Goal: Task Accomplishment & Management: Manage account settings

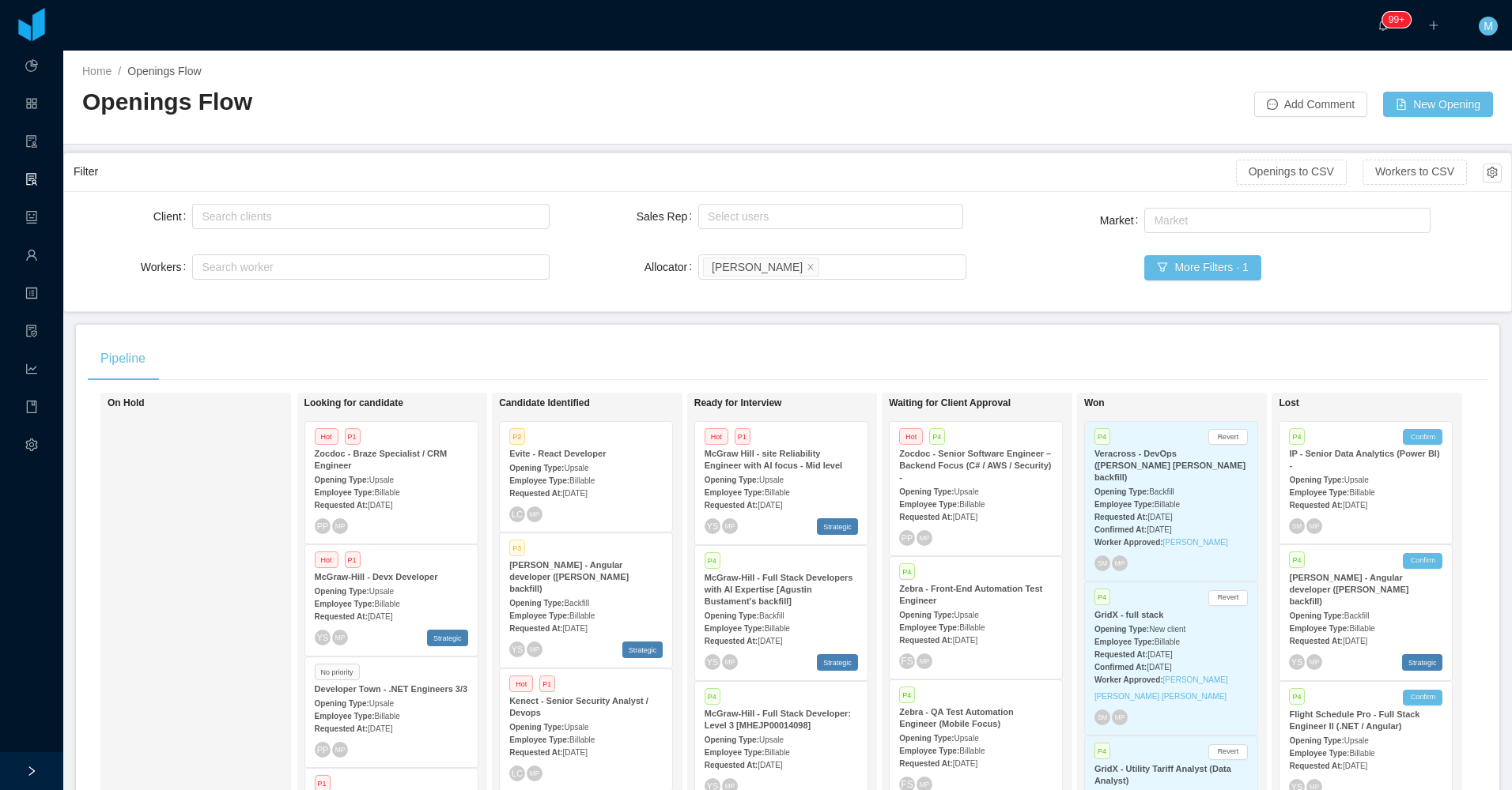
click at [216, 426] on div "On Hold" at bounding box center [218, 622] width 221 height 444
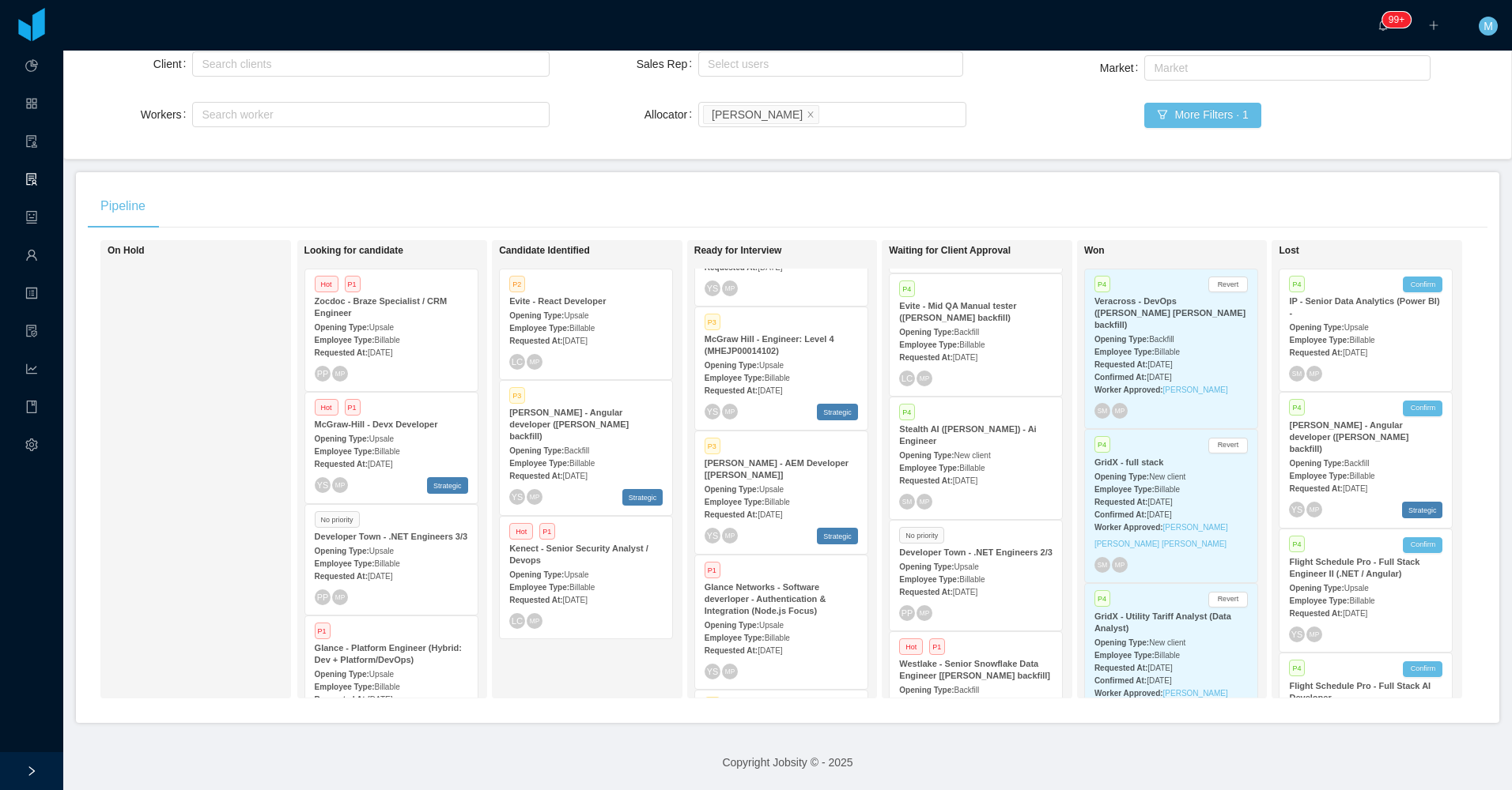
click at [574, 324] on span "Billable" at bounding box center [581, 328] width 25 height 9
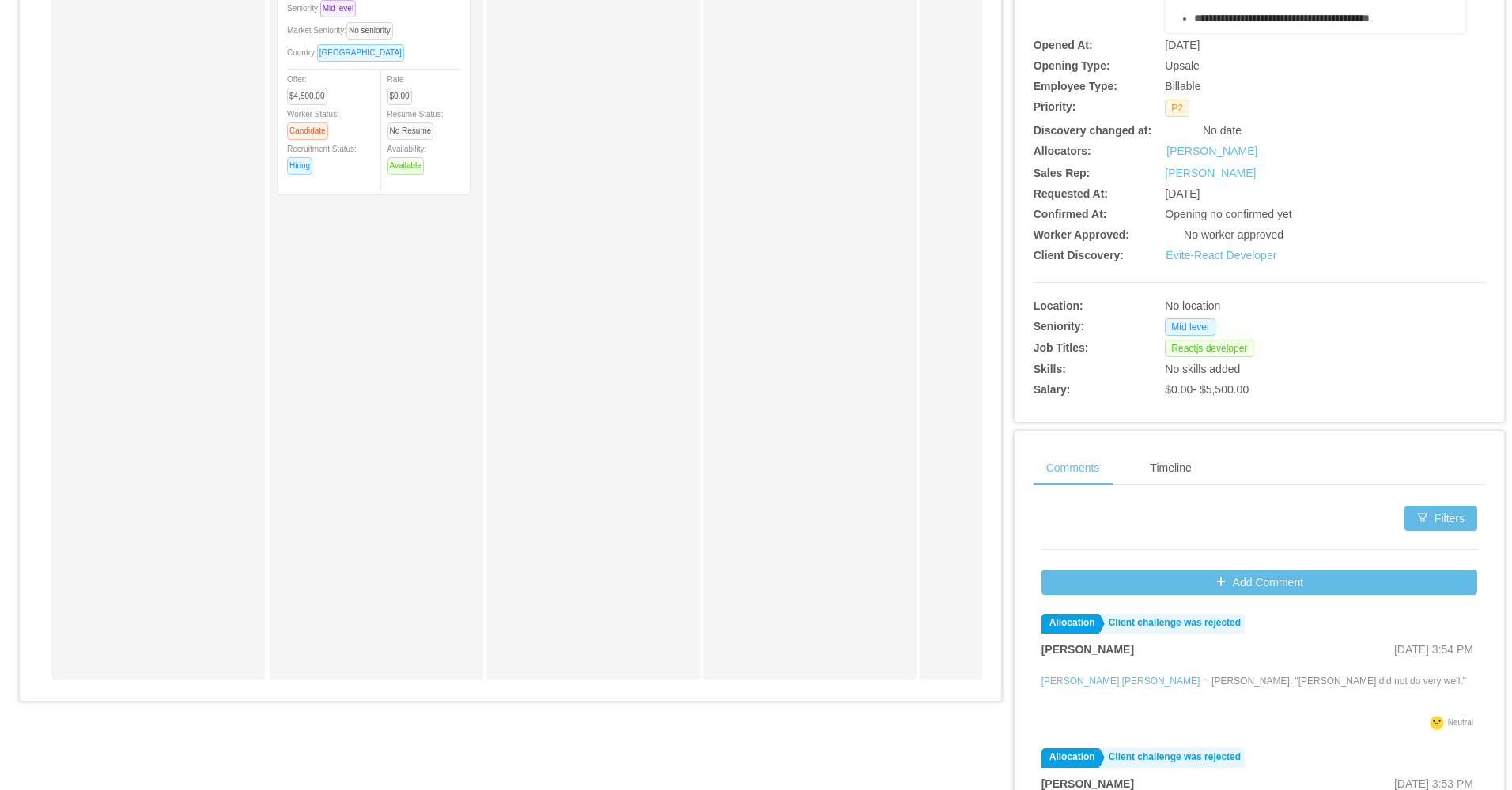
scroll to position [76, 0]
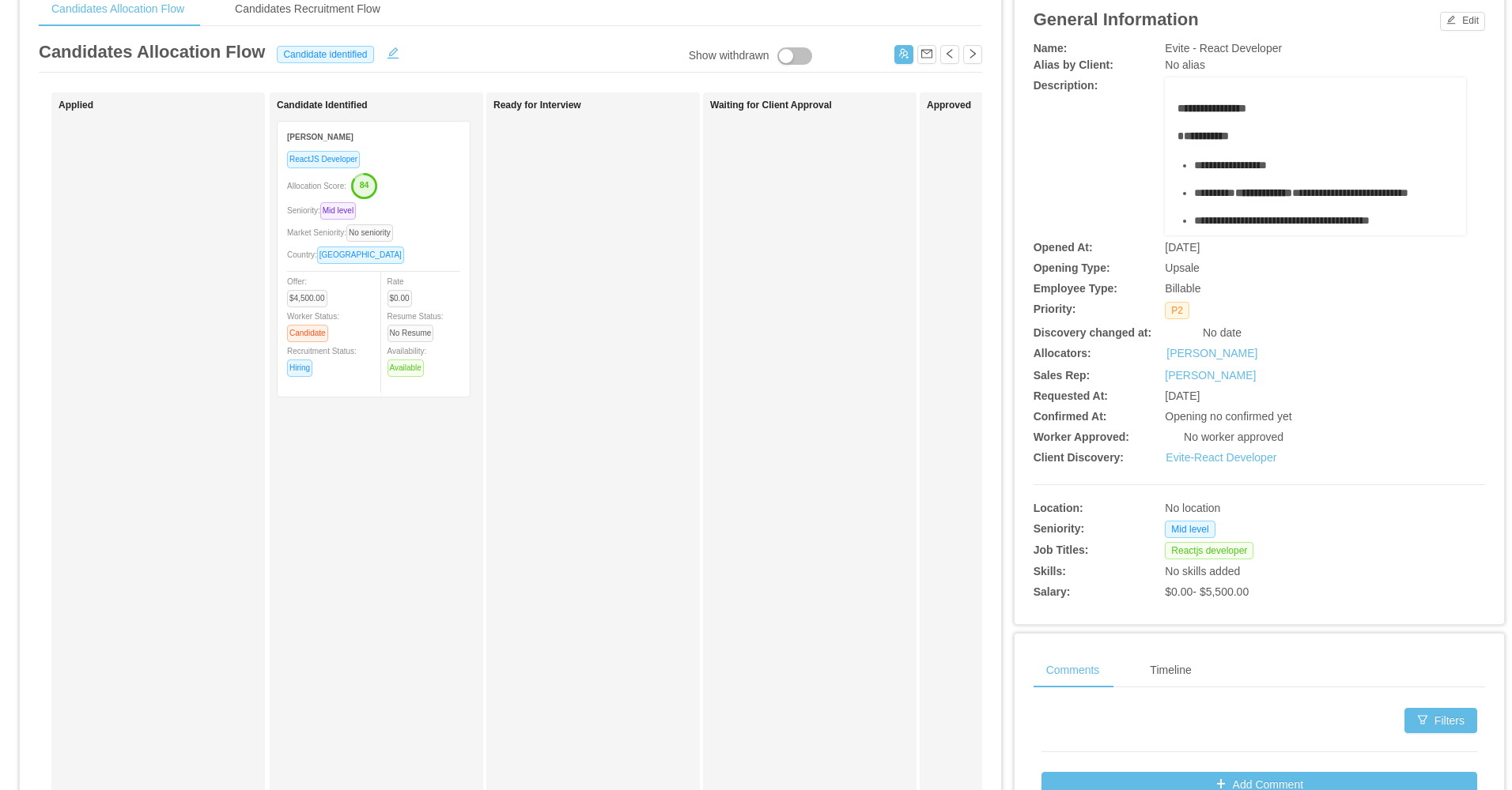
click at [449, 175] on div "Allocation Score: 84" at bounding box center [373, 184] width 173 height 25
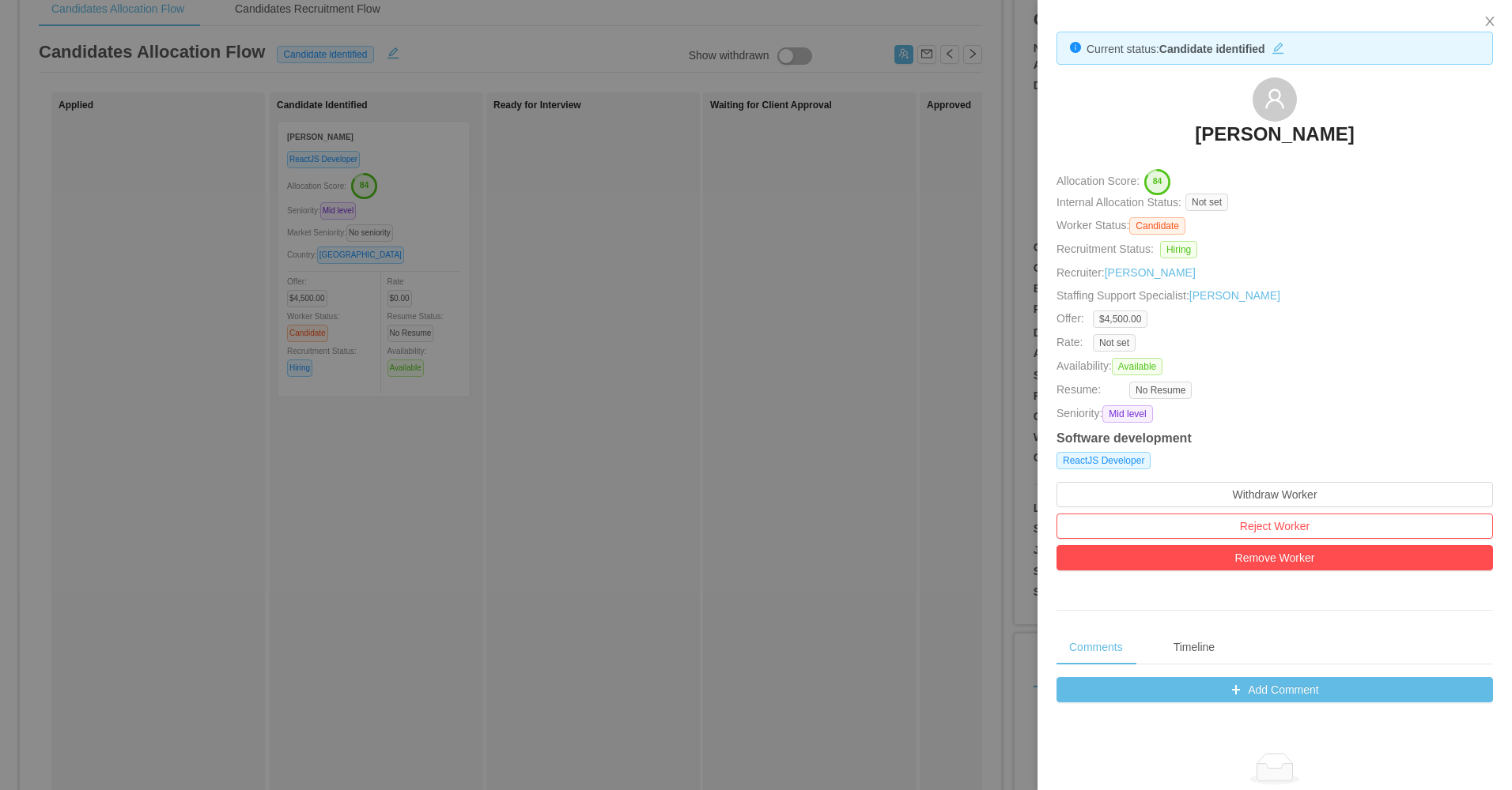
click at [717, 293] on div at bounding box center [756, 395] width 1512 height 790
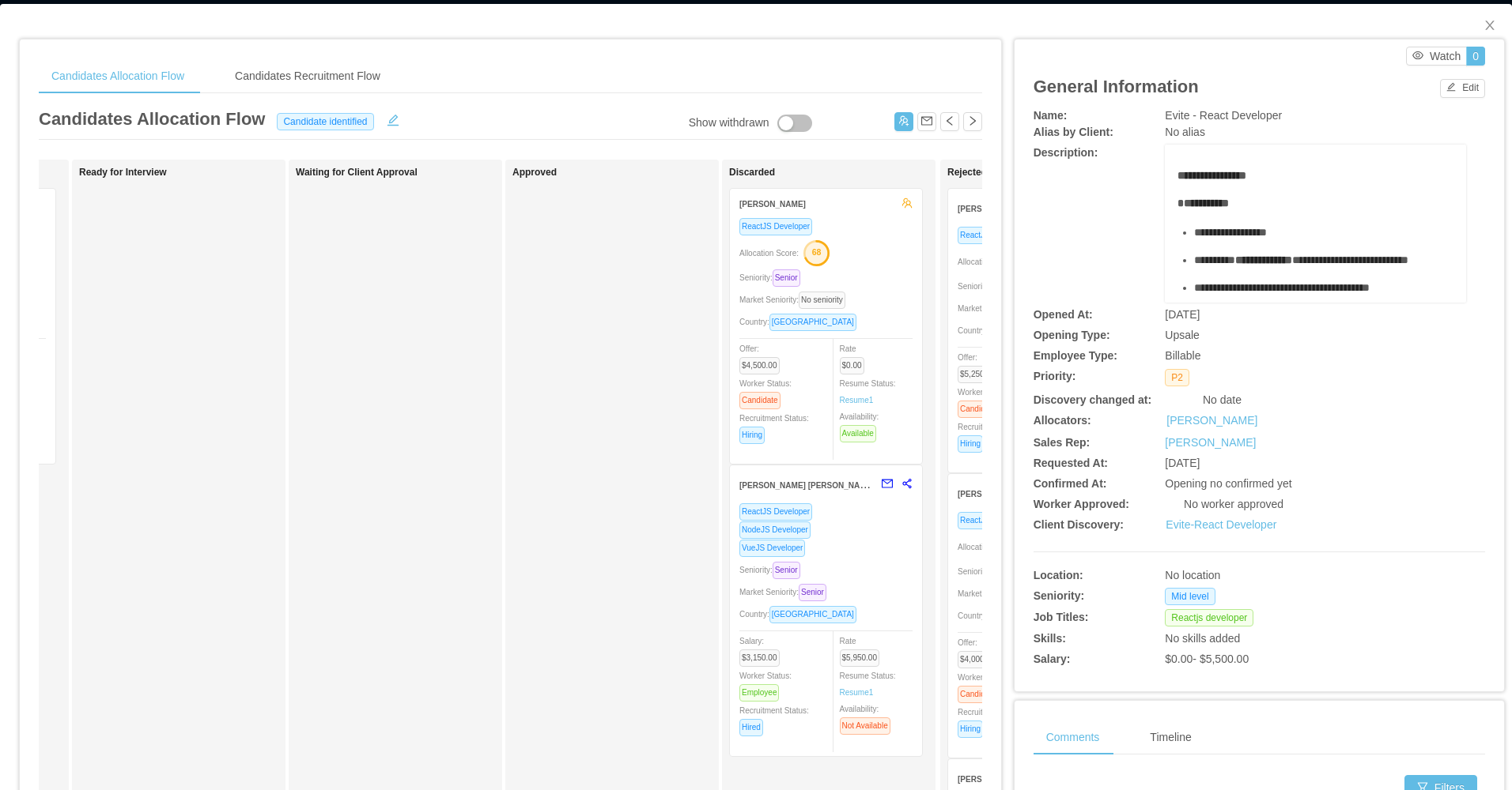
scroll to position [0, 0]
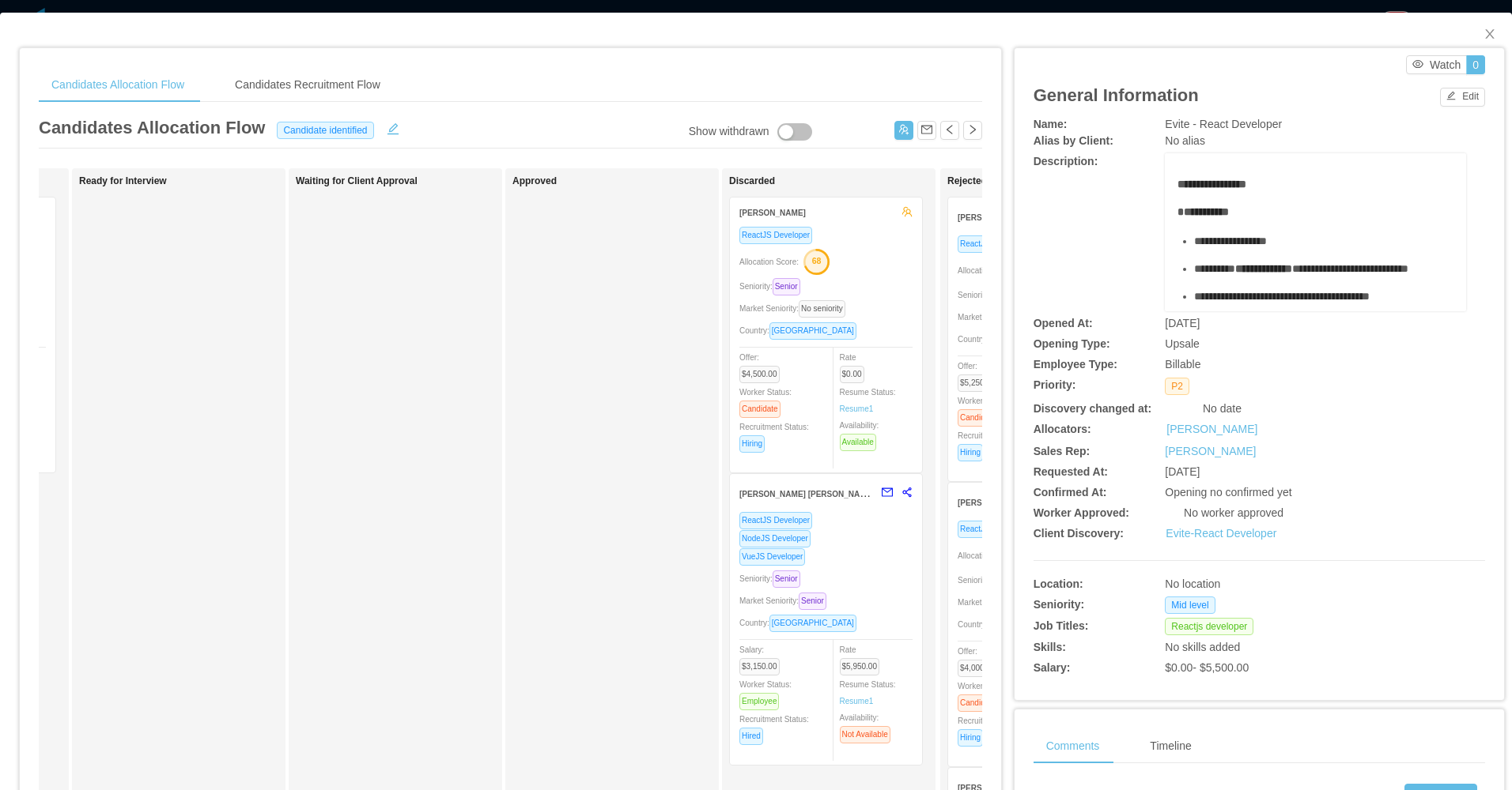
click at [895, 275] on div "ReactJS Developer Allocation Score: 68 Seniority: Senior Market Seniority: No s…" at bounding box center [826, 344] width 173 height 237
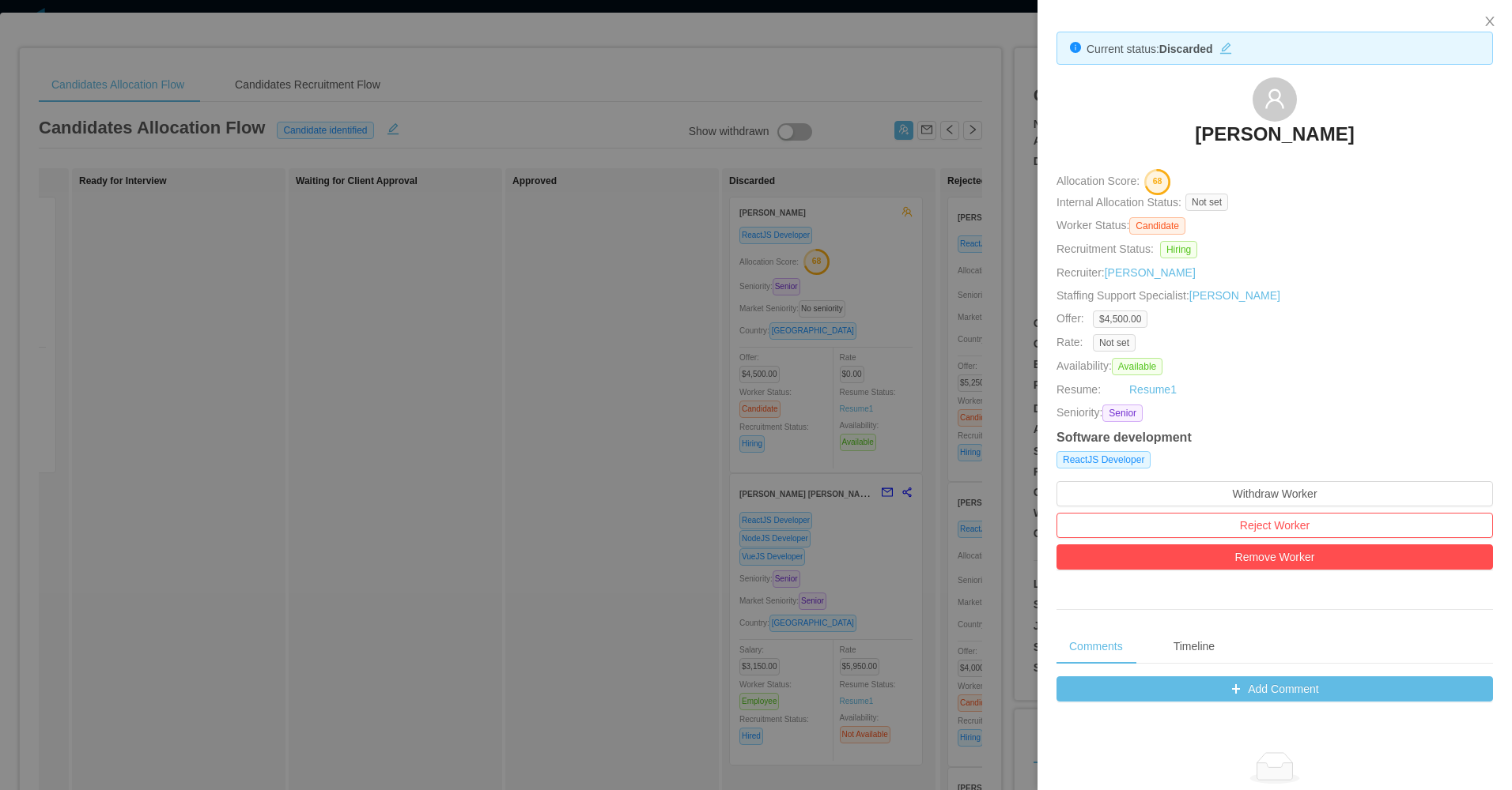
click at [494, 320] on div at bounding box center [756, 395] width 1512 height 790
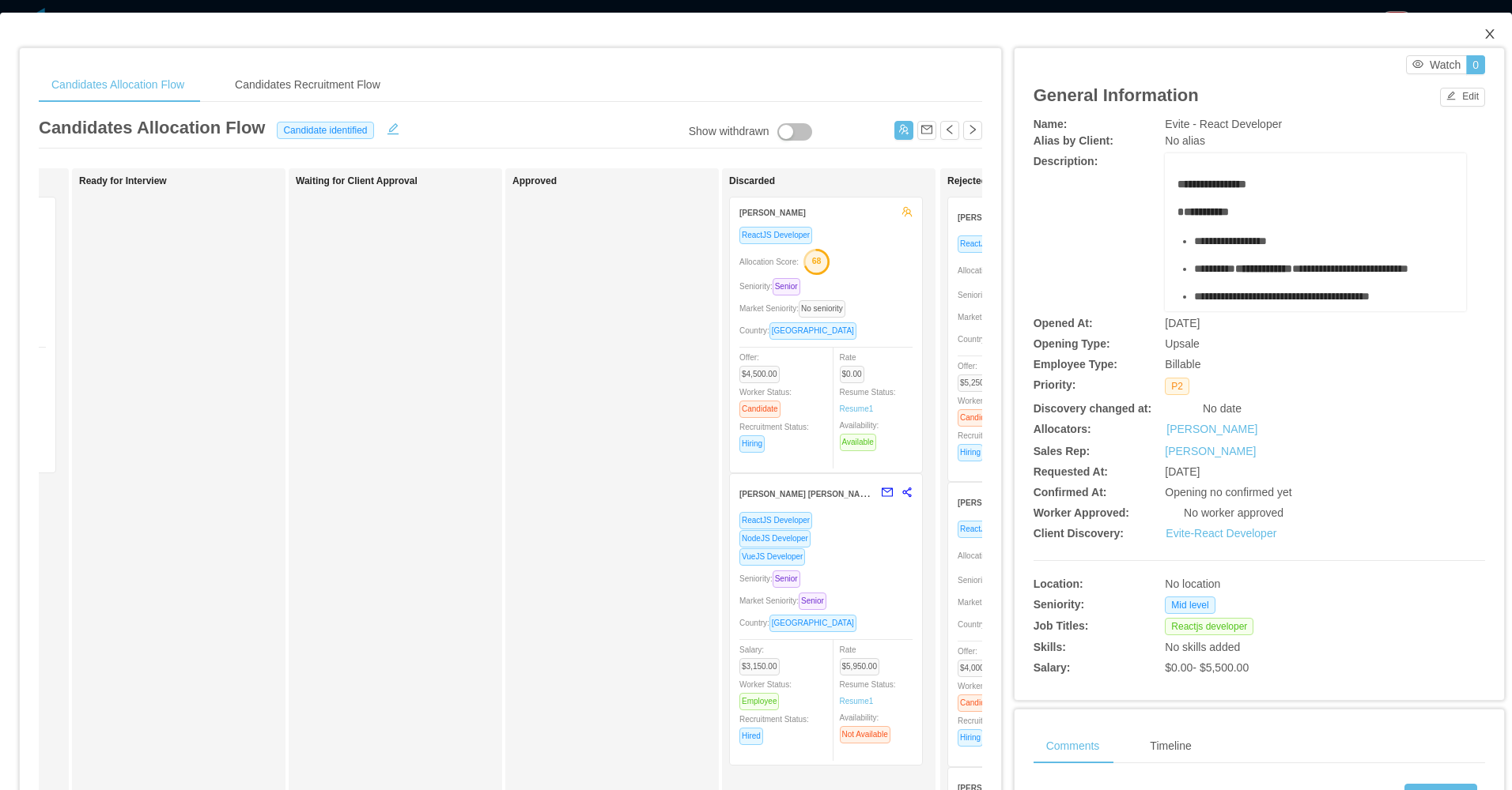
click at [1478, 43] on span "Close" at bounding box center [1490, 34] width 44 height 44
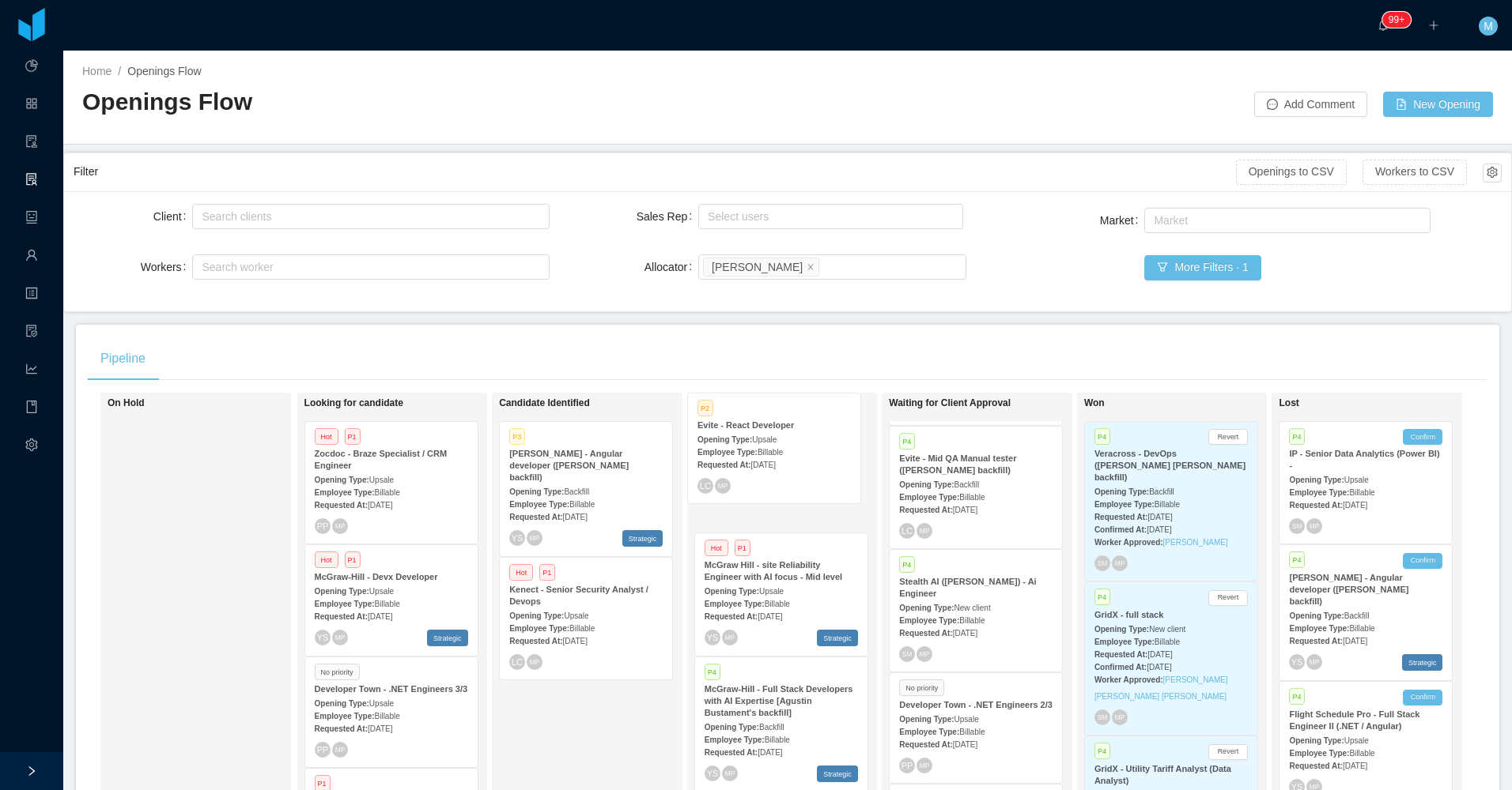
drag, startPoint x: 552, startPoint y: 483, endPoint x: 741, endPoint y: 454, distance: 191.2
click at [741, 454] on div "On Hold Looking for candidate Hot P1 Zocdoc - Braze Specialist / CRM Engineer O…" at bounding box center [787, 628] width 1400 height 471
click at [781, 487] on div "Requested At: Jul 21st, 2025" at bounding box center [781, 493] width 153 height 16
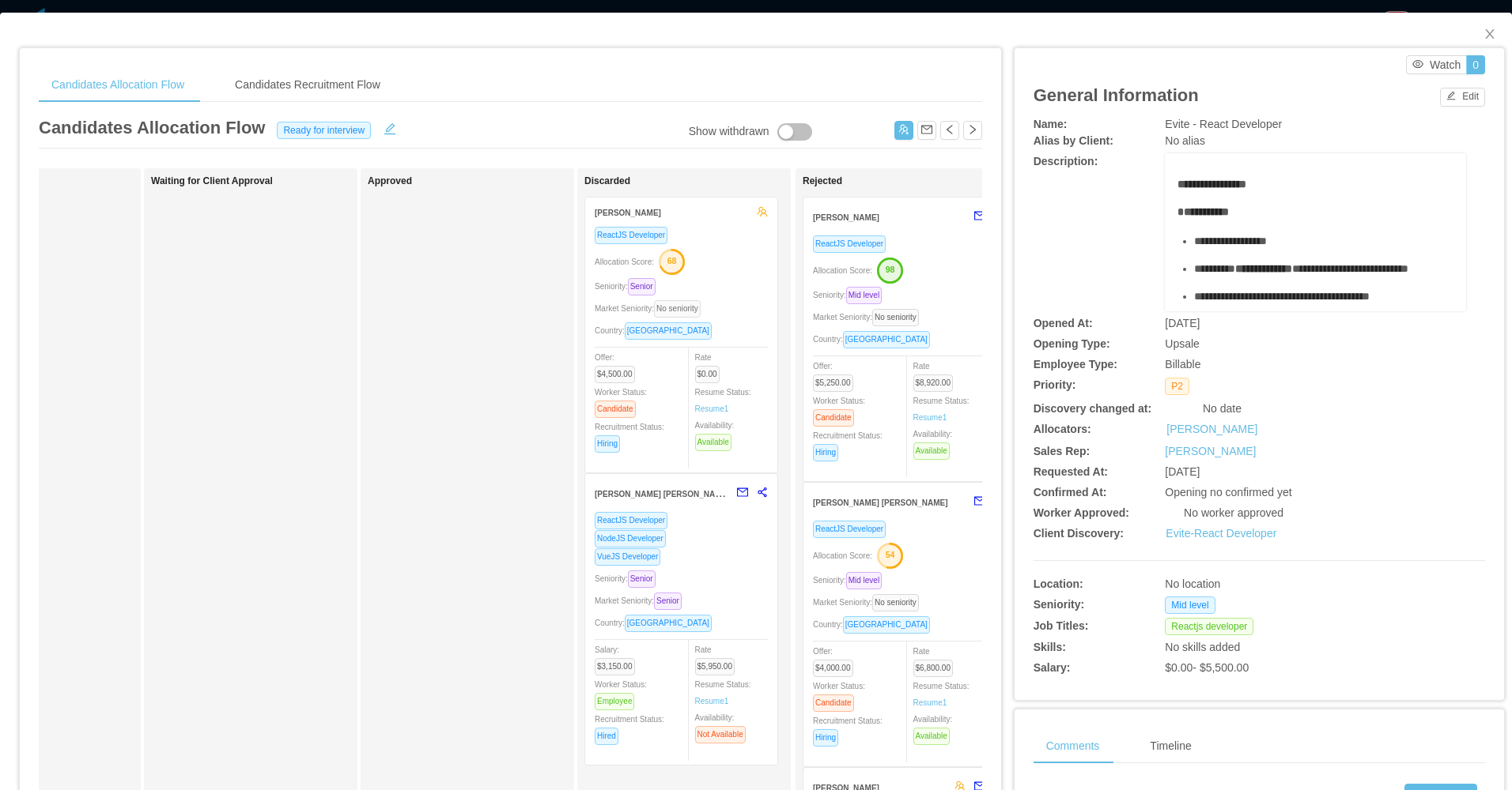
click at [700, 314] on span "No seniority" at bounding box center [676, 308] width 47 height 17
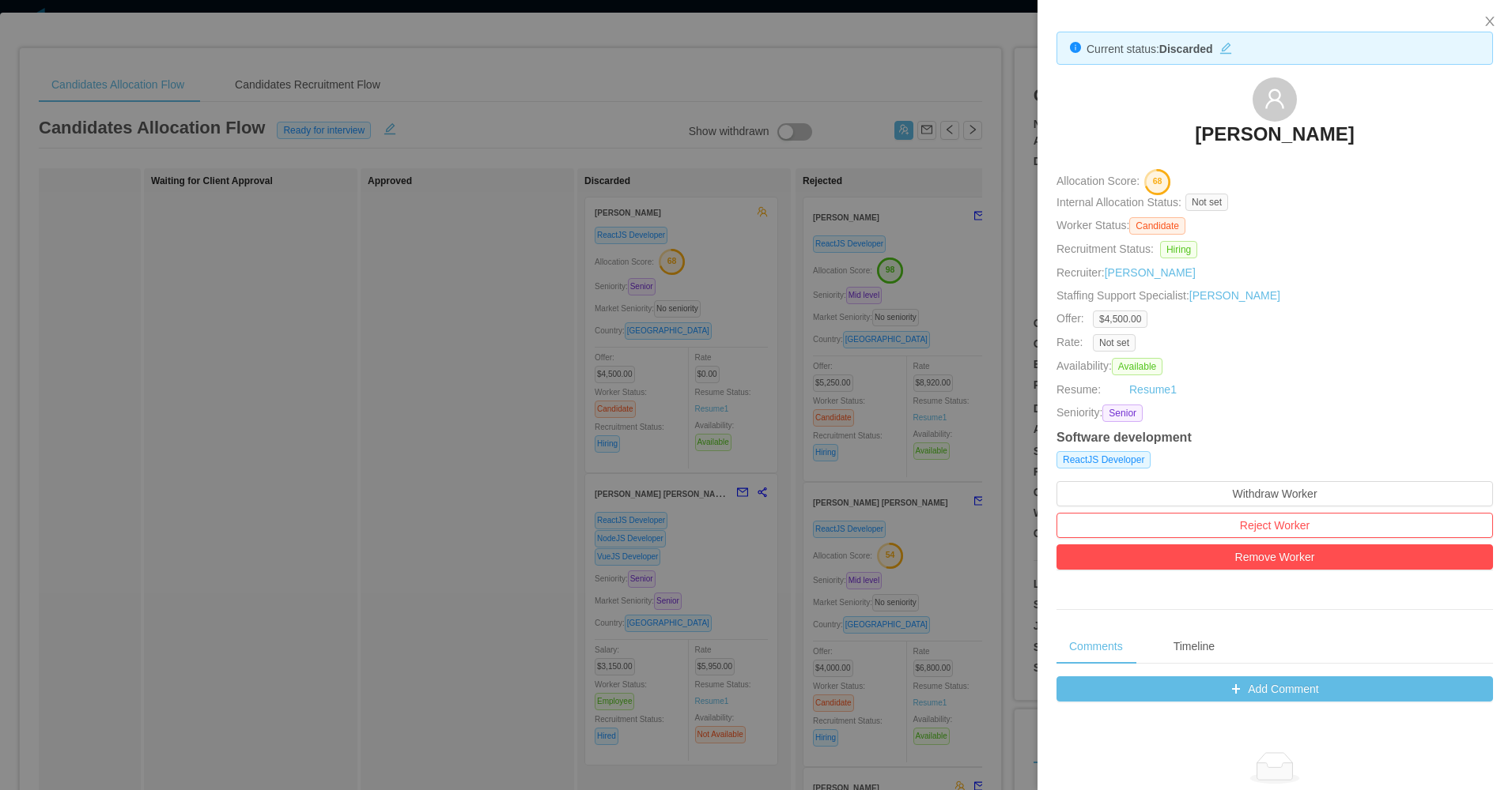
drag, startPoint x: 1166, startPoint y: 138, endPoint x: 1362, endPoint y: 138, distance: 196.0
click at [1362, 138] on div "Leandro Tercette" at bounding box center [1274, 117] width 436 height 79
copy h3 "Leandro Tercette"
click at [1281, 558] on button "Remove Worker" at bounding box center [1274, 556] width 436 height 25
click at [1308, 511] on button "Remove" at bounding box center [1304, 511] width 54 height 19
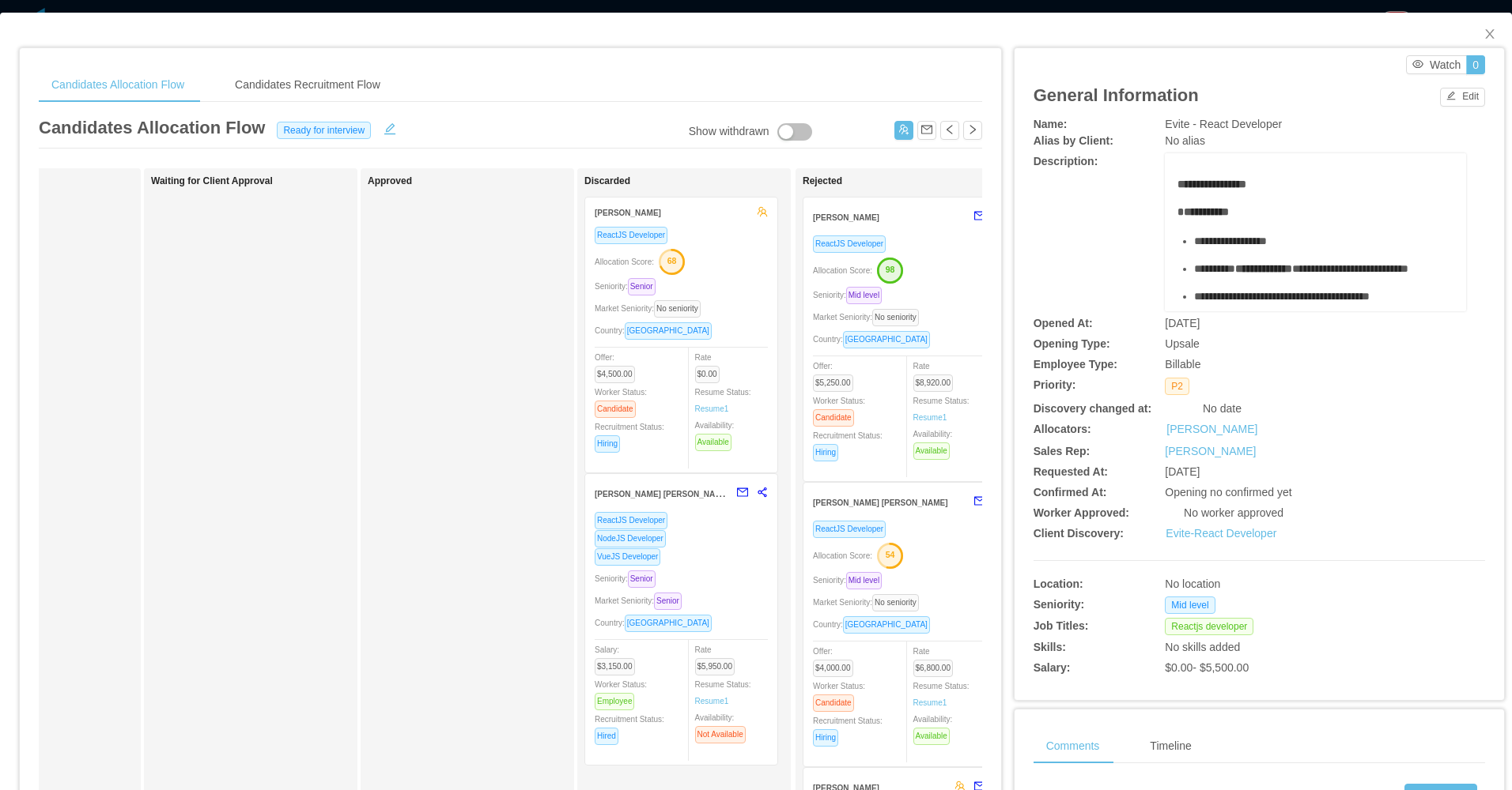
click at [263, 482] on div "Waiting for Client Approval" at bounding box center [262, 563] width 221 height 776
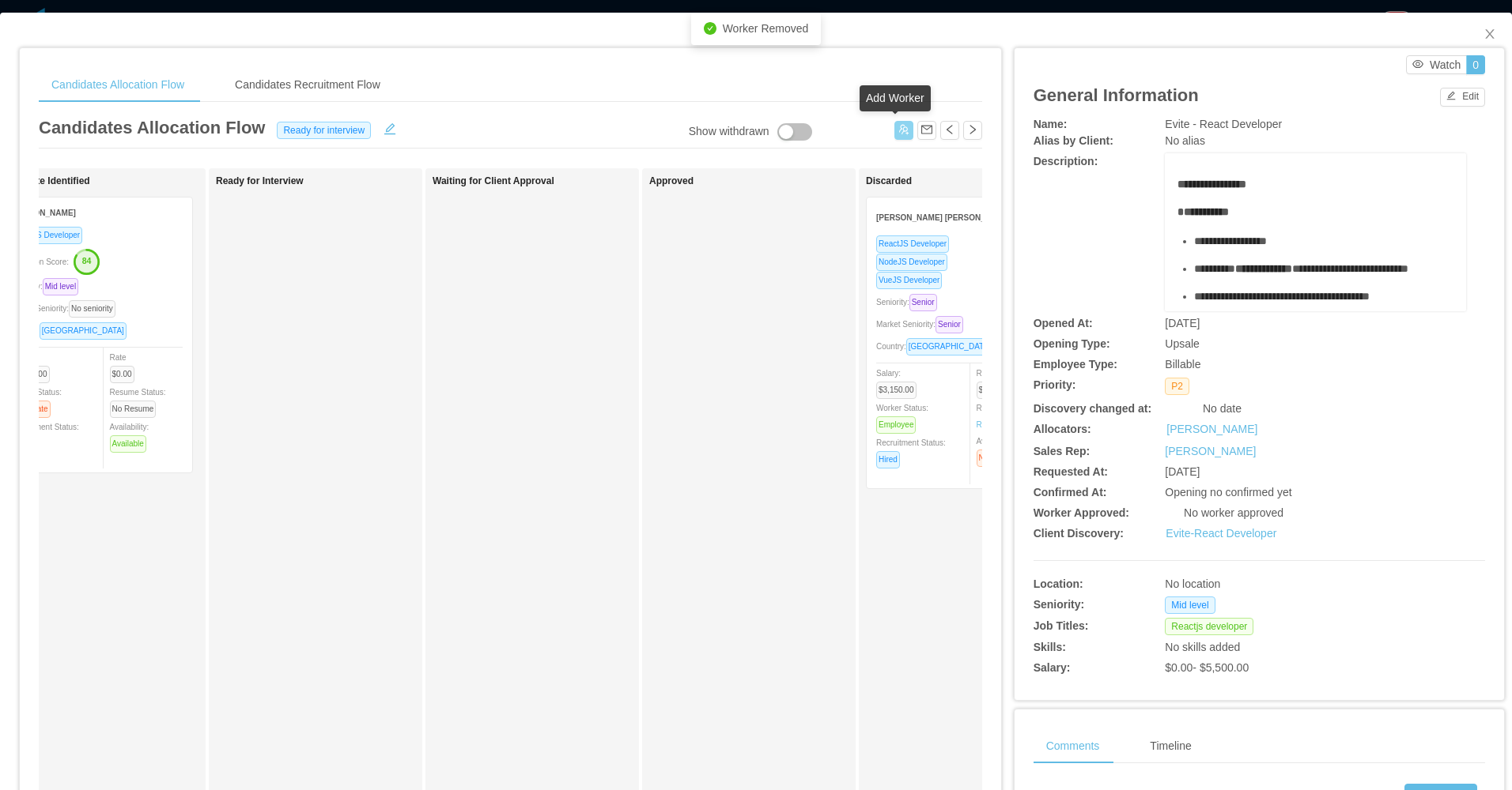
click at [900, 124] on button "button" at bounding box center [904, 130] width 19 height 19
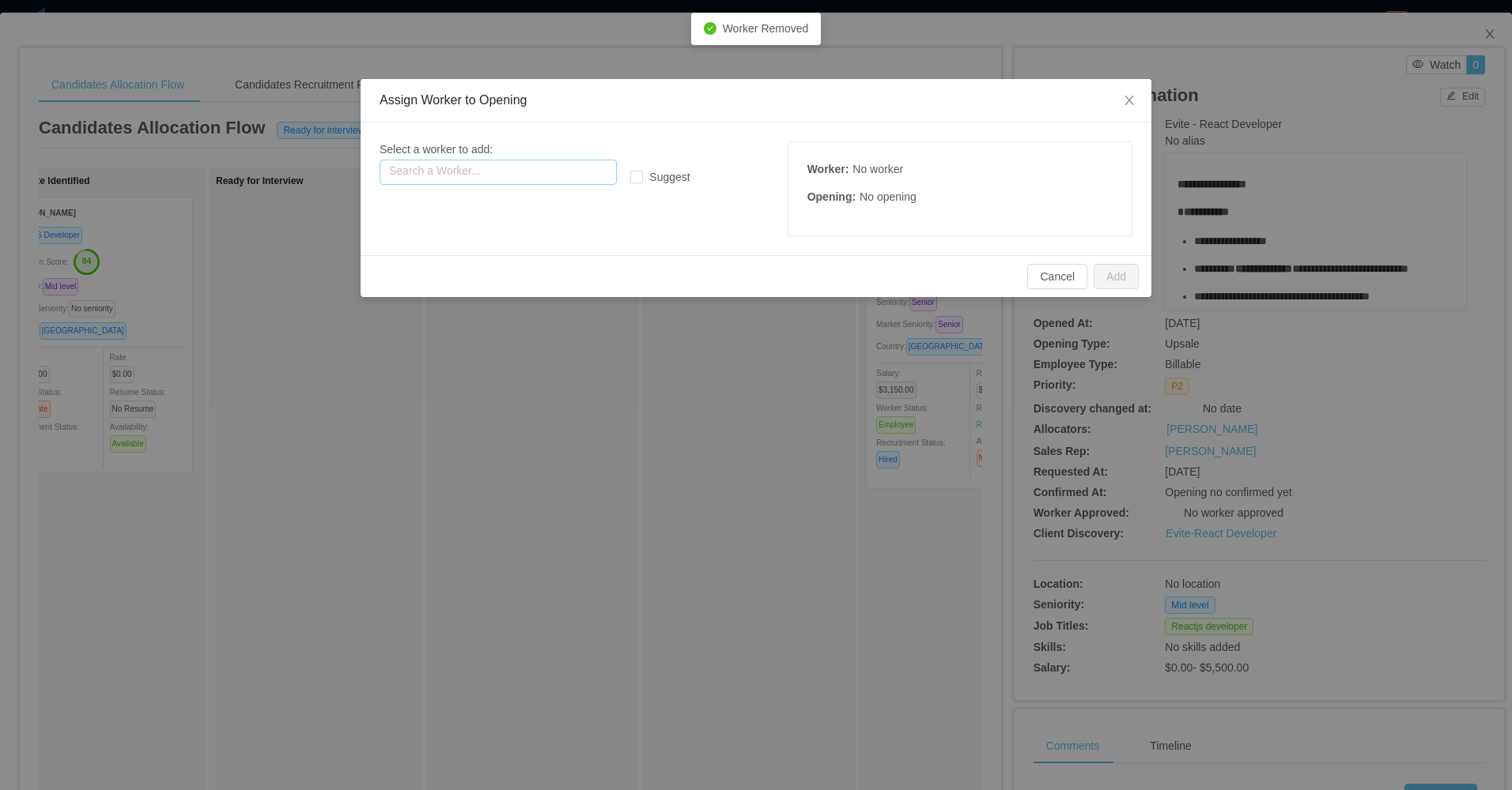
click at [534, 161] on input "text" at bounding box center [498, 172] width 237 height 25
paste input "**********"
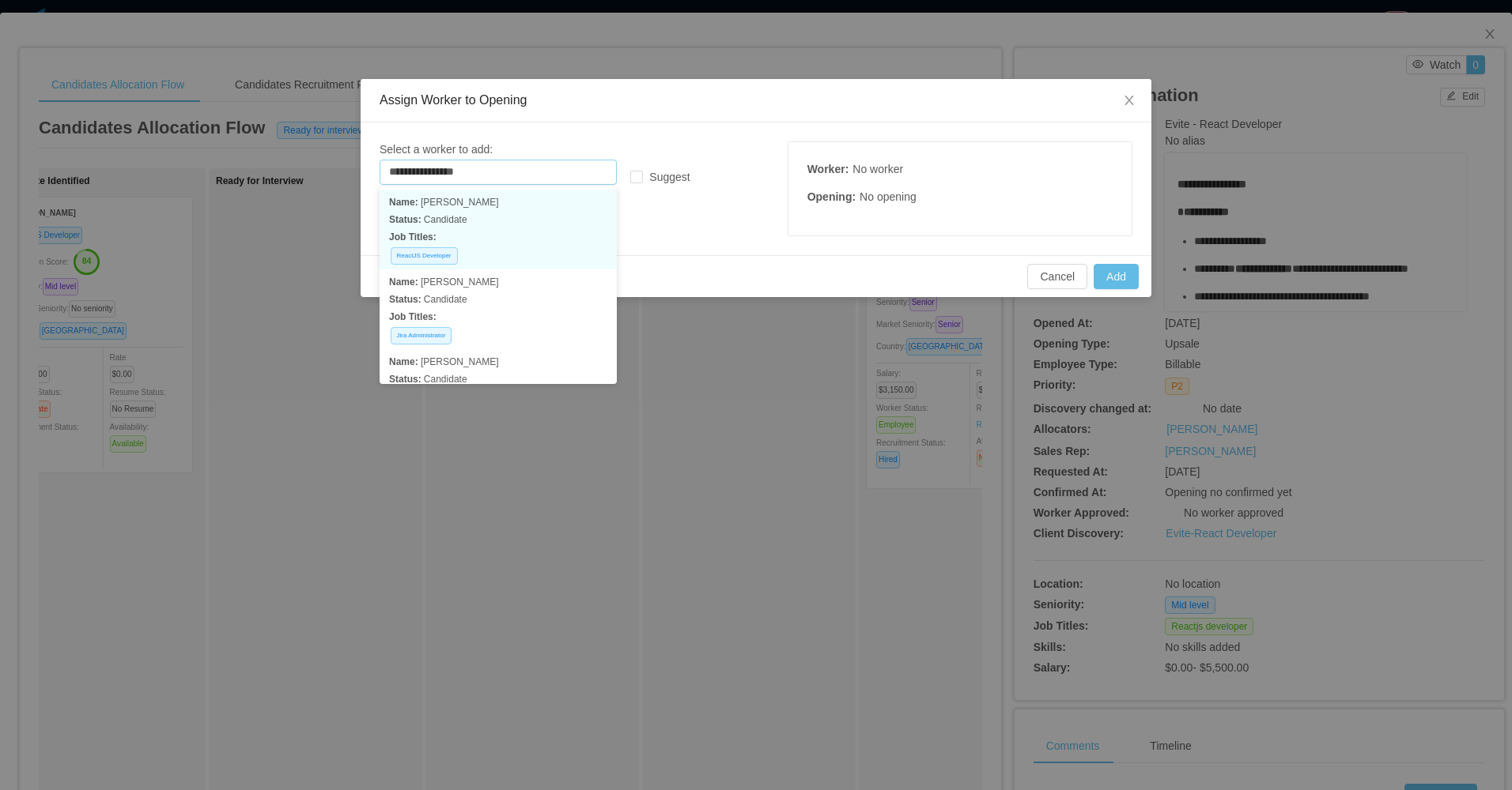
click at [521, 229] on p "Job Titles:" at bounding box center [498, 237] width 218 height 17
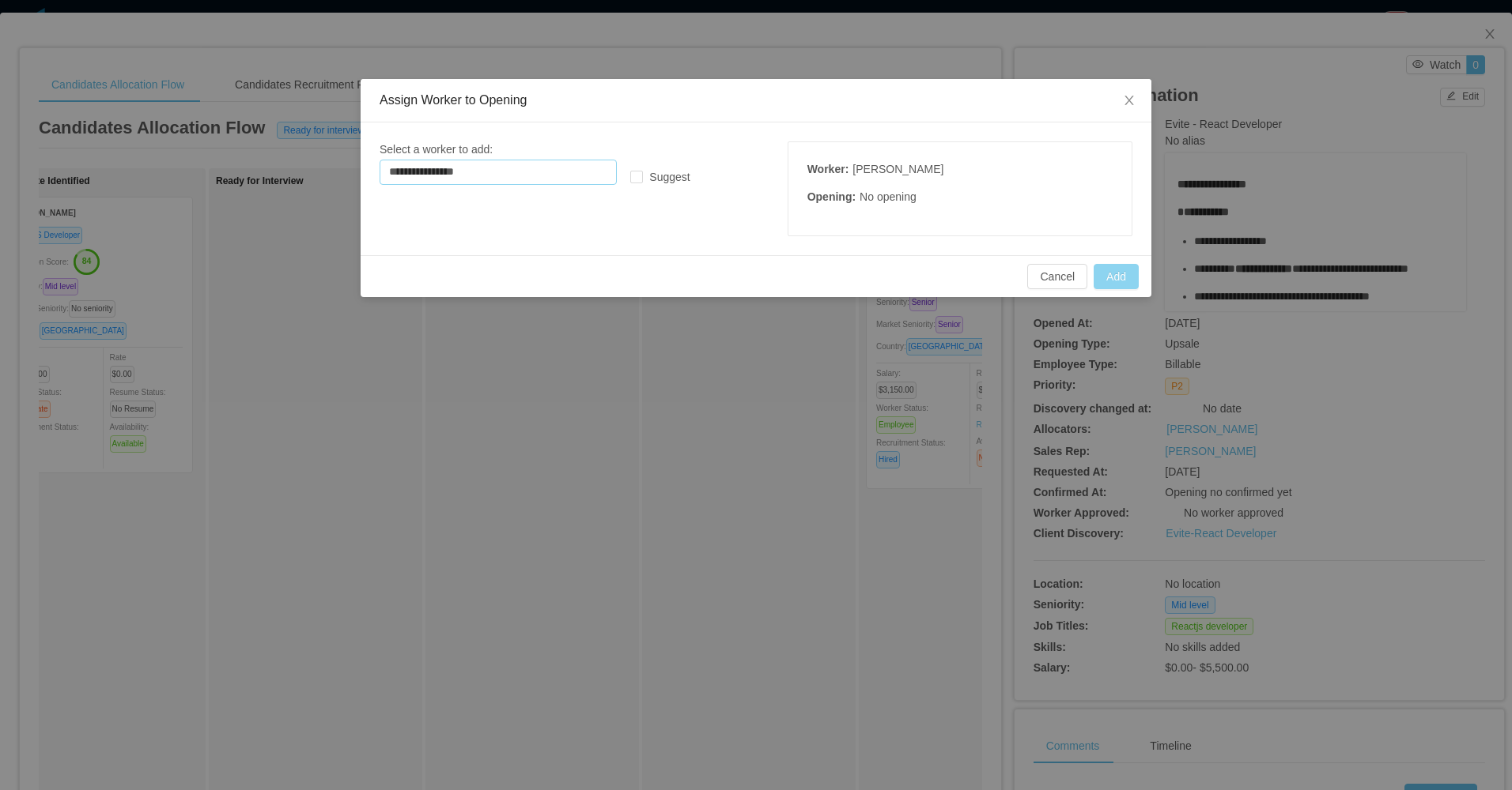
type input "**********"
click at [1119, 283] on button "Add" at bounding box center [1116, 276] width 45 height 25
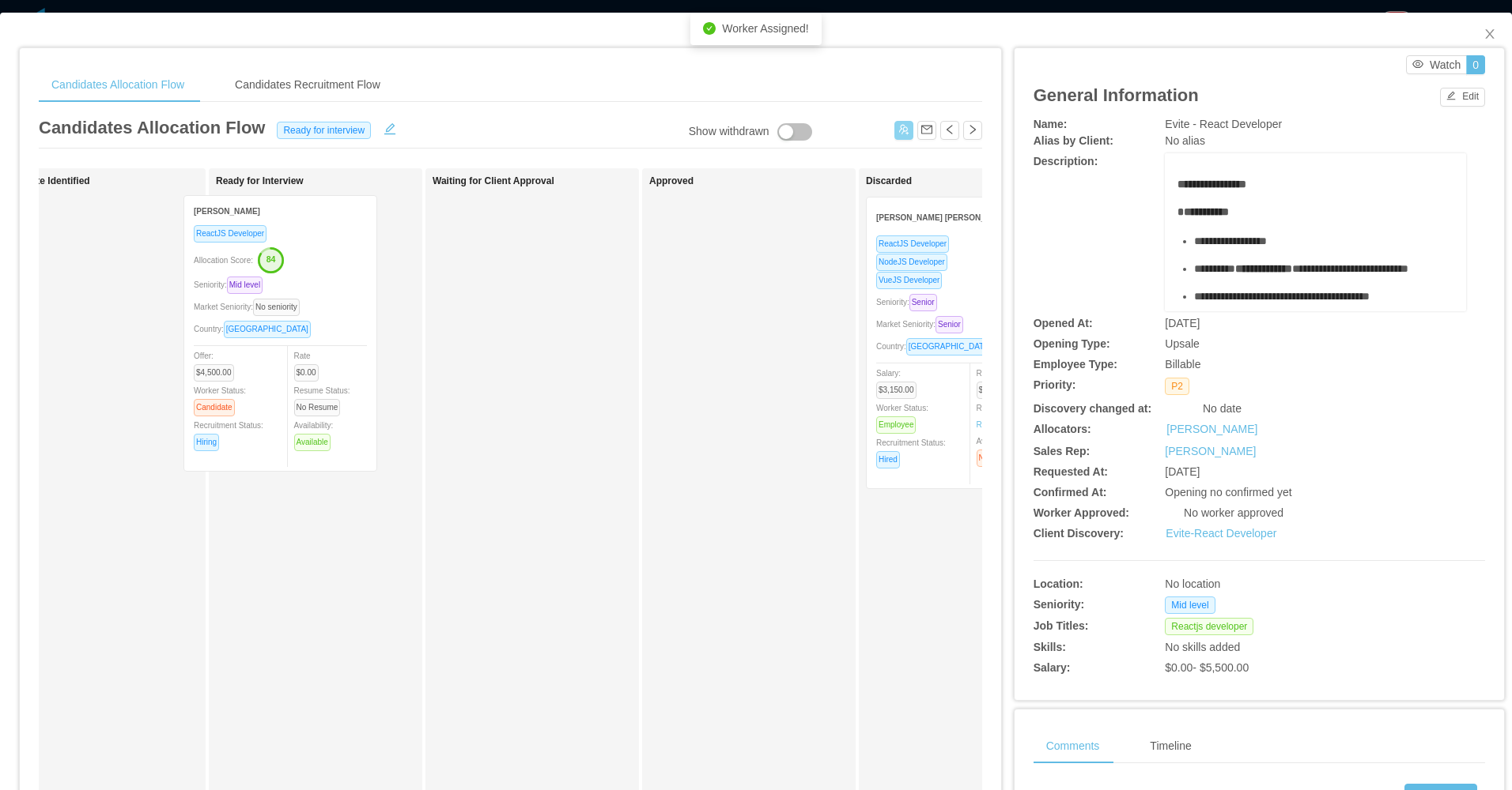
drag, startPoint x: 143, startPoint y: 300, endPoint x: 326, endPoint y: 299, distance: 183.0
click at [326, 299] on div "Applied Leandro Tercette ReactJS Developer Seniority: Senior Market Seniority: …" at bounding box center [510, 570] width 943 height 803
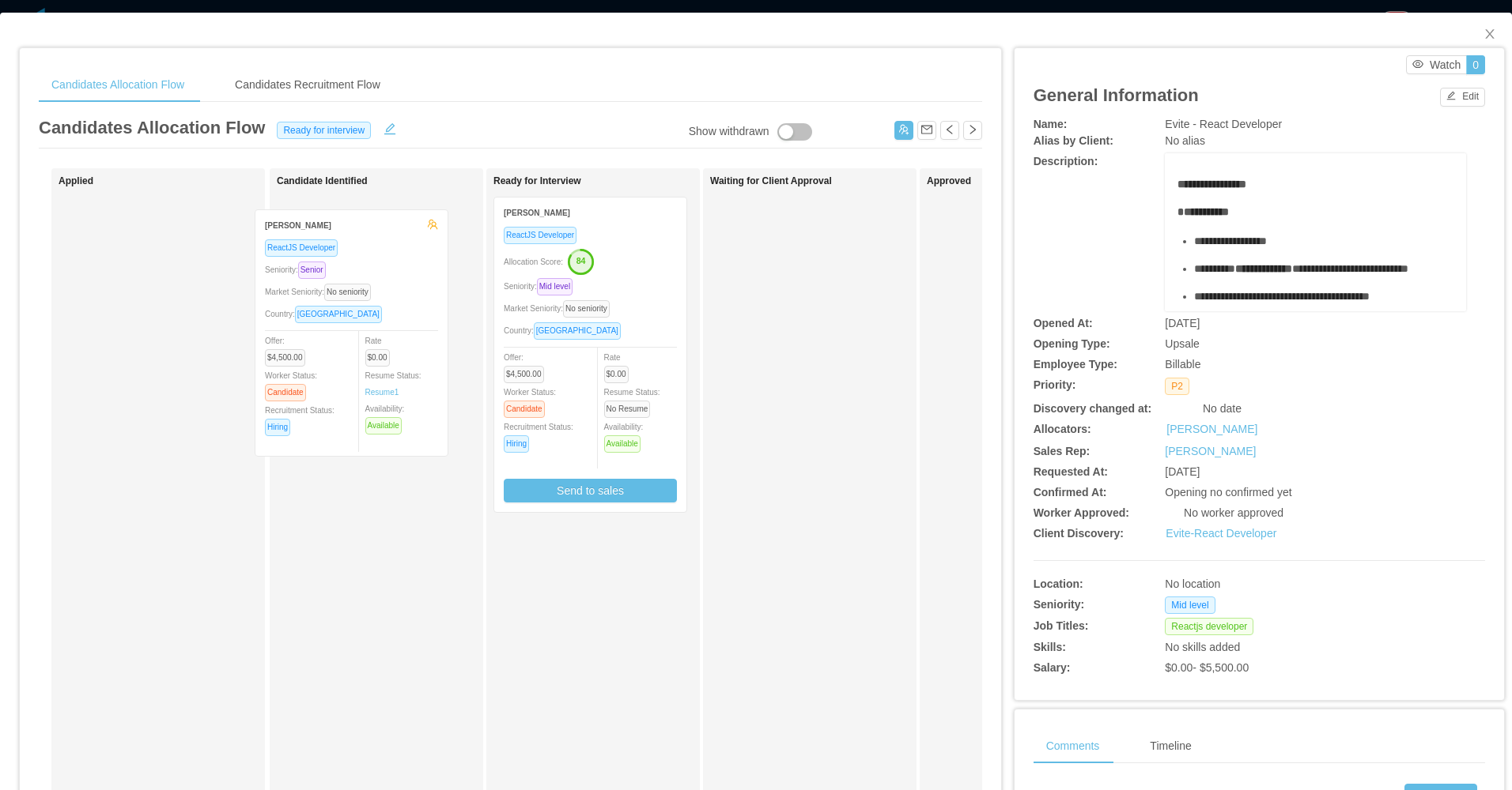
drag, startPoint x: 161, startPoint y: 320, endPoint x: 357, endPoint y: 332, distance: 196.4
click at [357, 332] on div "Applied Leandro Tercette ReactJS Developer Seniority: Senior Market Seniority: …" at bounding box center [510, 570] width 943 height 803
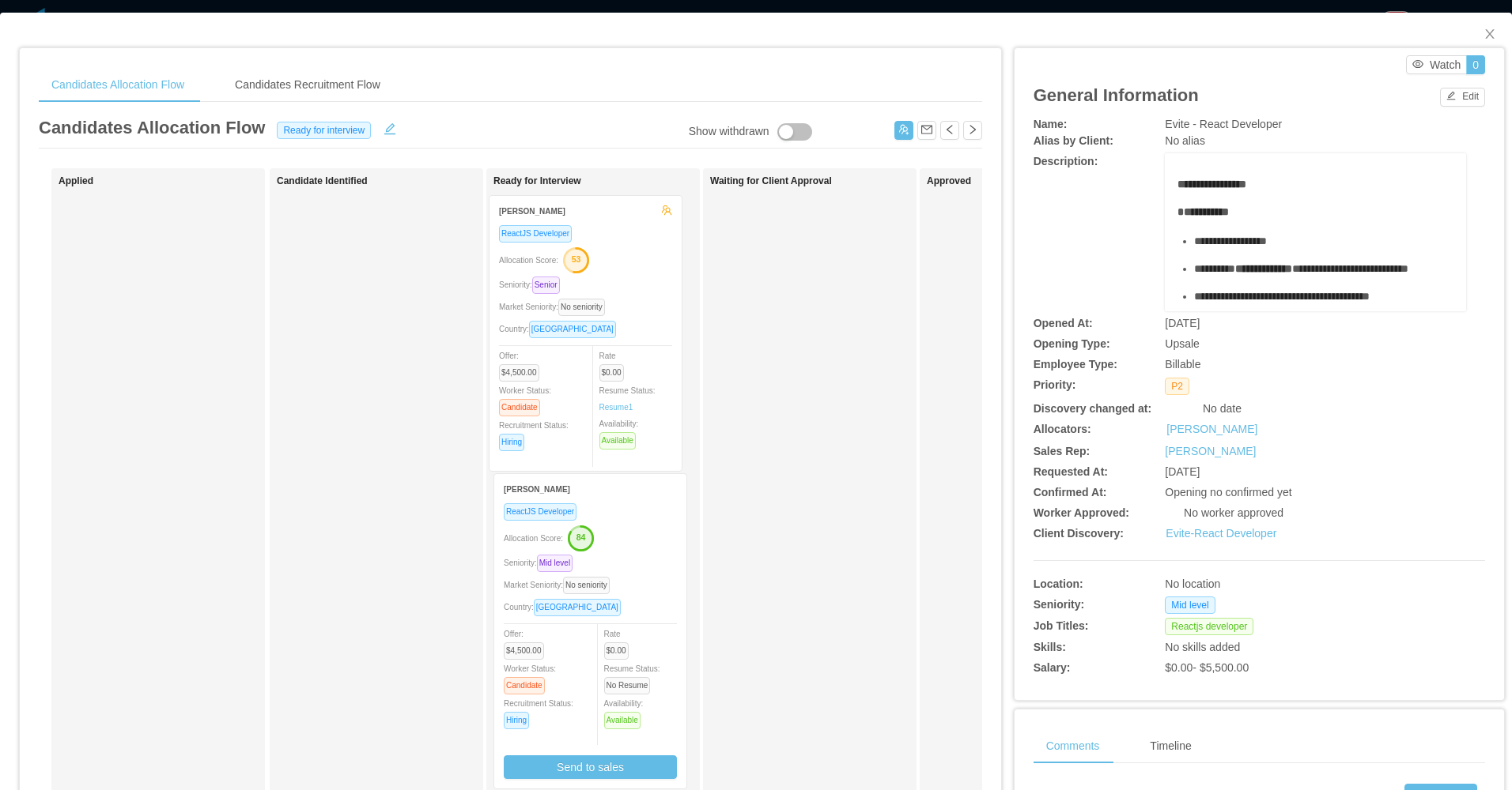
drag, startPoint x: 362, startPoint y: 386, endPoint x: 572, endPoint y: 384, distance: 210.0
click at [572, 384] on div "Applied Candidate Identified Leandro Tercette ReactJS Developer Allocation Scor…" at bounding box center [510, 570] width 943 height 803
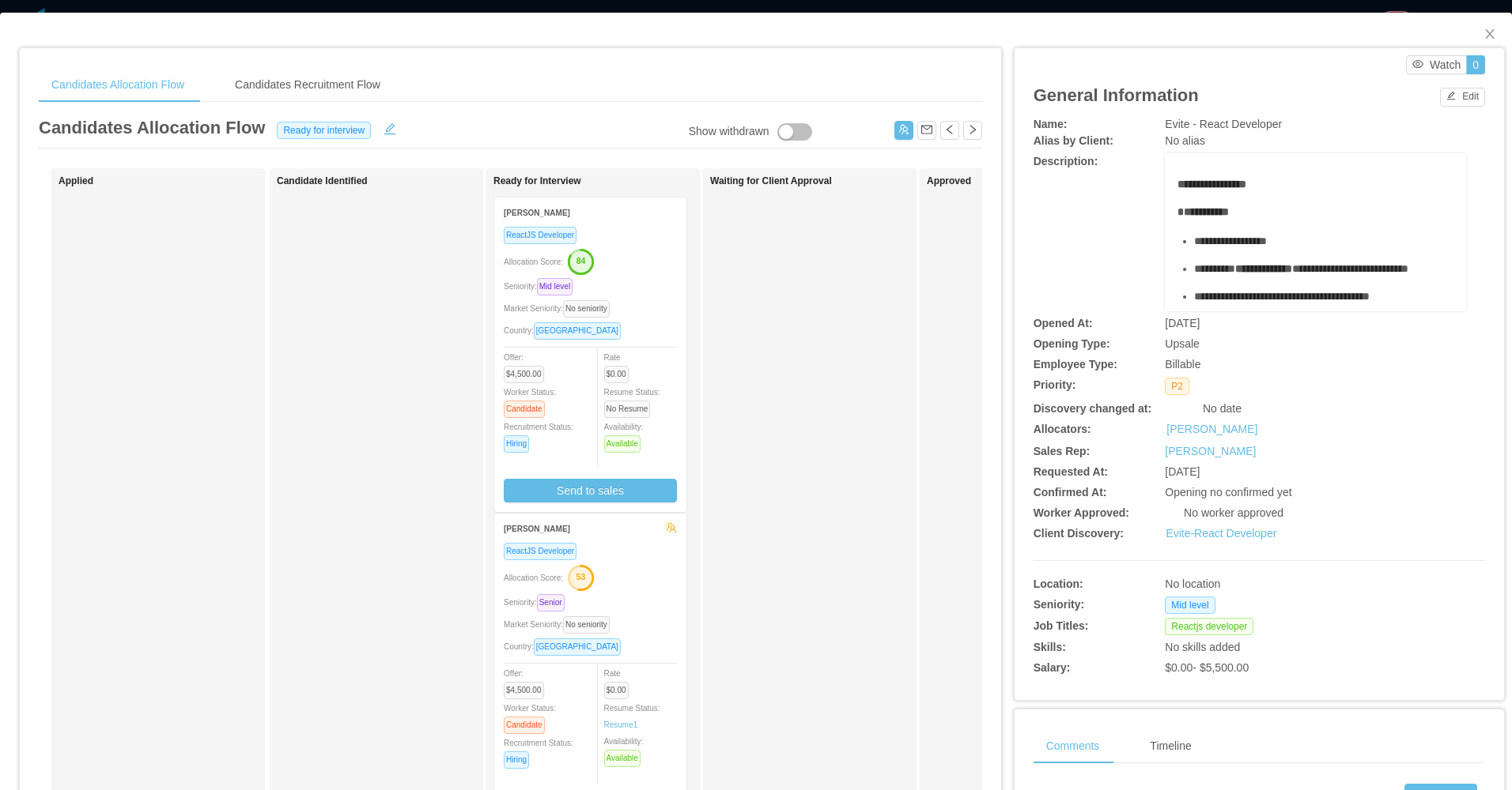
click at [658, 301] on div "Market Seniority: No seniority" at bounding box center [590, 308] width 173 height 18
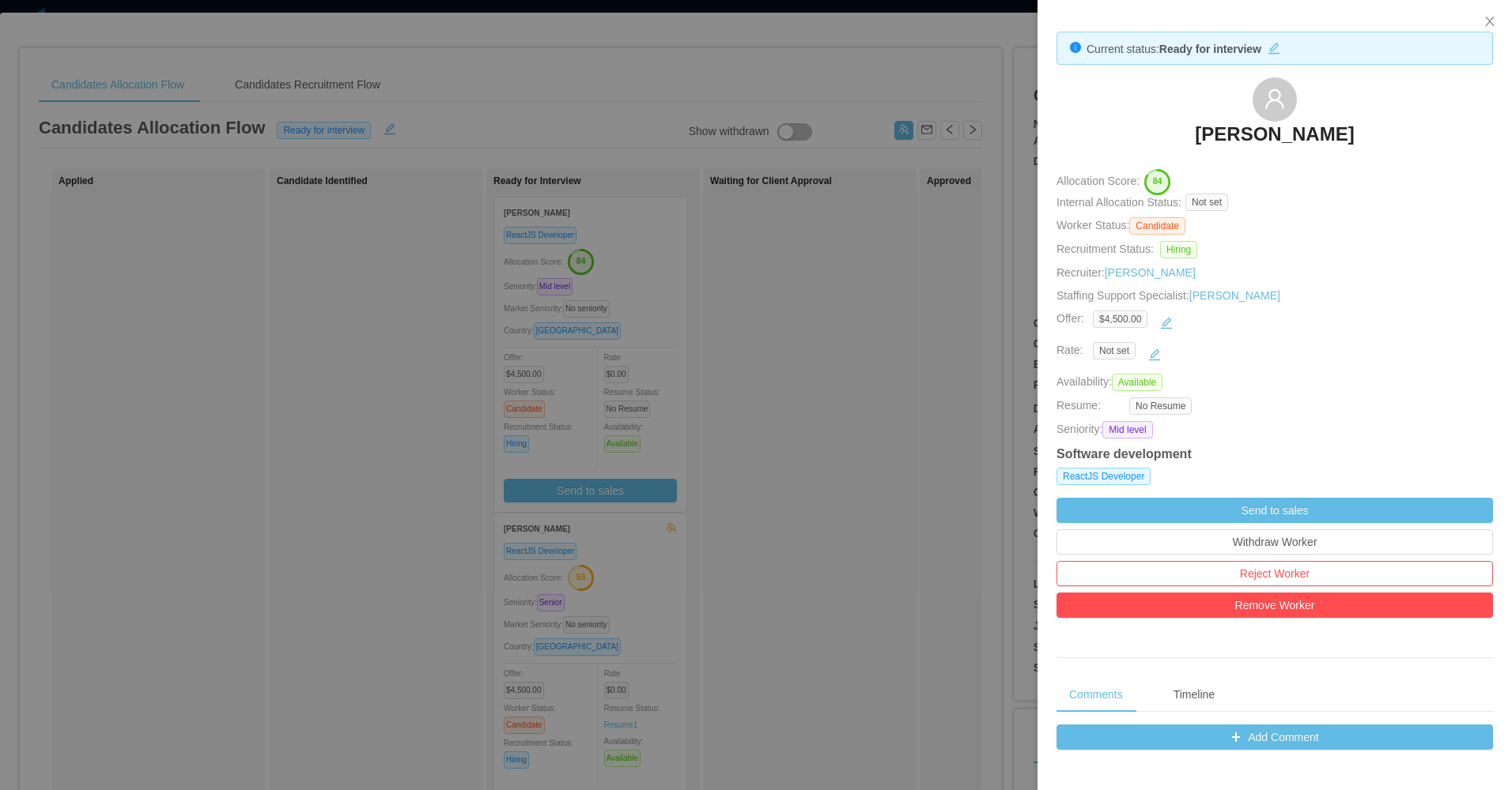
click at [852, 565] on div at bounding box center [756, 395] width 1512 height 790
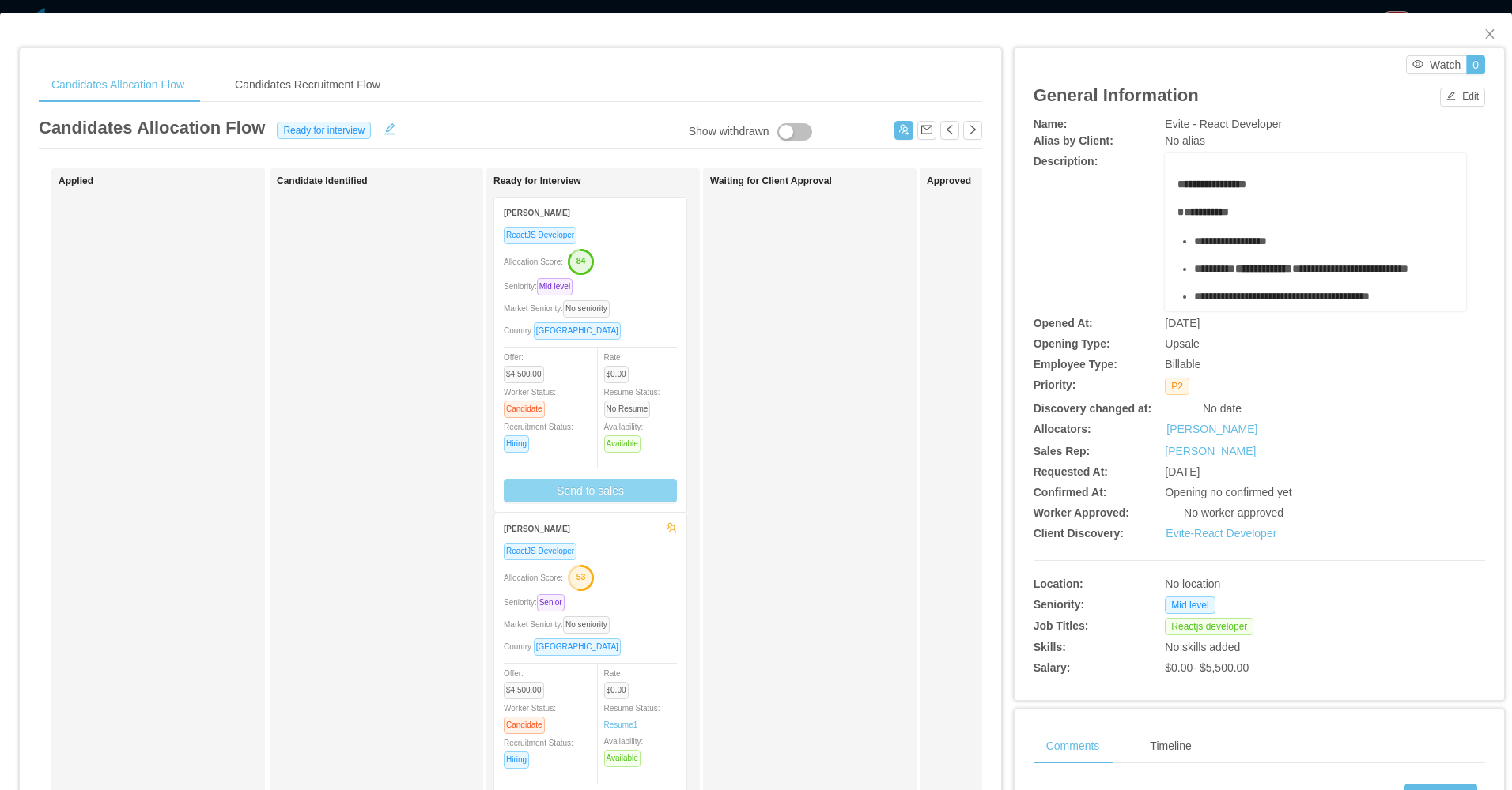
click at [601, 499] on button "Send to sales" at bounding box center [590, 490] width 173 height 24
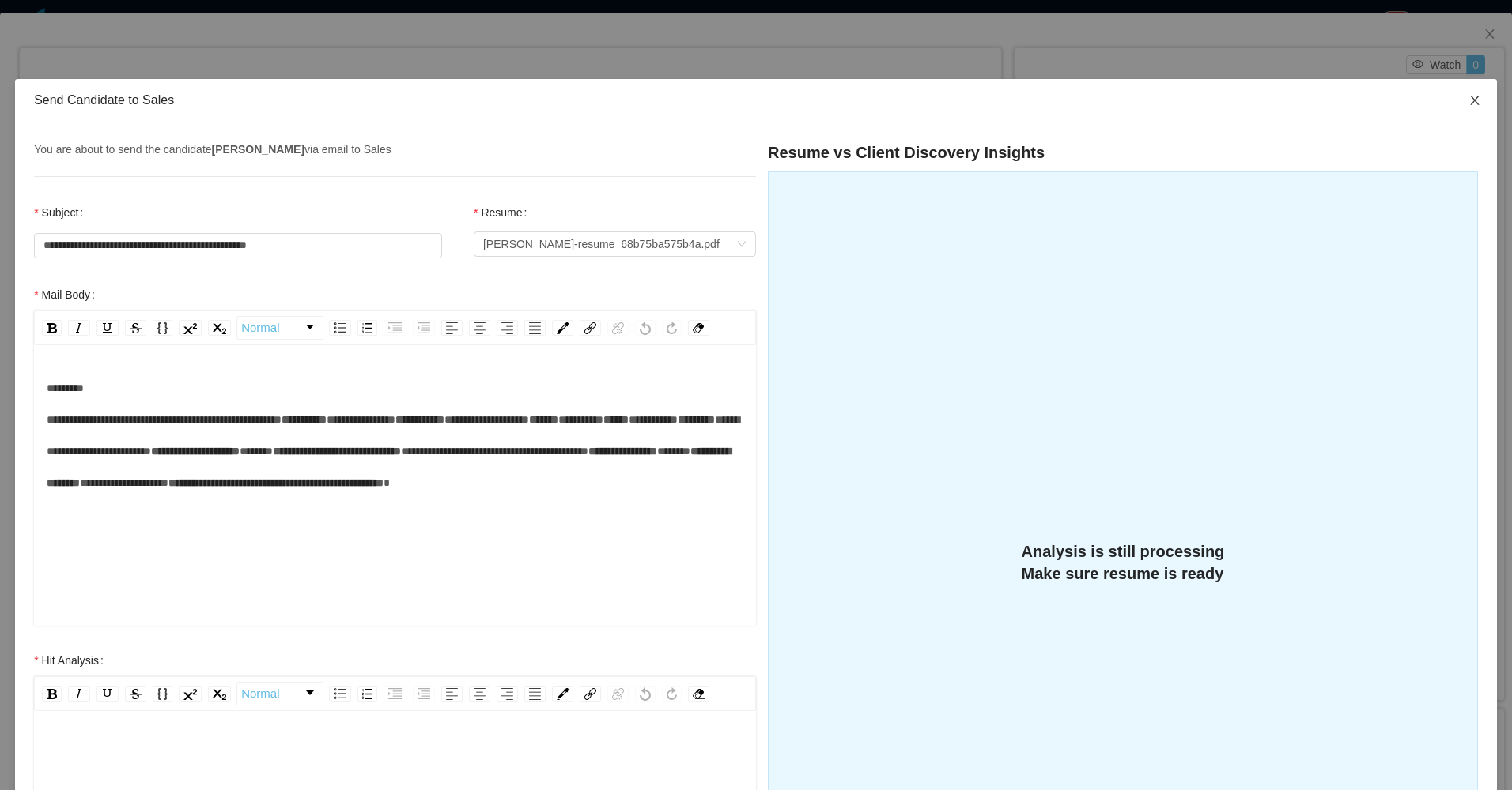
click at [1454, 102] on span "Close" at bounding box center [1474, 101] width 44 height 44
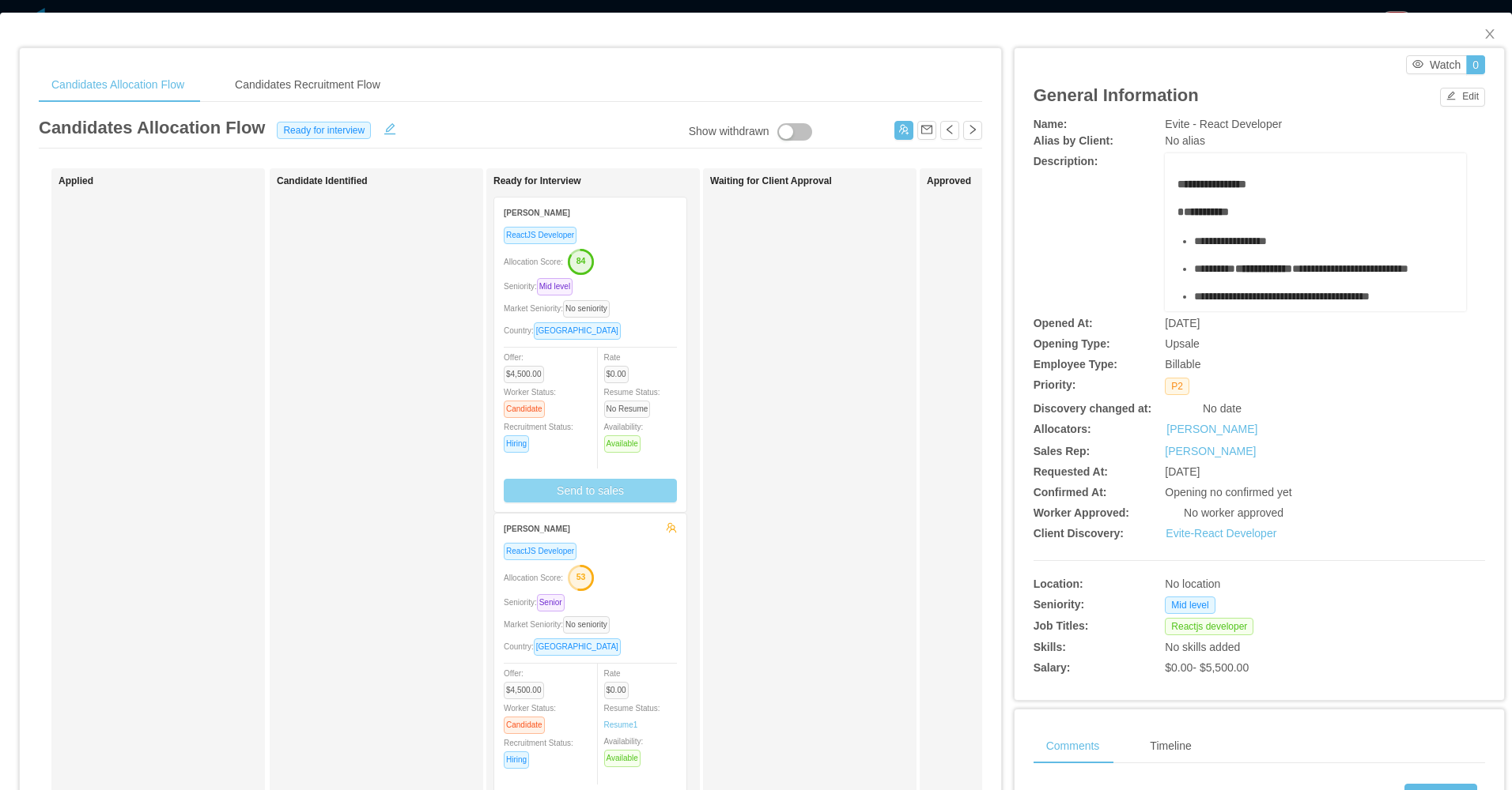
scroll to position [79, 0]
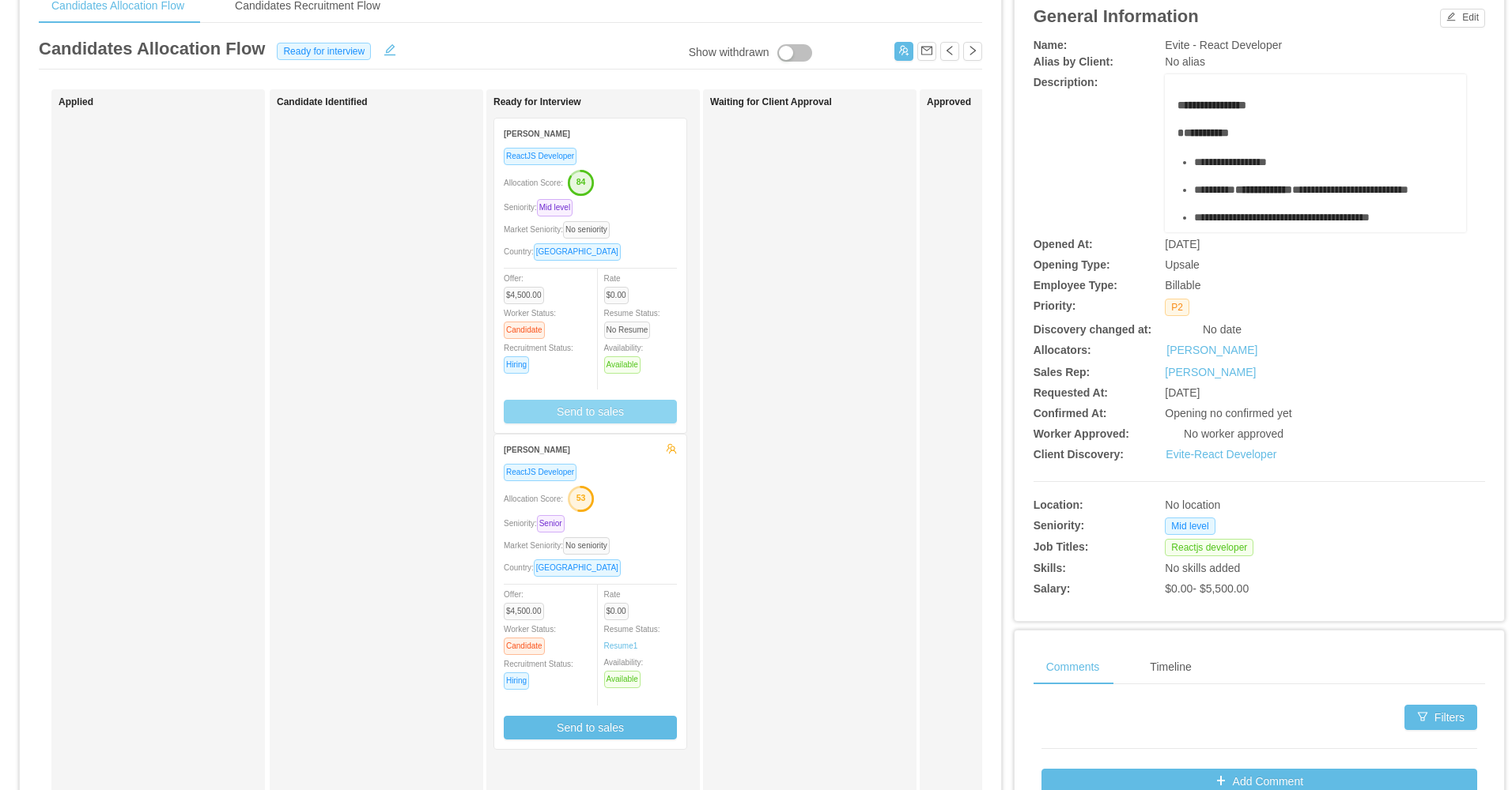
click at [614, 414] on button "Send to sales" at bounding box center [590, 411] width 173 height 24
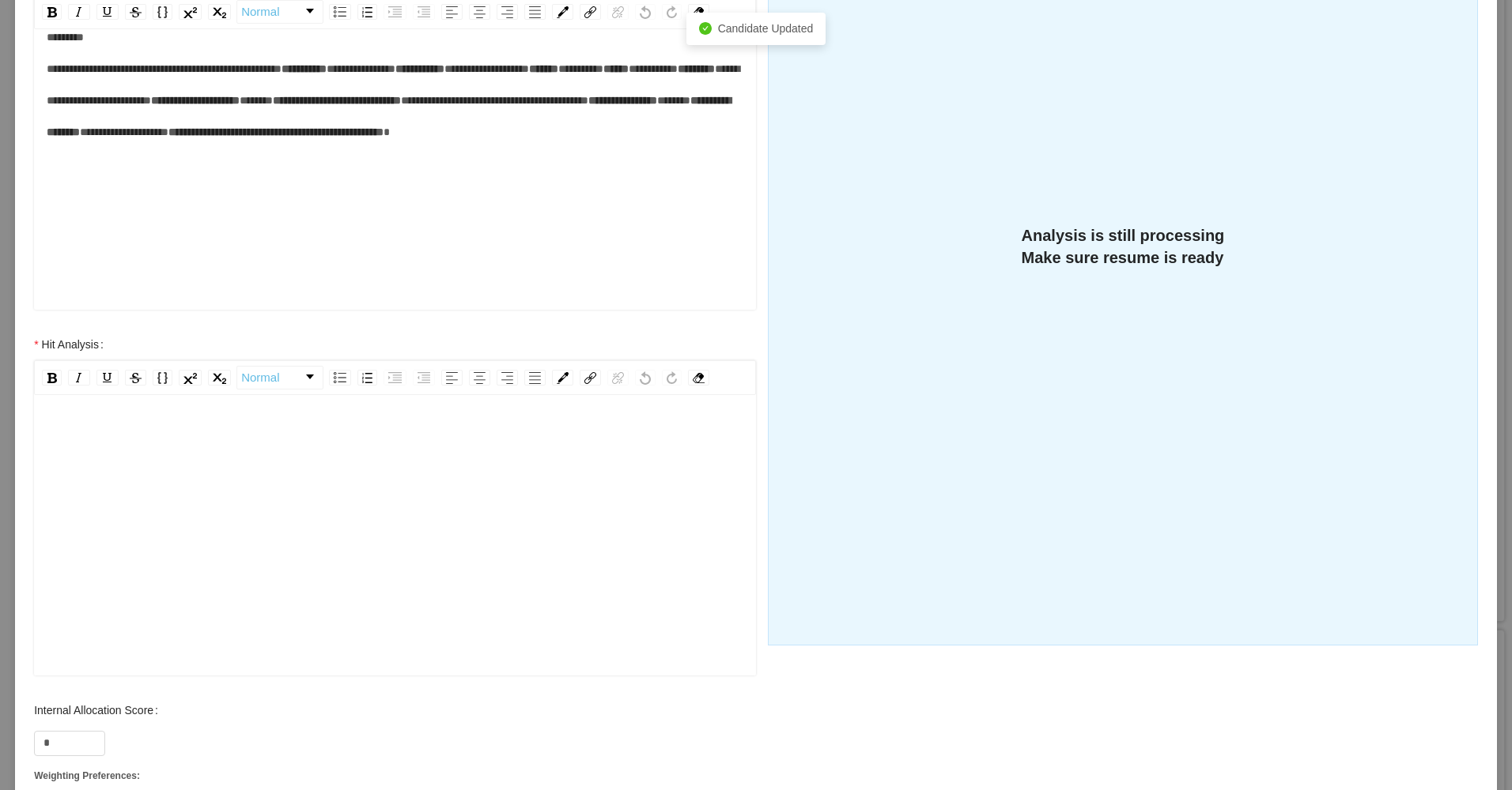
scroll to position [34, 0]
click at [170, 552] on div "rdw-editor" at bounding box center [395, 526] width 698 height 277
copy span "**********"
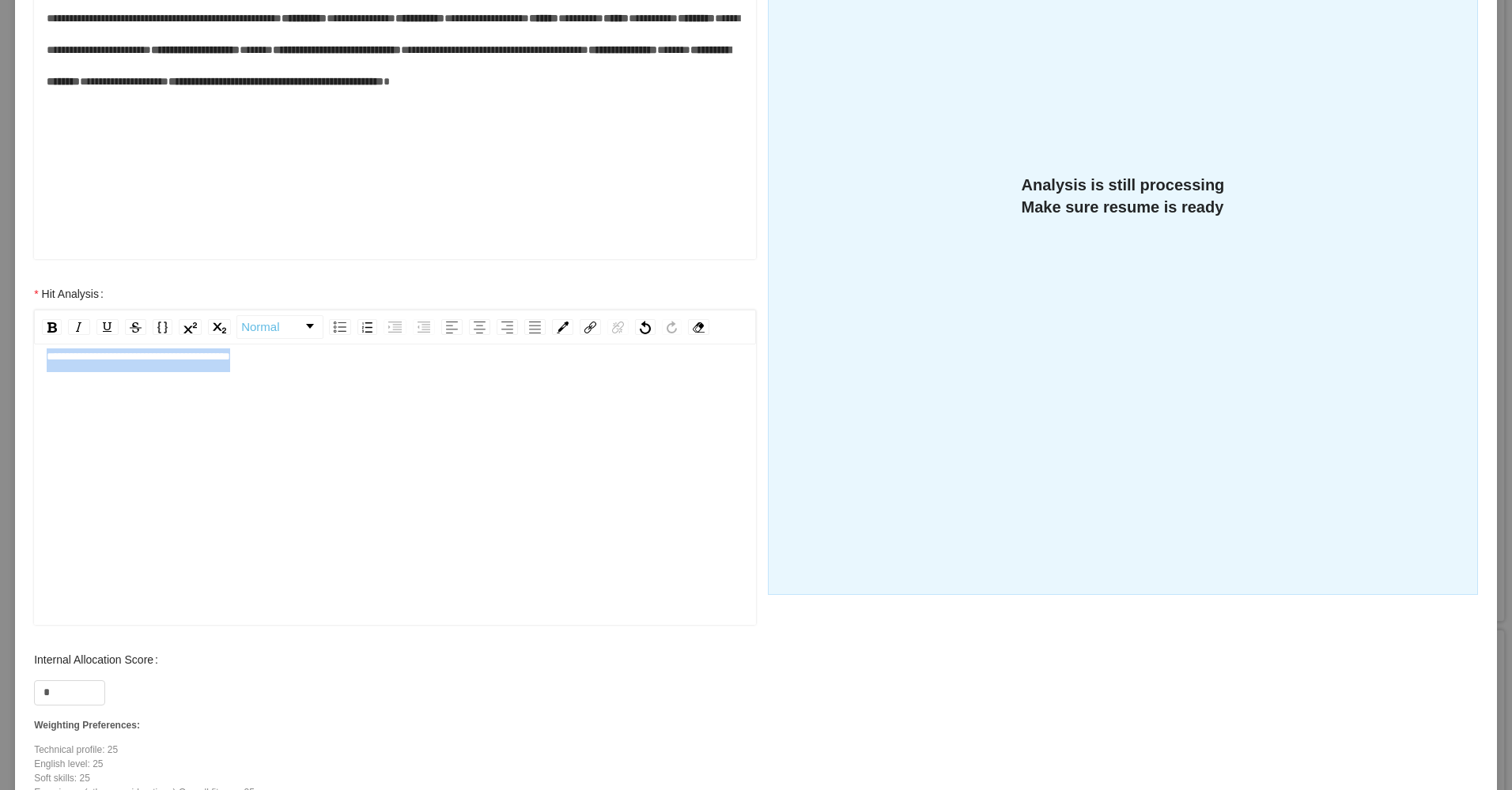
scroll to position [395, 0]
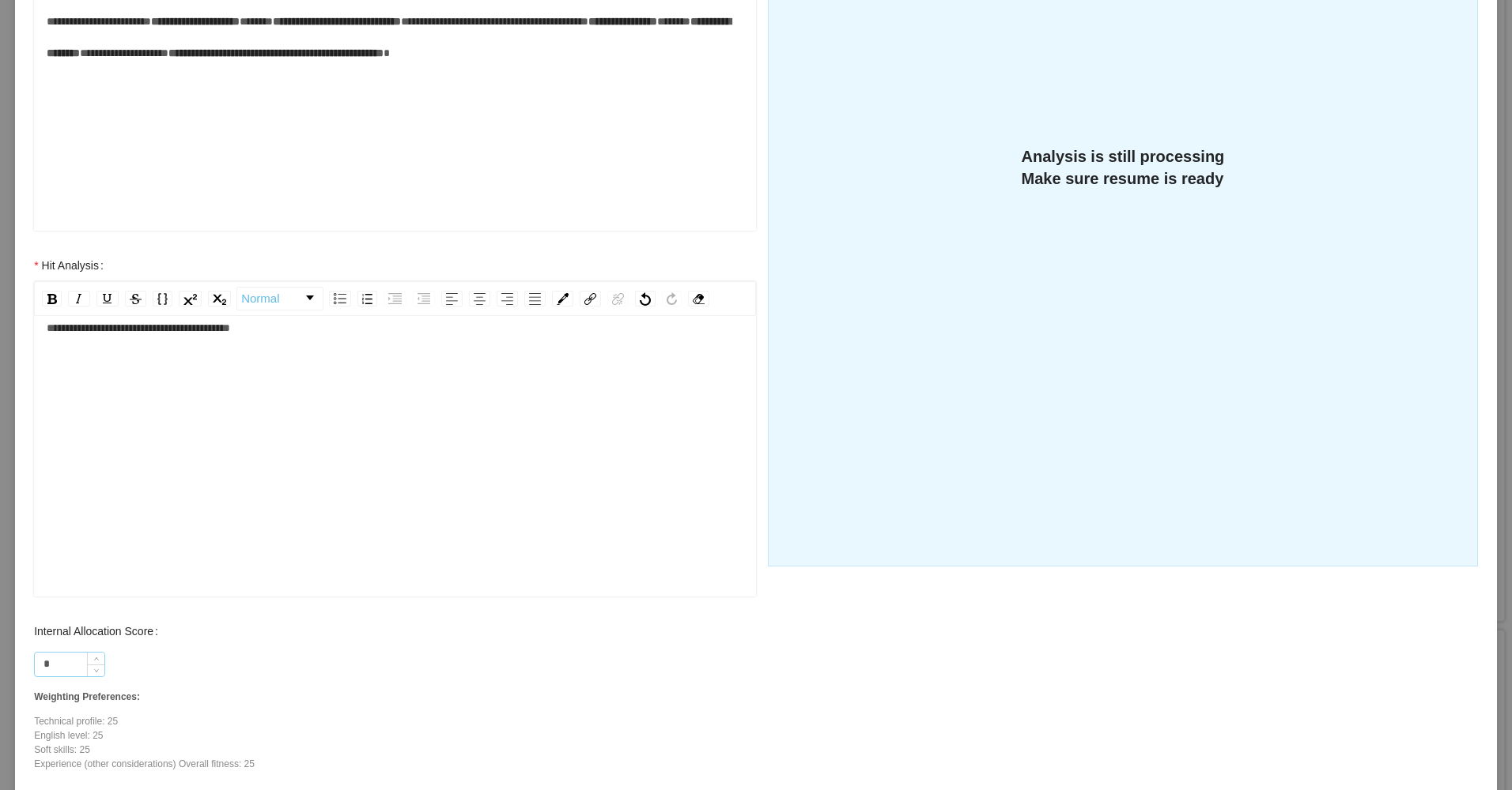
click at [73, 671] on input "*" at bounding box center [69, 665] width 70 height 24
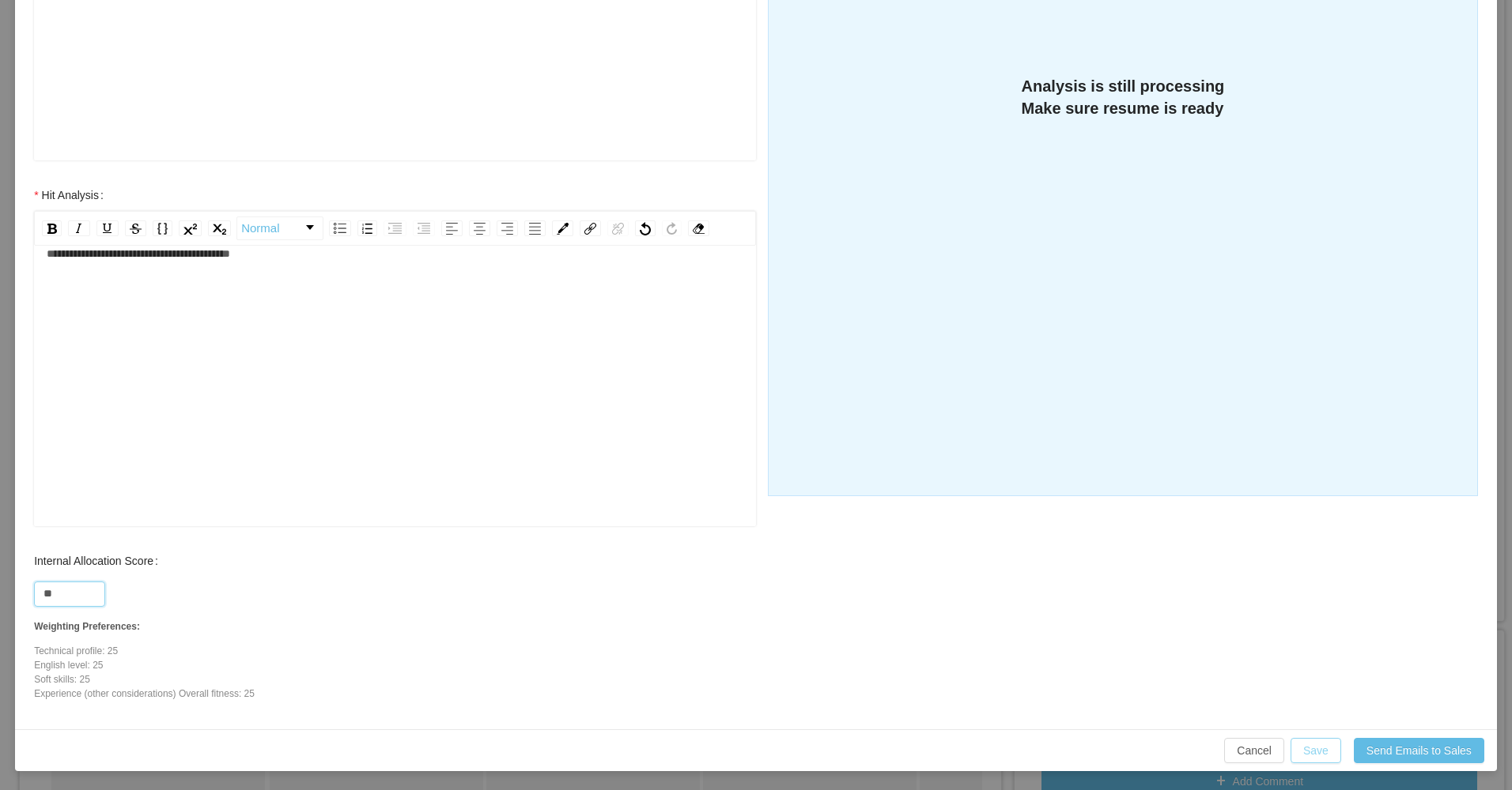
type input "**"
drag, startPoint x: 1312, startPoint y: 751, endPoint x: 1277, endPoint y: 732, distance: 39.8
click at [1311, 751] on button "Save" at bounding box center [1316, 751] width 51 height 25
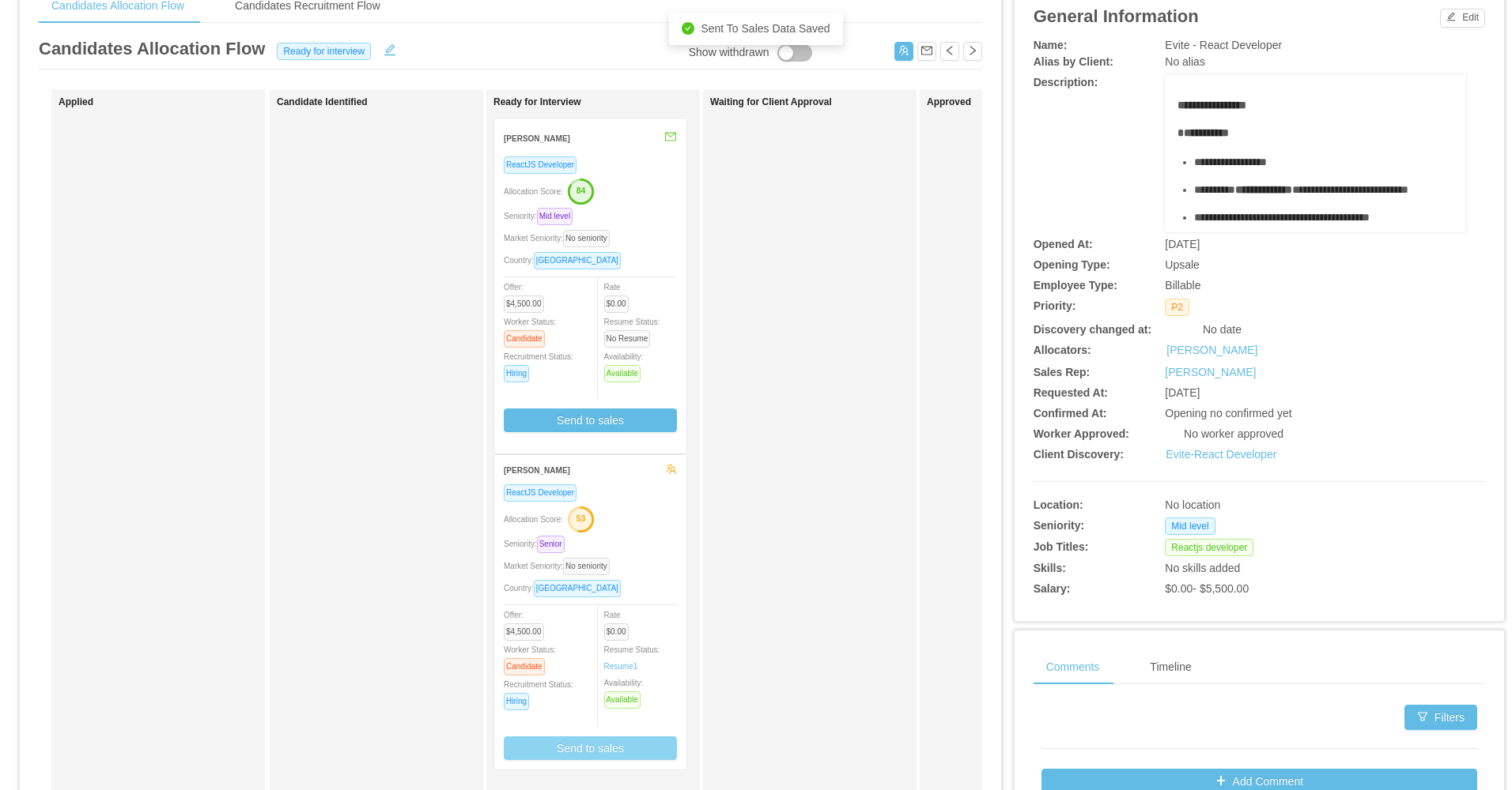
click at [611, 759] on button "Send to sales" at bounding box center [590, 748] width 173 height 24
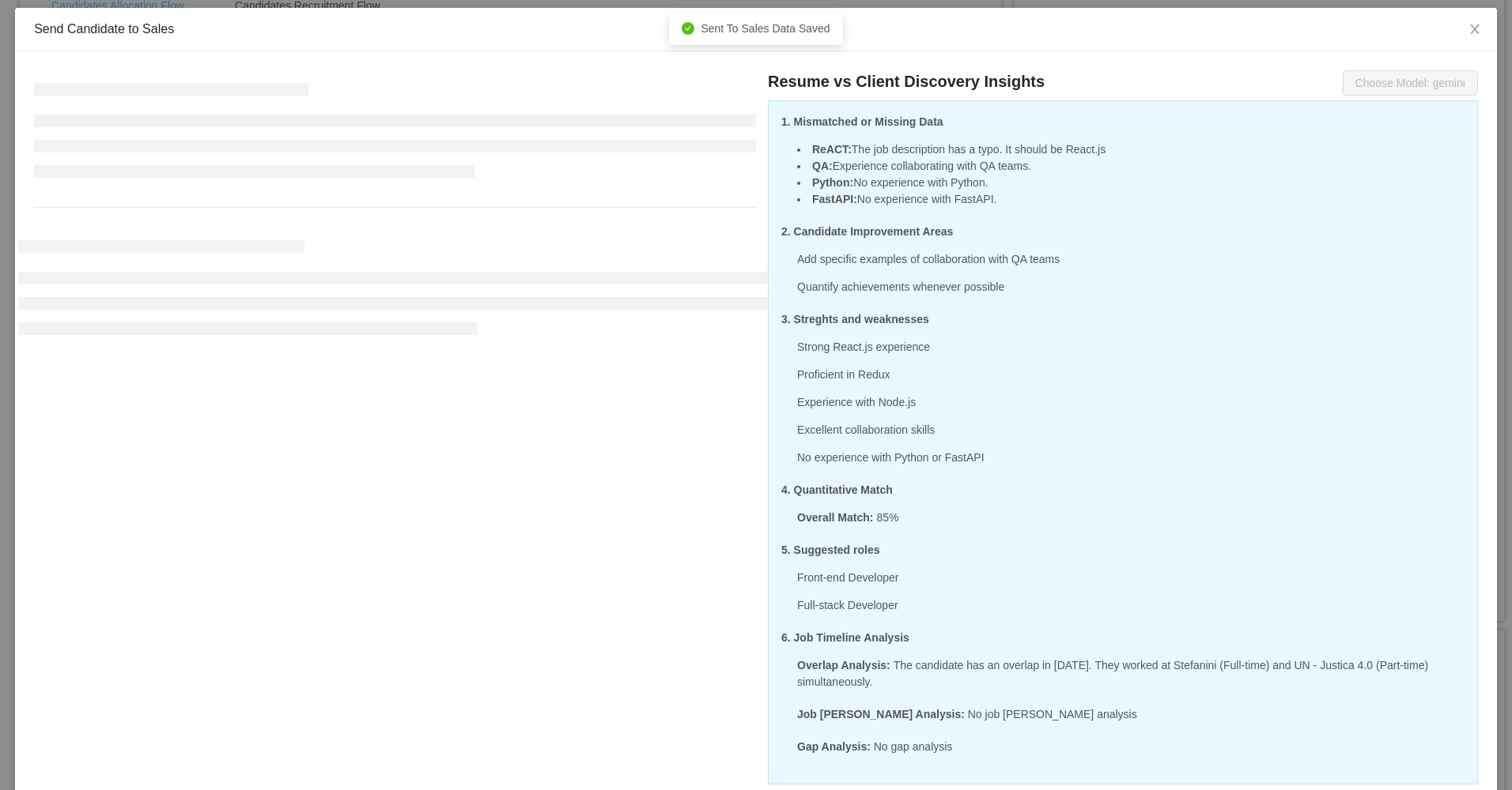
scroll to position [175, 0]
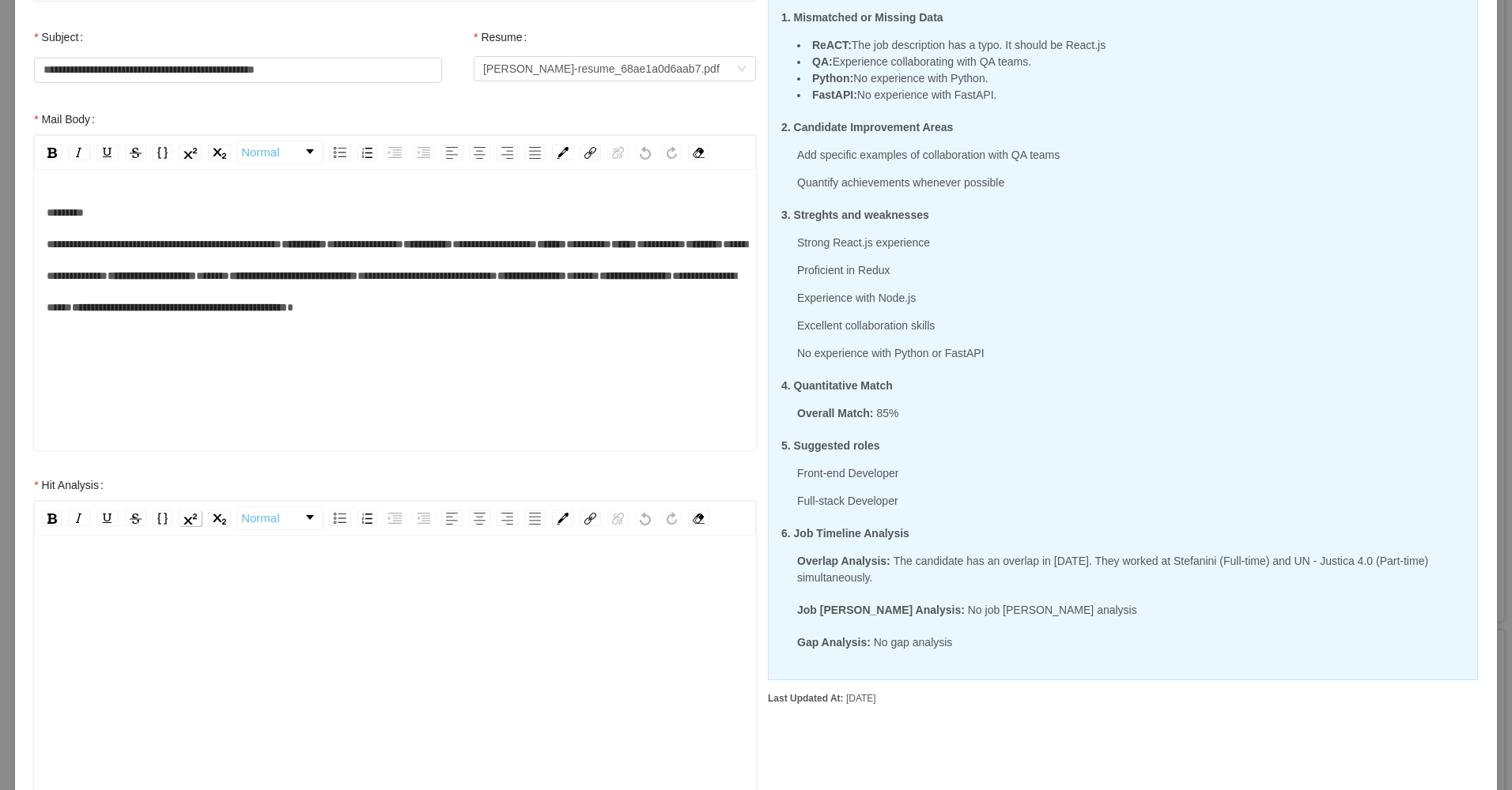
click at [189, 520] on img "rdw-inline-control" at bounding box center [190, 519] width 13 height 11
click at [169, 572] on div "rdw-editor" at bounding box center [395, 579] width 698 height 32
paste div "rdw-editor"
click at [63, 581] on span "**********" at bounding box center [143, 579] width 194 height 11
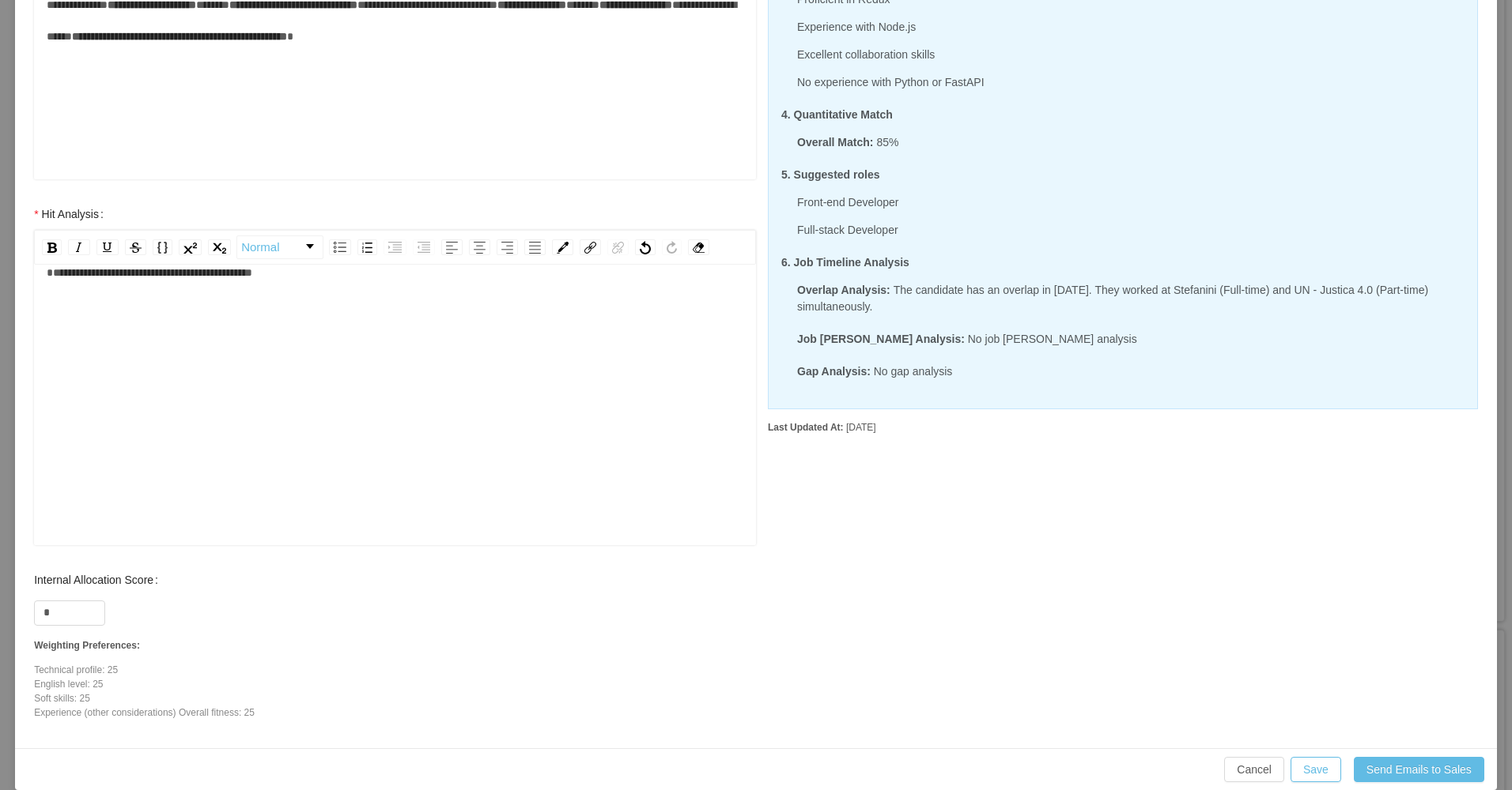
scroll to position [465, 0]
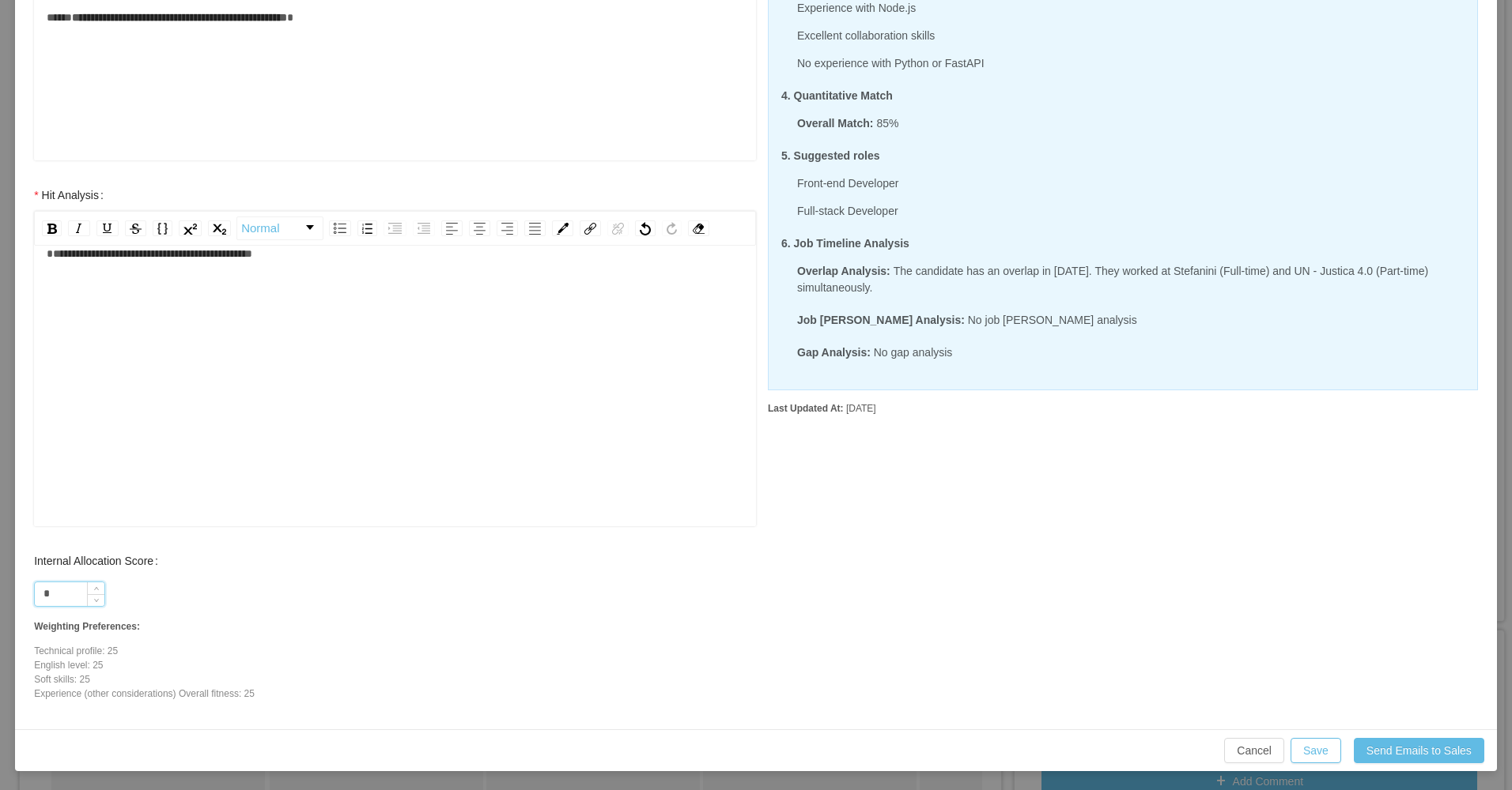
click at [73, 595] on input "*" at bounding box center [69, 594] width 70 height 24
type input "**"
click at [1314, 756] on button "Save" at bounding box center [1316, 751] width 51 height 25
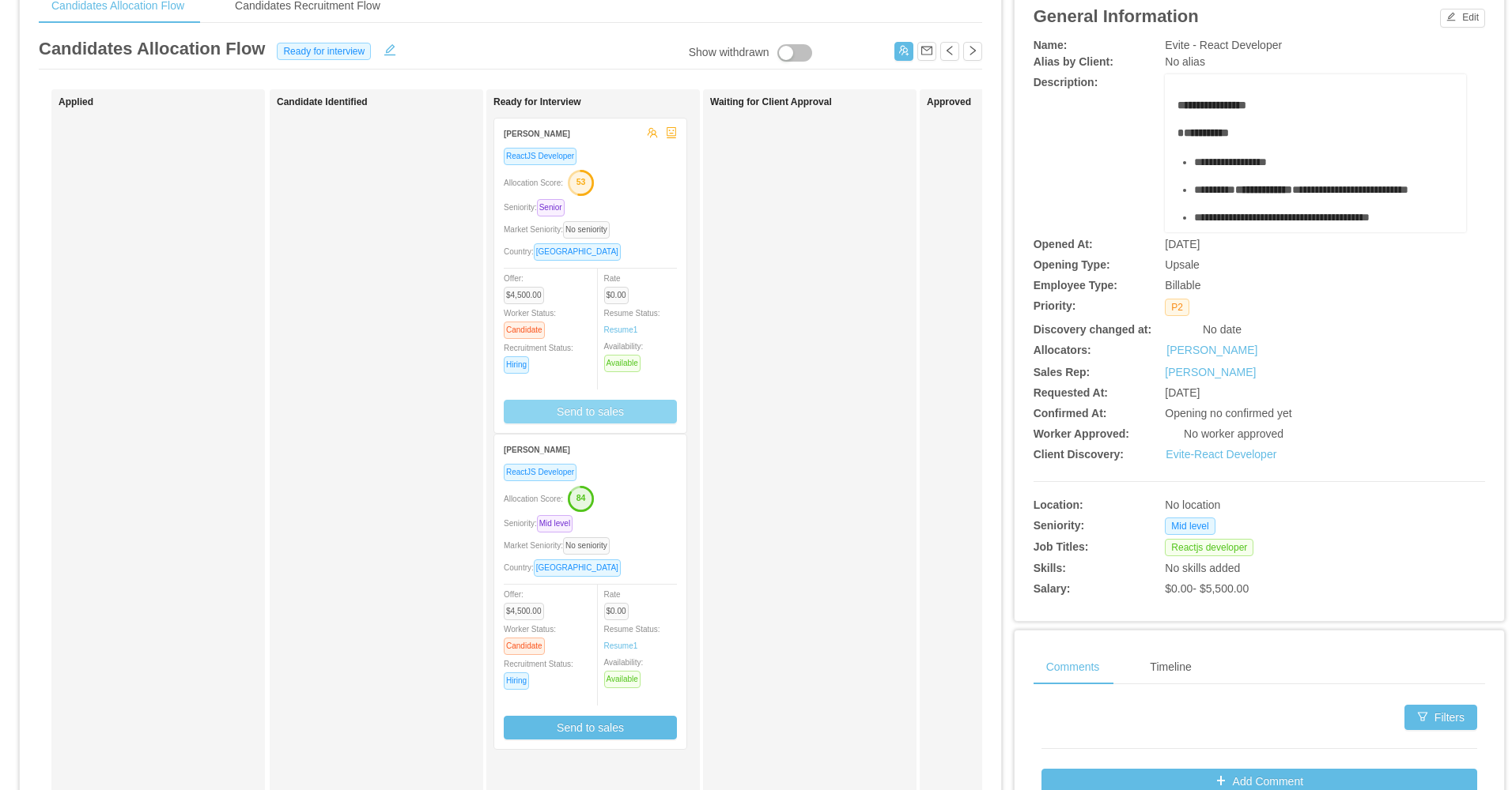
click at [661, 225] on div "Market Seniority: No seniority" at bounding box center [590, 229] width 173 height 18
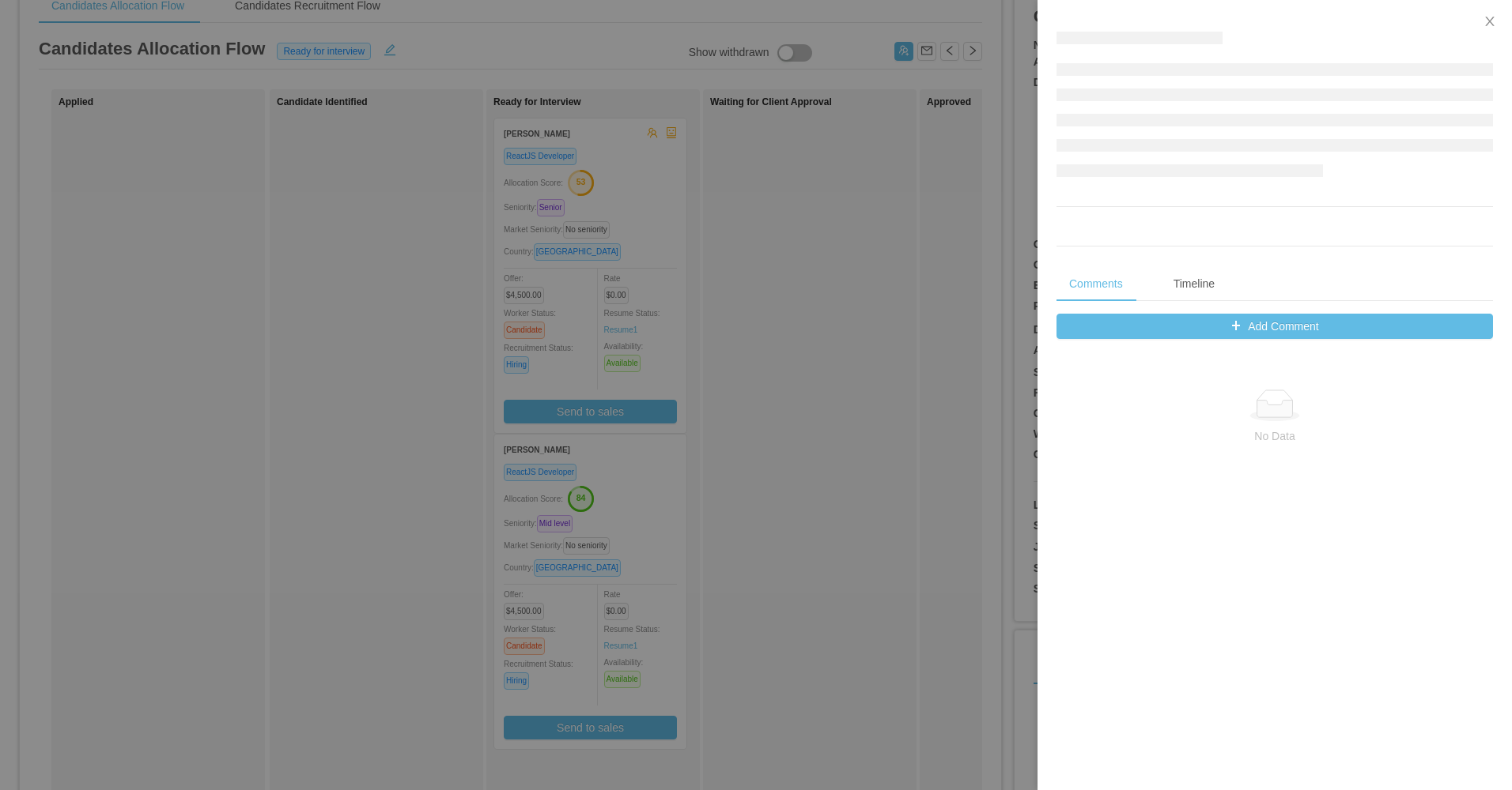
click at [913, 260] on div at bounding box center [756, 395] width 1512 height 790
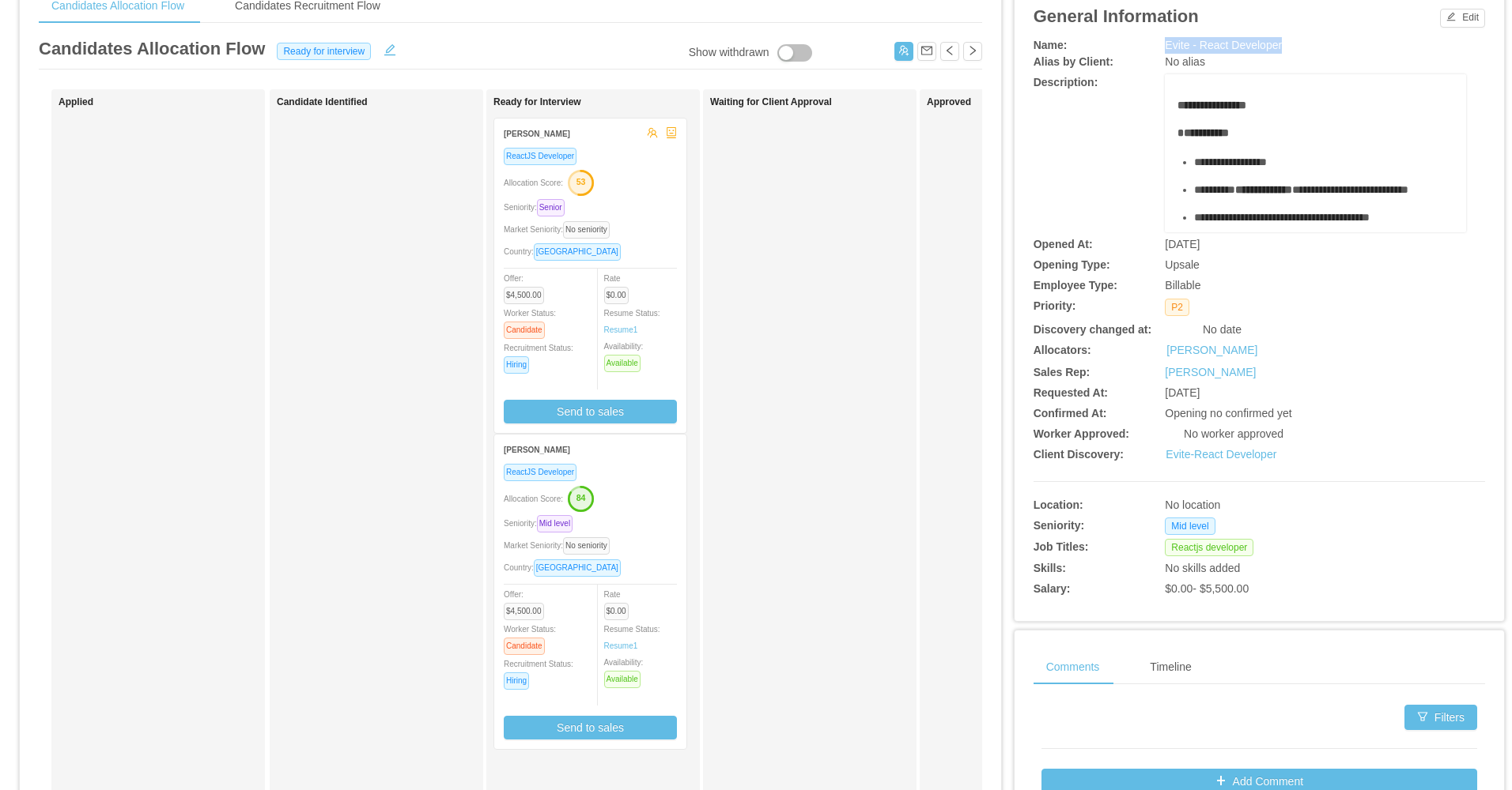
drag, startPoint x: 1152, startPoint y: 46, endPoint x: 1278, endPoint y: 47, distance: 126.0
click at [1278, 47] on div "Name: Evite - React Developer" at bounding box center [1259, 45] width 452 height 16
copy div "Evite - React Developer"
click at [672, 284] on div "Rate $0.00 Resume Status: Resume 1 Availability: Available" at bounding box center [648, 320] width 87 height 102
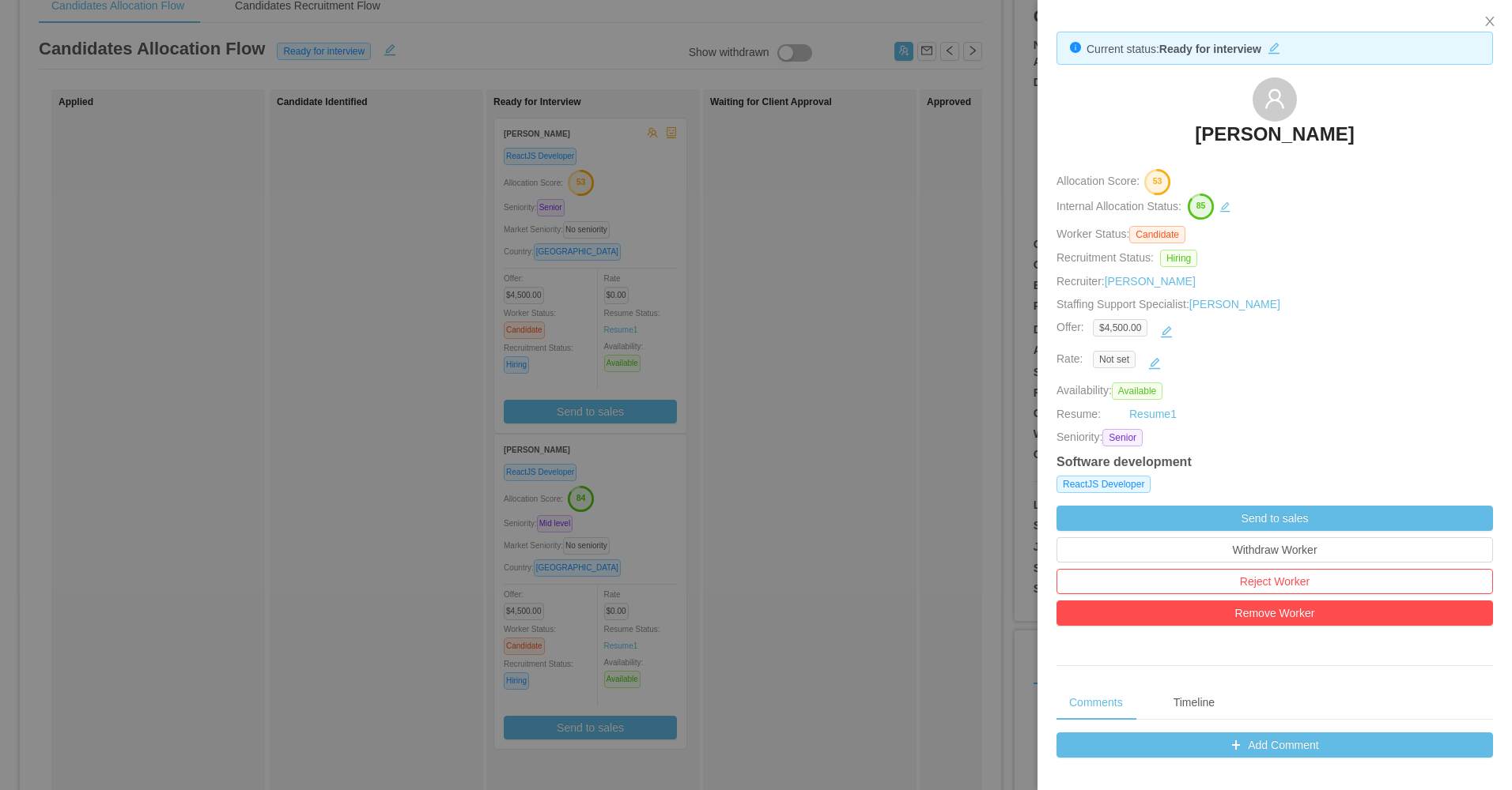
drag, startPoint x: 1178, startPoint y: 136, endPoint x: 1368, endPoint y: 136, distance: 190.0
click at [1368, 136] on div "Leandro Tercette" at bounding box center [1274, 117] width 436 height 79
copy h3 "Leandro Tercette"
drag, startPoint x: 663, startPoint y: 545, endPoint x: 637, endPoint y: 553, distance: 27.2
click at [662, 547] on div at bounding box center [756, 395] width 1512 height 790
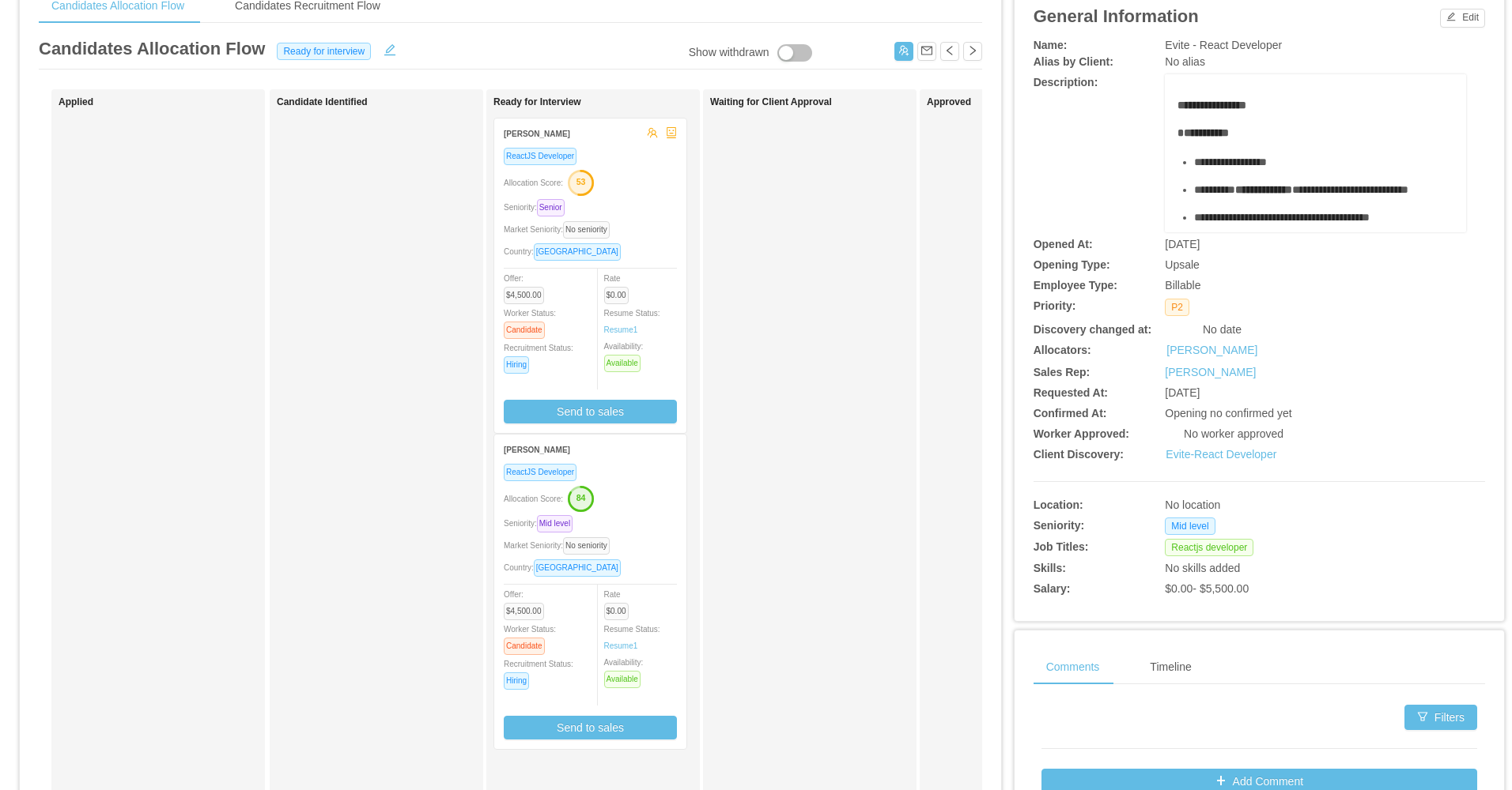
click at [648, 523] on div "Seniority: Mid level" at bounding box center [590, 524] width 173 height 18
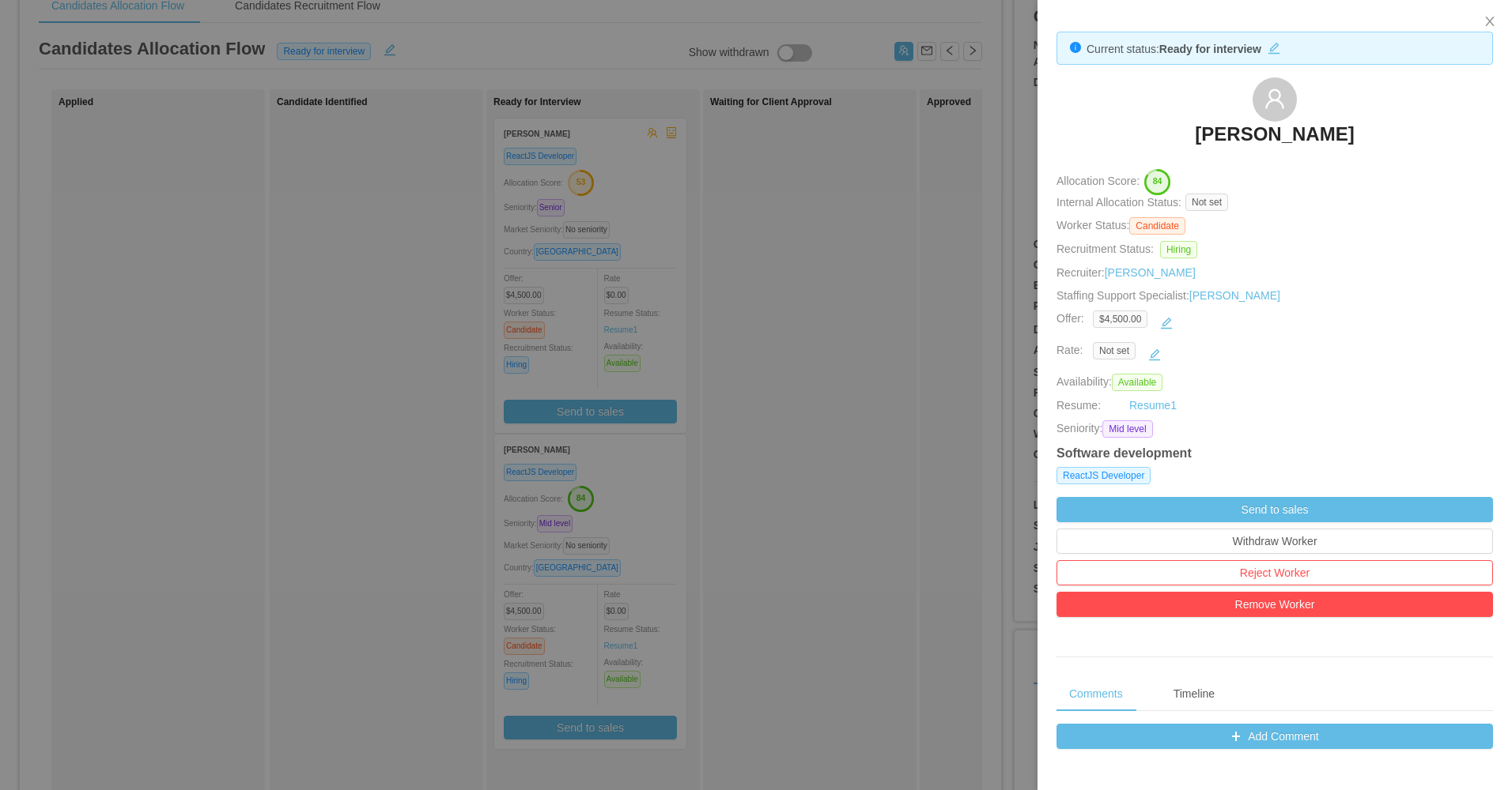
drag, startPoint x: 1173, startPoint y: 125, endPoint x: 1364, endPoint y: 133, distance: 191.2
click at [1364, 133] on div "Edwin Poueriet" at bounding box center [1274, 117] width 436 height 79
copy h3 "Edwin Poueriet"
click at [818, 257] on div at bounding box center [756, 395] width 1512 height 790
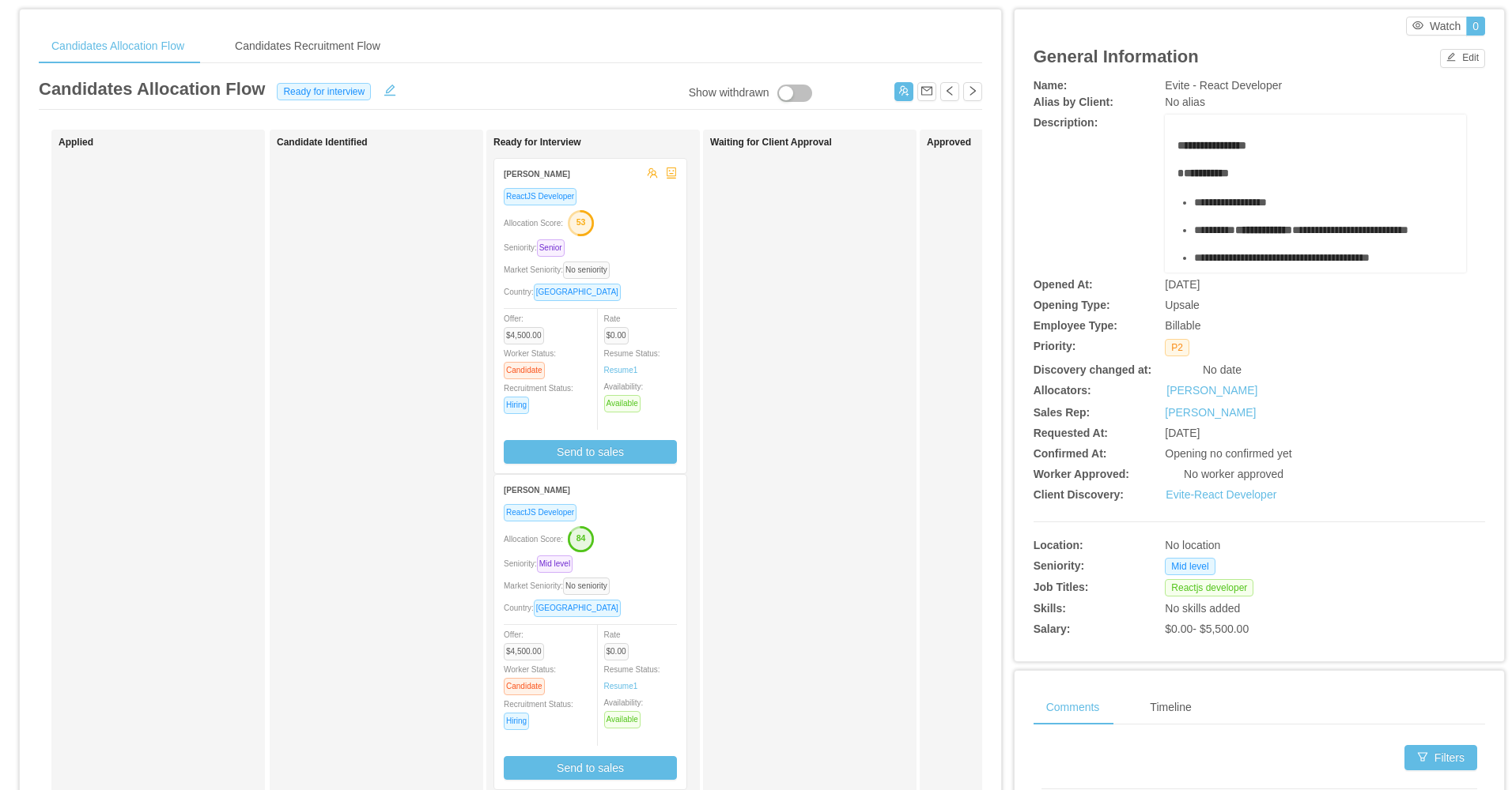
scroll to position [0, 0]
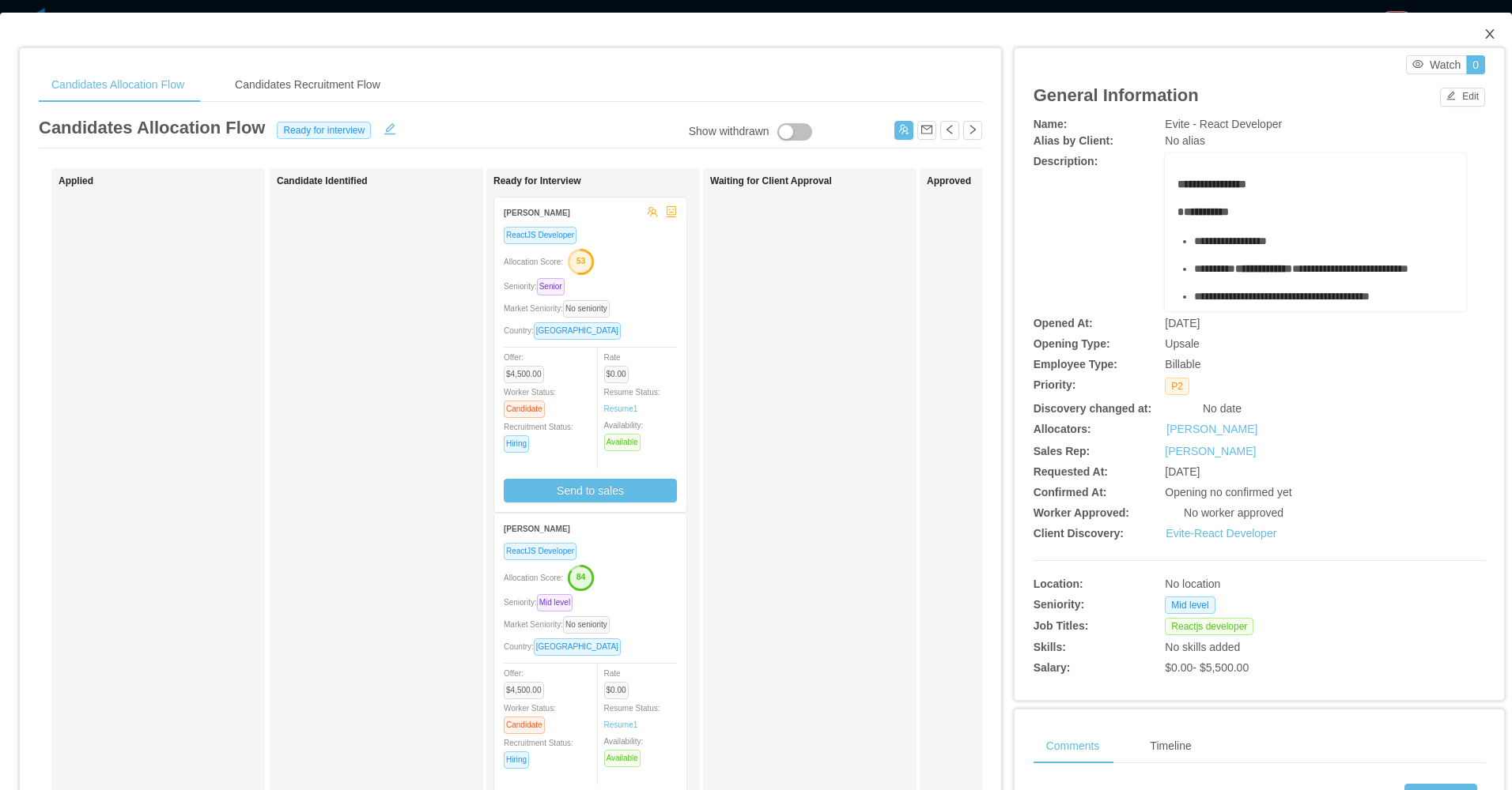
drag, startPoint x: 1481, startPoint y: 37, endPoint x: 1192, endPoint y: 145, distance: 308.5
click at [1483, 37] on icon "icon: close" at bounding box center [1489, 34] width 12 height 12
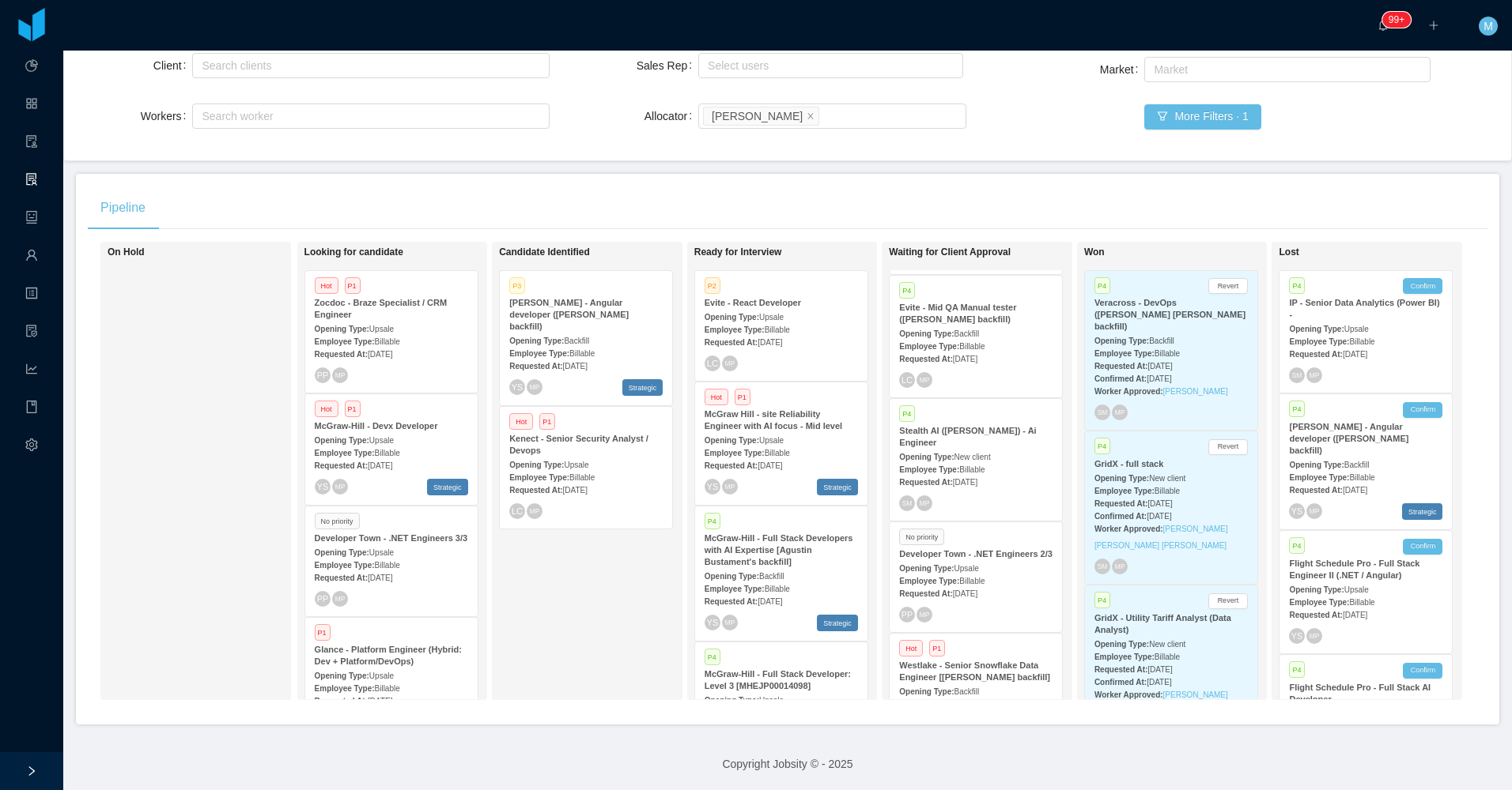
scroll to position [165, 0]
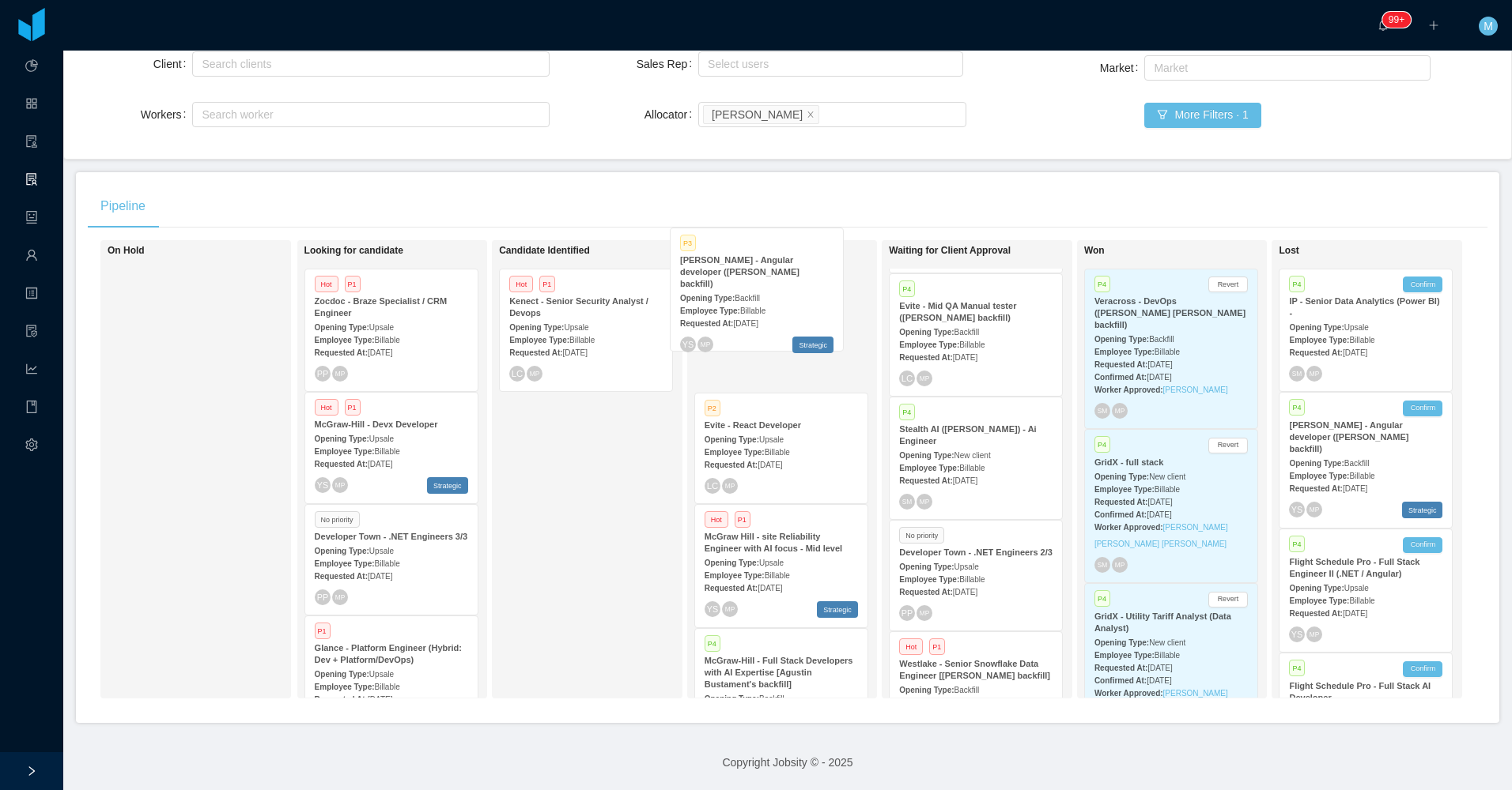
drag, startPoint x: 682, startPoint y: 306, endPoint x: 754, endPoint y: 295, distance: 72.8
click at [754, 295] on div "On Hold Looking for candidate Hot P1 Zocdoc - Braze Specialist / CRM Engineer O…" at bounding box center [787, 475] width 1400 height 471
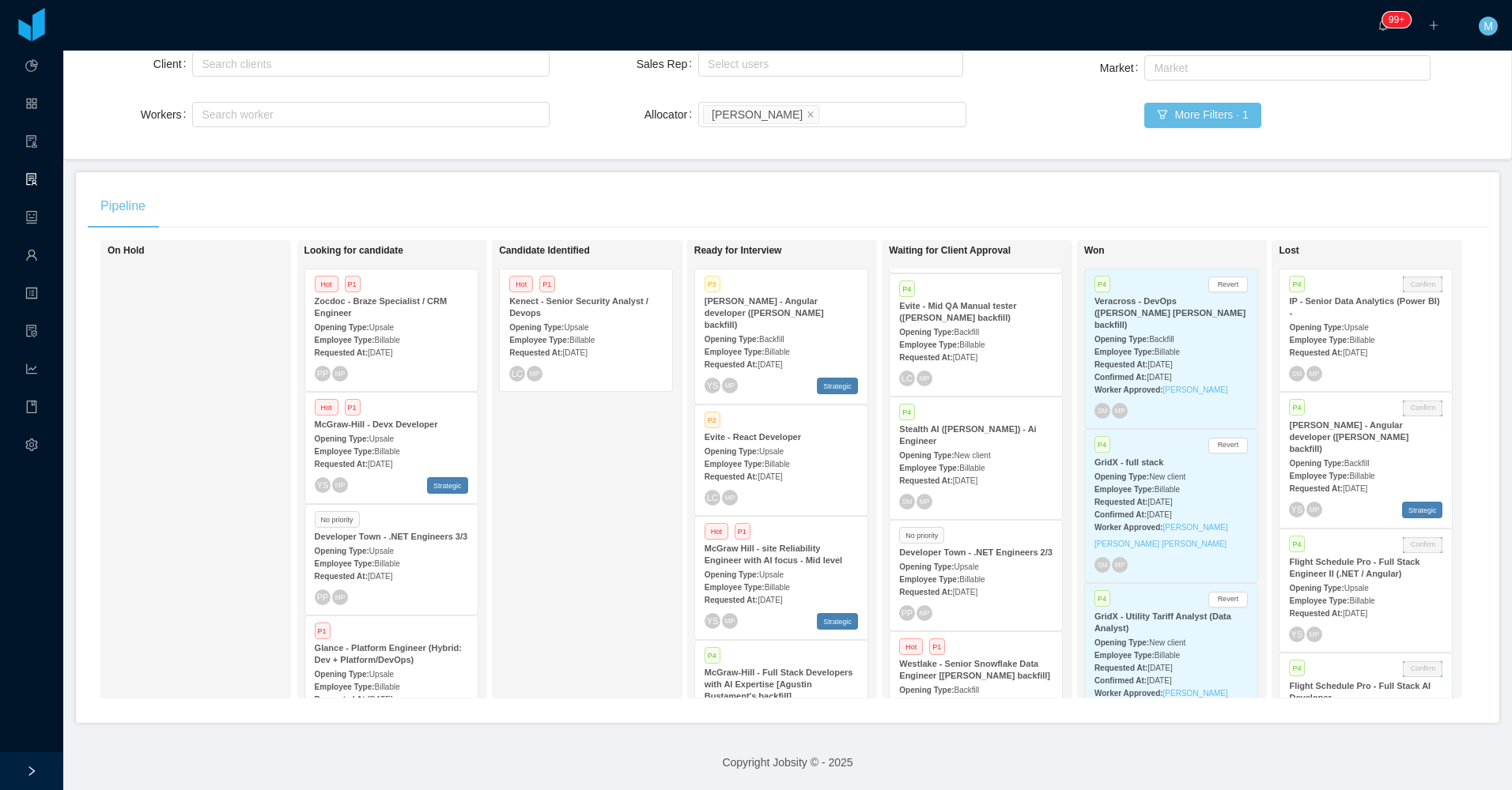
click at [804, 343] on div "Employee Type: Billable" at bounding box center [781, 352] width 153 height 16
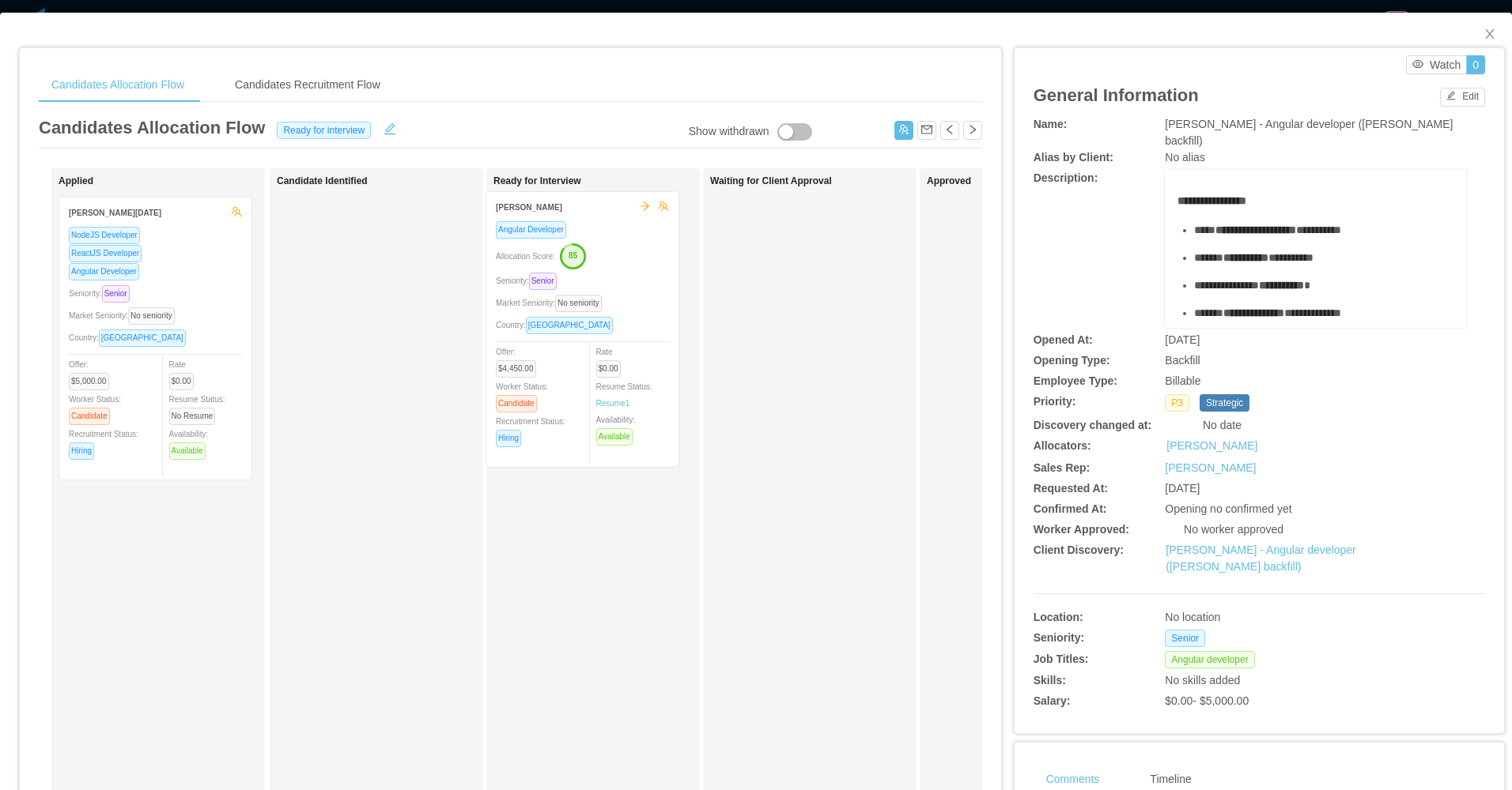
drag, startPoint x: 356, startPoint y: 374, endPoint x: 565, endPoint y: 368, distance: 209.1
click at [565, 368] on div "Applied Leonardo Natal NodeJS Developer ReactJS Developer Angular Developer Sen…" at bounding box center [510, 570] width 943 height 803
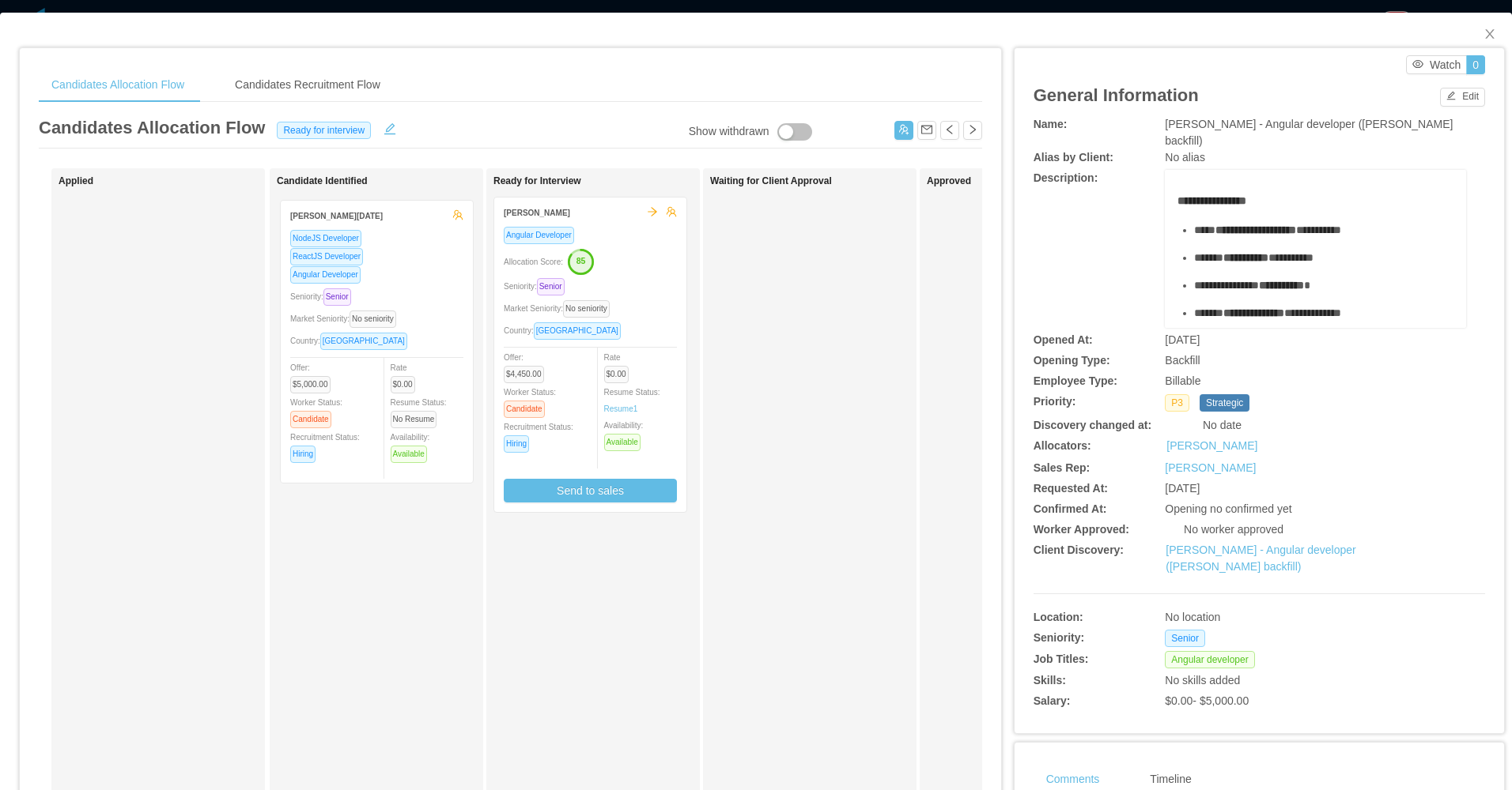
drag, startPoint x: 172, startPoint y: 385, endPoint x: 383, endPoint y: 383, distance: 211.0
click at [391, 388] on div "Applied Leonardo Natal NodeJS Developer ReactJS Developer Angular Developer Sen…" at bounding box center [510, 570] width 943 height 803
click at [606, 496] on button "Send to sales" at bounding box center [590, 490] width 173 height 24
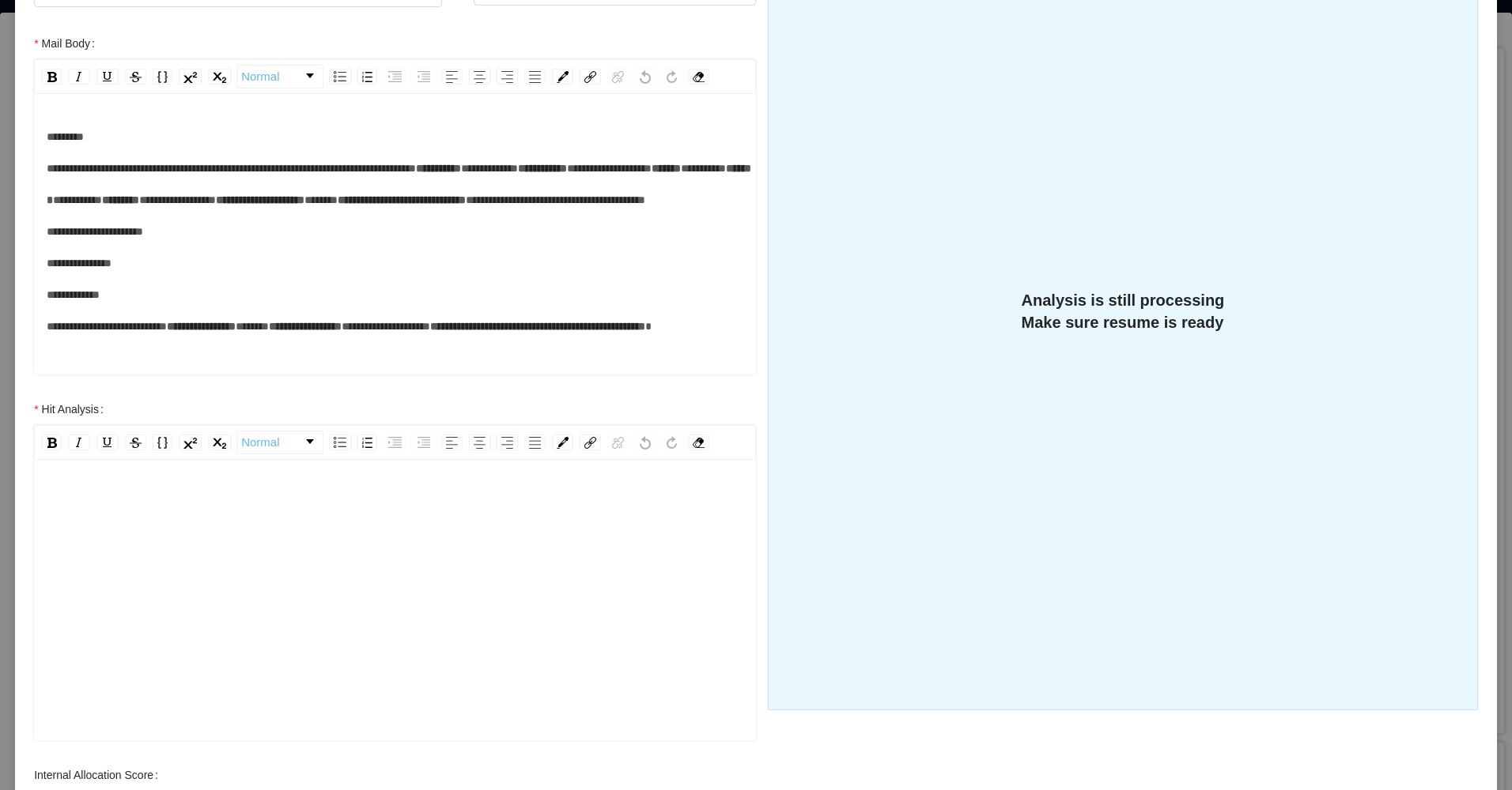
scroll to position [34, 0]
click at [388, 565] on div "rdw-editor" at bounding box center [395, 591] width 698 height 277
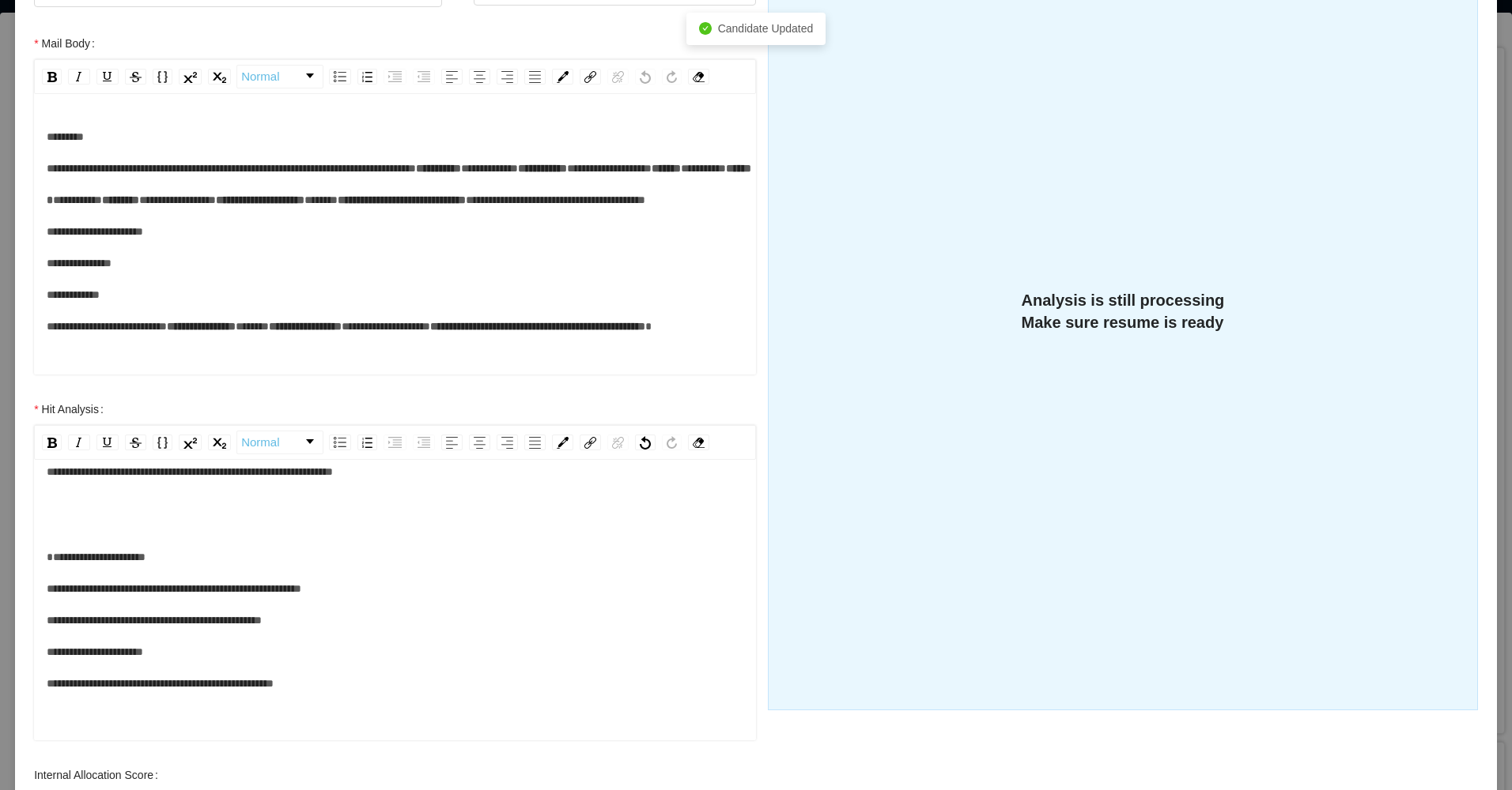
click at [80, 531] on div "**********" at bounding box center [395, 577] width 698 height 243
click at [52, 555] on span "**********" at bounding box center [174, 620] width 255 height 138
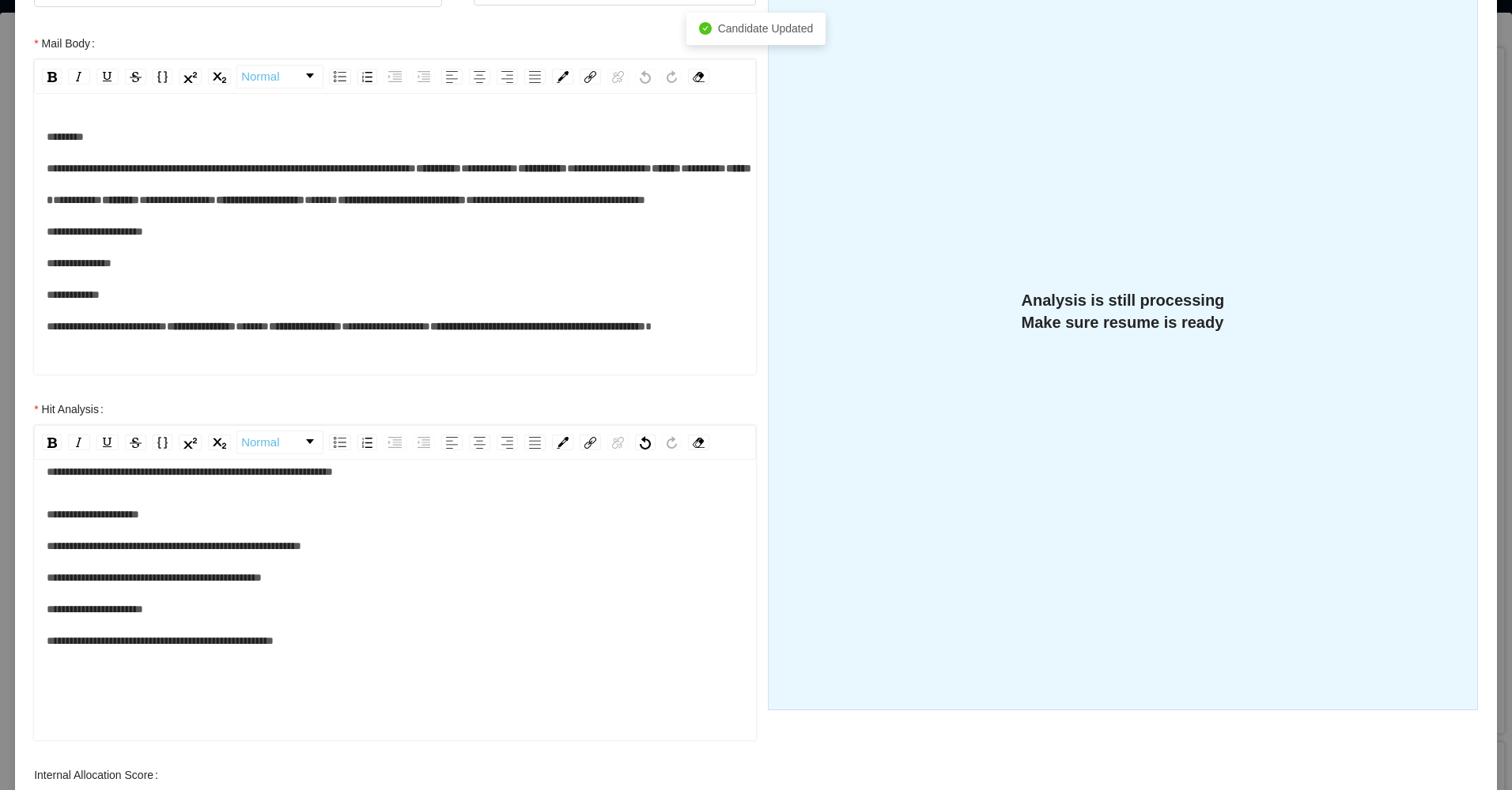
click at [153, 521] on div "**********" at bounding box center [395, 577] width 698 height 158
click at [422, 477] on div "**********" at bounding box center [395, 471] width 698 height 32
click at [333, 476] on span "**********" at bounding box center [189, 472] width 286 height 11
click at [377, 483] on div "**********" at bounding box center [395, 471] width 698 height 32
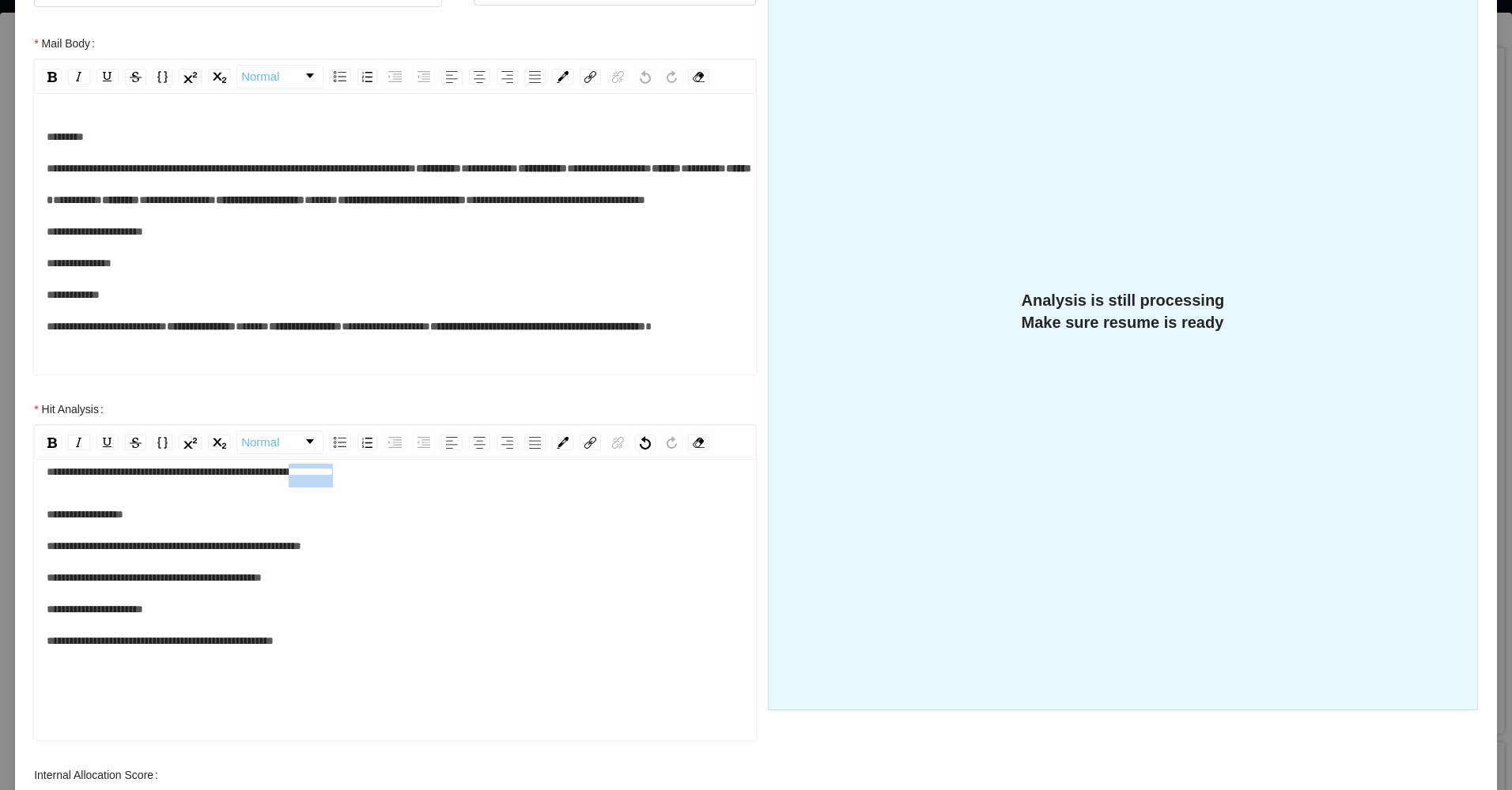
click at [377, 483] on div "**********" at bounding box center [395, 471] width 698 height 32
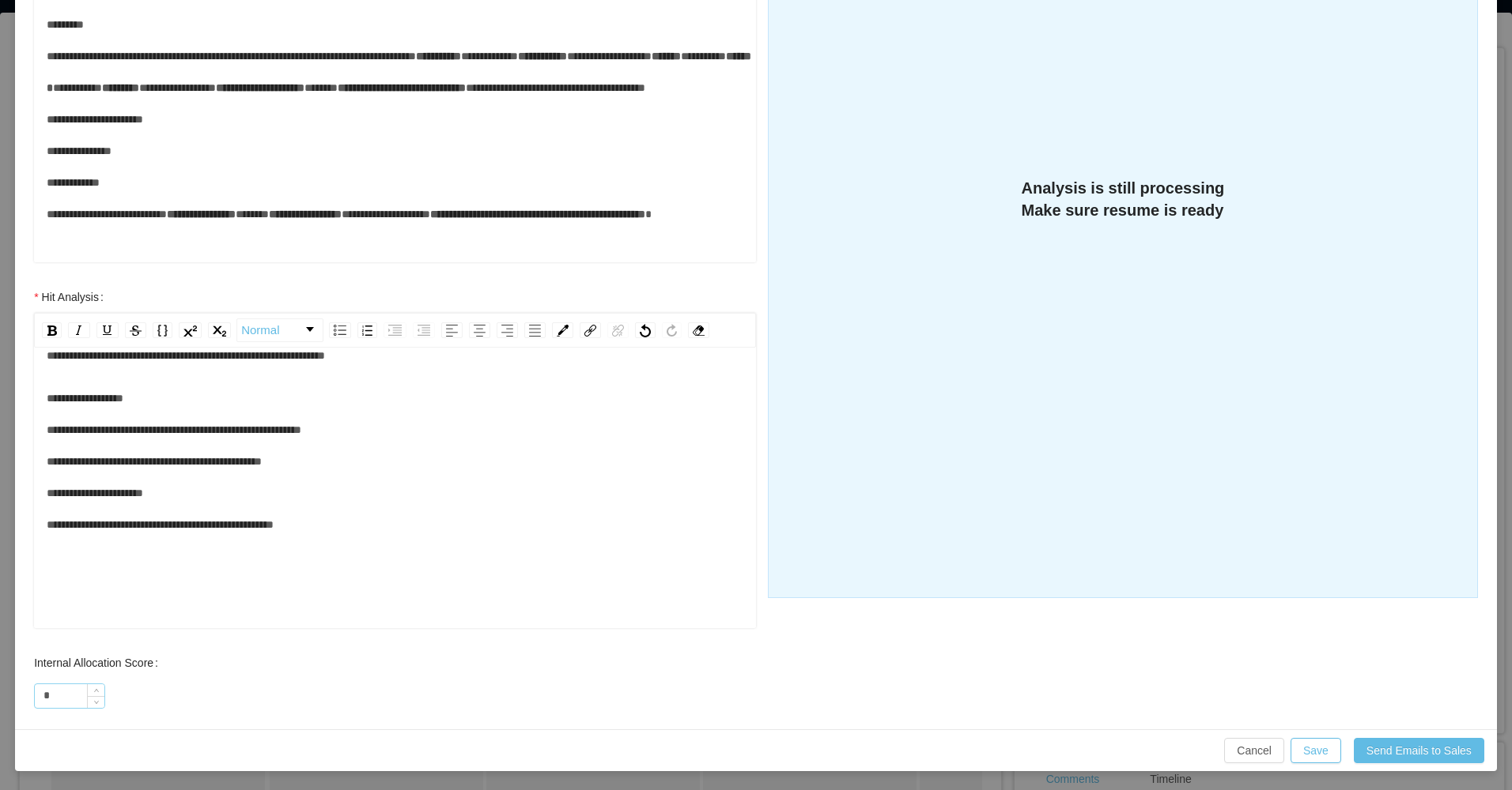
click at [82, 696] on input "*" at bounding box center [69, 696] width 70 height 24
type input "**"
drag, startPoint x: 1318, startPoint y: 747, endPoint x: 1270, endPoint y: 742, distance: 48.3
click at [1318, 749] on button "Save" at bounding box center [1316, 751] width 51 height 25
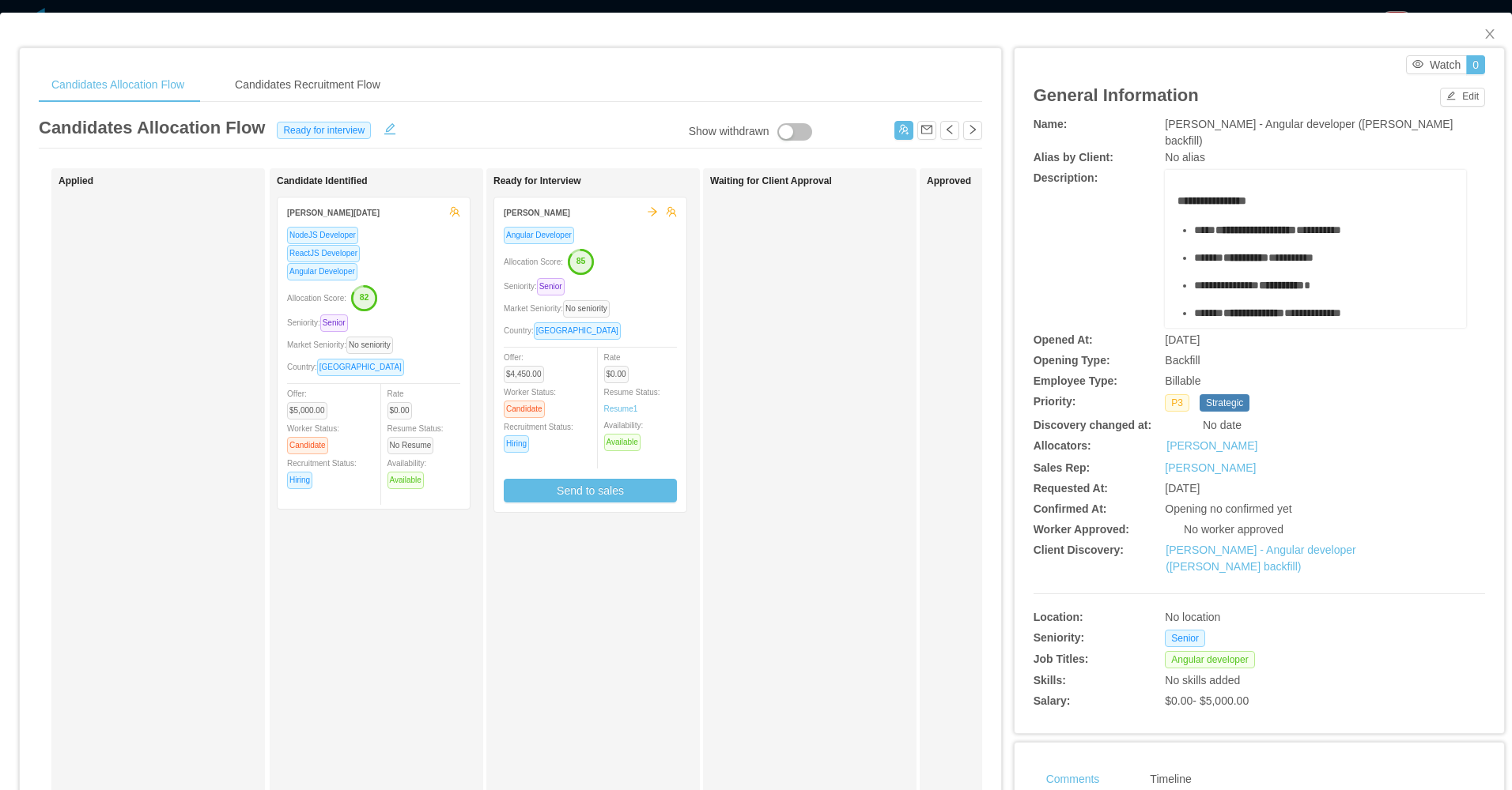
click at [660, 295] on div "Seniority: Senior" at bounding box center [590, 286] width 173 height 18
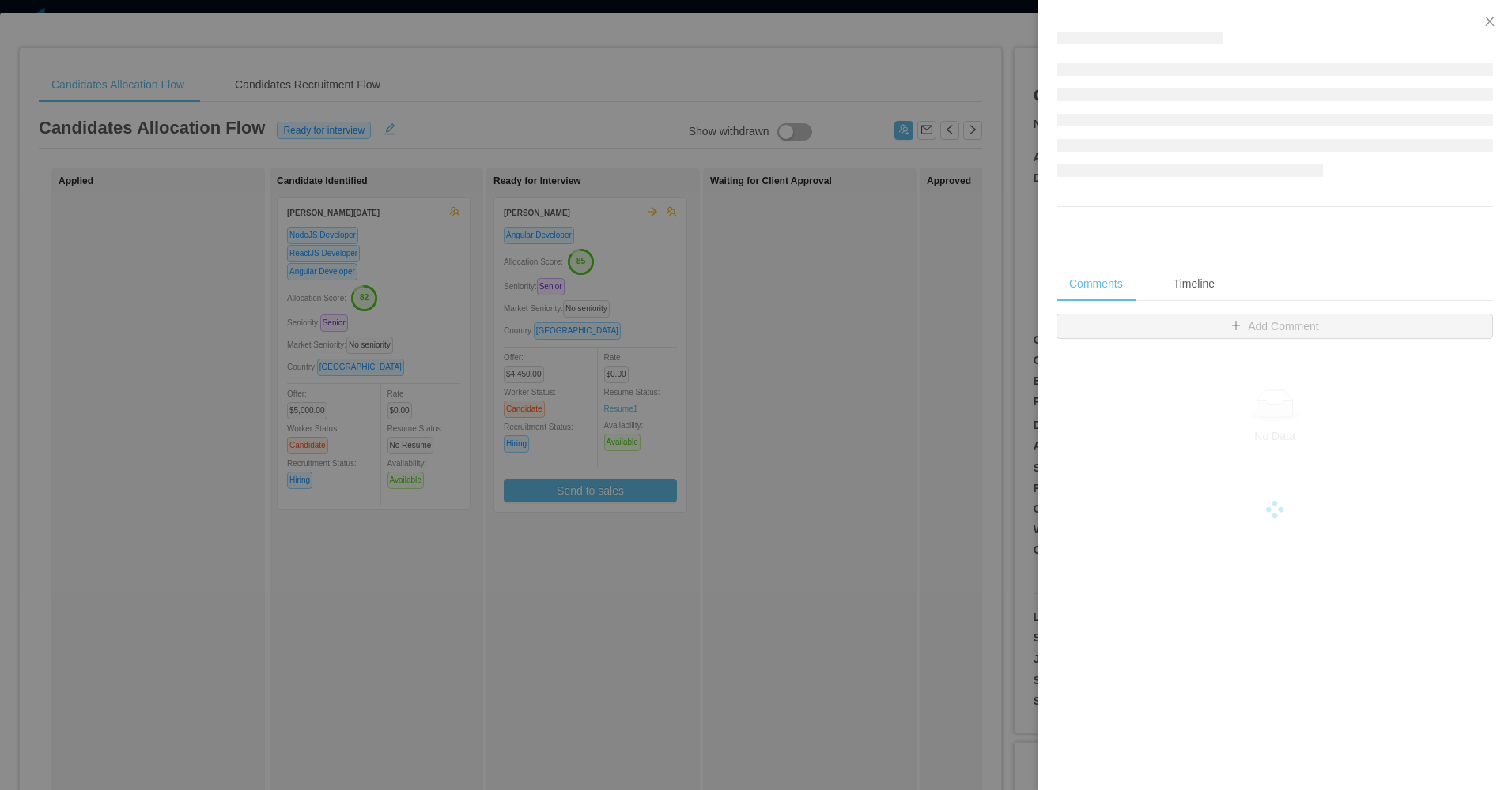
click at [768, 295] on div at bounding box center [756, 395] width 1512 height 790
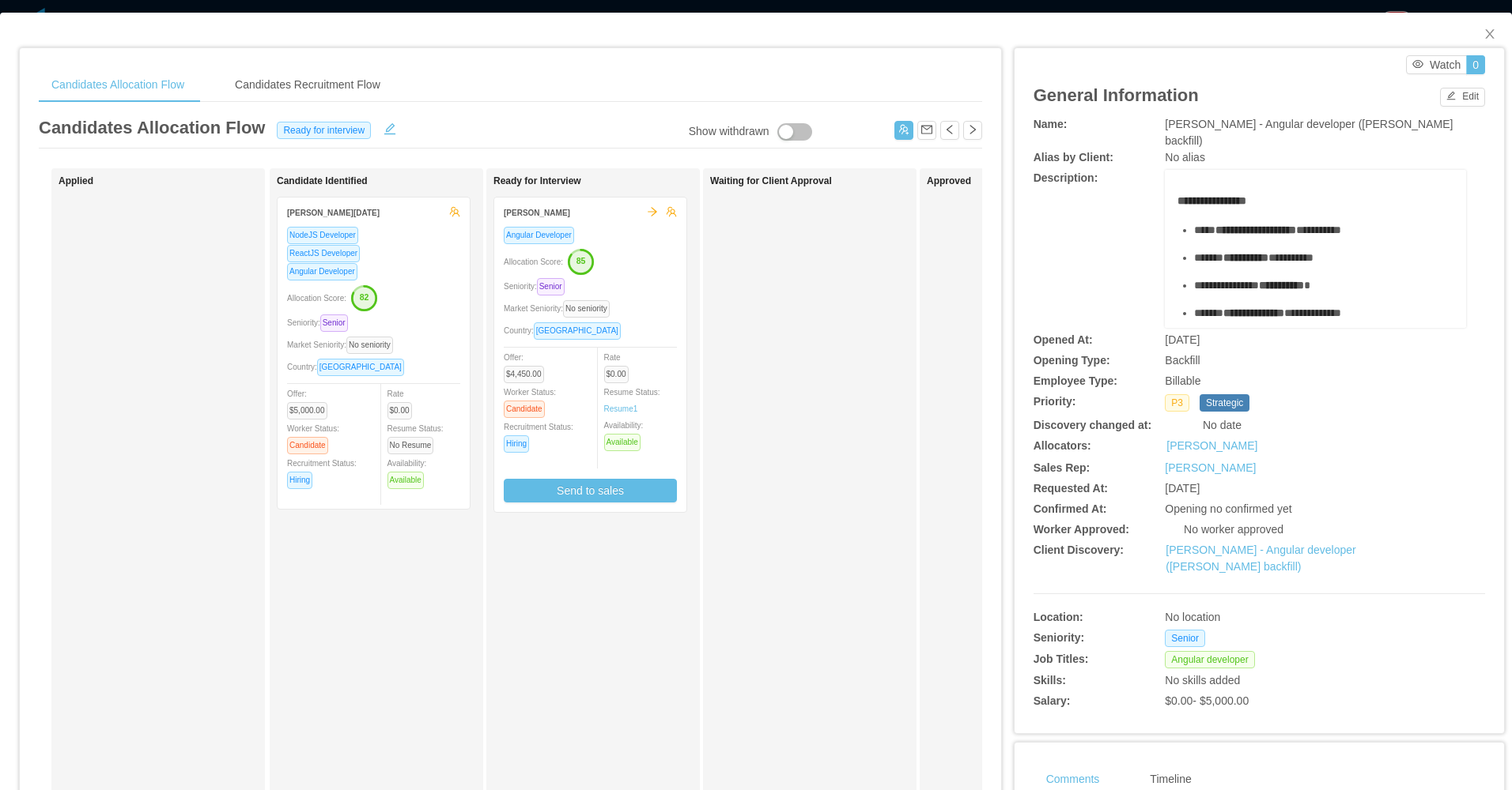
click at [648, 506] on div "Angular Developer Allocation Score: 85 Seniority: Senior Market Seniority: No s…" at bounding box center [590, 369] width 192 height 286
click at [647, 496] on button "Send to sales" at bounding box center [590, 490] width 173 height 24
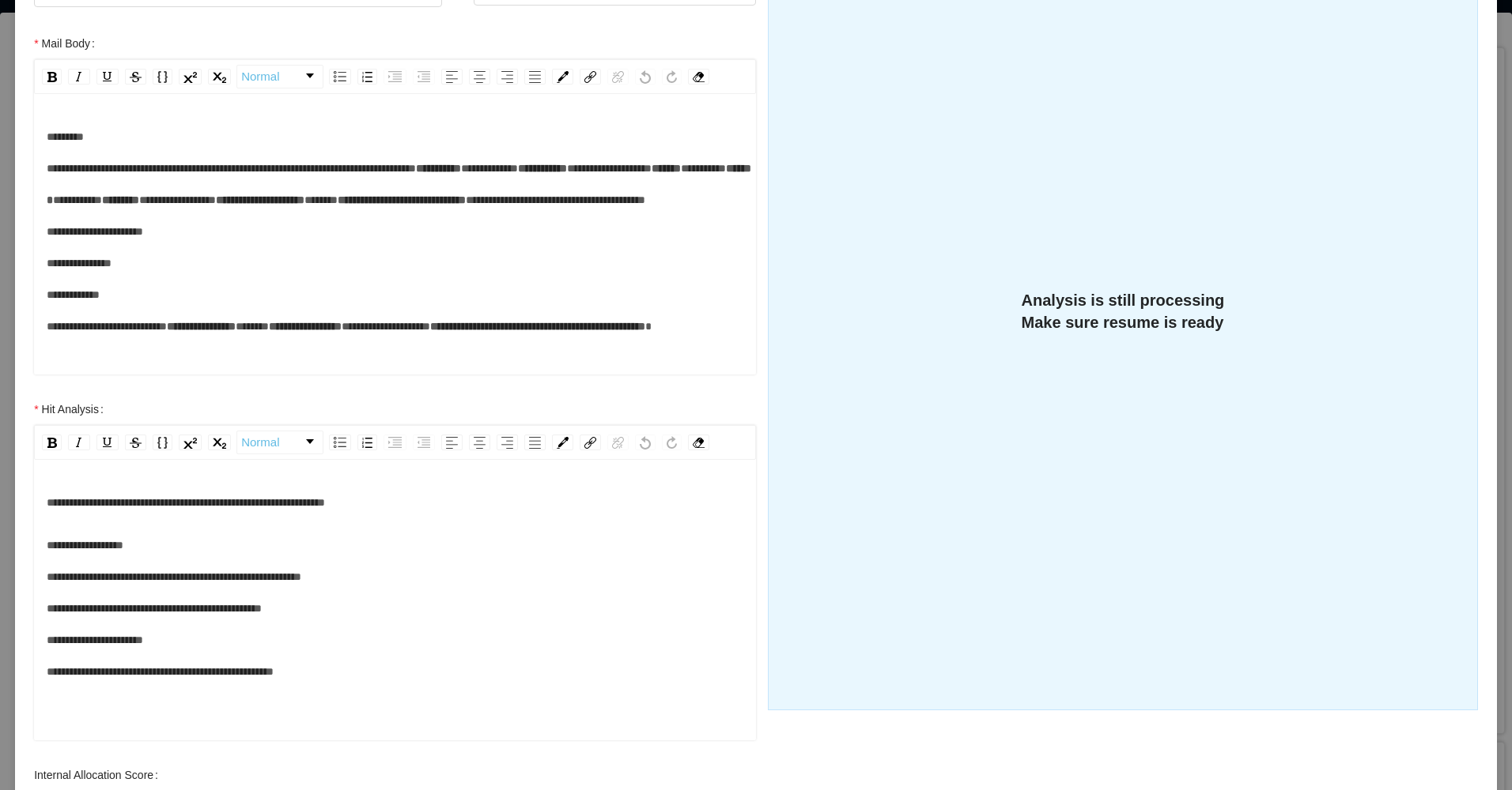
scroll to position [0, 0]
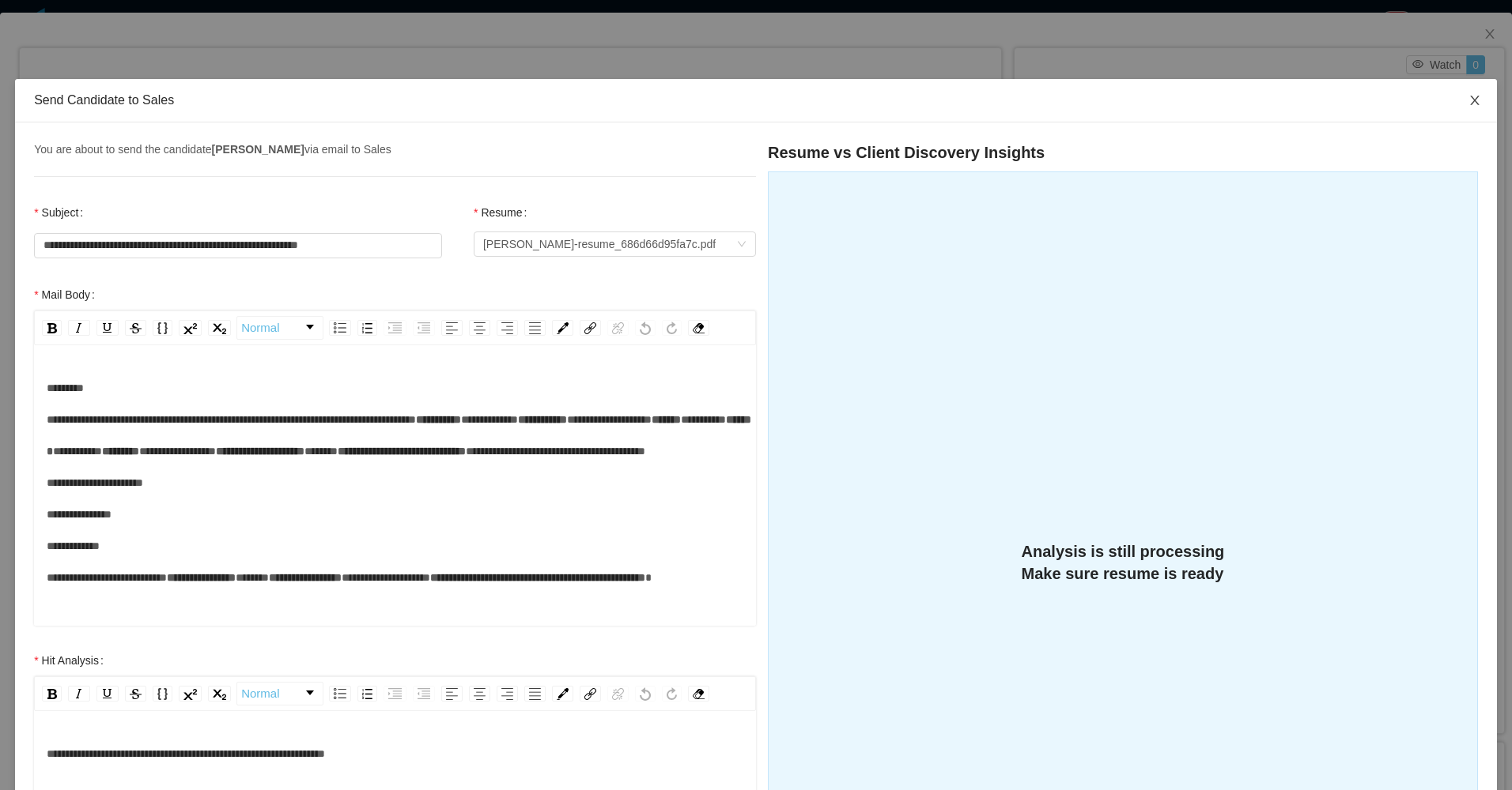
click at [1469, 103] on icon "icon: close" at bounding box center [1474, 100] width 12 height 12
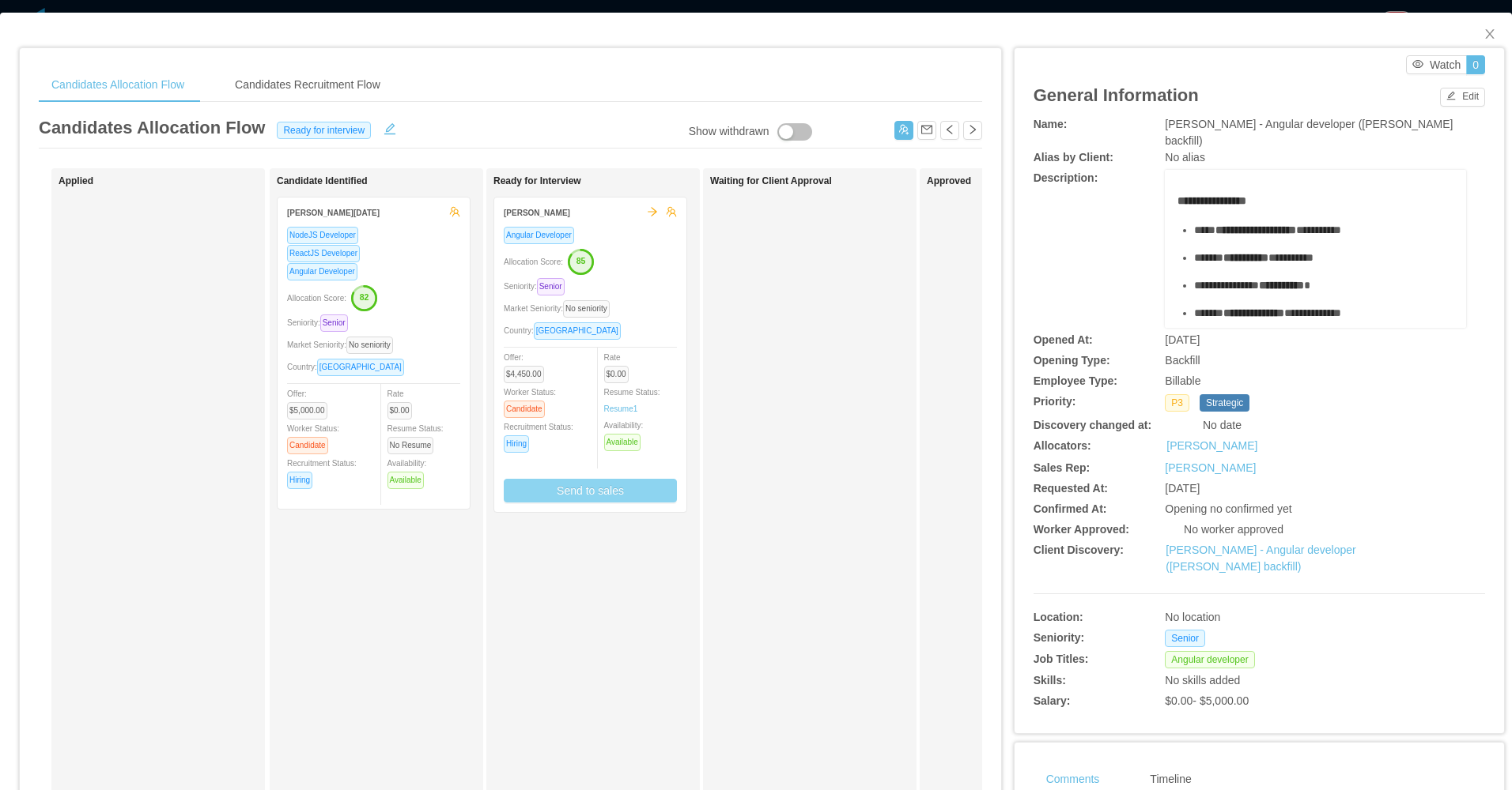
click at [615, 280] on div "Seniority: Senior" at bounding box center [590, 286] width 173 height 18
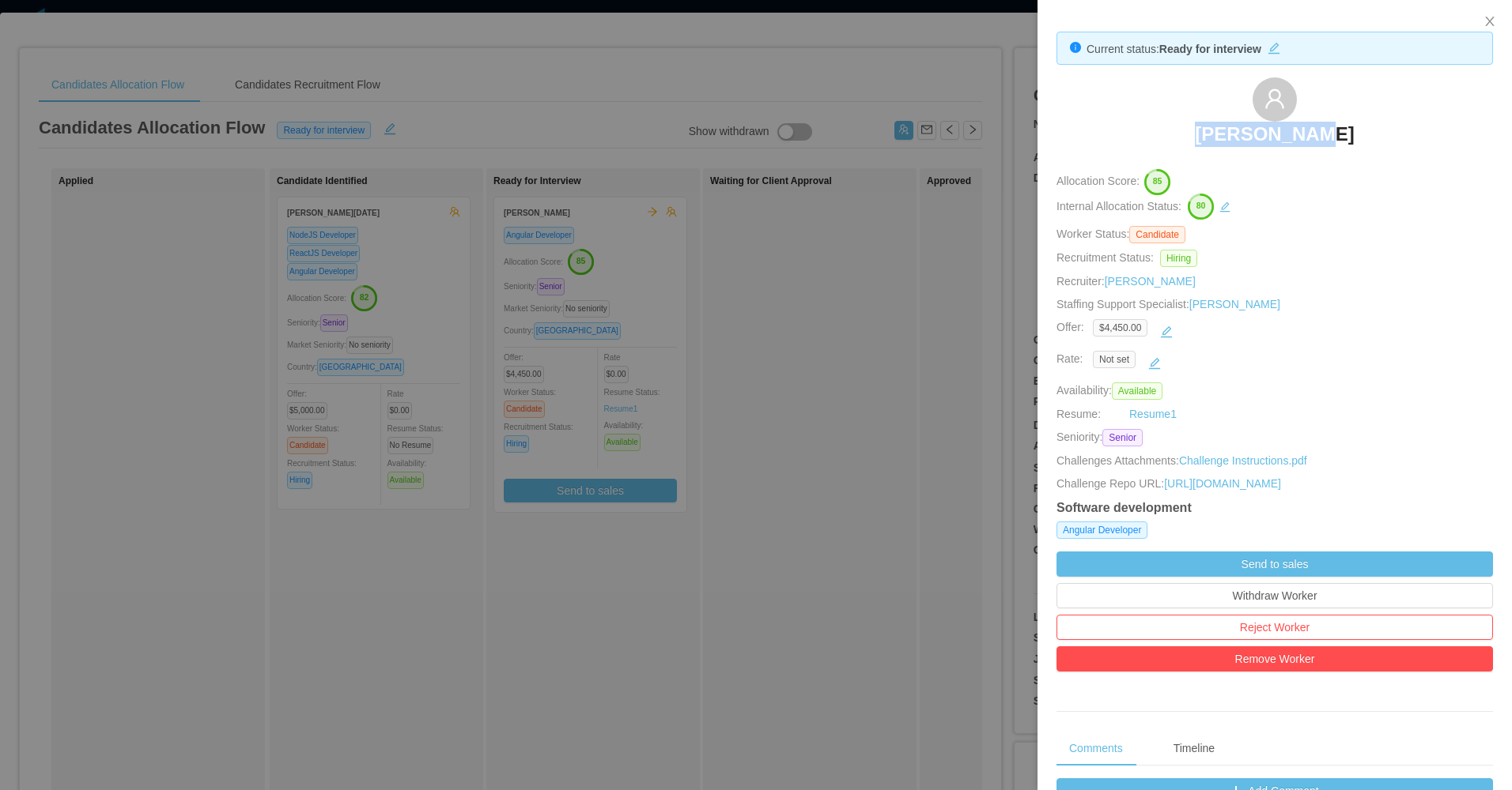
drag, startPoint x: 1198, startPoint y: 133, endPoint x: 1329, endPoint y: 137, distance: 131.1
click at [1329, 137] on div "Victor Hugo" at bounding box center [1274, 117] width 436 height 79
copy h3 "Victor Hugo"
drag, startPoint x: 755, startPoint y: 502, endPoint x: 814, endPoint y: 225, distance: 283.2
click at [759, 500] on div at bounding box center [756, 395] width 1512 height 790
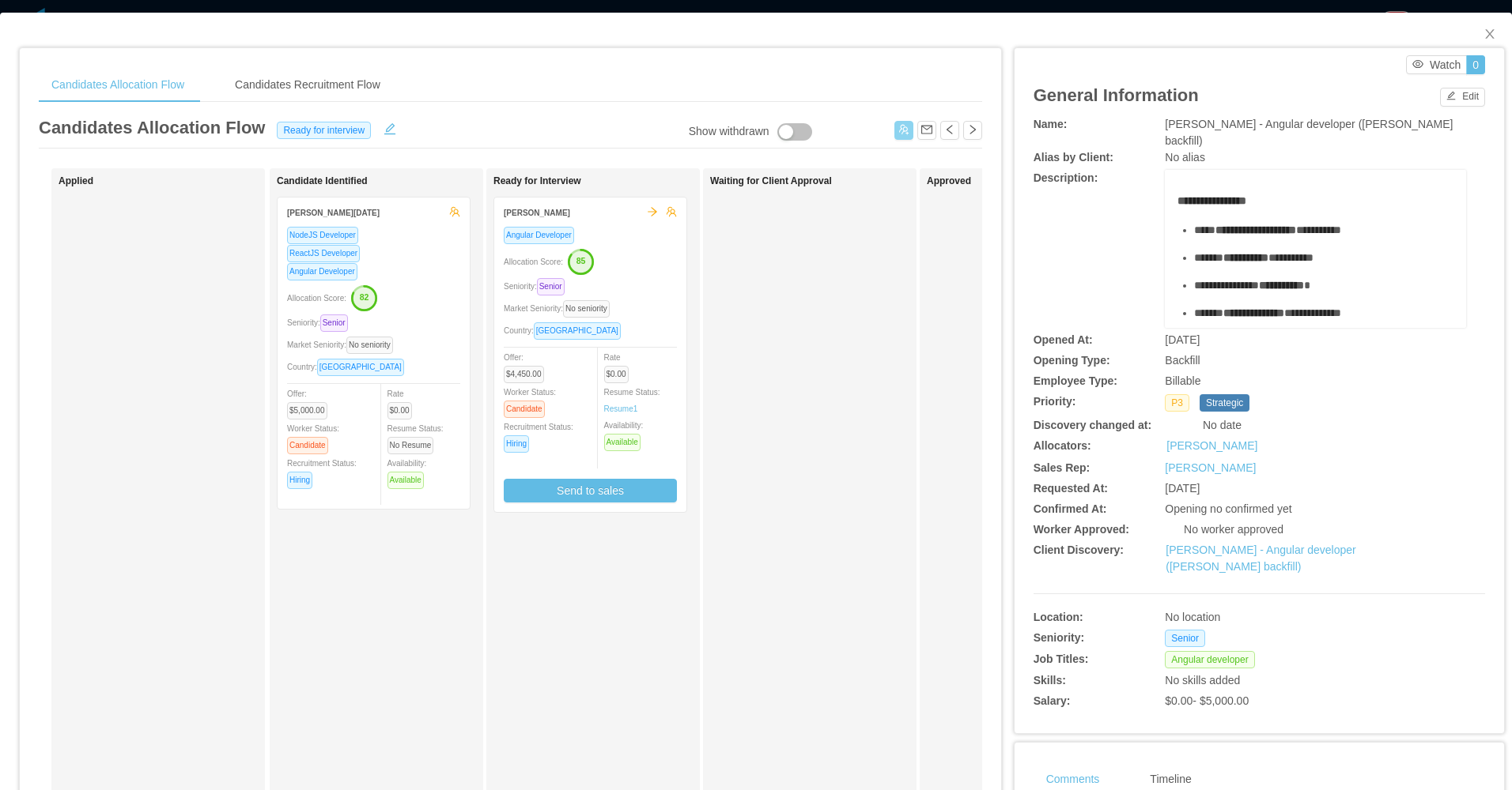
click at [895, 132] on button "button" at bounding box center [904, 130] width 19 height 19
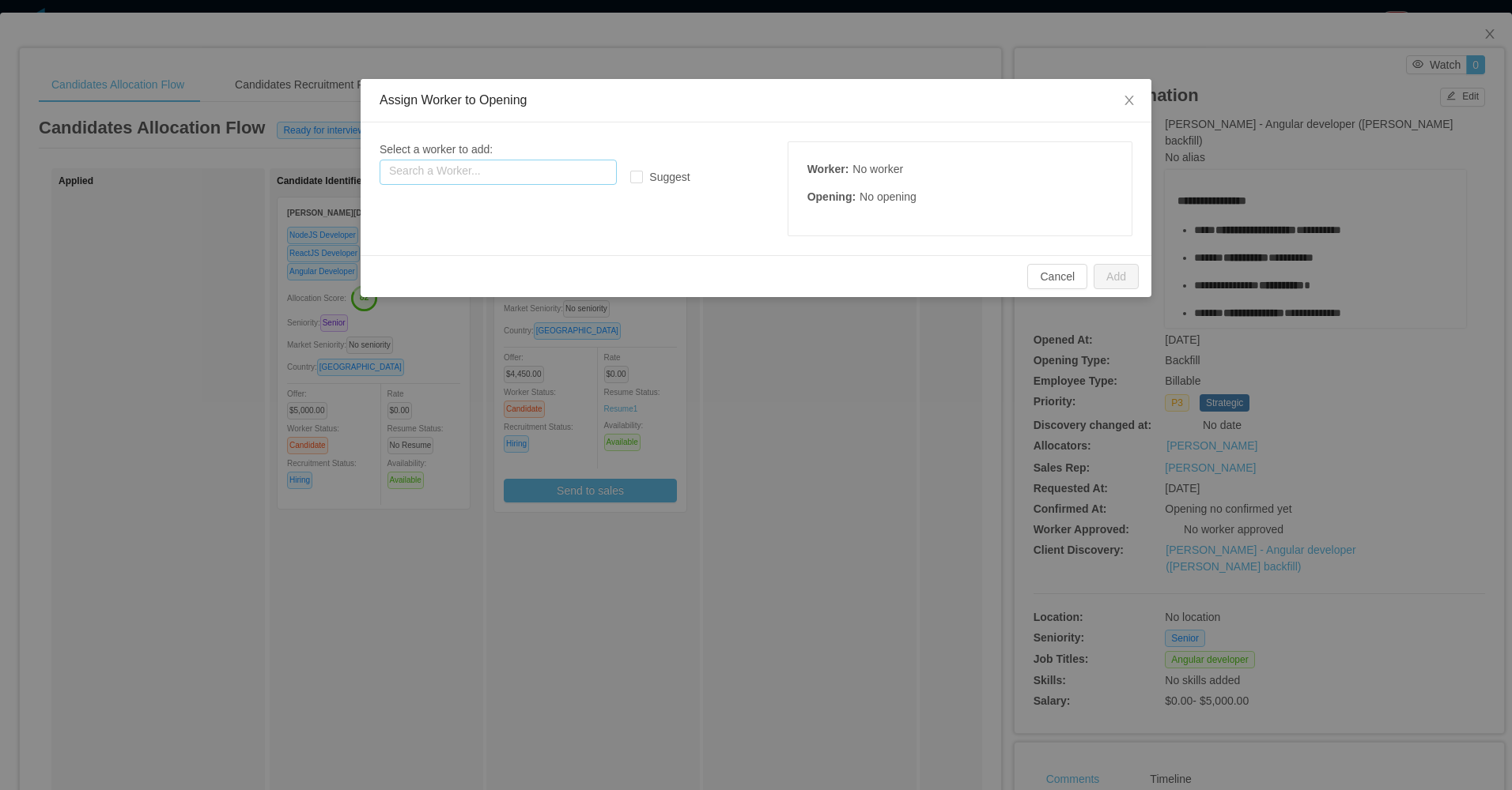
click at [568, 166] on input "text" at bounding box center [498, 172] width 237 height 25
paste input "**********"
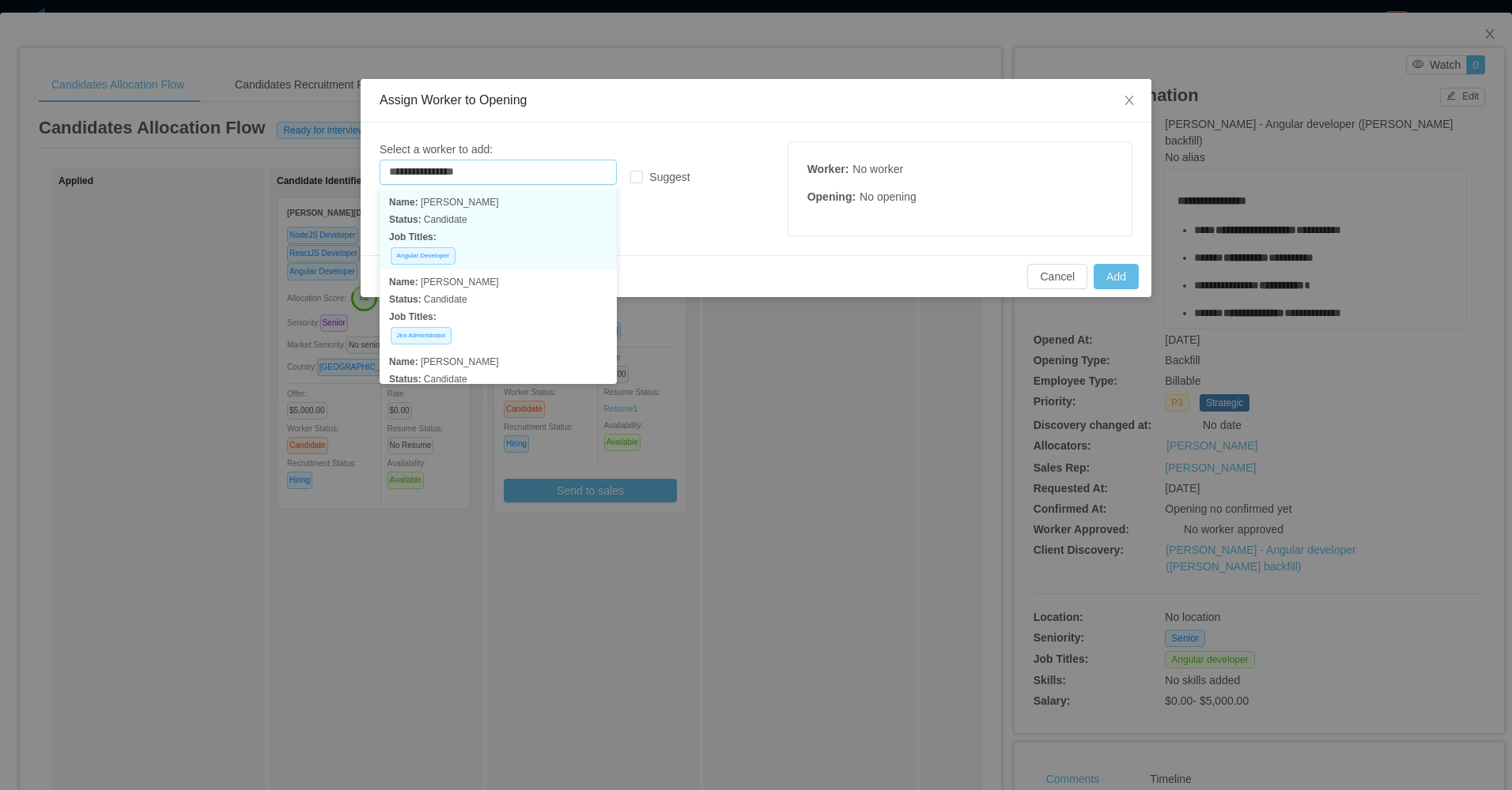
click at [526, 219] on p "Status: Candidate" at bounding box center [498, 219] width 218 height 17
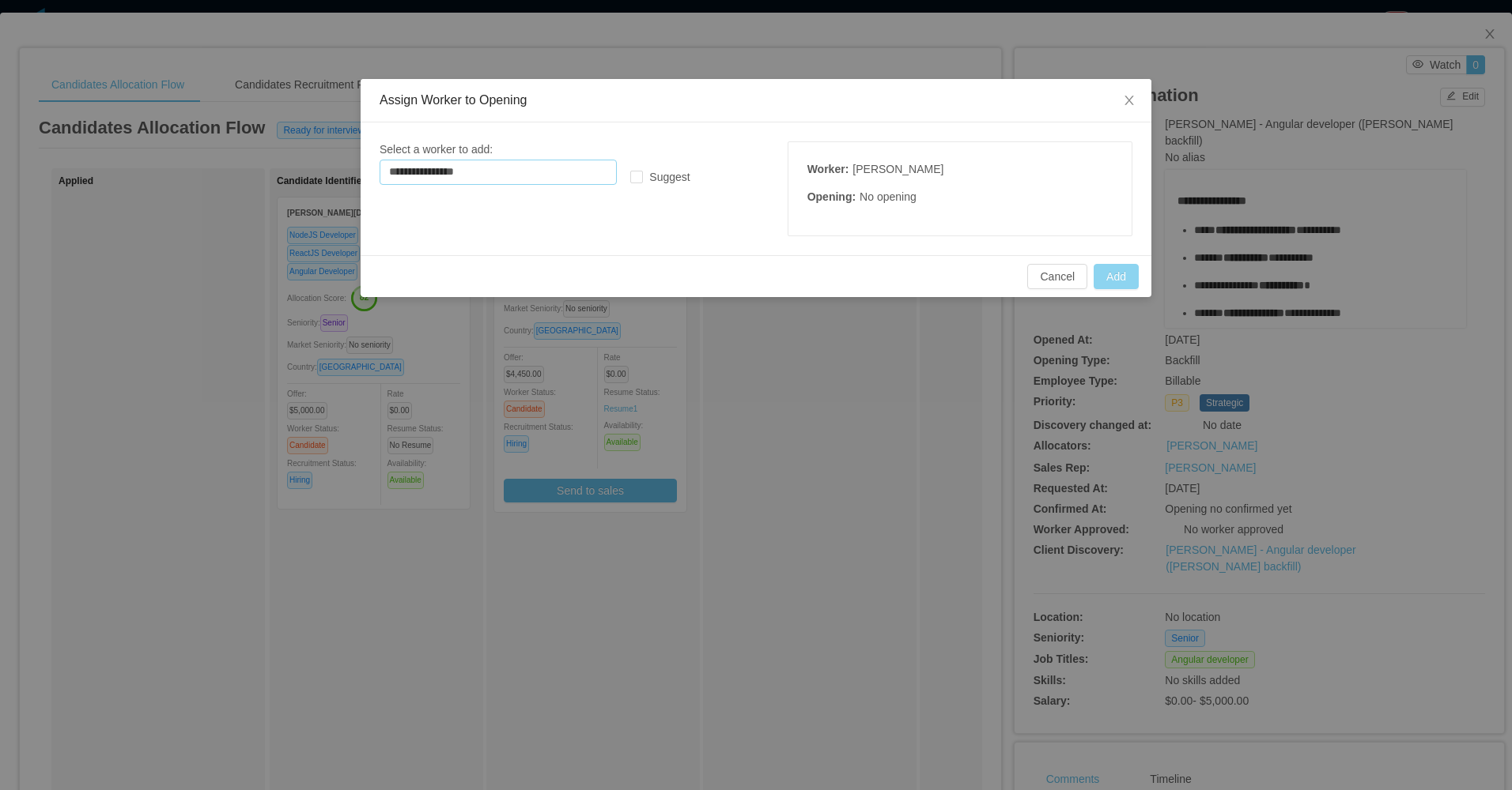
type input "**********"
drag, startPoint x: 1114, startPoint y: 276, endPoint x: 1084, endPoint y: 279, distance: 30.1
click at [1114, 277] on button "Add" at bounding box center [1116, 276] width 45 height 25
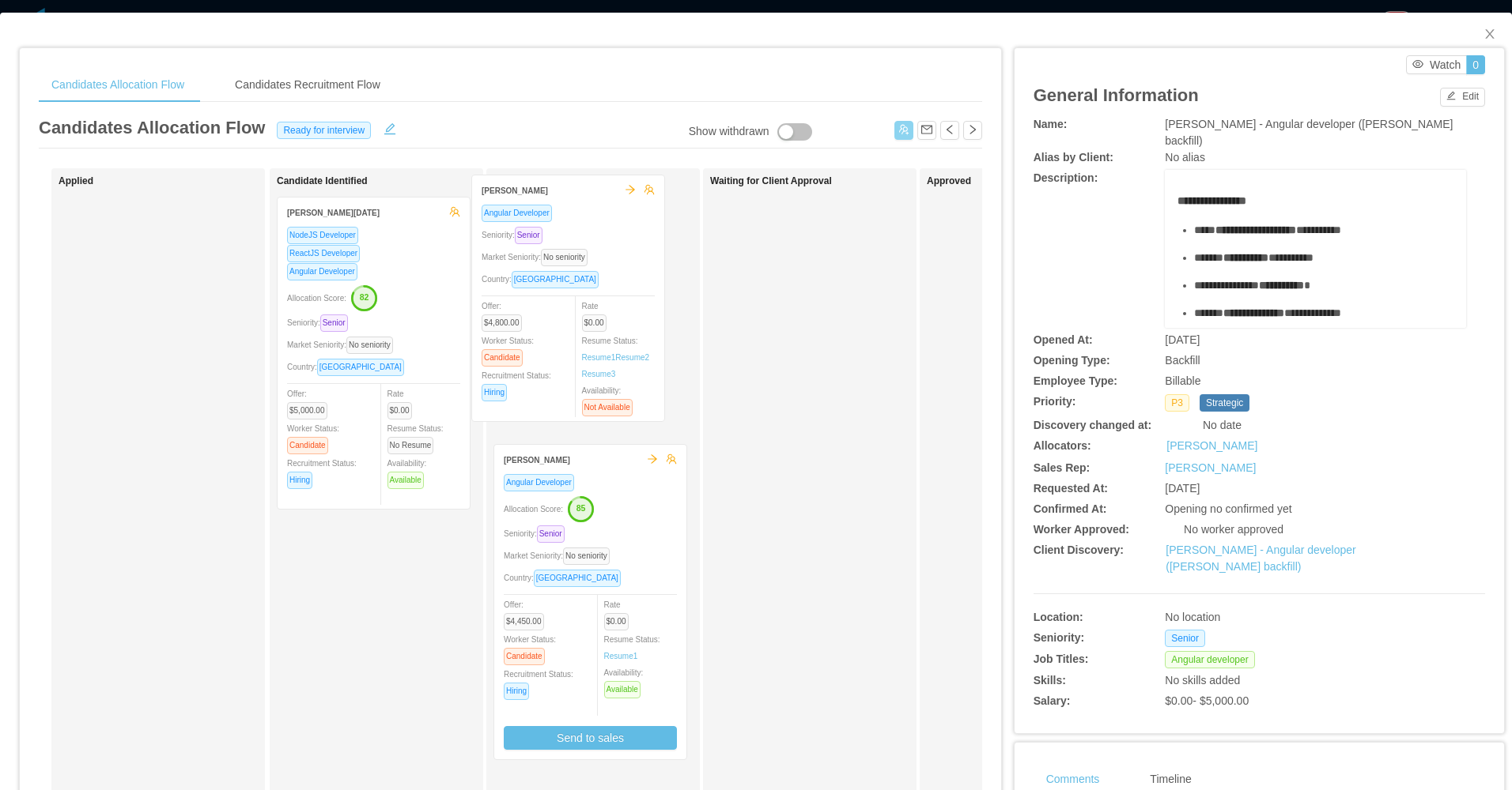
drag, startPoint x: 110, startPoint y: 383, endPoint x: 522, endPoint y: 361, distance: 412.6
click at [522, 361] on div "Applied Irving Rodríguez Angular Developer Seniority: Senior Market Seniority: …" at bounding box center [510, 570] width 943 height 803
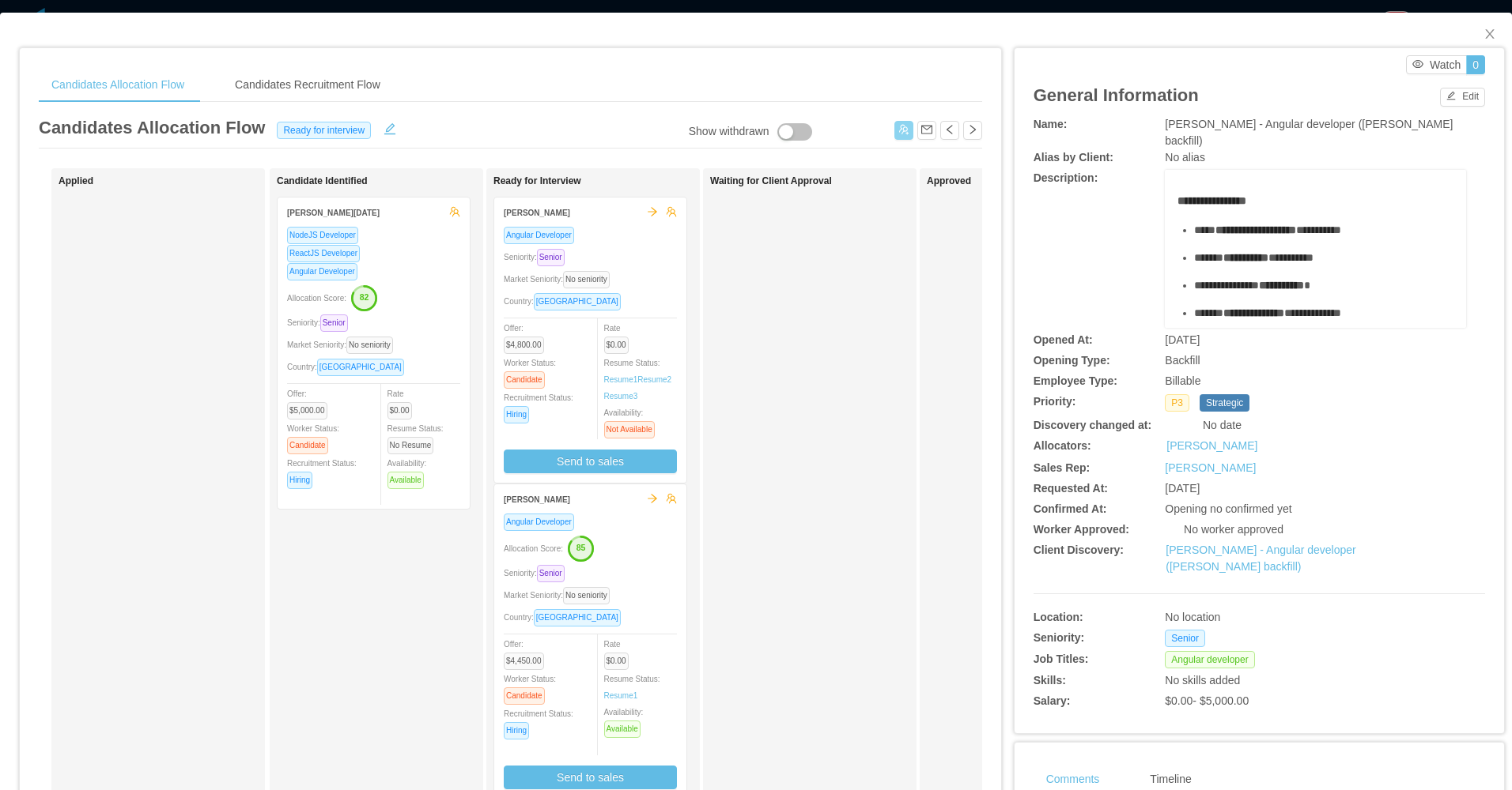
click at [661, 319] on div at bounding box center [590, 318] width 173 height 1
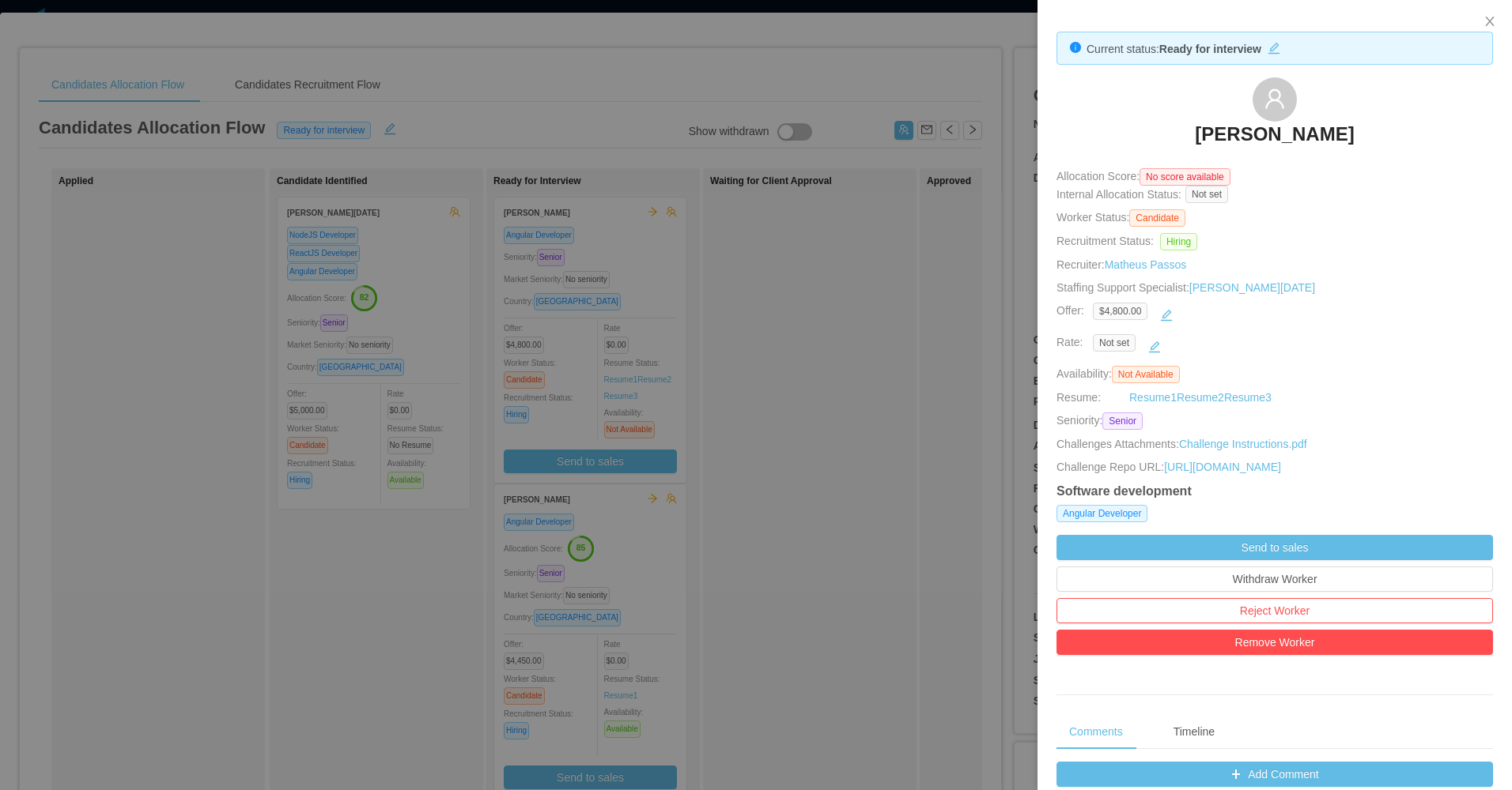
drag, startPoint x: 1165, startPoint y: 131, endPoint x: 1349, endPoint y: 135, distance: 184.0
click at [1349, 135] on div "Irving Rodríguez" at bounding box center [1274, 117] width 436 height 79
copy h3 "Irving Rodríguez"
drag, startPoint x: 751, startPoint y: 539, endPoint x: 726, endPoint y: 489, distance: 55.9
click at [759, 533] on div at bounding box center [756, 395] width 1512 height 790
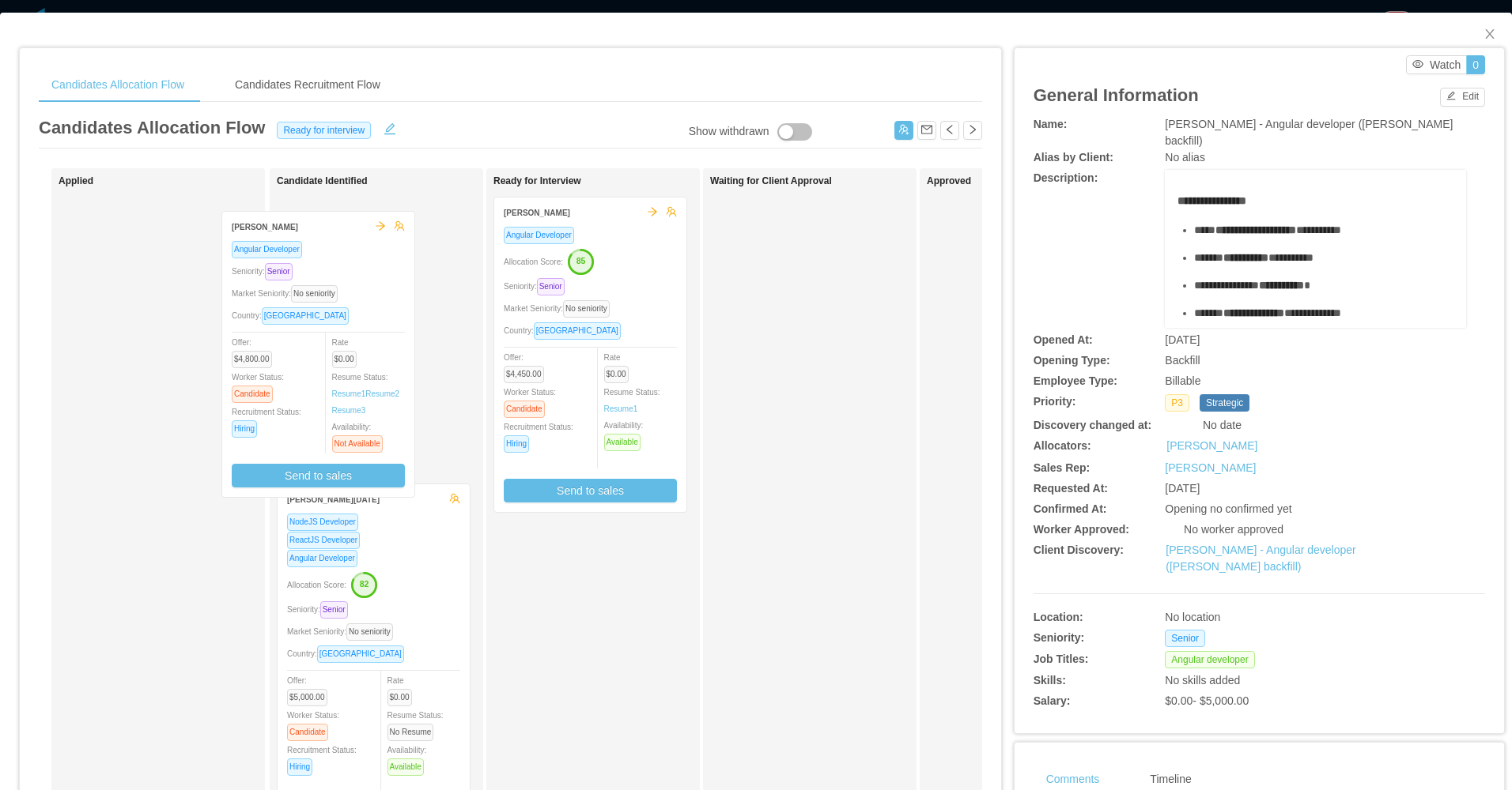
drag, startPoint x: 635, startPoint y: 365, endPoint x: 364, endPoint y: 380, distance: 271.4
click at [364, 380] on div "Applied Candidate Identified Leonardo Natal NodeJS Developer ReactJS Developer …" at bounding box center [510, 570] width 943 height 803
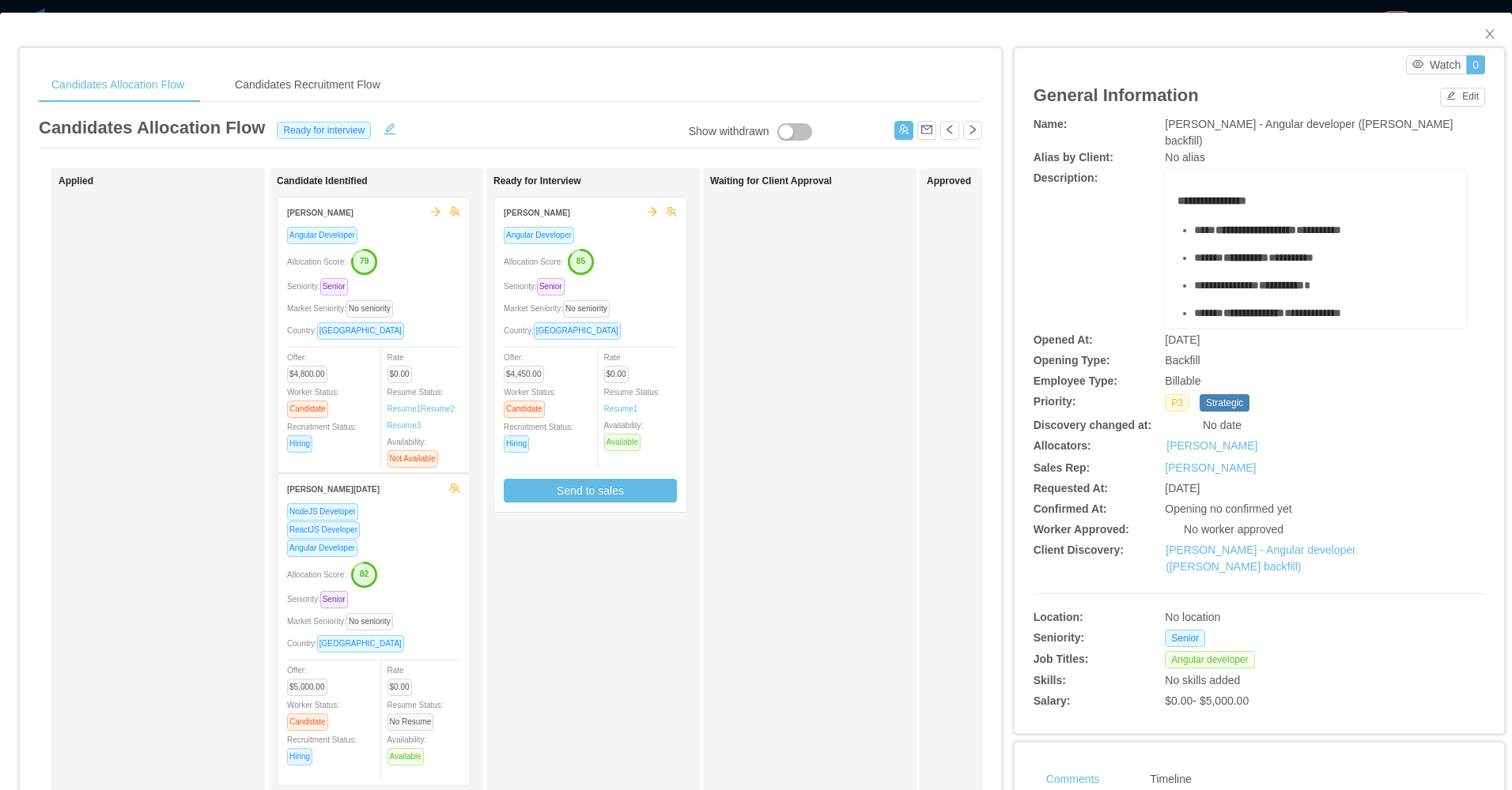
click at [772, 443] on div "Waiting for Client Approval" at bounding box center [821, 563] width 221 height 776
click at [1483, 39] on icon "icon: close" at bounding box center [1489, 34] width 12 height 12
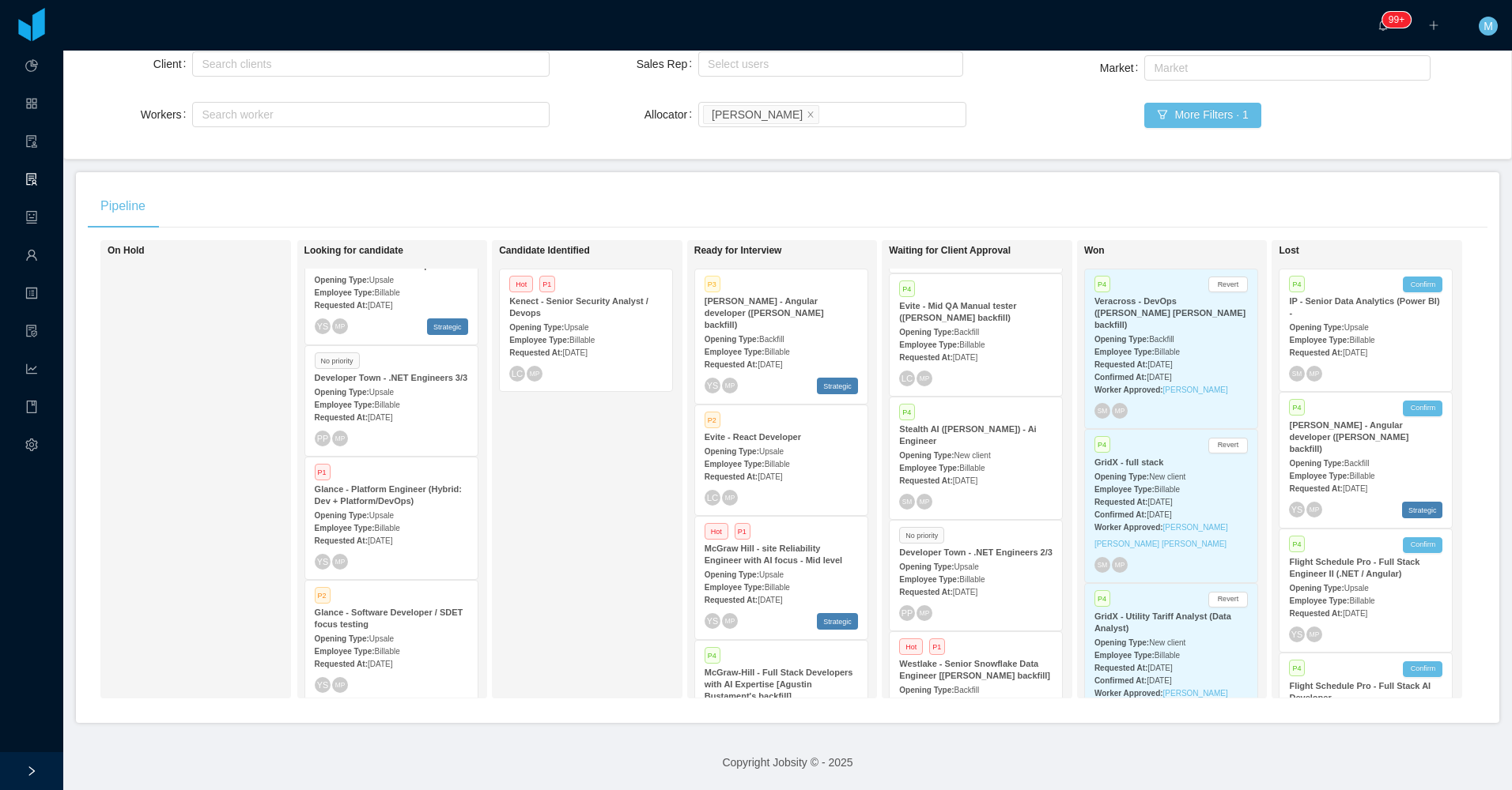
scroll to position [170, 0]
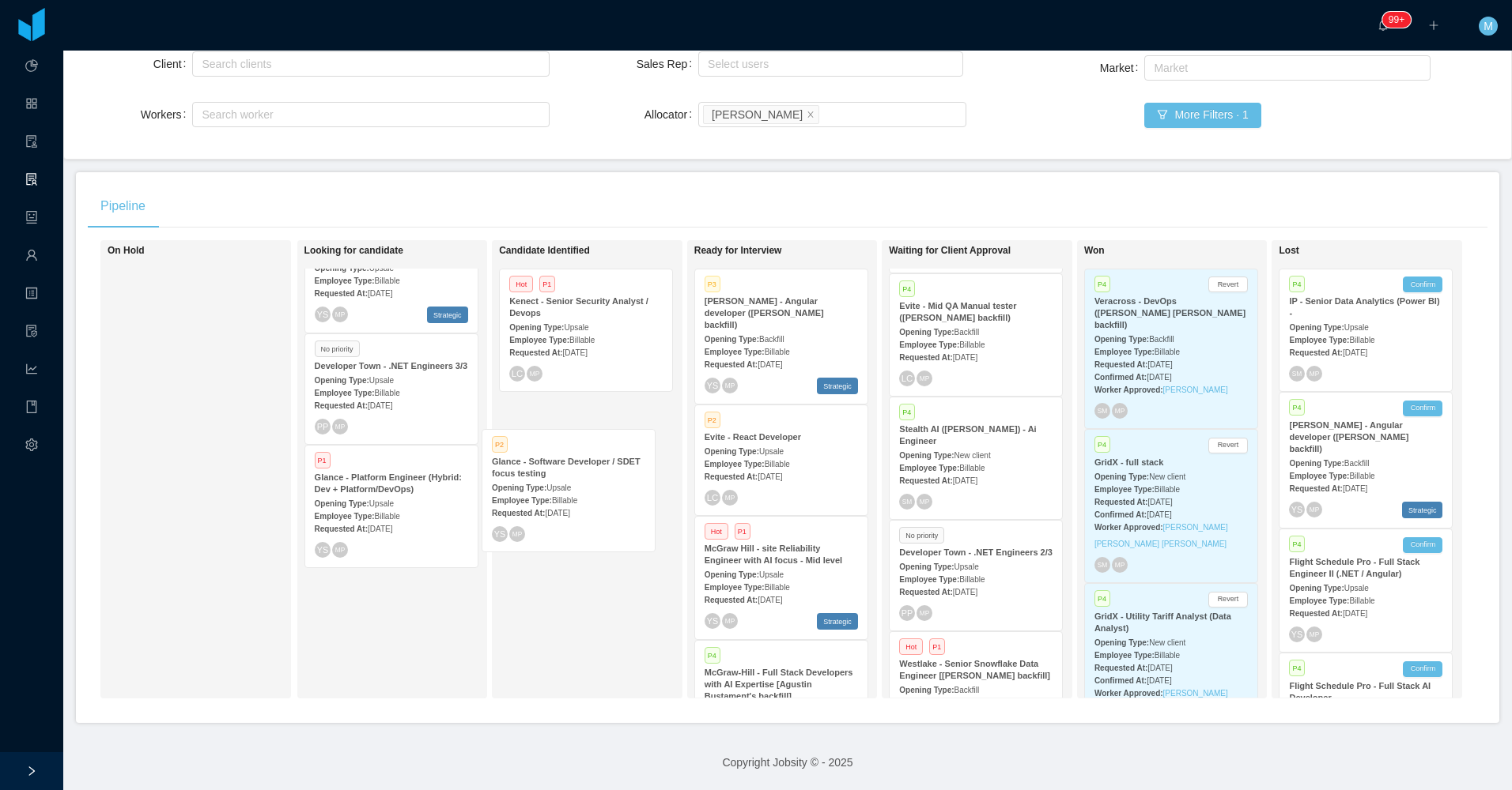
drag, startPoint x: 380, startPoint y: 631, endPoint x: 564, endPoint y: 500, distance: 225.9
click at [564, 500] on div "On Hold Looking for candidate Hot P1 Zocdoc - Braze Specialist / CRM Engineer O…" at bounding box center [787, 475] width 1400 height 471
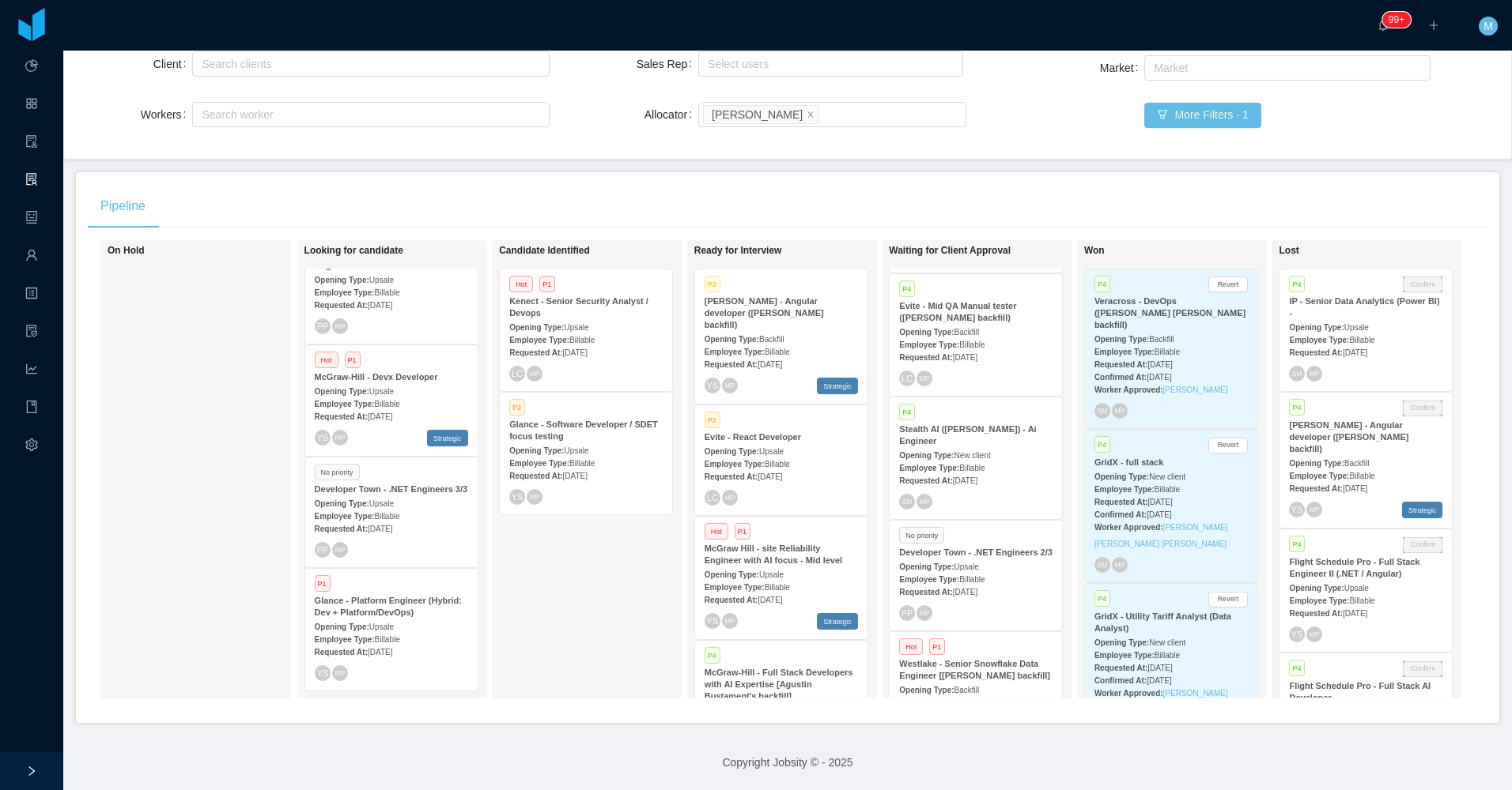
scroll to position [48, 0]
click at [600, 442] on div "Opening Type: Upsale" at bounding box center [585, 450] width 153 height 16
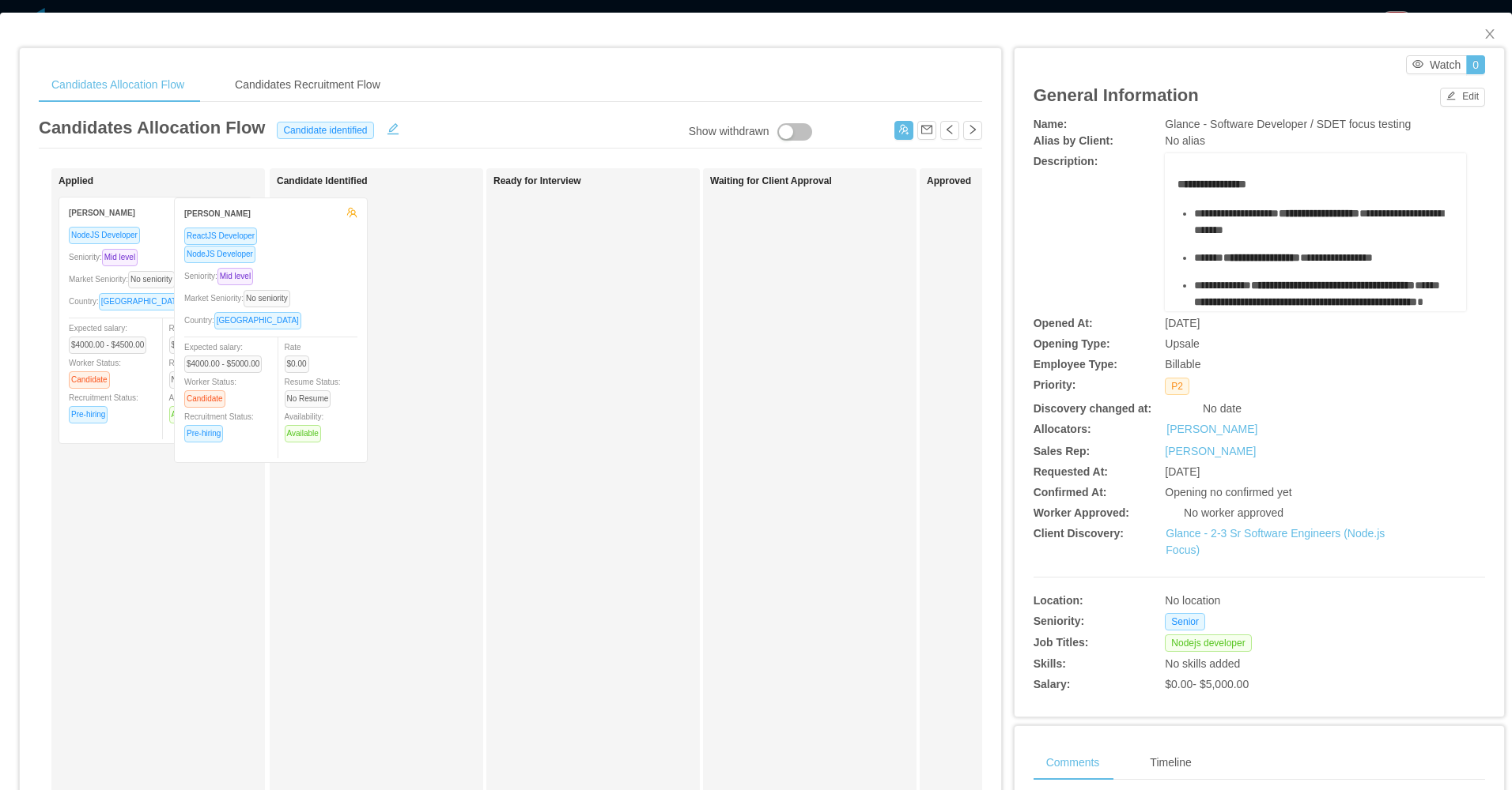
drag, startPoint x: 189, startPoint y: 351, endPoint x: 278, endPoint y: 341, distance: 89.6
click at [273, 350] on div "Applied Edgar Estrada ReactJS Developer NodeJS Developer Seniority: Mid level M…" at bounding box center [510, 570] width 943 height 803
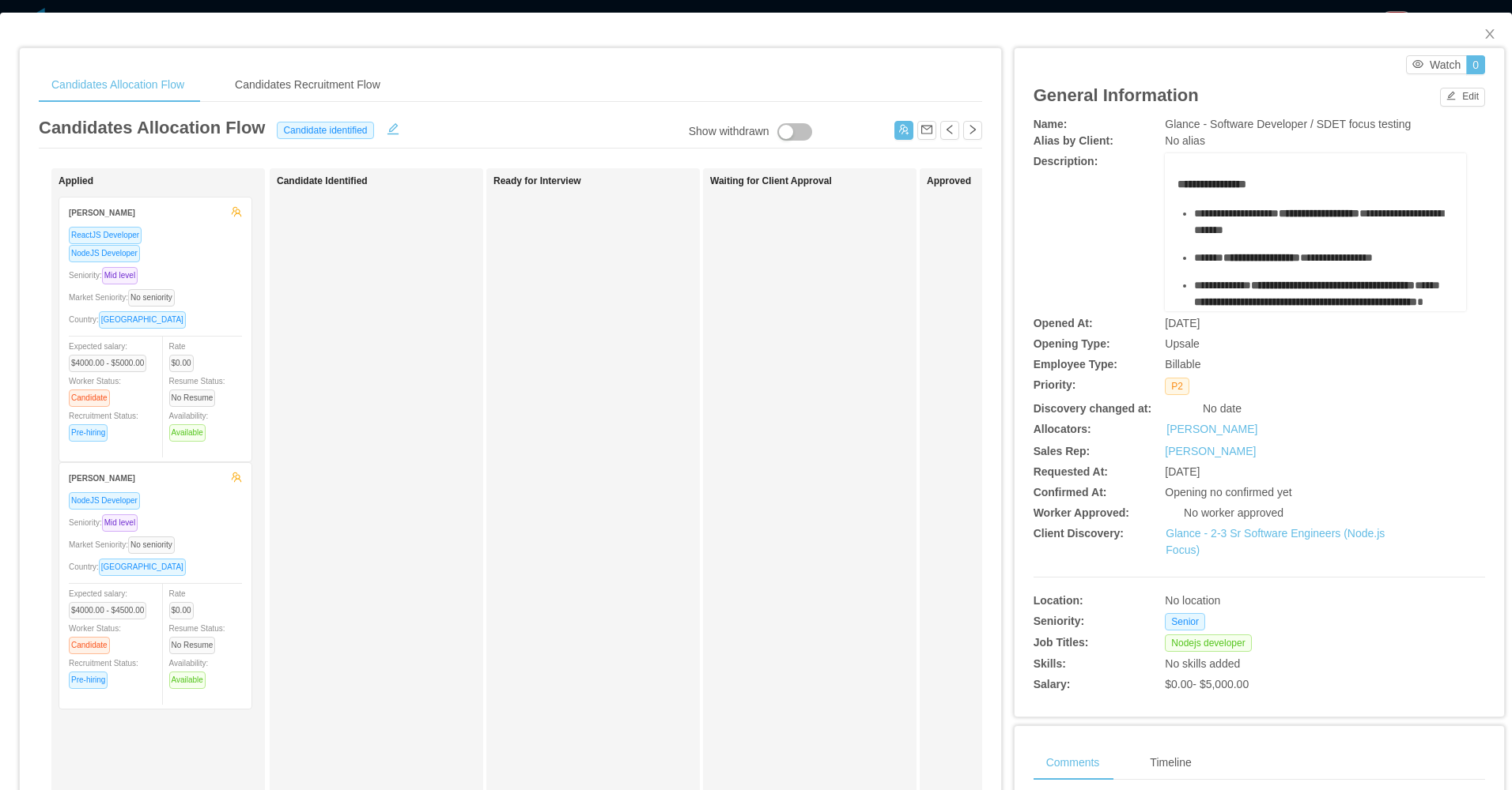
click at [630, 412] on div "Ready for Interview" at bounding box center [604, 563] width 221 height 776
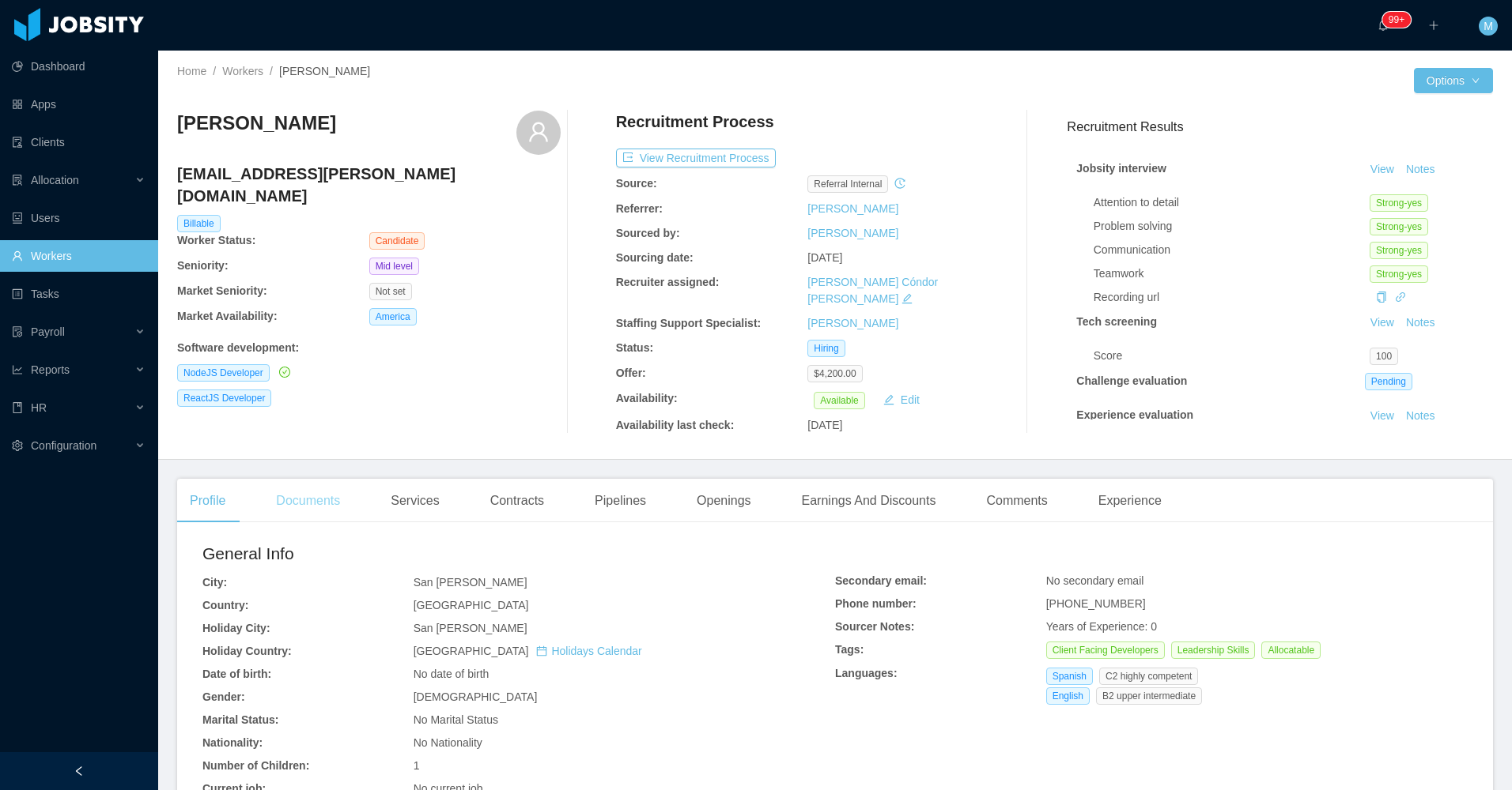
click at [304, 483] on div "Documents" at bounding box center [307, 501] width 89 height 44
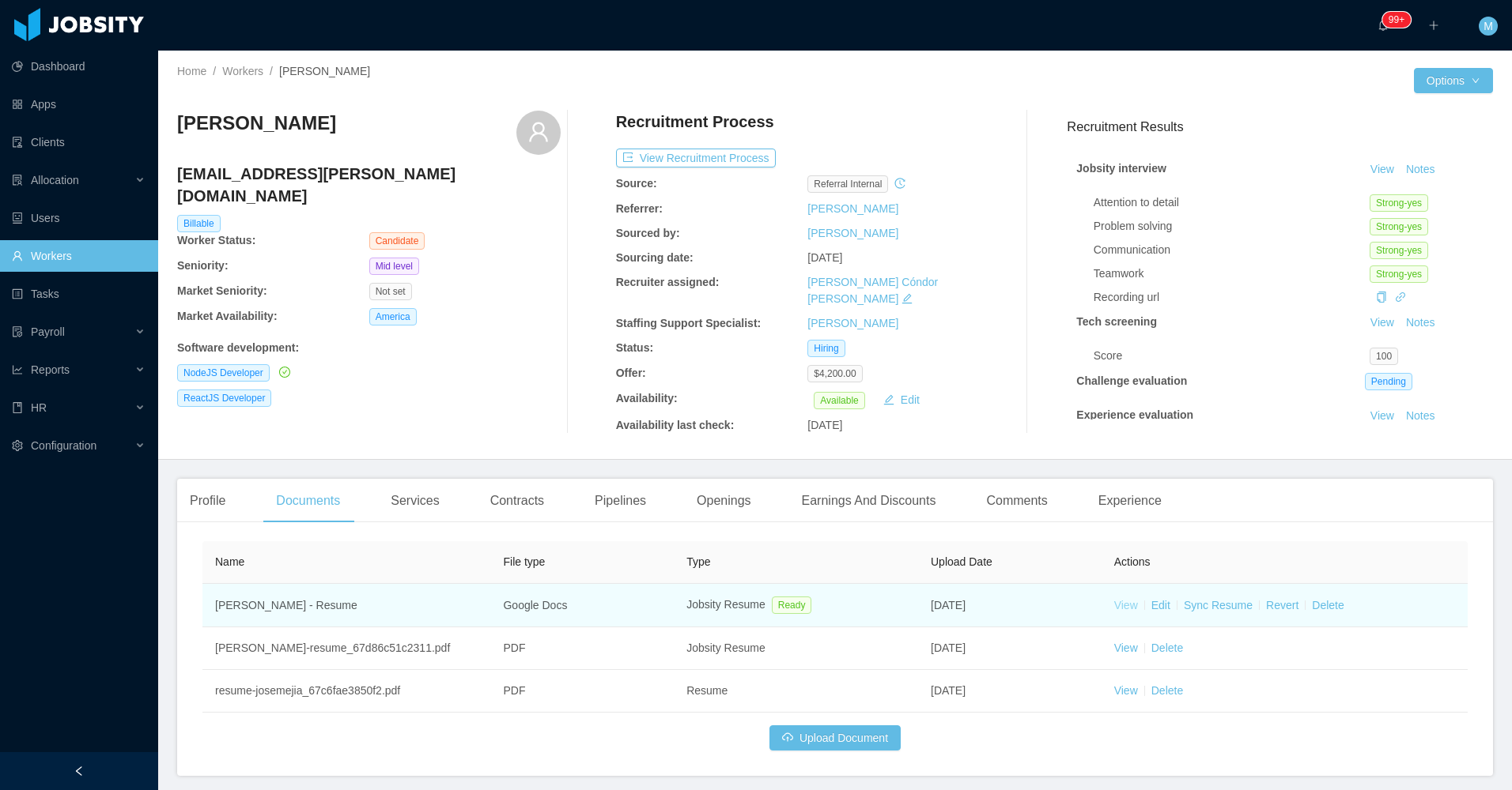
click at [1118, 599] on link "View" at bounding box center [1126, 605] width 24 height 12
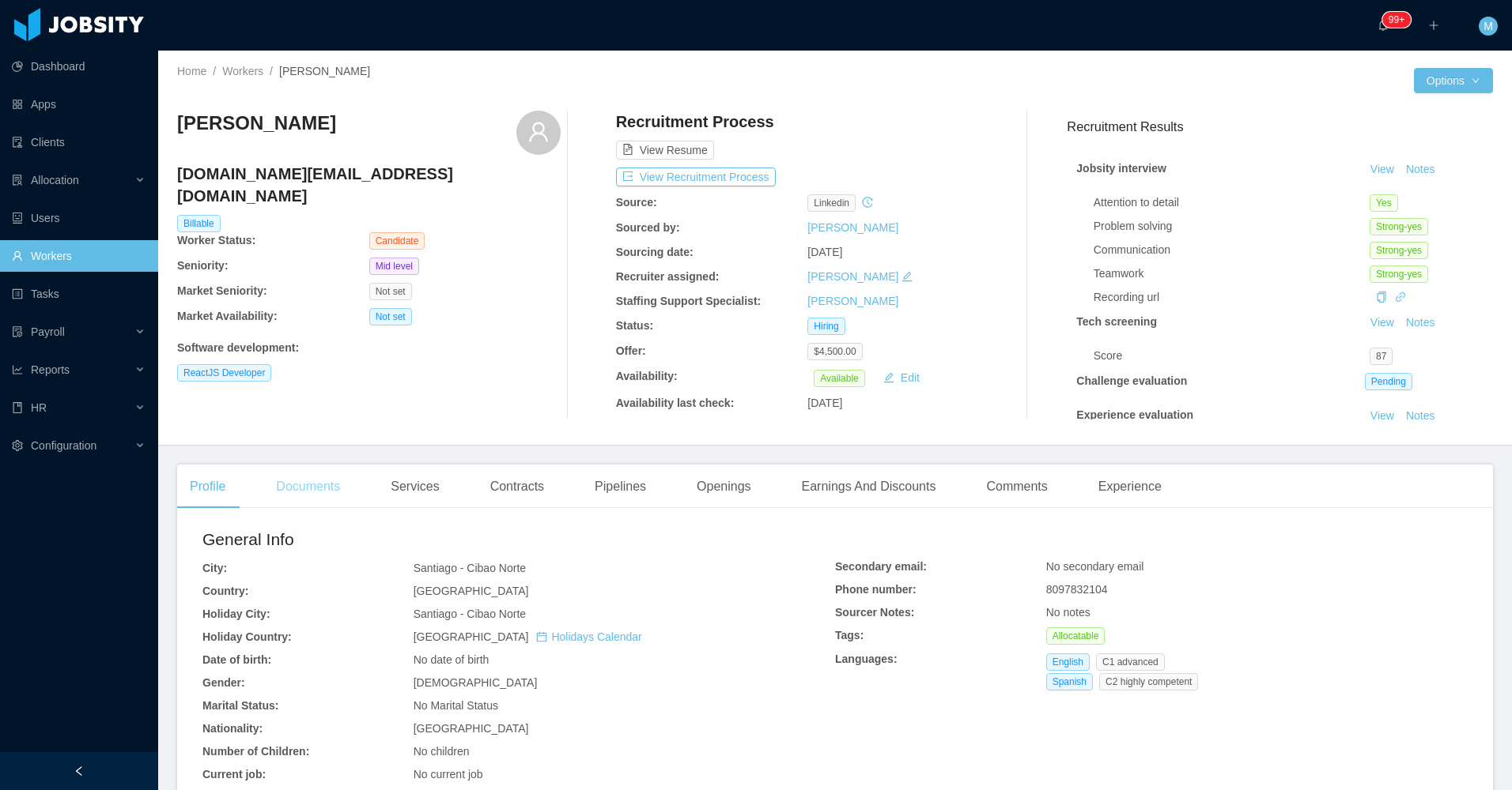
click at [334, 497] on div "Documents" at bounding box center [307, 487] width 89 height 44
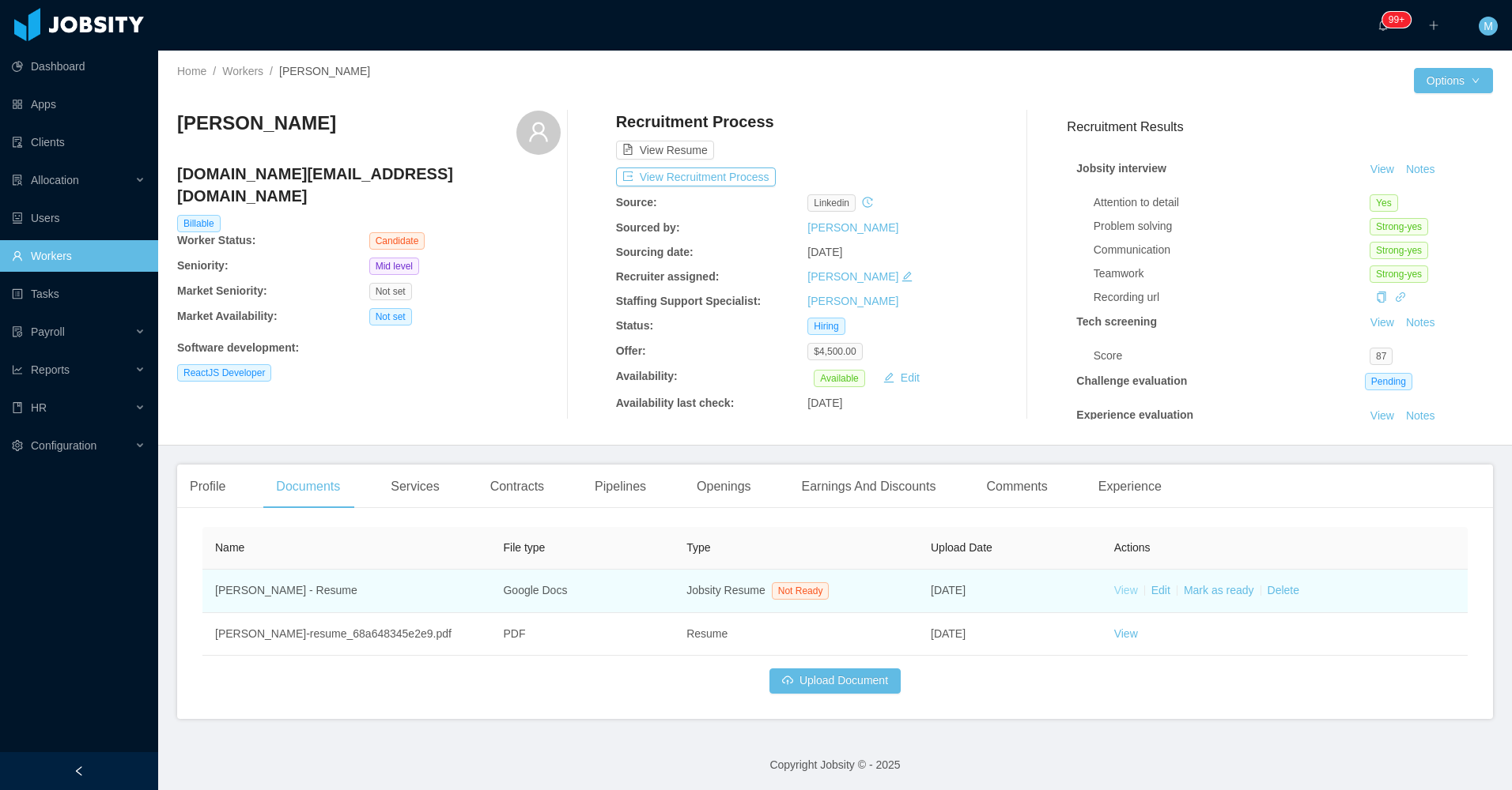
click at [1116, 590] on link "View" at bounding box center [1126, 590] width 24 height 12
click at [1212, 587] on link "Mark as ready" at bounding box center [1219, 590] width 71 height 12
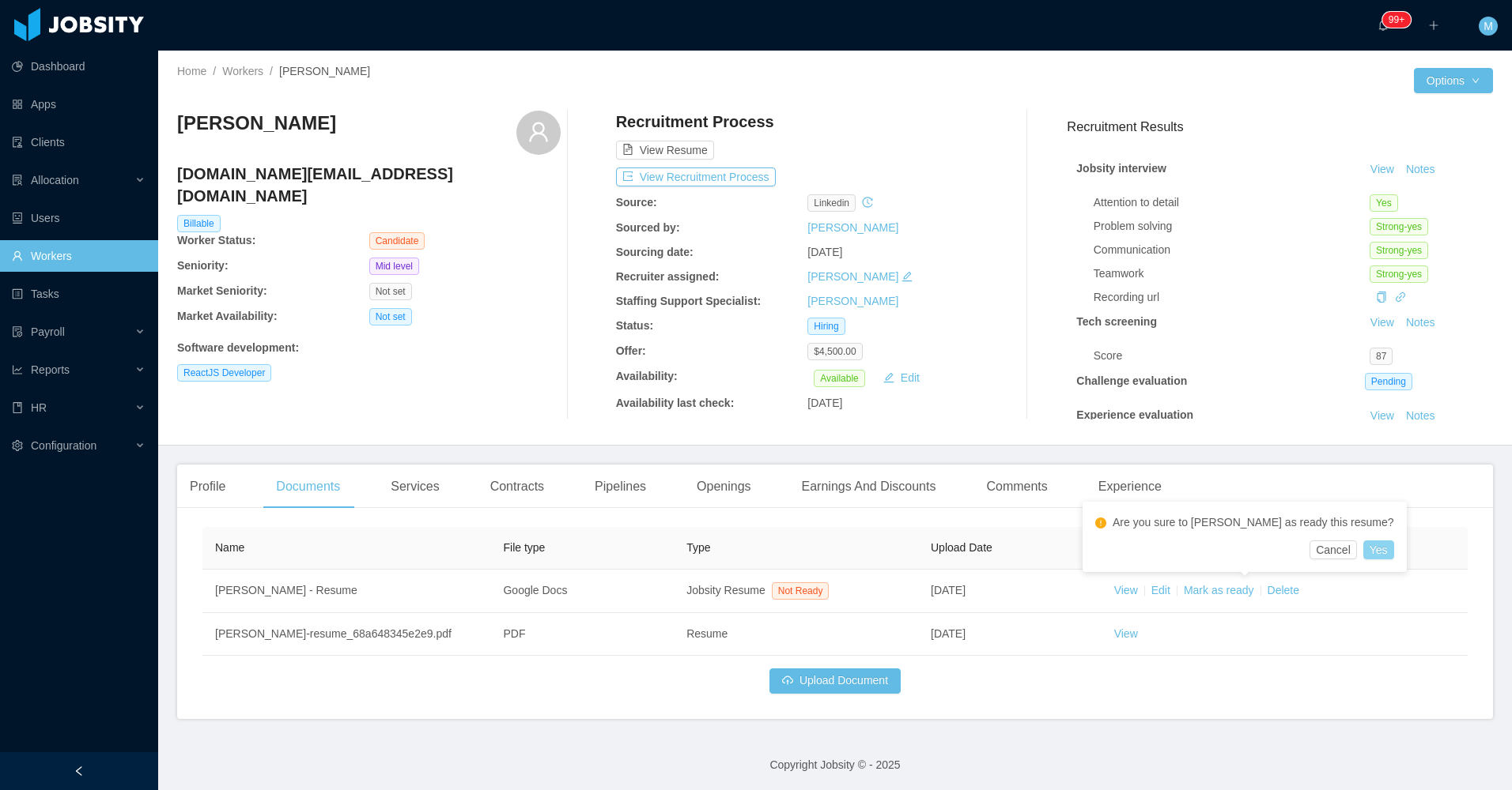
click at [1363, 550] on button "Yes" at bounding box center [1378, 550] width 31 height 19
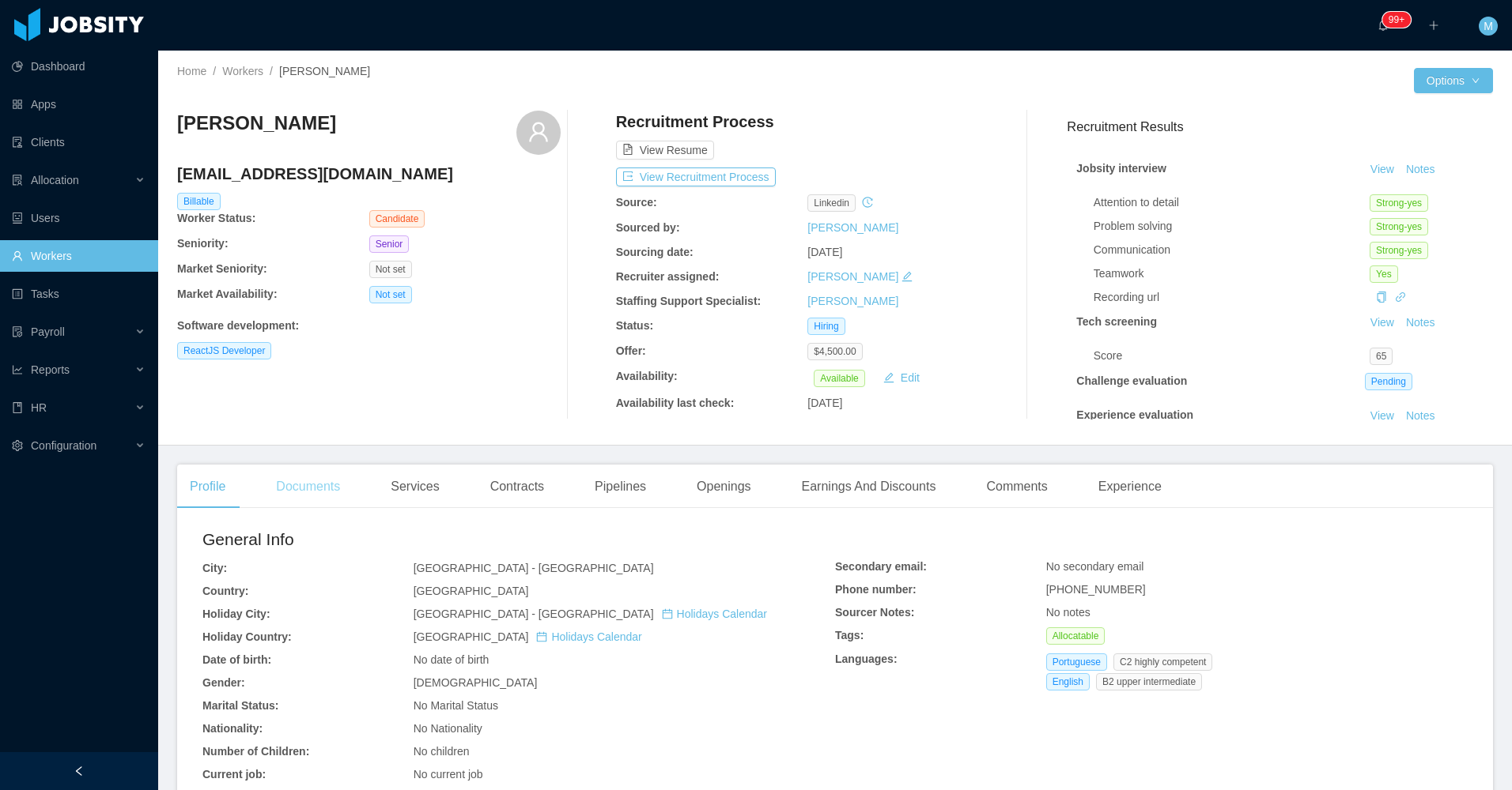
click at [316, 482] on div "Documents" at bounding box center [307, 487] width 89 height 44
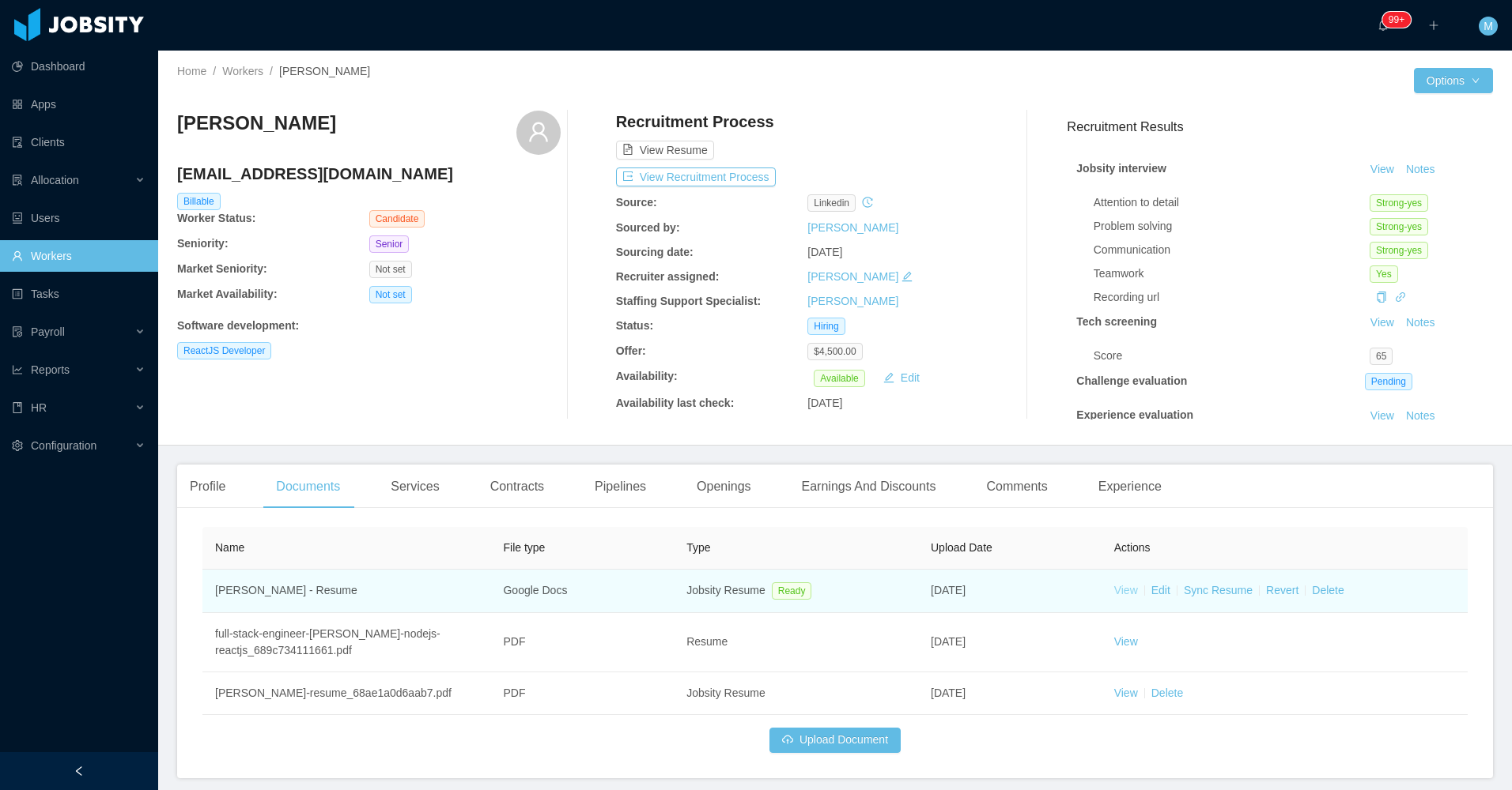
click at [1121, 591] on link "View" at bounding box center [1126, 590] width 24 height 12
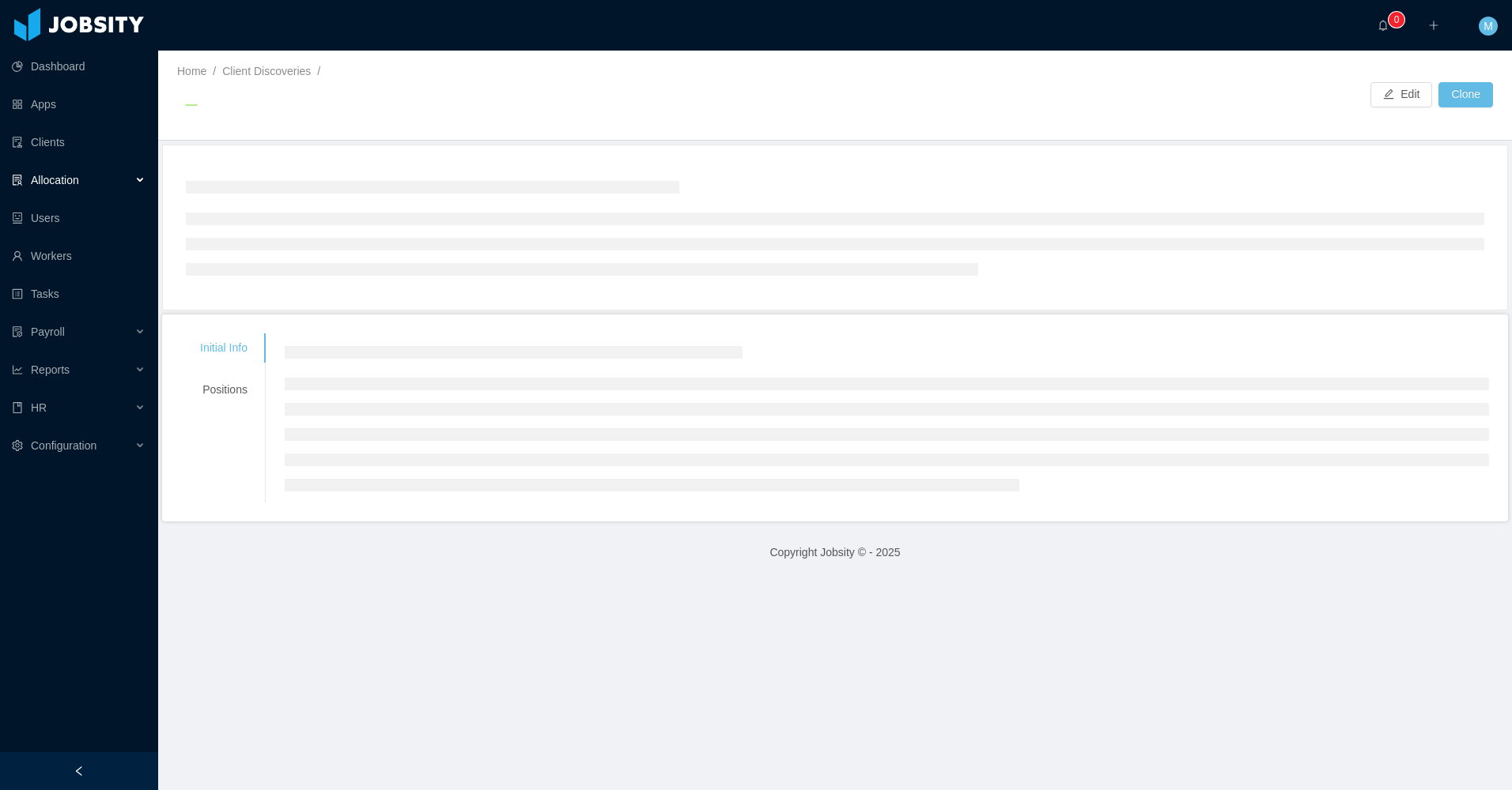
click at [141, 177] on div "Allocation" at bounding box center [79, 180] width 158 height 32
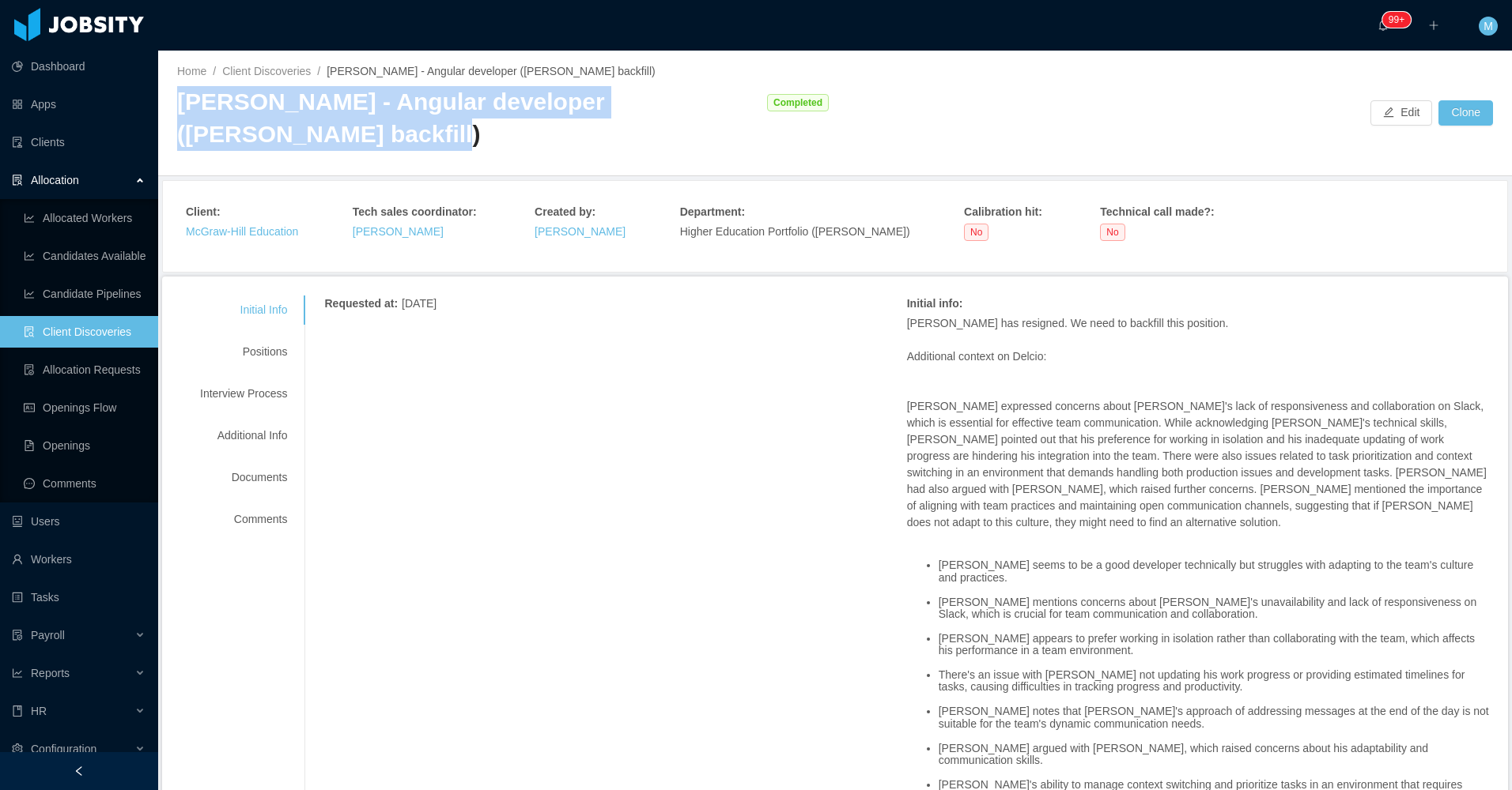
drag, startPoint x: 174, startPoint y: 102, endPoint x: 275, endPoint y: 144, distance: 109.4
click at [275, 144] on div "Home / Client Discoveries / McGraw-Hill - Angular developer (Delcio Polanco bac…" at bounding box center [835, 113] width 1354 height 125
copy div "[PERSON_NAME] - Angular developer ([PERSON_NAME] backfill)"
click at [118, 365] on link "Allocation Requests" at bounding box center [84, 370] width 122 height 32
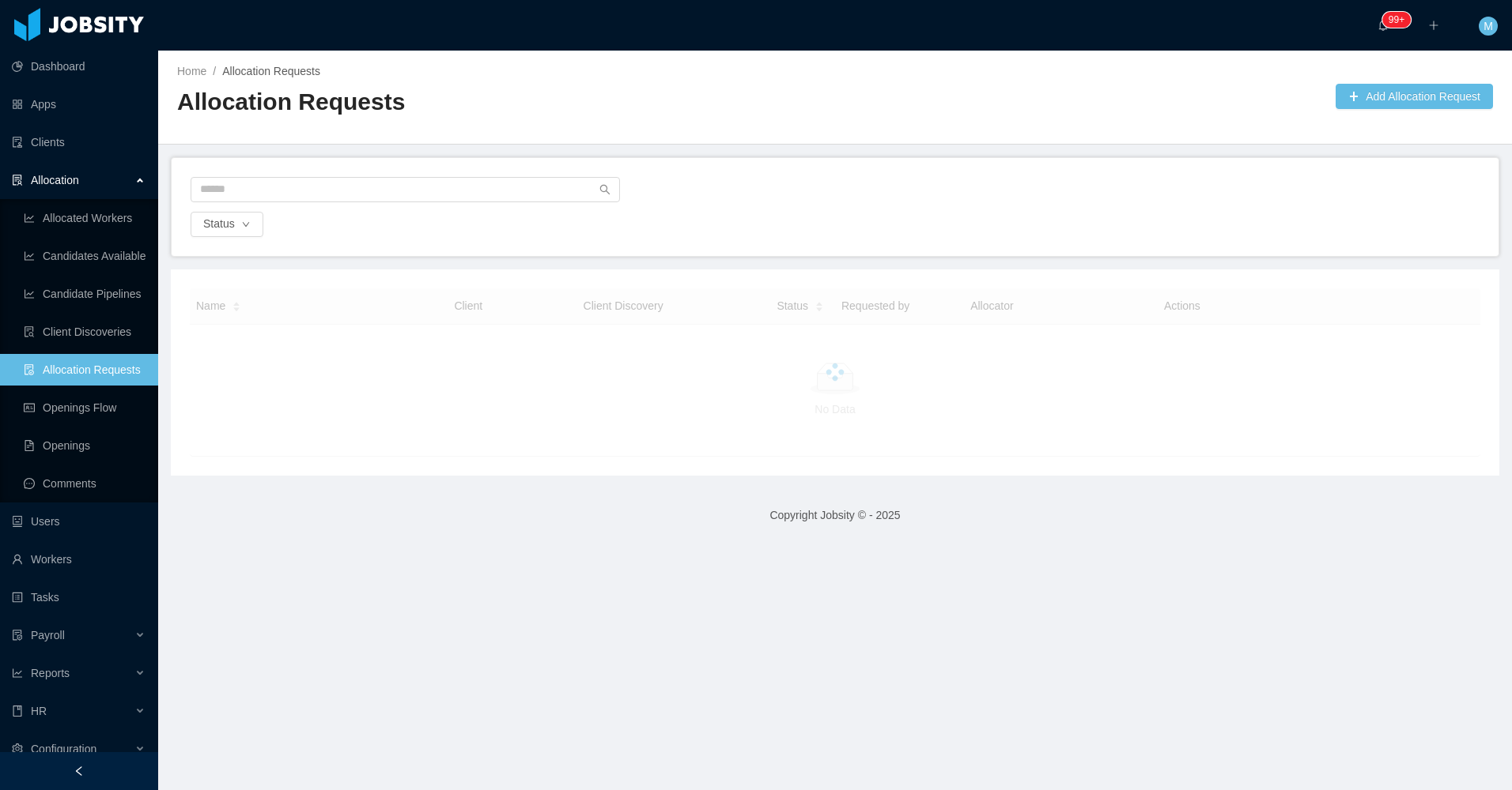
click at [758, 234] on div "Status" at bounding box center [835, 224] width 1292 height 25
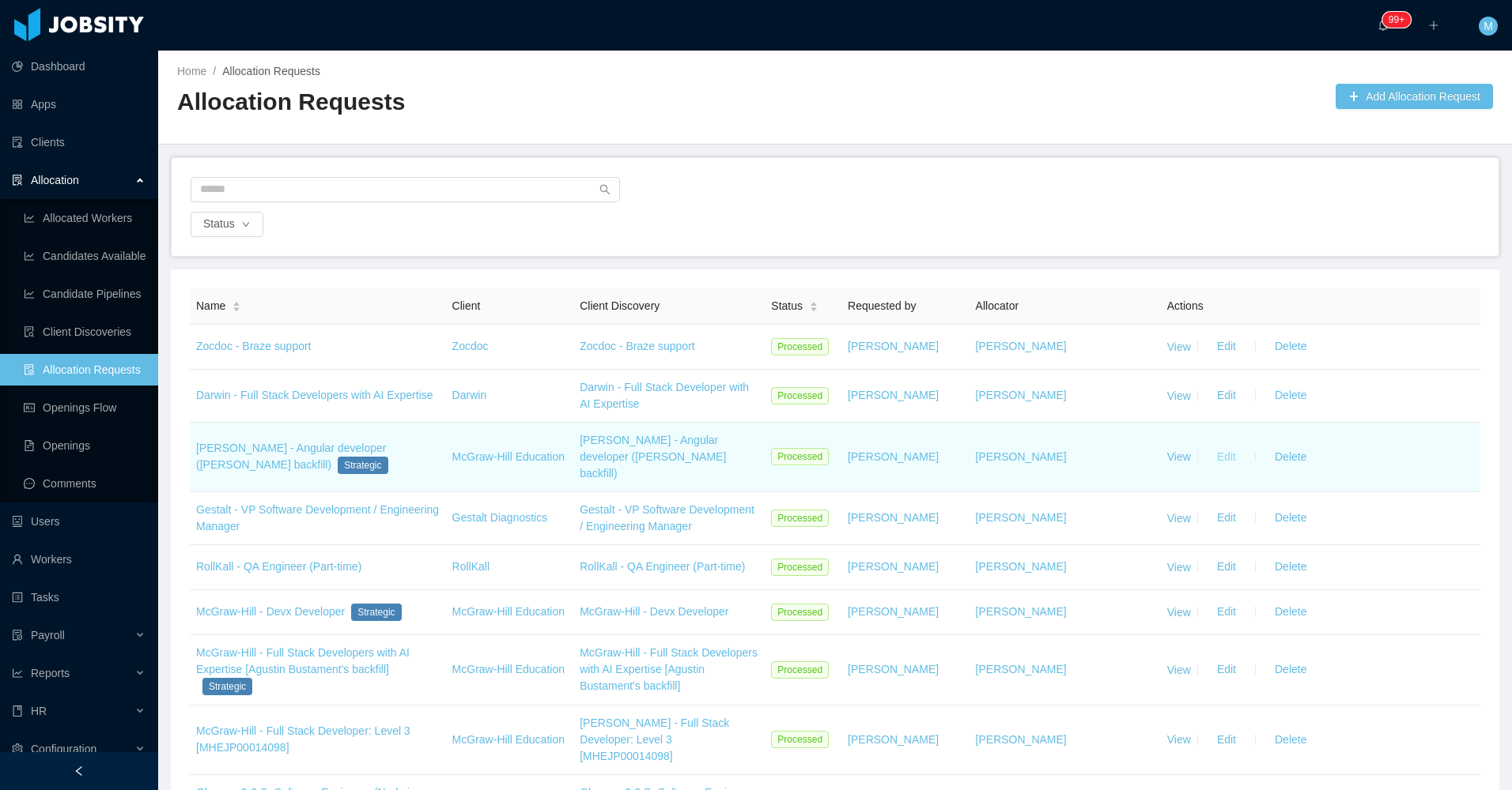
click at [1222, 448] on button "Edit" at bounding box center [1227, 456] width 44 height 25
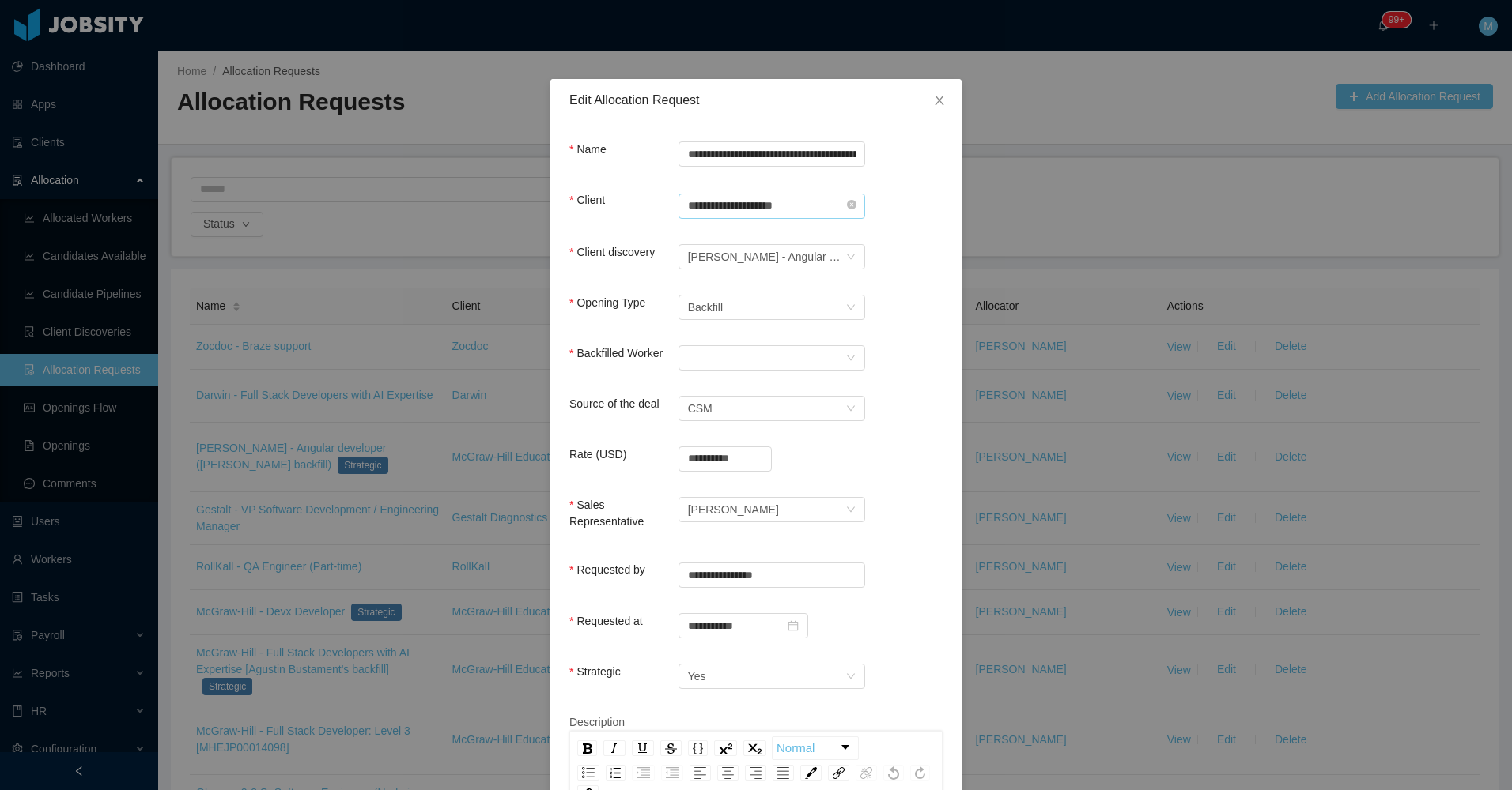
click at [842, 211] on input "**********" at bounding box center [772, 206] width 187 height 25
click at [849, 201] on div "**********" at bounding box center [772, 204] width 187 height 25
click at [847, 201] on icon "icon: close-circle" at bounding box center [852, 205] width 10 height 10
click at [816, 201] on input "text" at bounding box center [772, 206] width 187 height 25
type input "*"
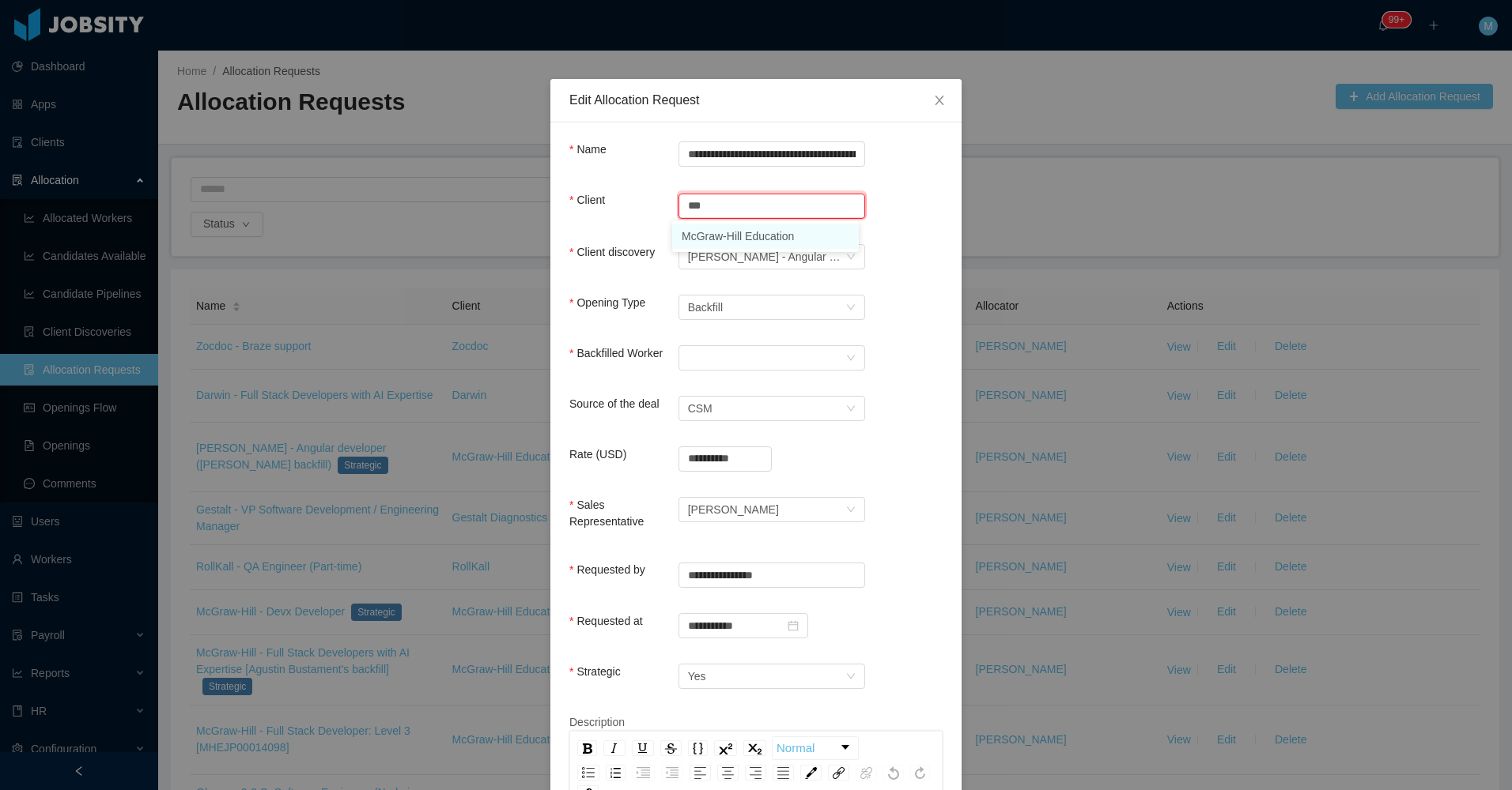
click at [744, 235] on li "McGraw-Hill Education" at bounding box center [766, 236] width 187 height 25
type input "**********"
drag, startPoint x: 934, startPoint y: 202, endPoint x: 915, endPoint y: 215, distance: 23.0
click at [936, 203] on div "**********" at bounding box center [755, 216] width 373 height 48
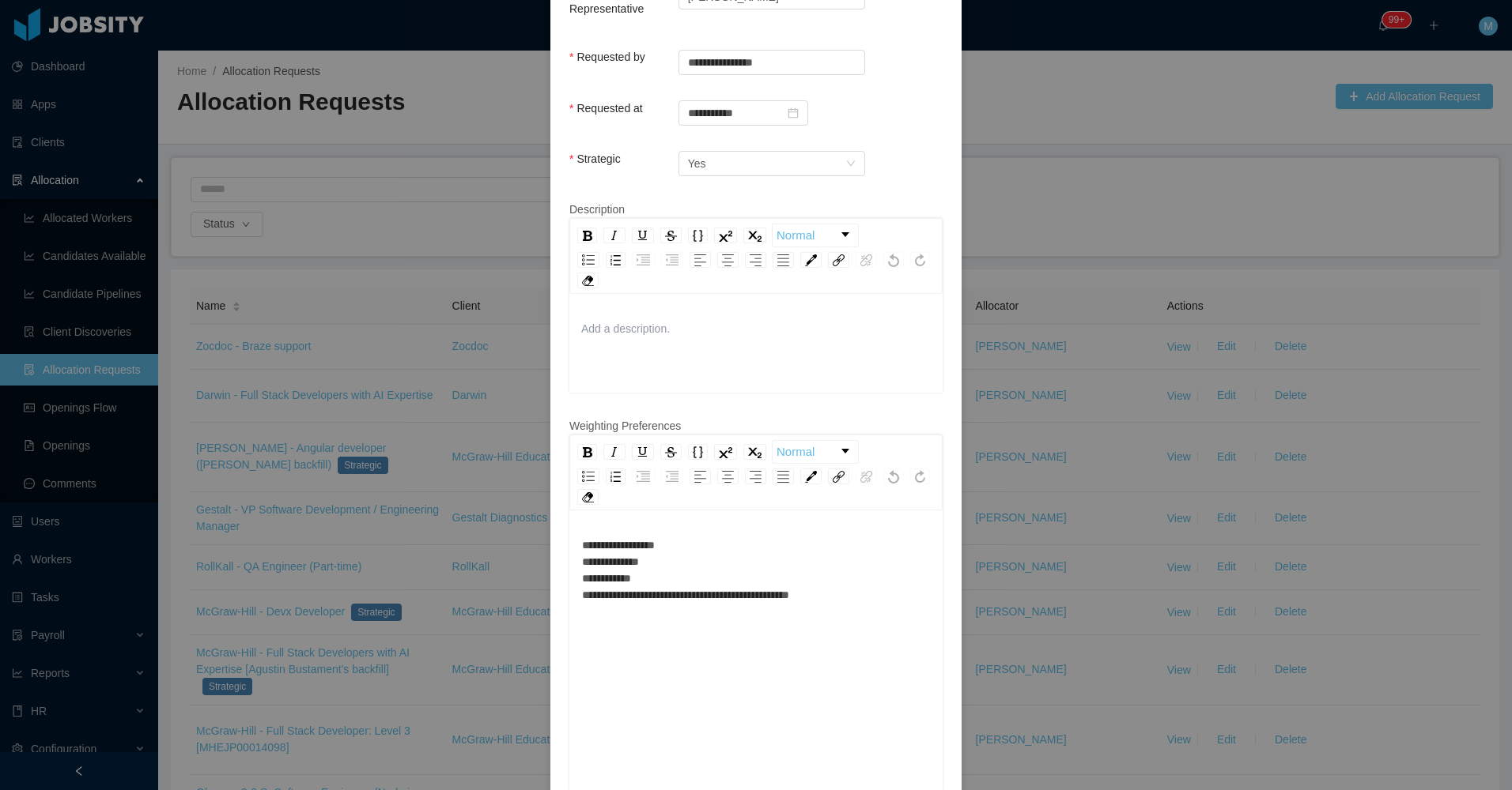
scroll to position [603, 0]
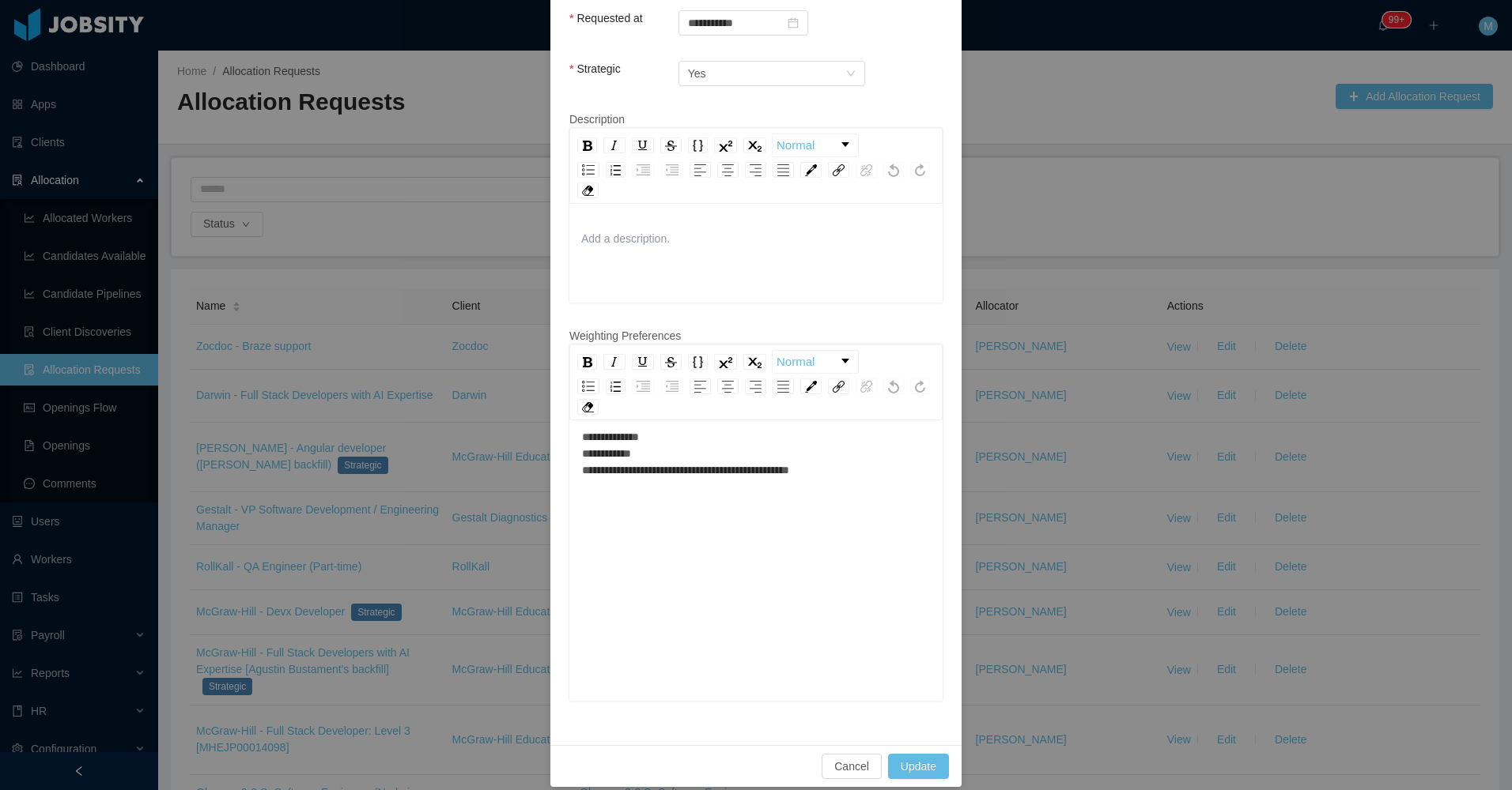
click at [919, 490] on div "**********" at bounding box center [755, 563] width 373 height 277
click at [770, 485] on div "**********" at bounding box center [756, 551] width 348 height 277
click at [720, 460] on div "**********" at bounding box center [756, 480] width 348 height 66
click at [730, 447] on div "**********" at bounding box center [756, 480] width 348 height 66
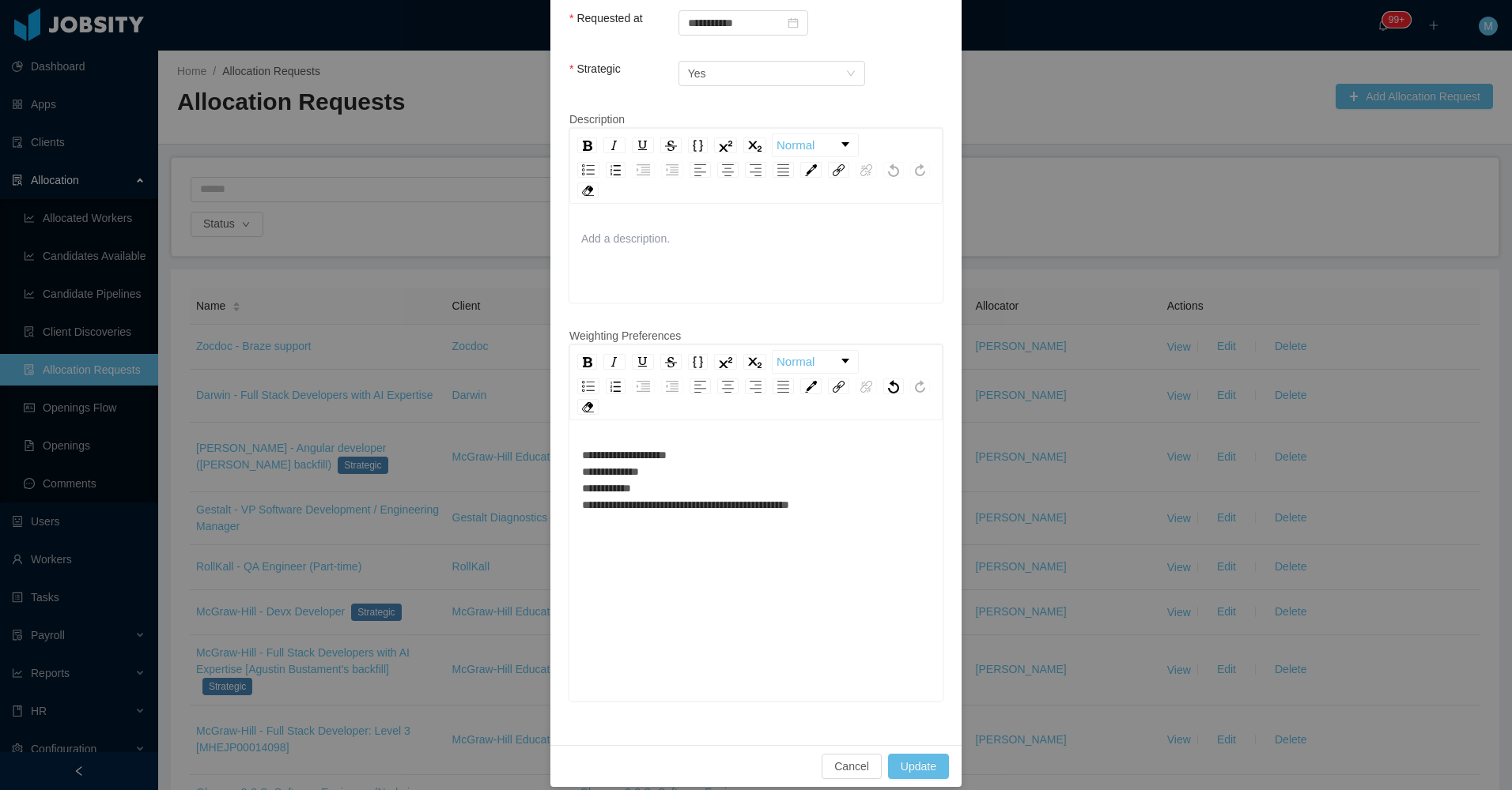
click at [854, 508] on div "**********" at bounding box center [756, 480] width 348 height 66
click at [856, 495] on div "**********" at bounding box center [756, 480] width 348 height 66
click at [804, 477] on div "**********" at bounding box center [756, 480] width 348 height 66
click at [790, 464] on div "**********" at bounding box center [756, 480] width 348 height 66
click at [933, 754] on button "Update" at bounding box center [918, 766] width 61 height 25
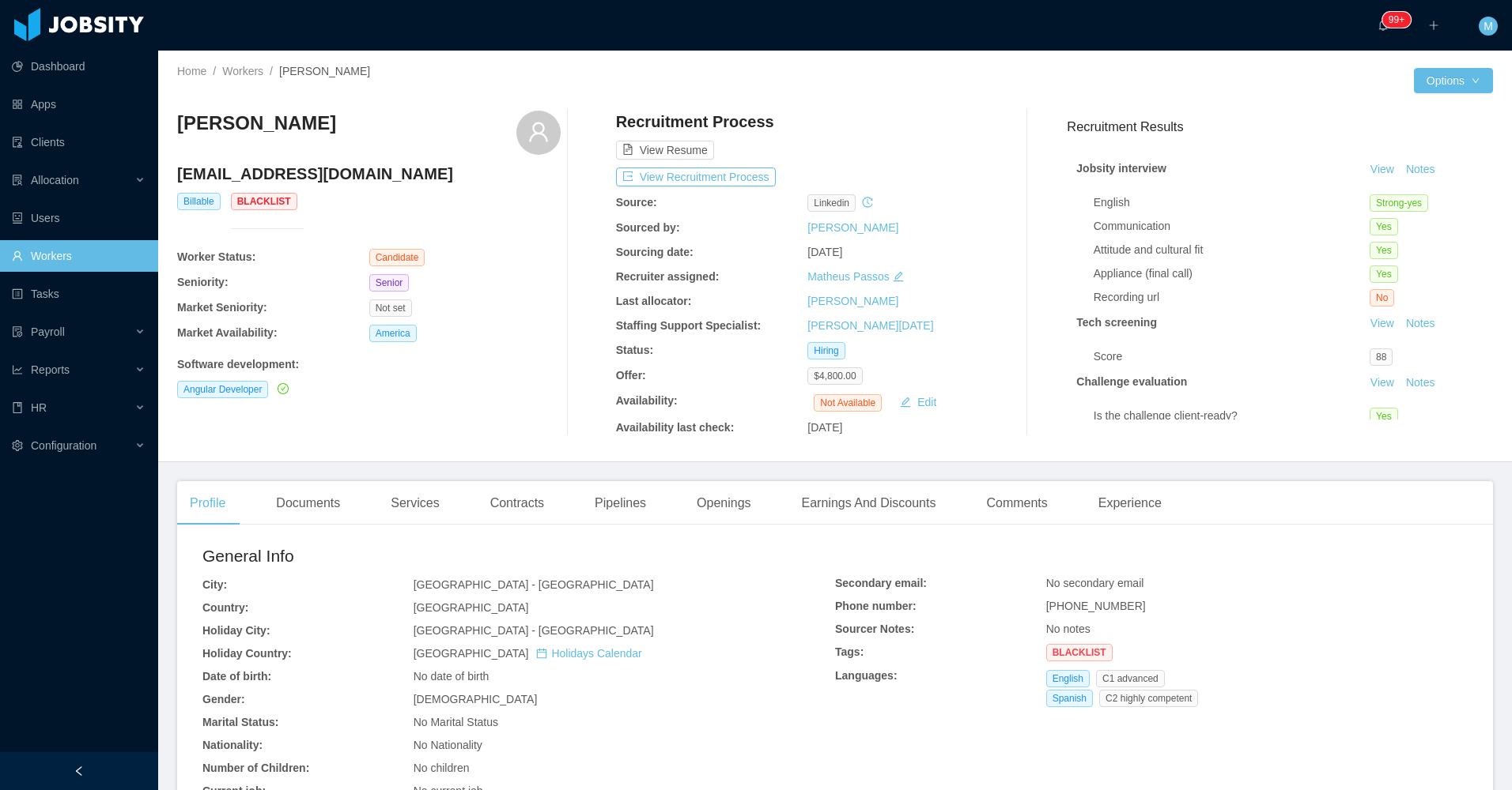
click at [1063, 659] on span "Blacklist" at bounding box center [1079, 652] width 66 height 17
click at [1139, 507] on div "Experience" at bounding box center [1130, 503] width 89 height 44
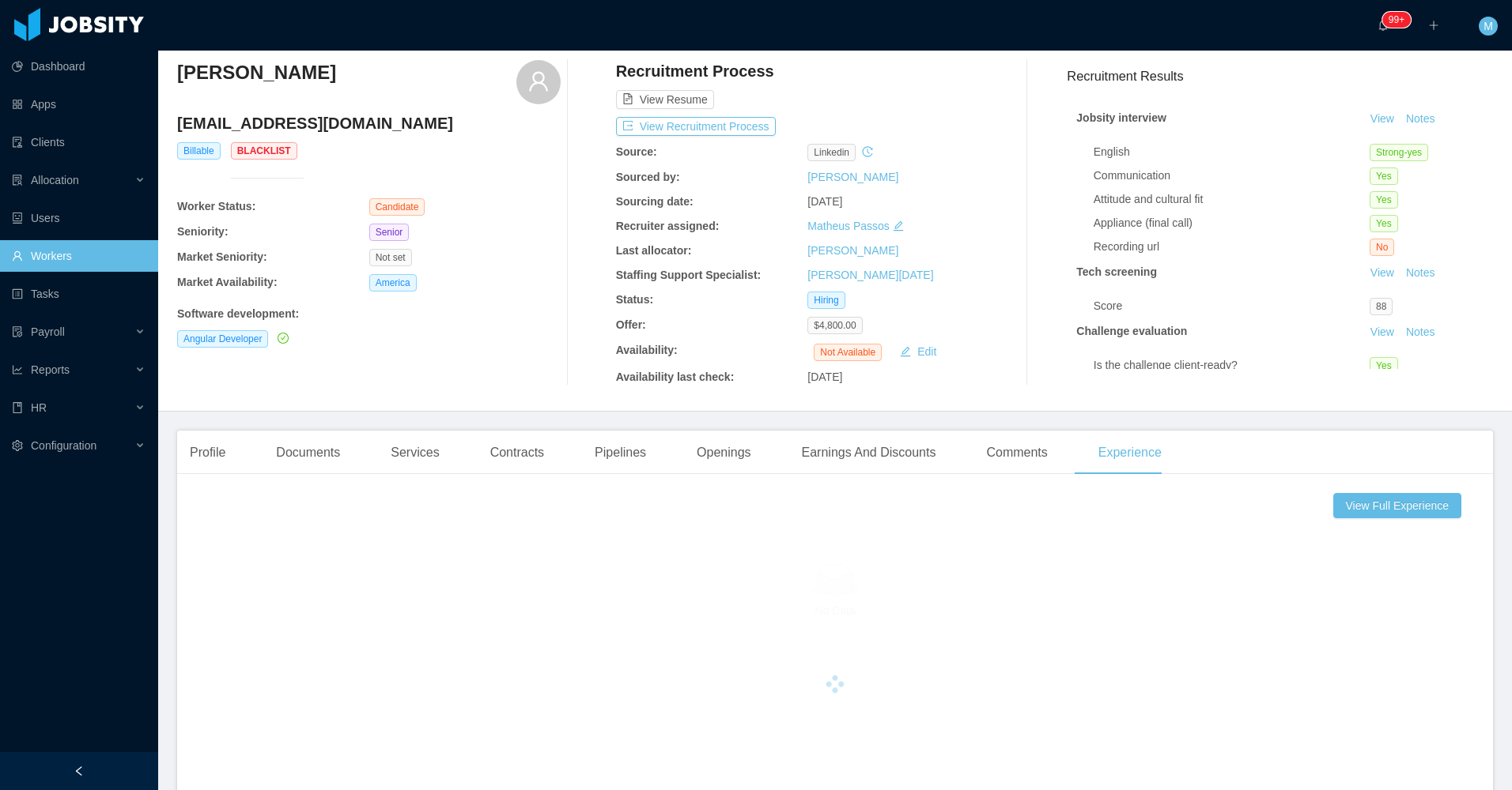
scroll to position [79, 0]
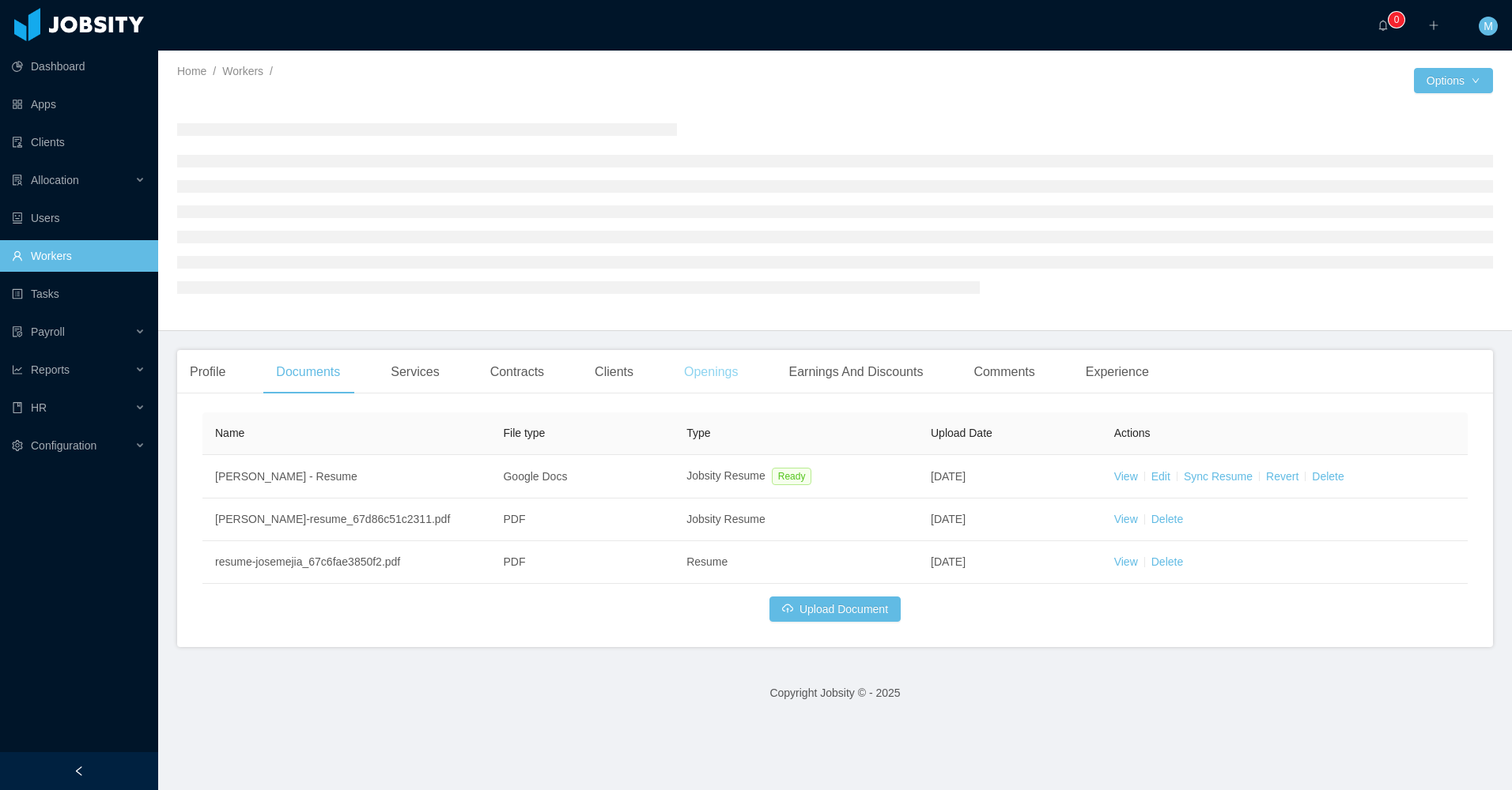
click at [717, 391] on div "Openings" at bounding box center [711, 372] width 80 height 44
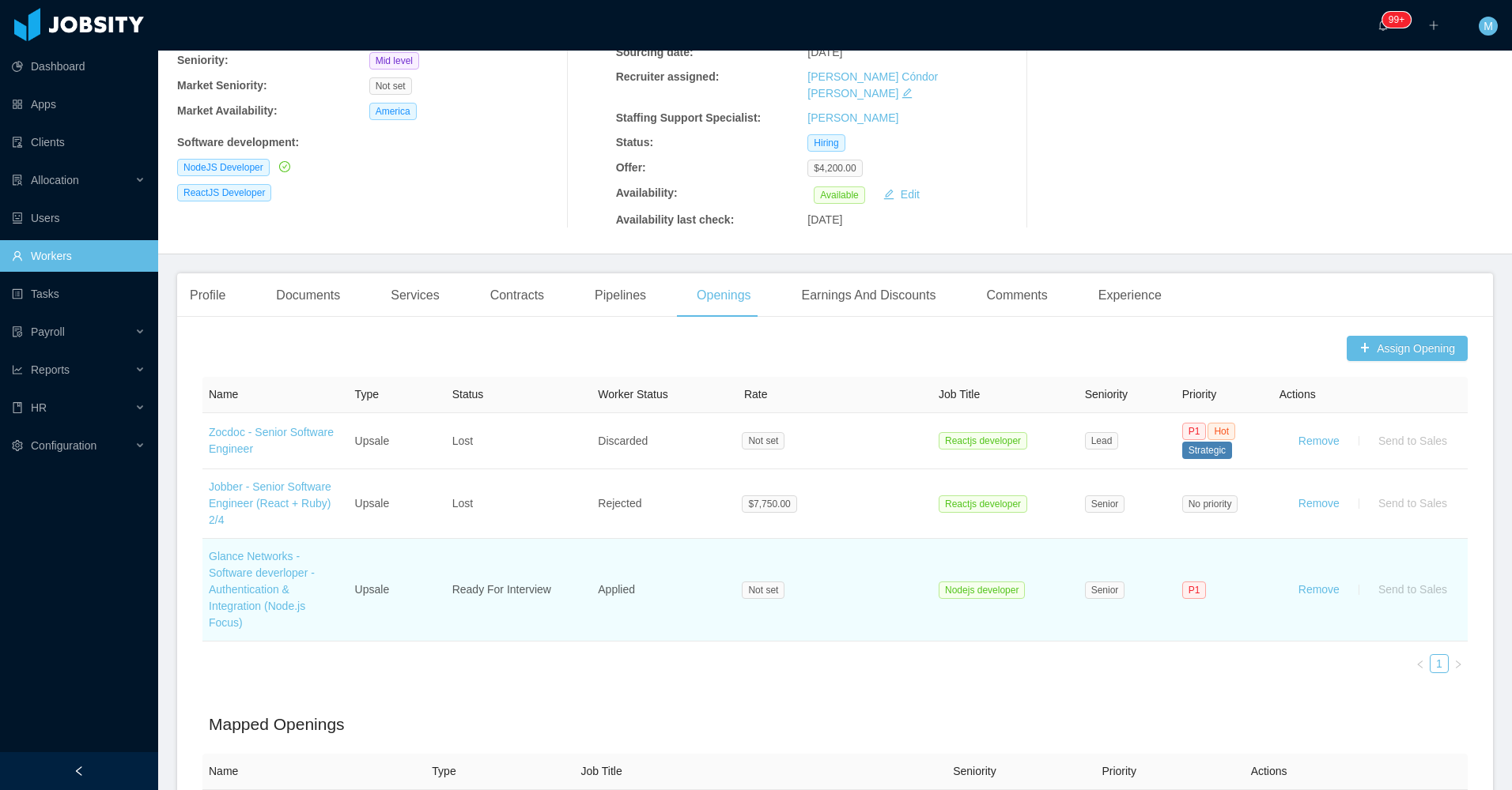
scroll to position [237, 0]
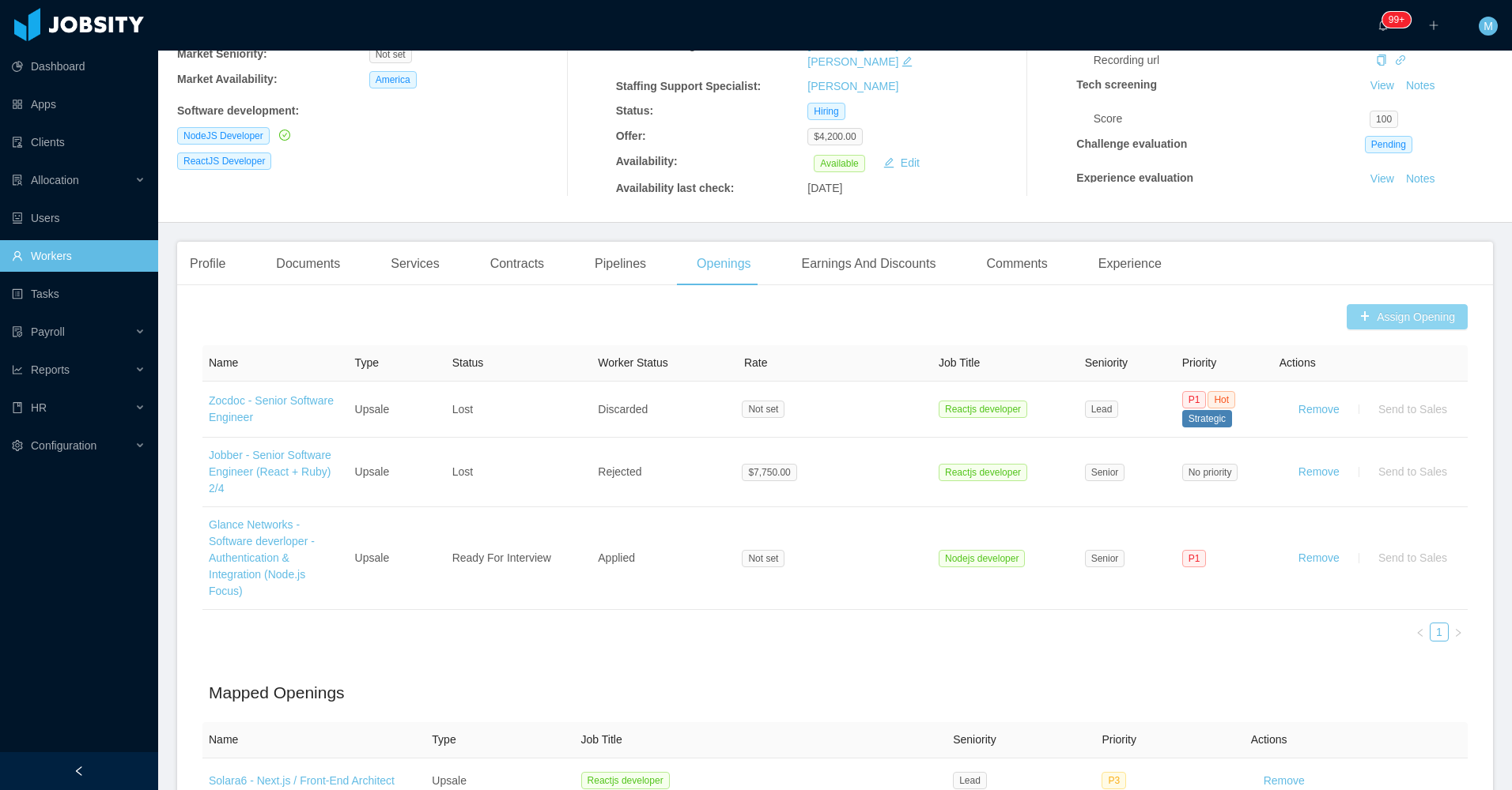
click at [1405, 304] on button "Assign Opening" at bounding box center [1407, 316] width 121 height 25
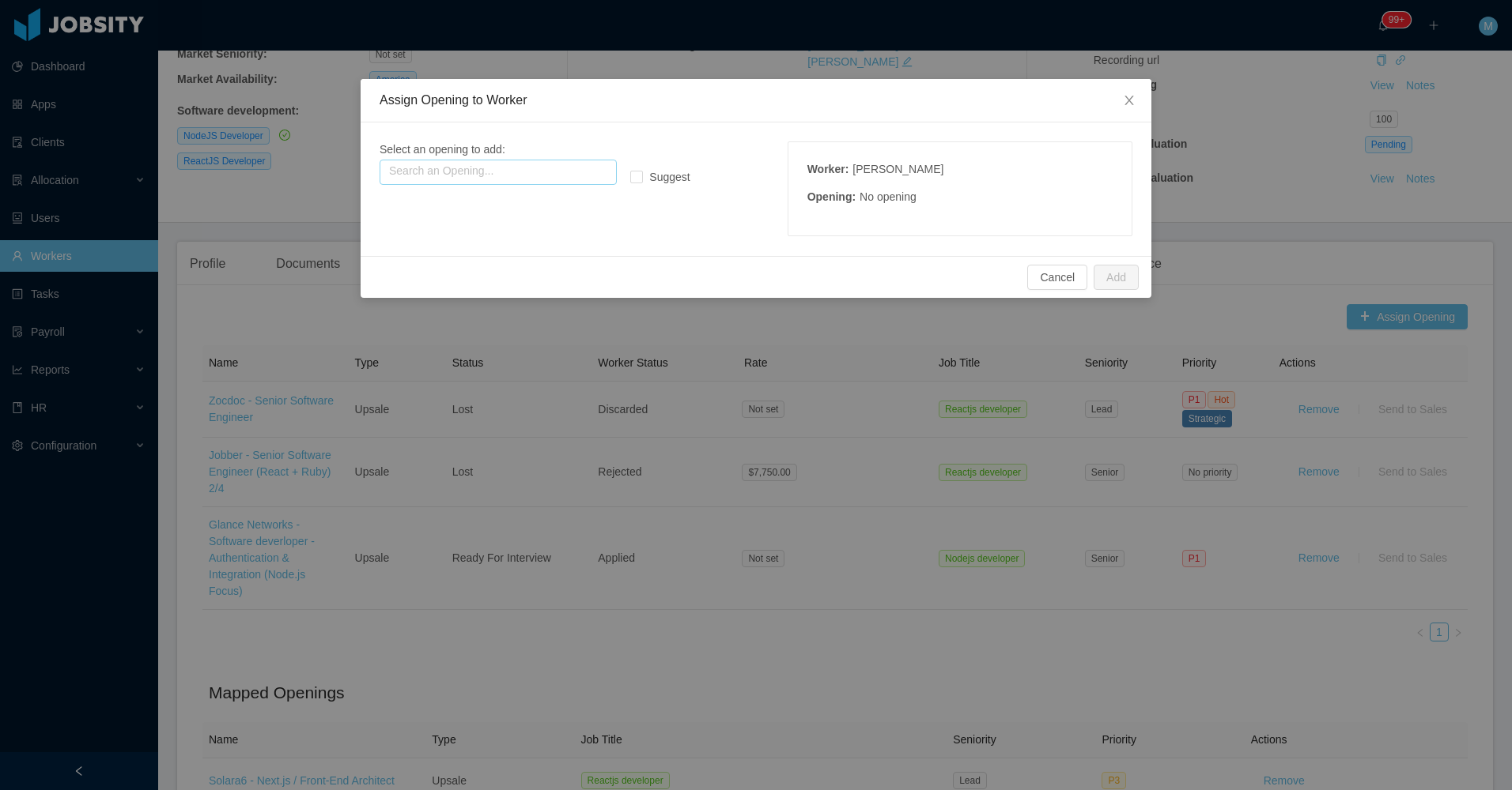
click at [557, 174] on input "text" at bounding box center [498, 172] width 237 height 25
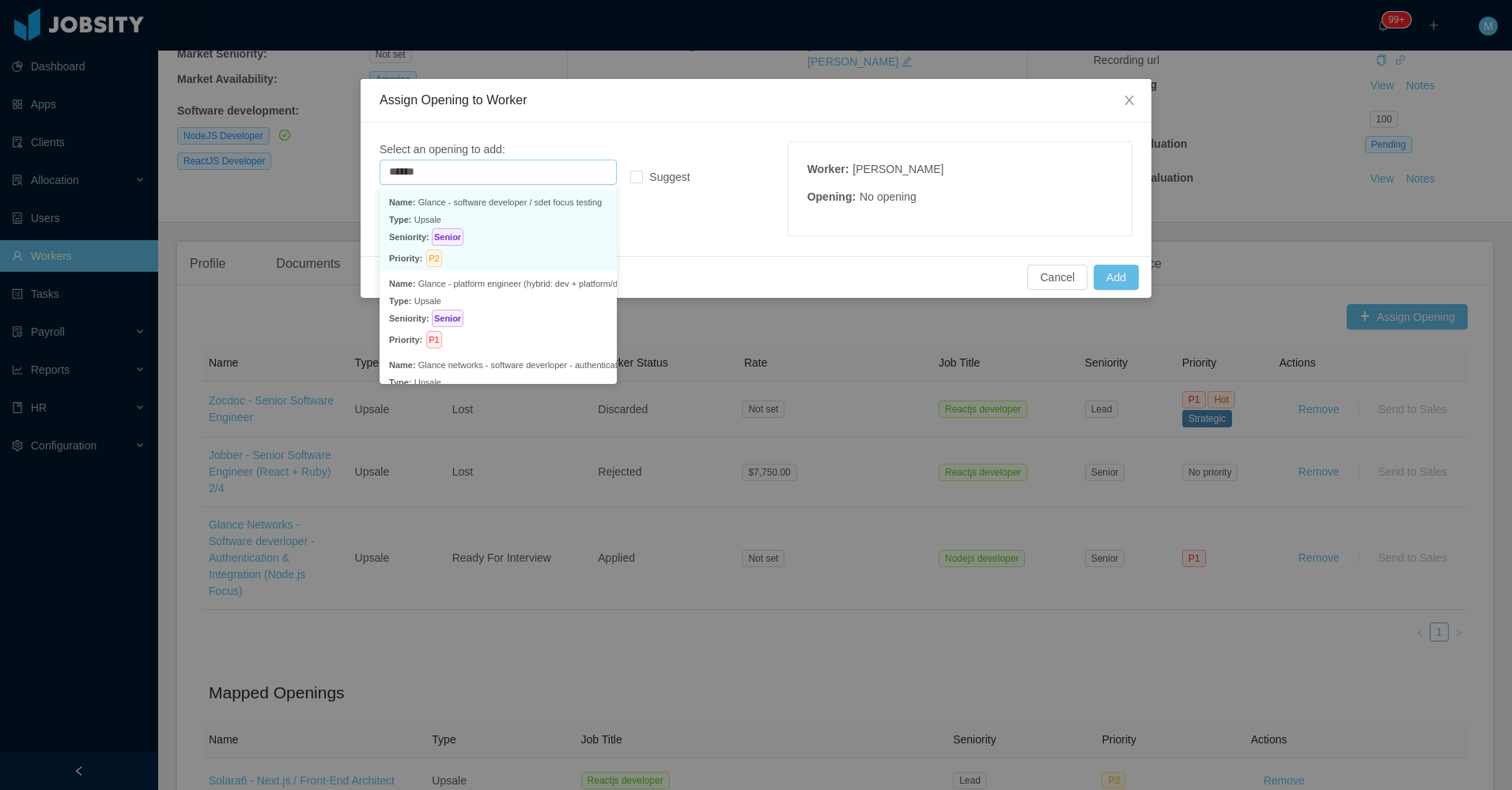
click at [560, 234] on p "Seniority: Senior" at bounding box center [498, 237] width 218 height 17
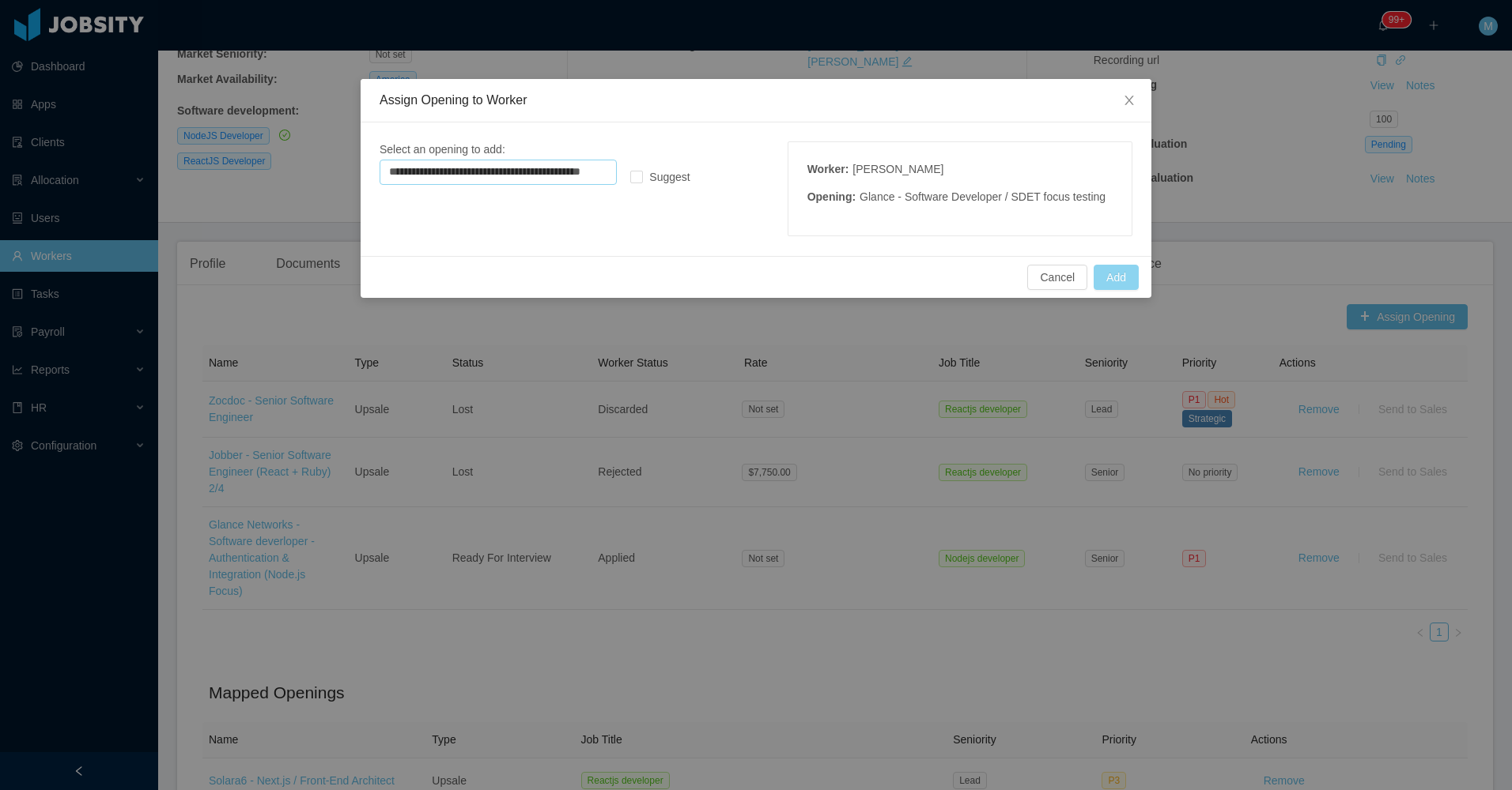
type input "**********"
click at [1118, 274] on button "Add" at bounding box center [1116, 277] width 45 height 25
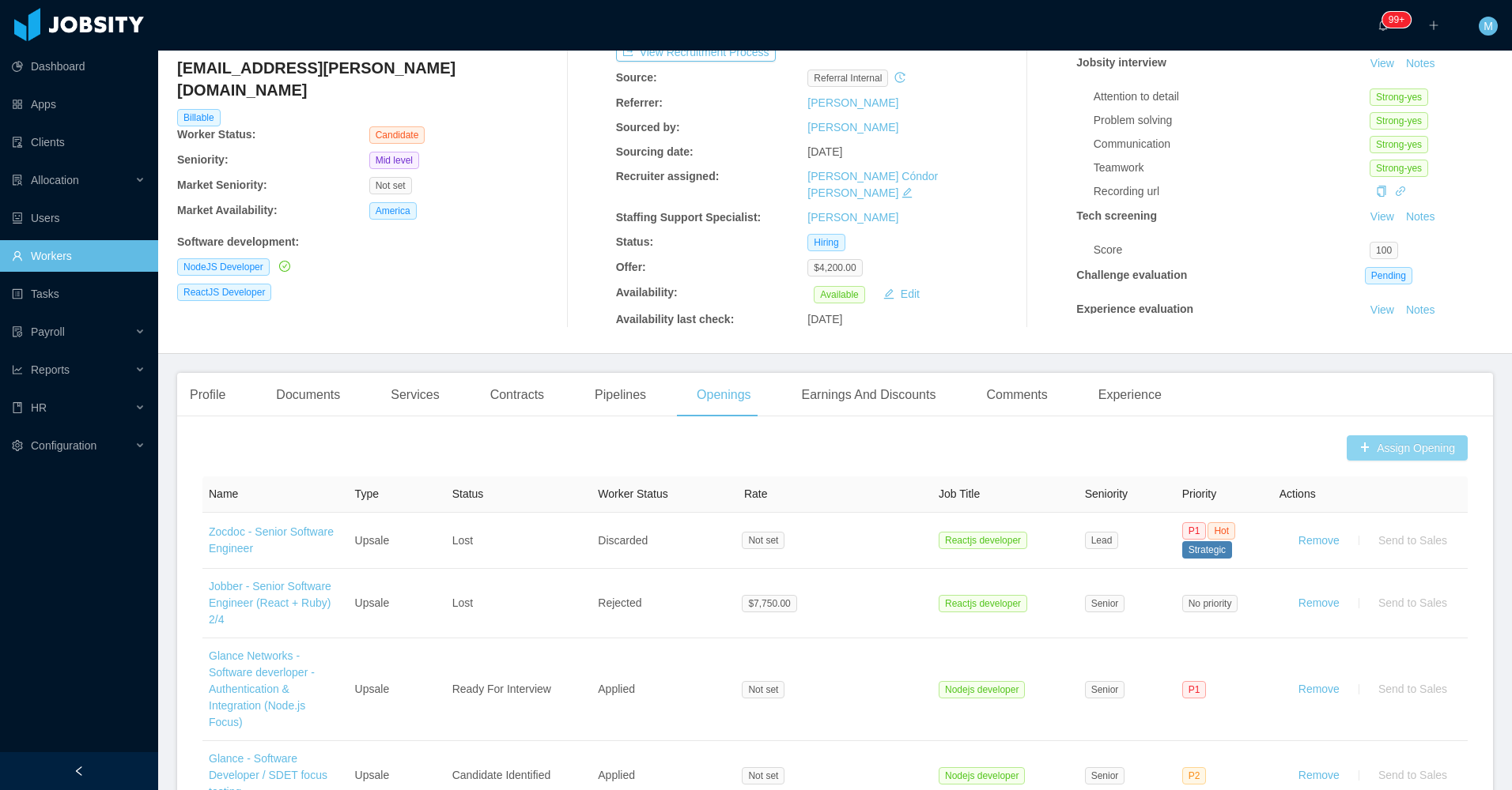
scroll to position [0, 0]
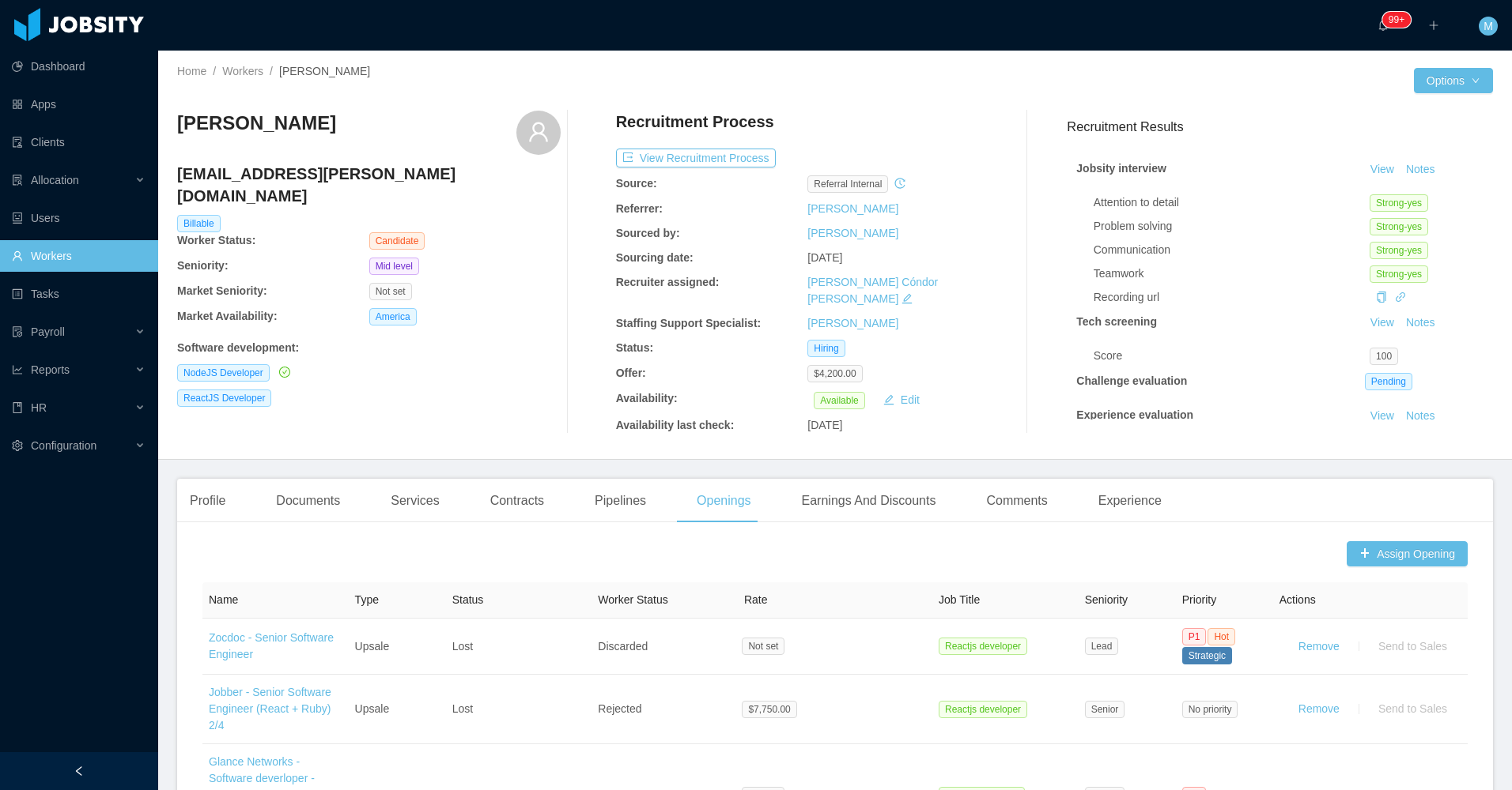
drag, startPoint x: 547, startPoint y: 359, endPoint x: 555, endPoint y: 356, distance: 8.5
click at [548, 365] on div "NodeJS Developer" at bounding box center [369, 373] width 384 height 17
click at [336, 486] on div "Documents" at bounding box center [307, 501] width 89 height 44
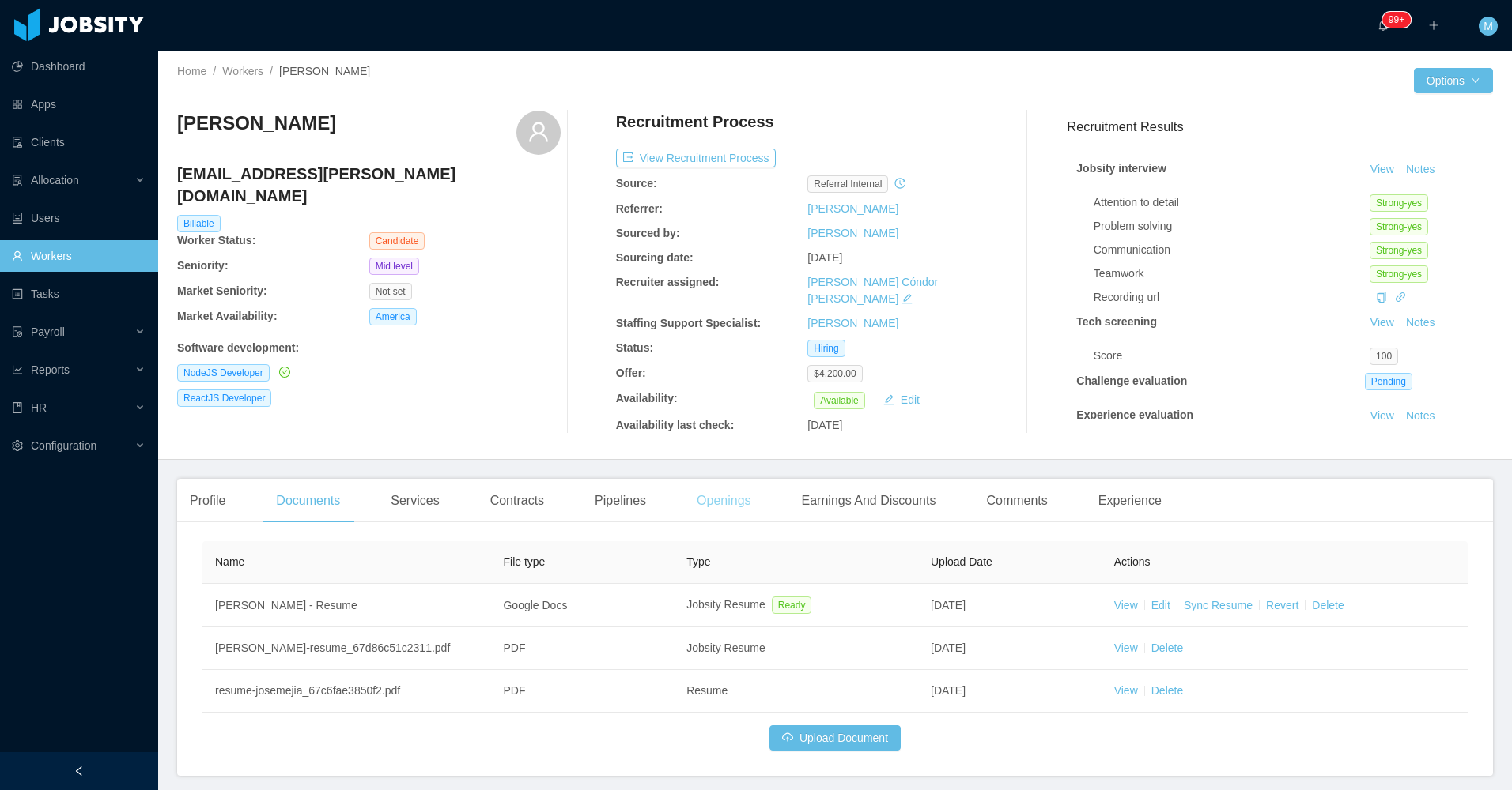
click at [749, 501] on div "Openings" at bounding box center [723, 501] width 80 height 44
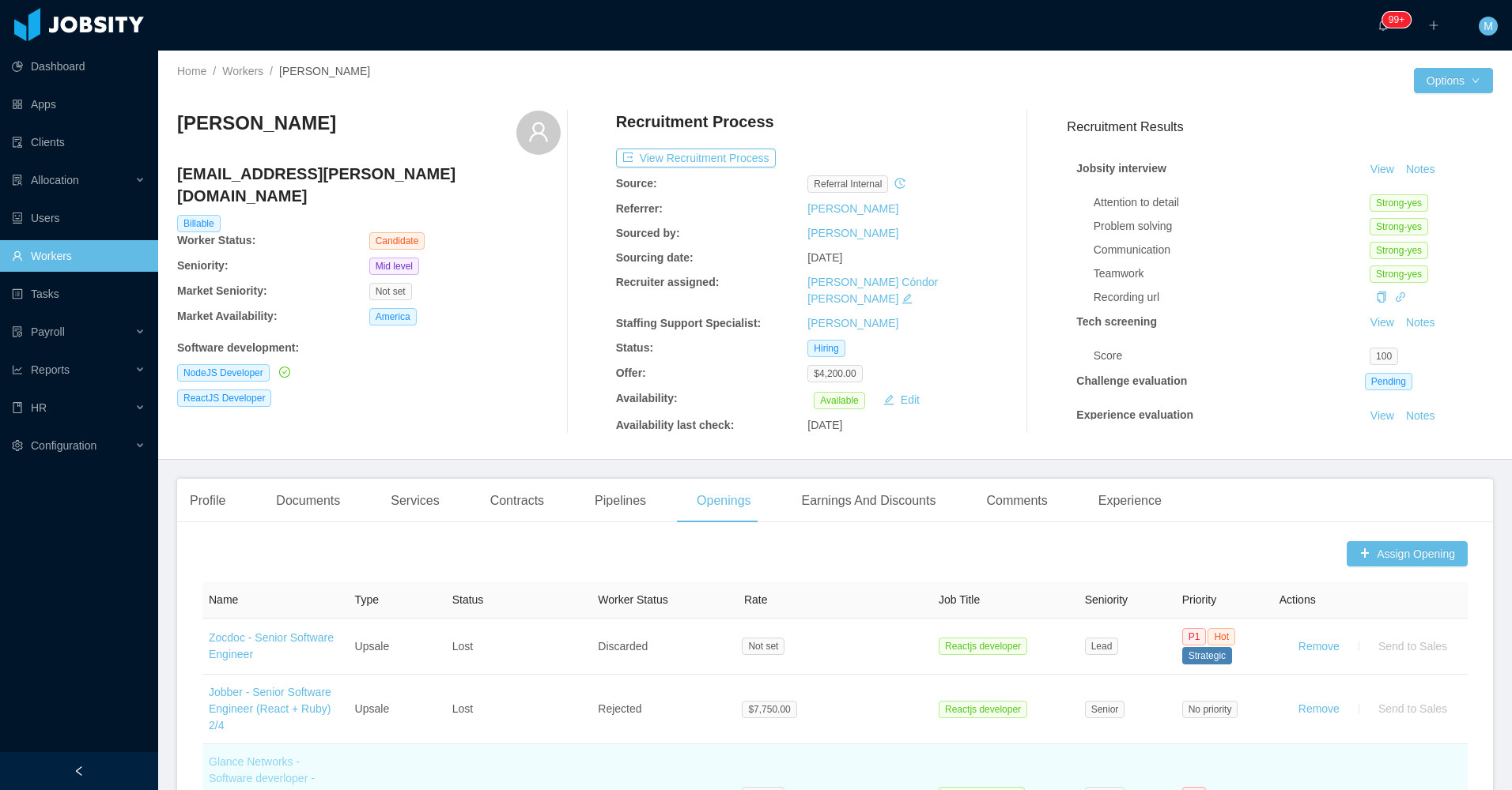
scroll to position [316, 0]
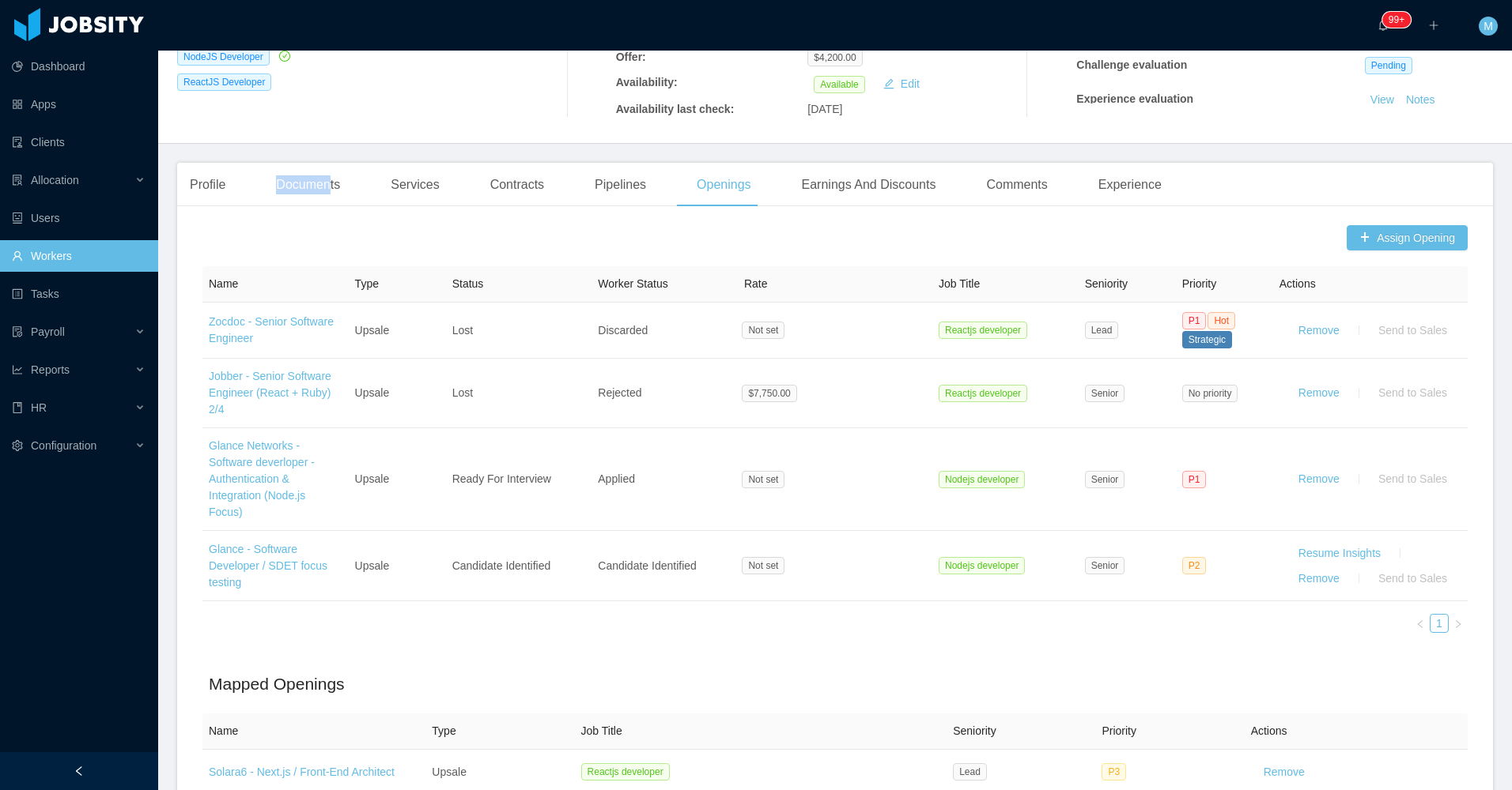
click at [330, 163] on div "Documents" at bounding box center [307, 185] width 89 height 44
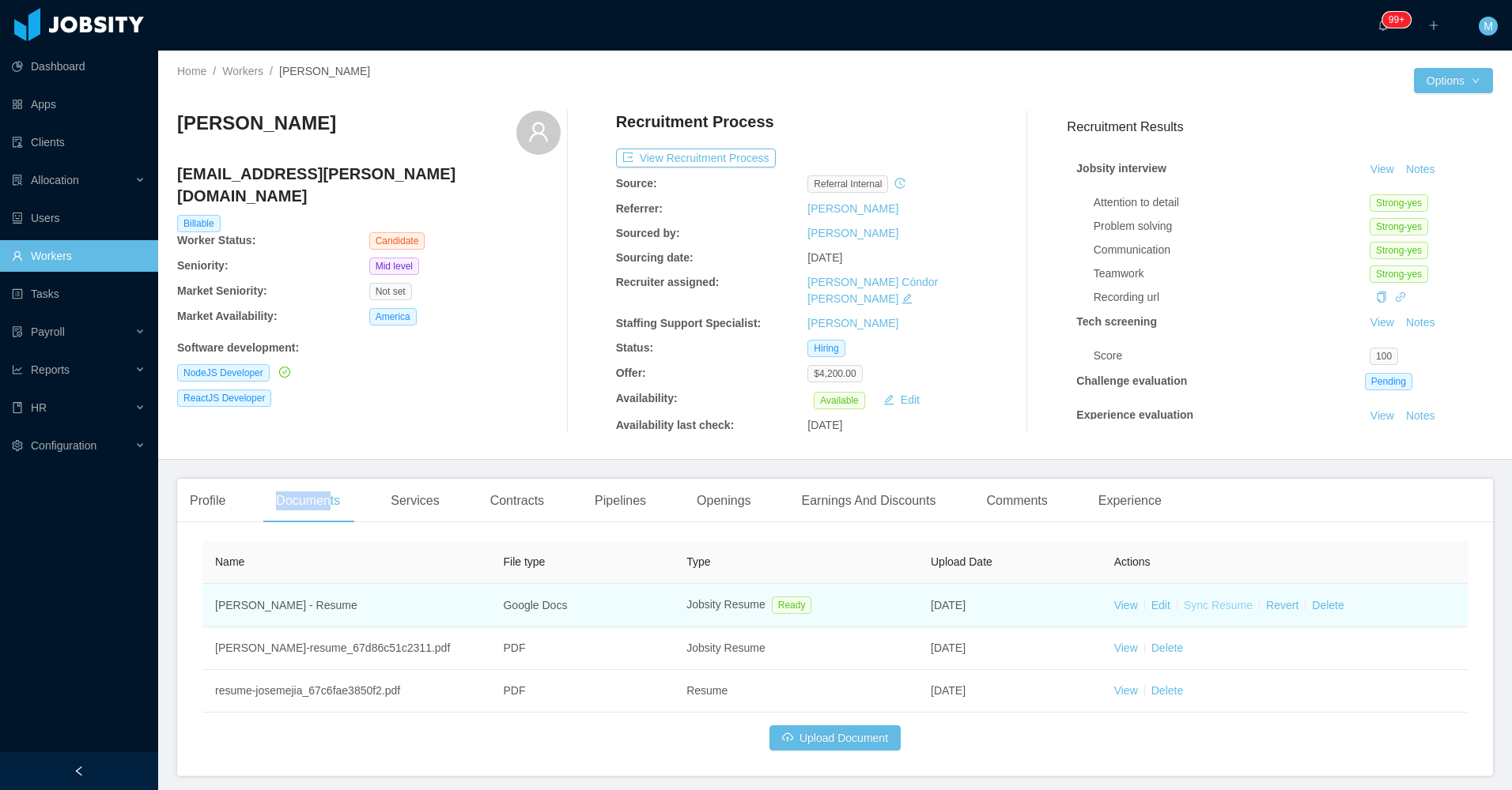
click at [1214, 599] on link "Sync Resume" at bounding box center [1218, 605] width 69 height 12
click at [1205, 599] on link "Sync Resume" at bounding box center [1218, 605] width 69 height 12
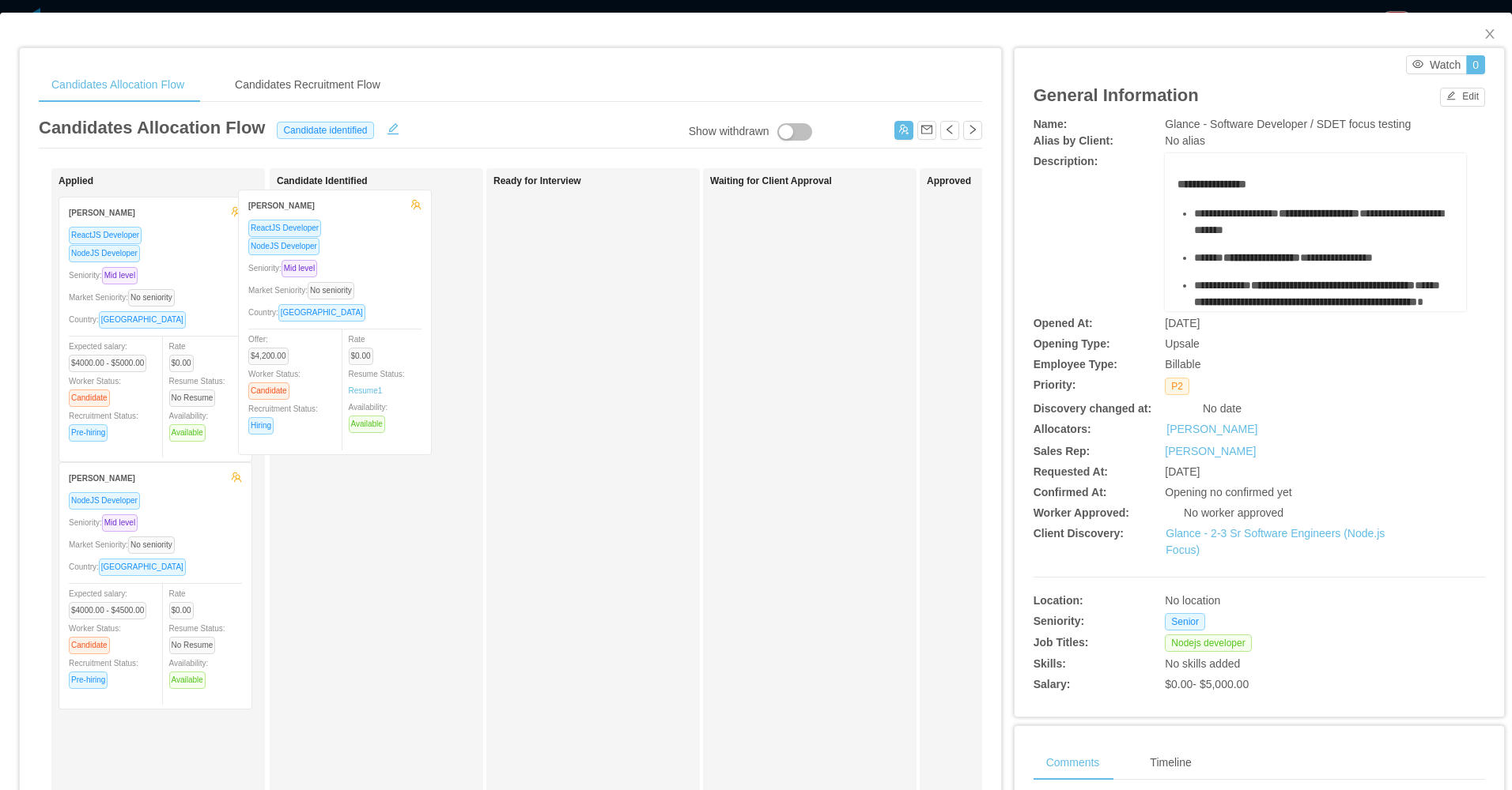
drag, startPoint x: 160, startPoint y: 335, endPoint x: 289, endPoint y: 332, distance: 129.0
click at [289, 332] on div "Applied [PERSON_NAME] ReactJS Developer NodeJS Developer Seniority: Mid level M…" at bounding box center [510, 570] width 943 height 803
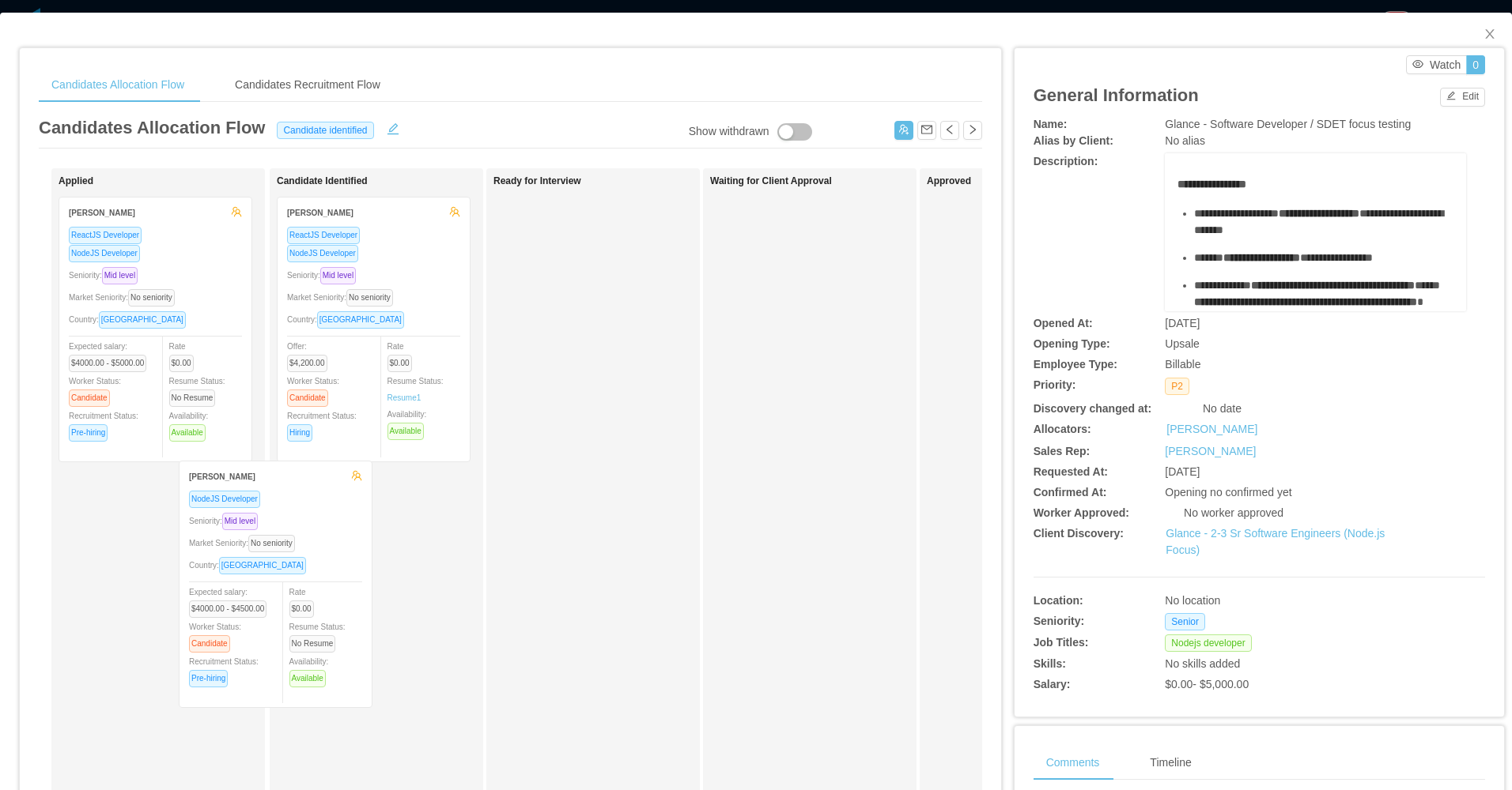
drag, startPoint x: 240, startPoint y: 590, endPoint x: 325, endPoint y: 583, distance: 85.3
click at [328, 592] on div "Applied [PERSON_NAME] ReactJS Developer NodeJS Developer Seniority: Mid level M…" at bounding box center [510, 570] width 943 height 803
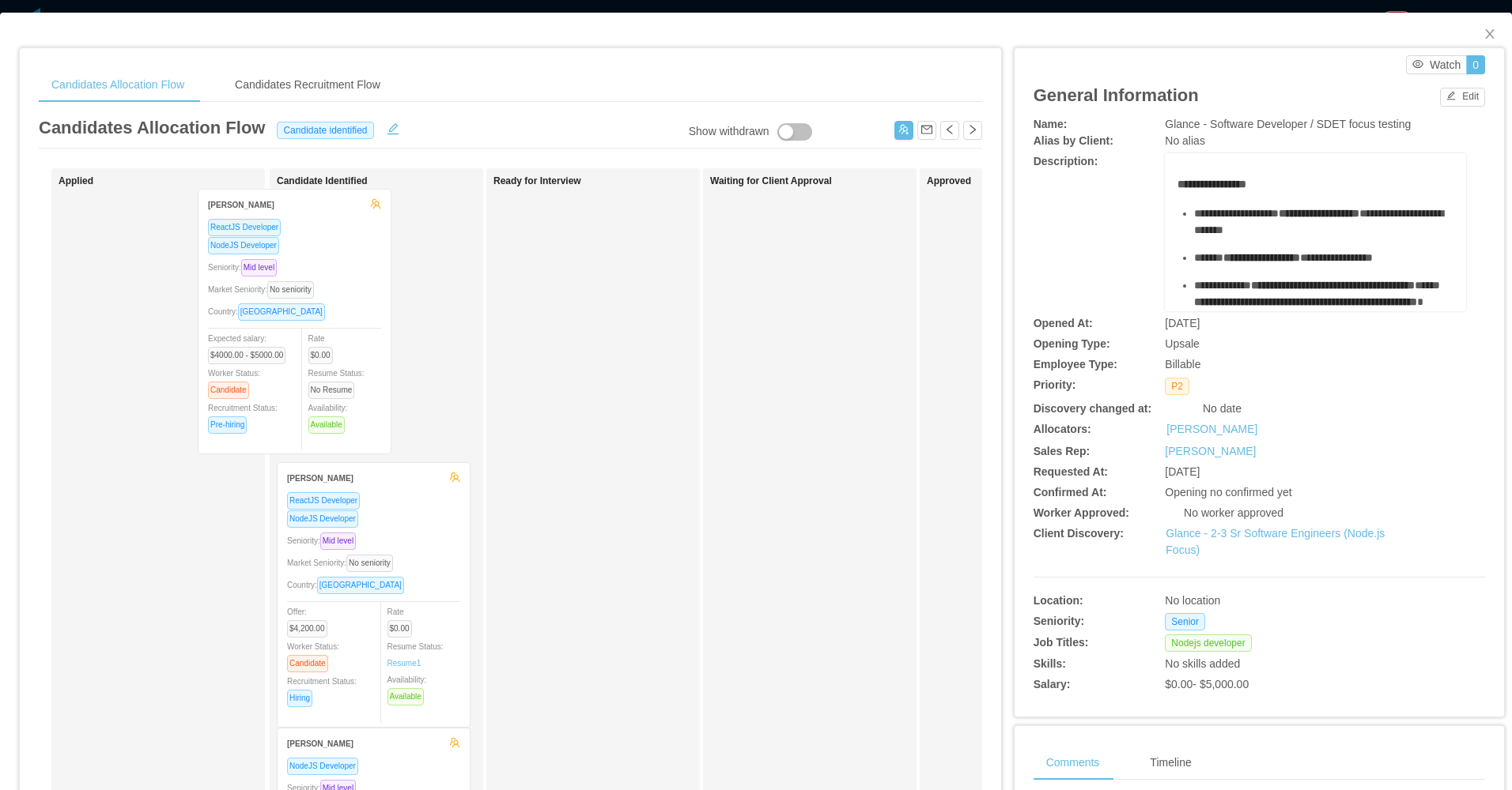
drag, startPoint x: 249, startPoint y: 358, endPoint x: 334, endPoint y: 353, distance: 85.1
click at [334, 353] on div "Applied [PERSON_NAME] ReactJS Developer NodeJS Developer Seniority: Mid level M…" at bounding box center [510, 570] width 943 height 803
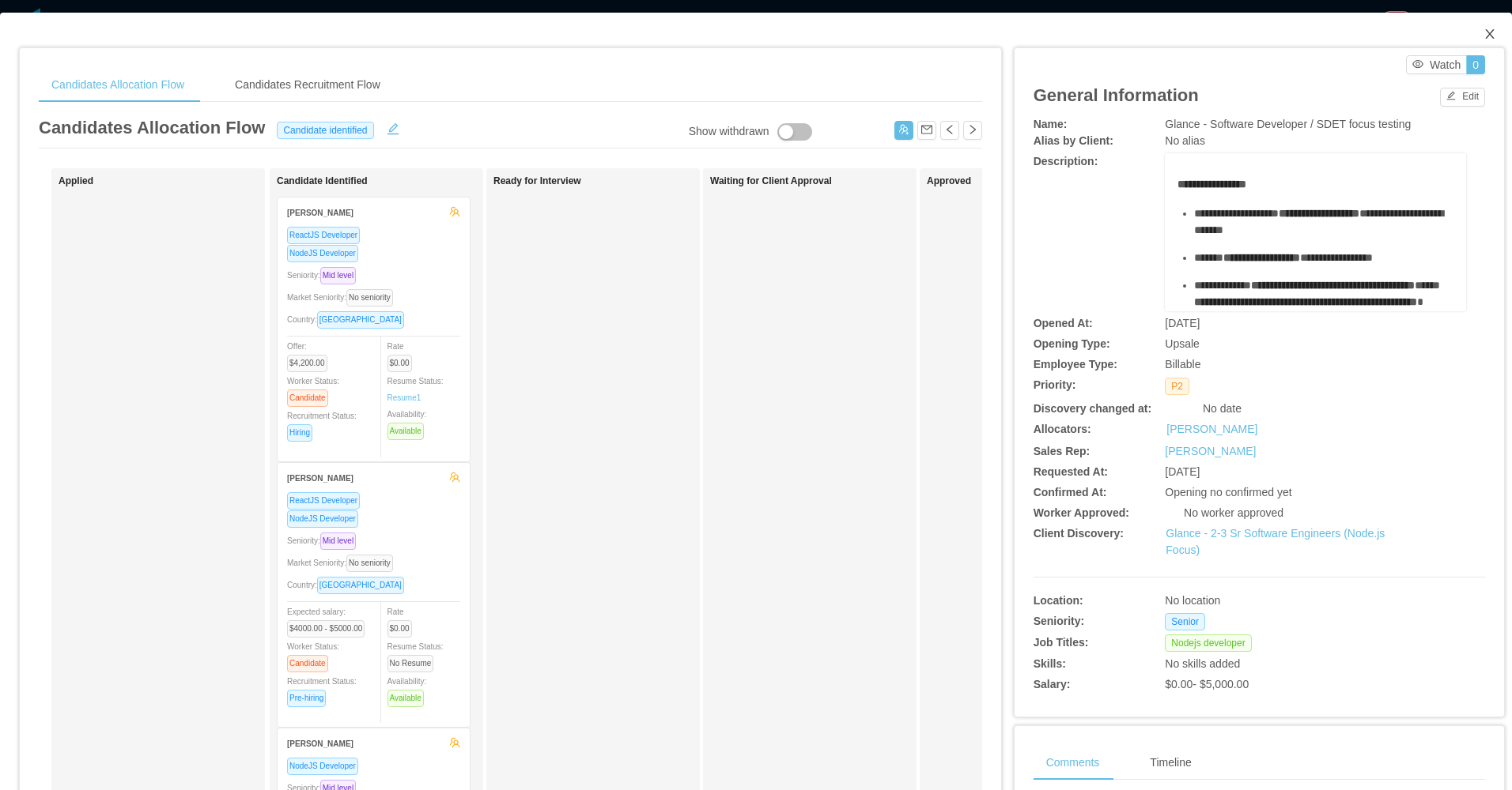
click at [1471, 27] on span "Close" at bounding box center [1490, 34] width 44 height 44
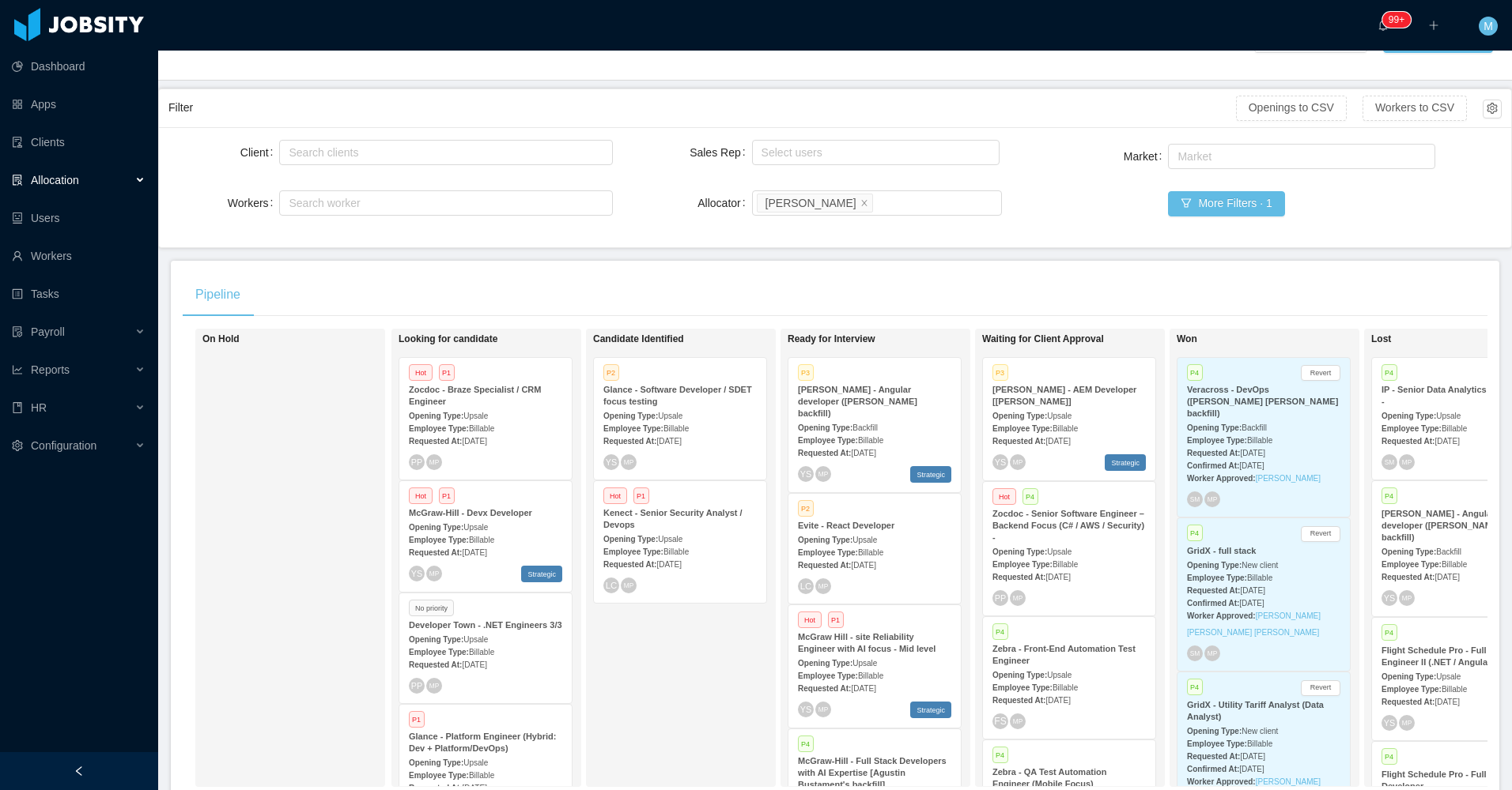
scroll to position [165, 0]
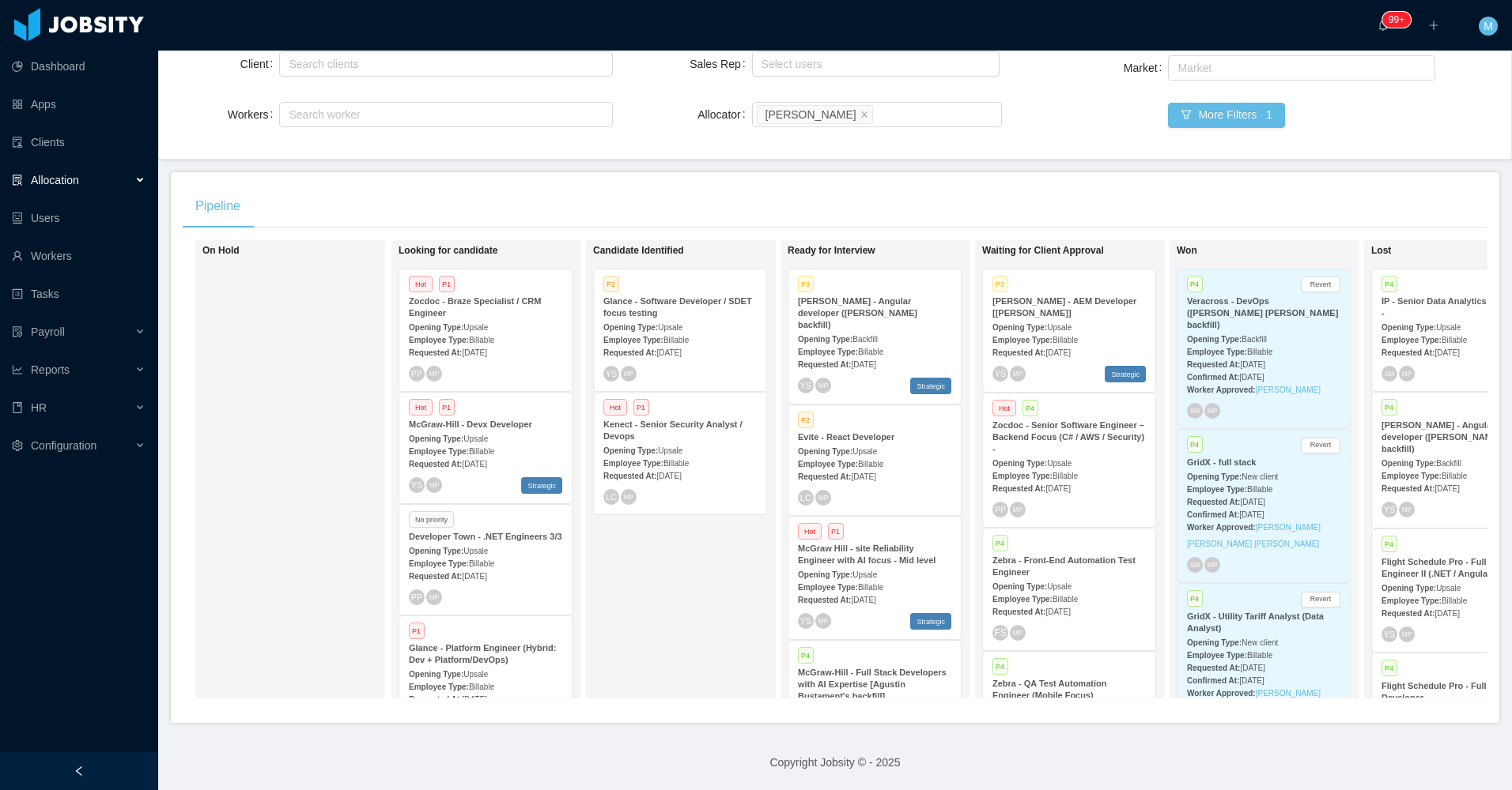
click at [98, 768] on div at bounding box center [79, 771] width 158 height 38
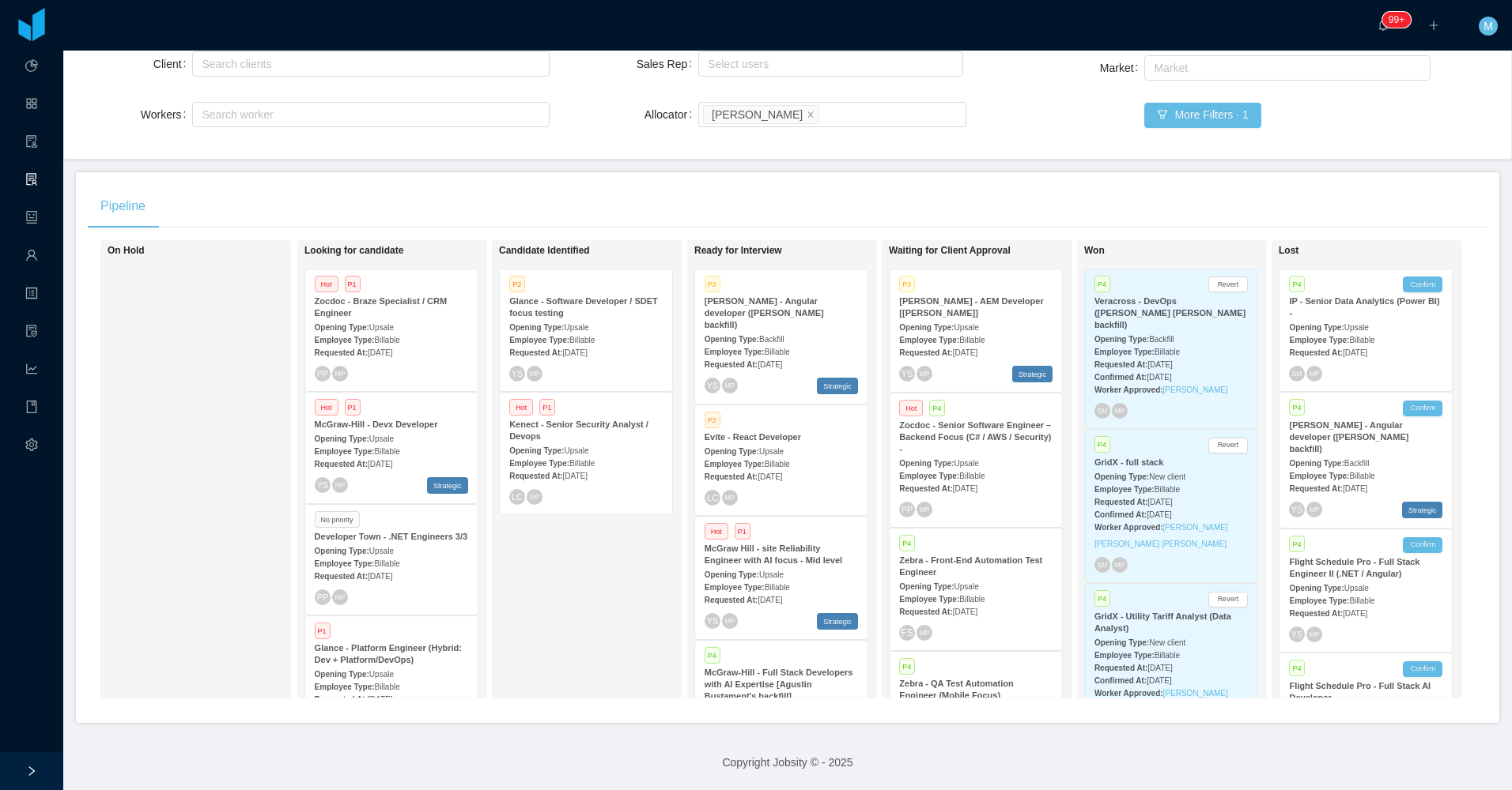
click at [189, 479] on div "On Hold" at bounding box center [218, 470] width 221 height 444
click at [567, 600] on div "Candidate Identified P2 Glance - Software Developer / SDET focus testing Openin…" at bounding box center [609, 470] width 221 height 444
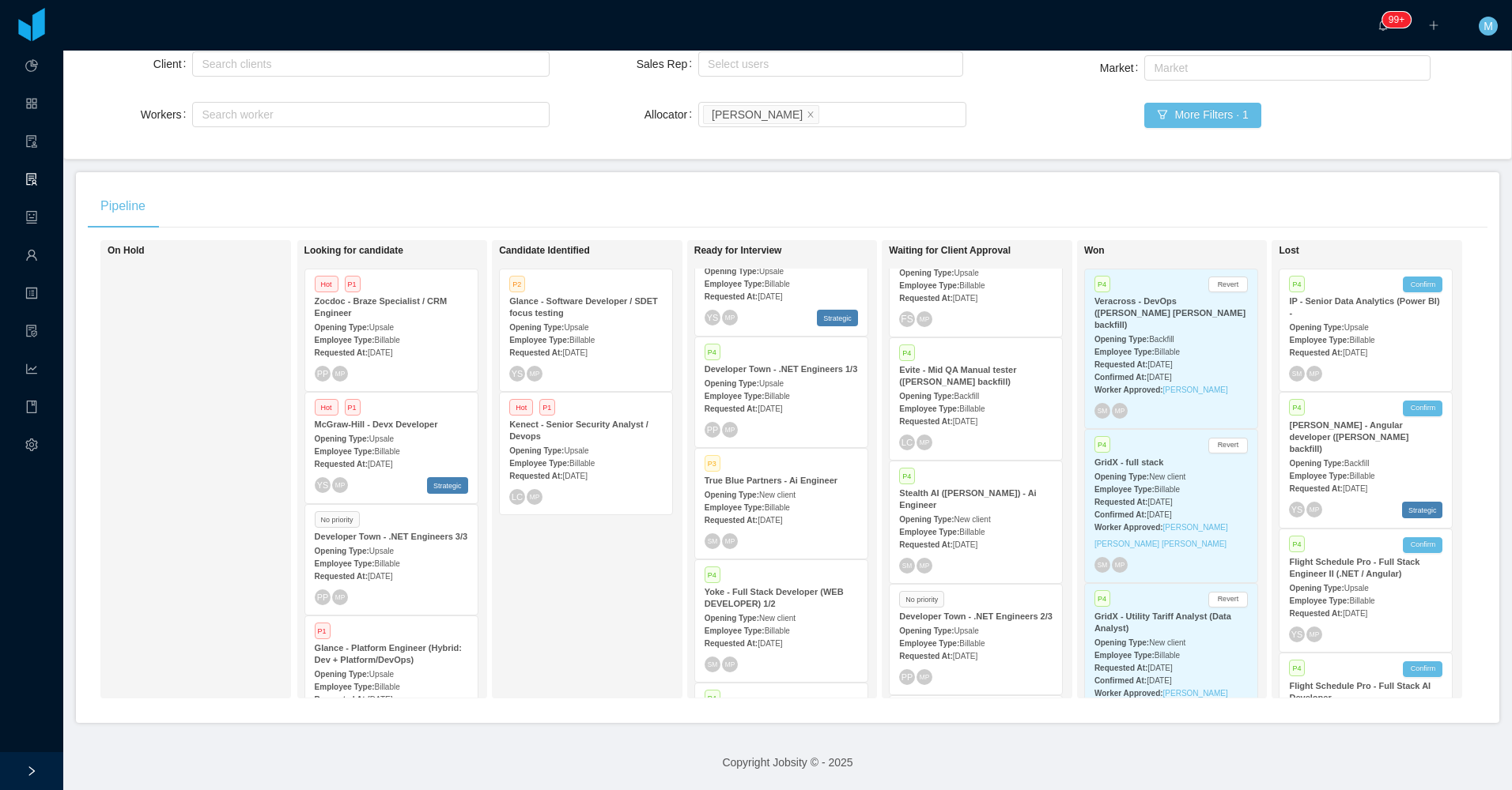
scroll to position [474, 0]
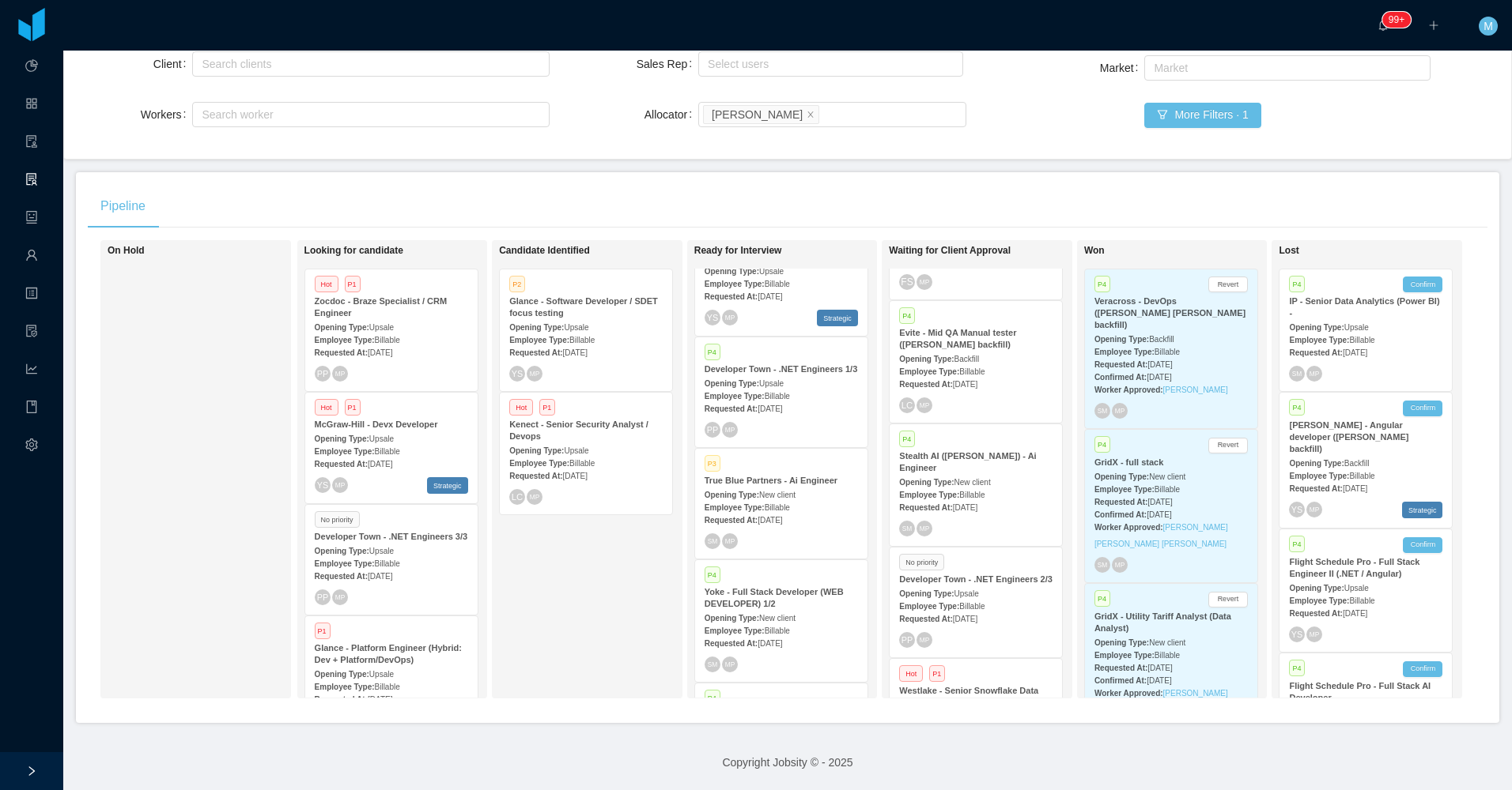
click at [983, 478] on span "New client" at bounding box center [972, 482] width 36 height 9
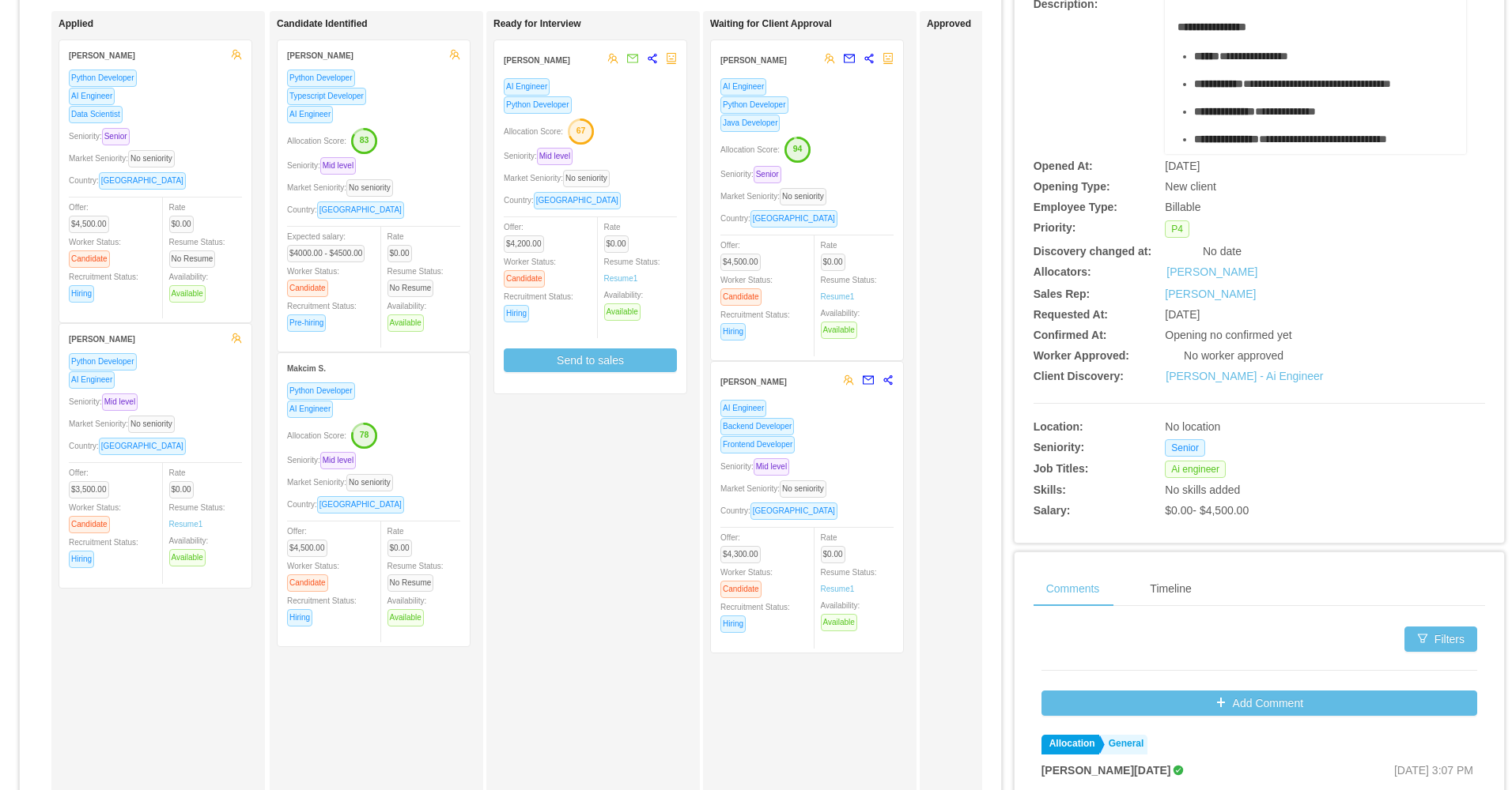
scroll to position [158, 0]
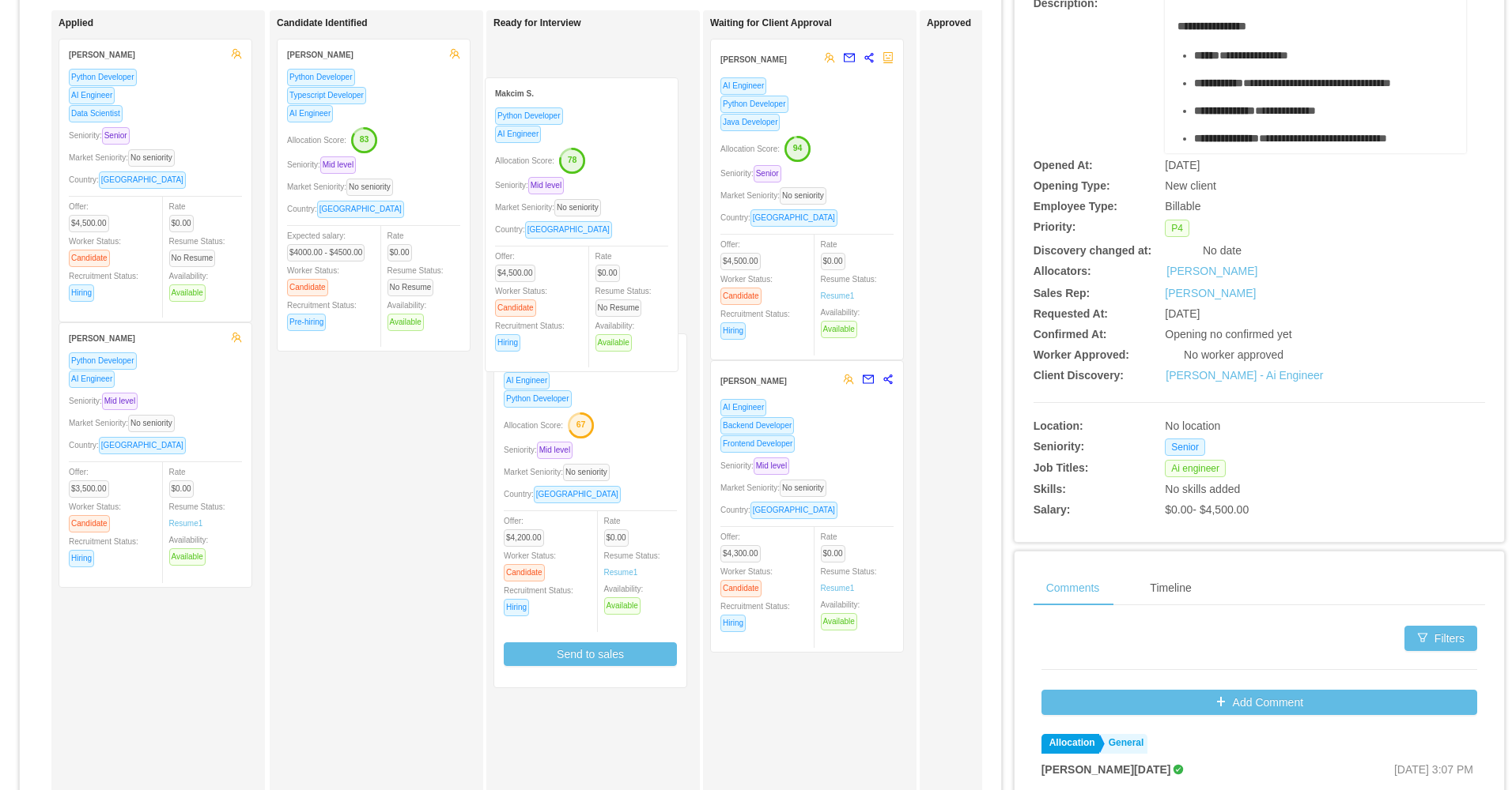
drag, startPoint x: 449, startPoint y: 423, endPoint x: 611, endPoint y: 179, distance: 292.9
click at [611, 179] on div "Applied Lucca Prado Python Developer AI Engineer Data Scientist Seniority: Seni…" at bounding box center [510, 412] width 943 height 803
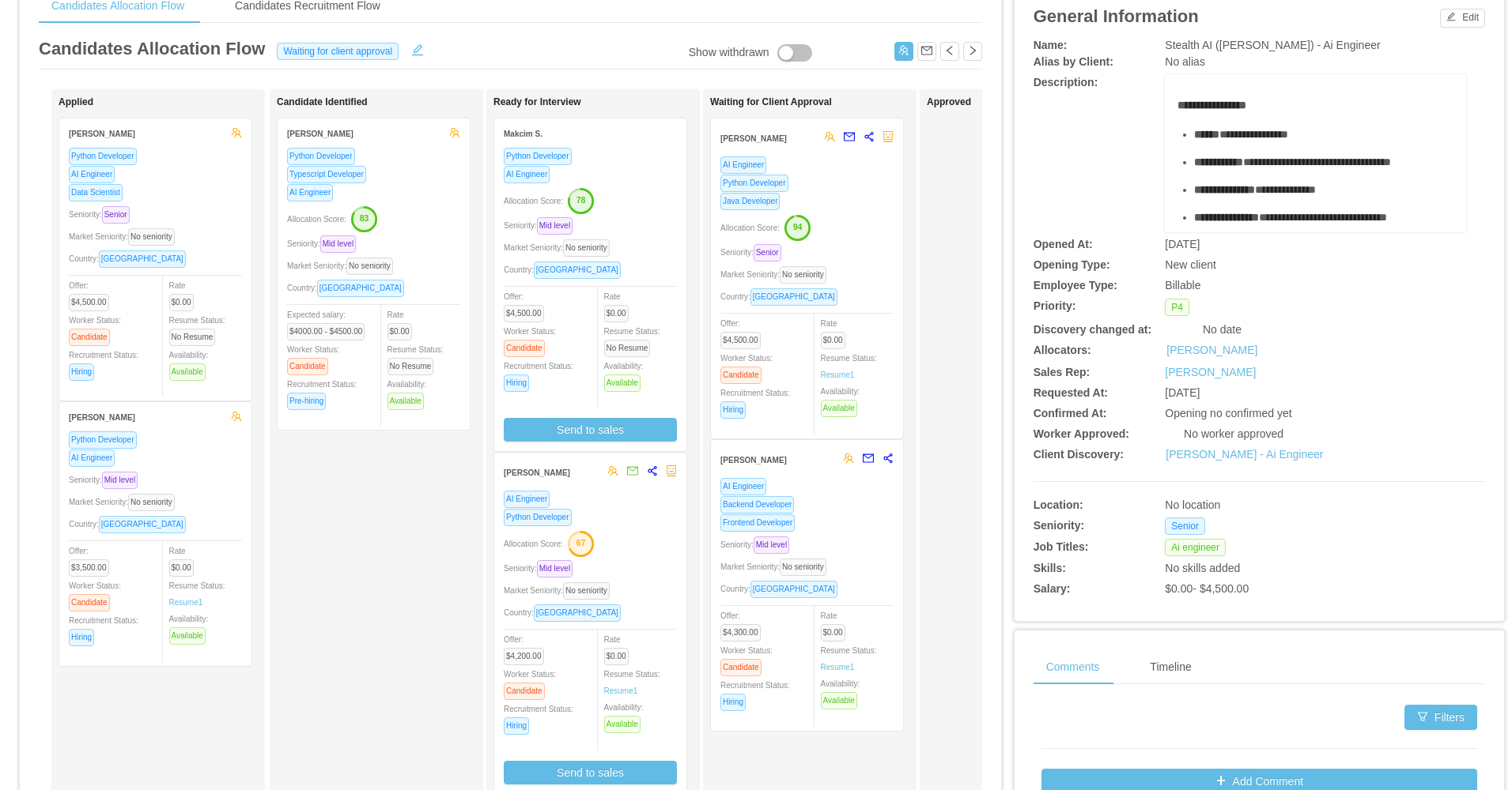
scroll to position [0, 0]
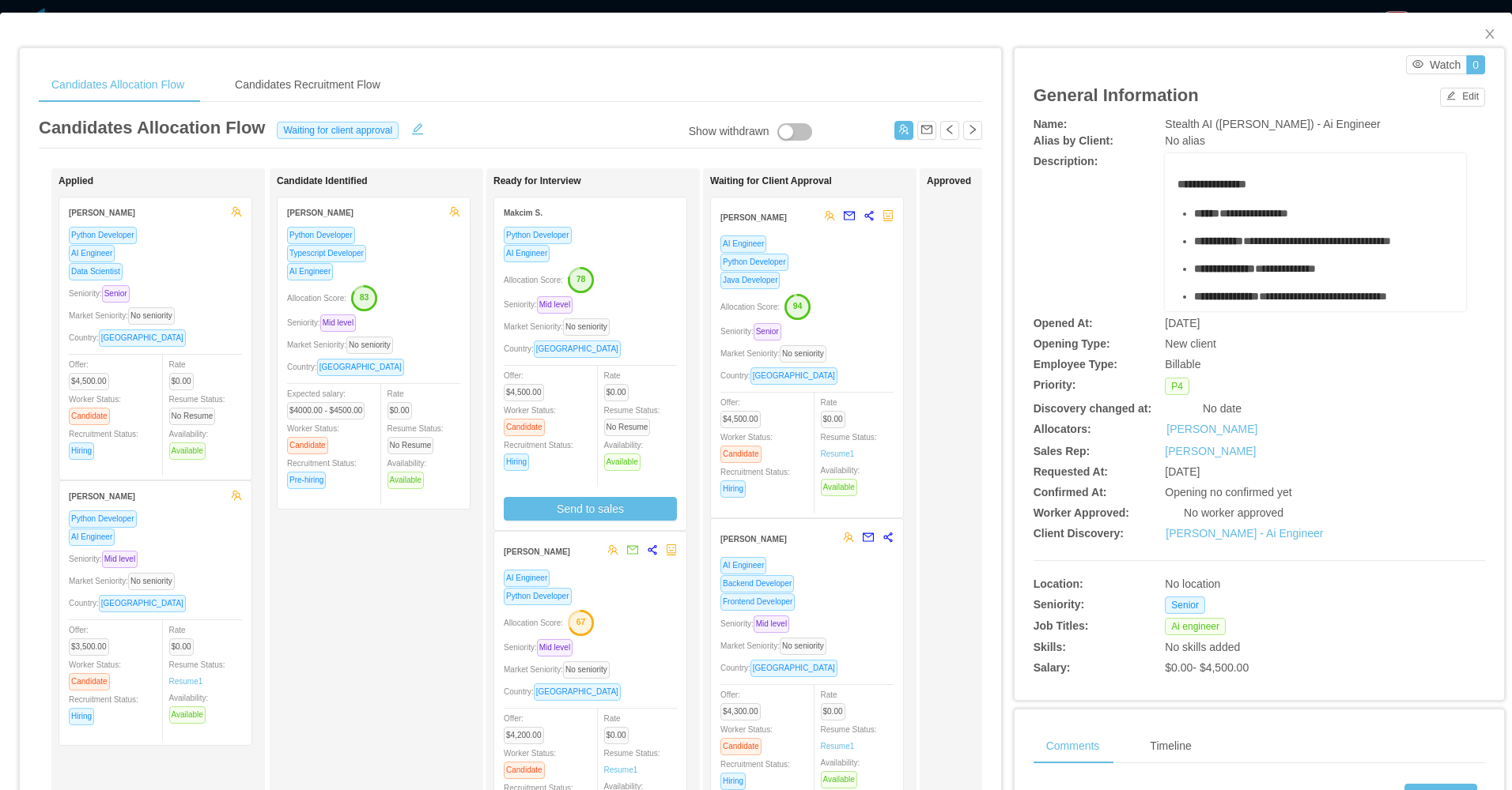
click at [658, 276] on div "Allocation Score: 78" at bounding box center [590, 279] width 173 height 25
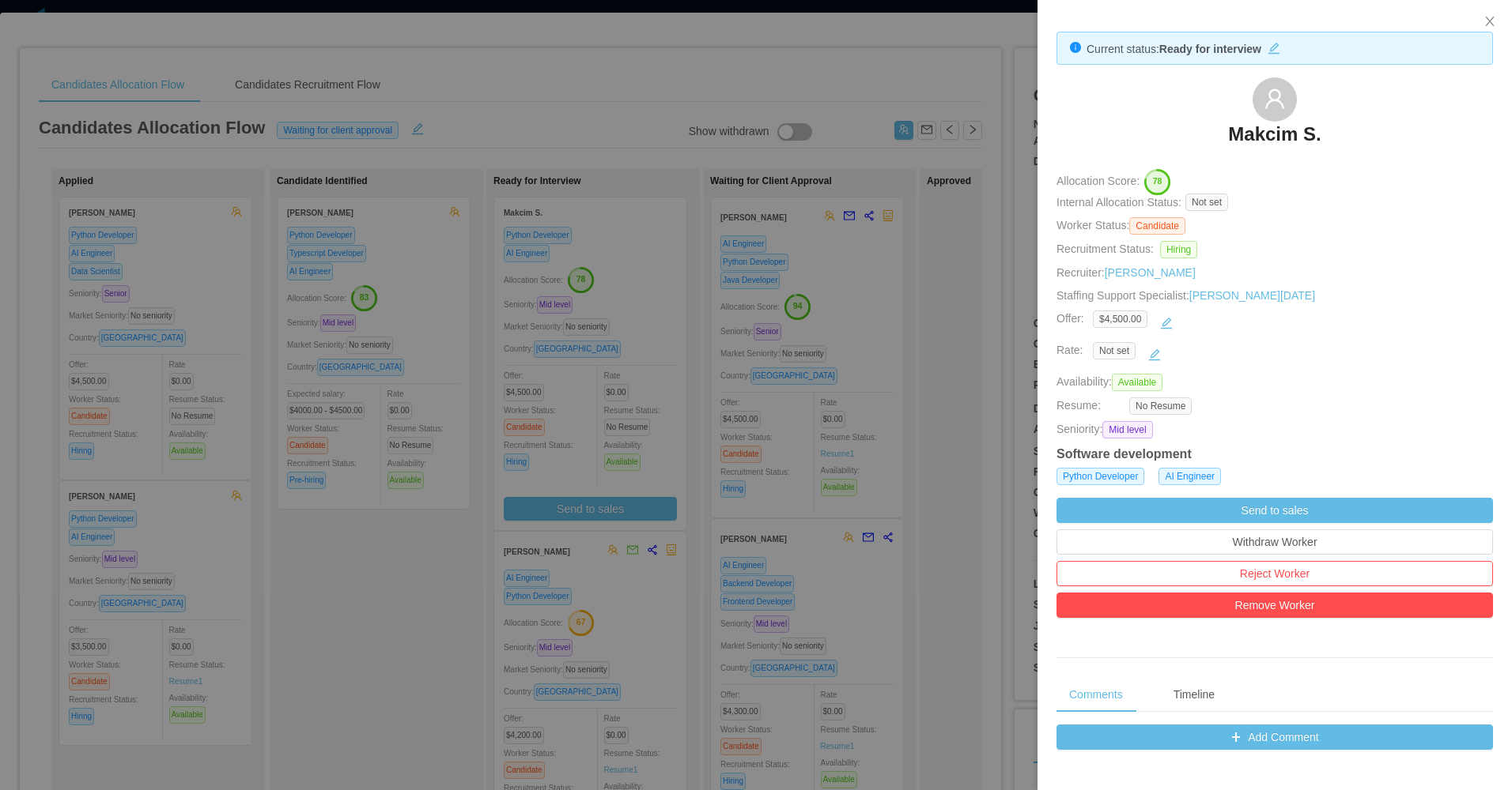
click at [484, 562] on div at bounding box center [756, 395] width 1512 height 790
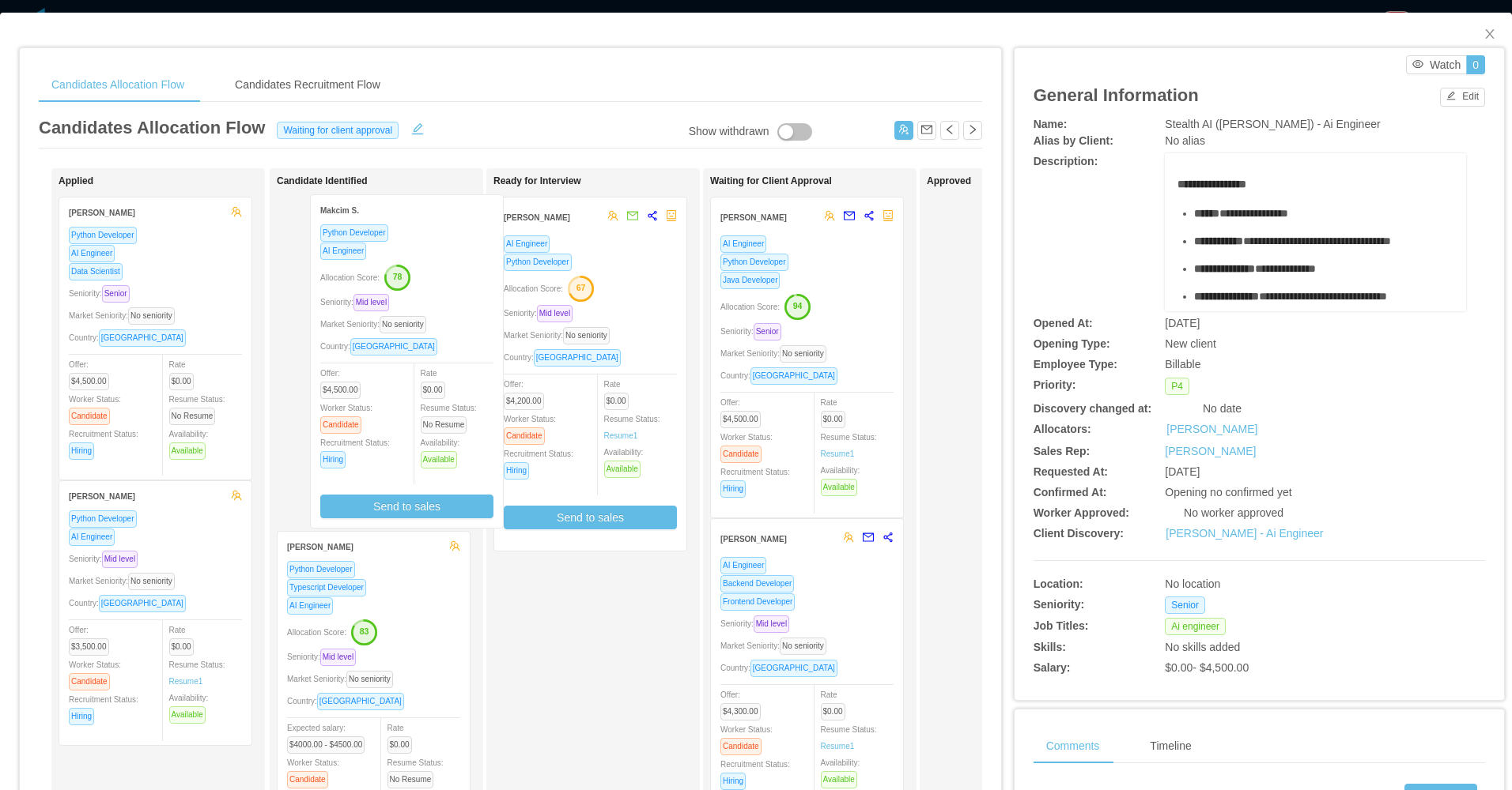
drag, startPoint x: 573, startPoint y: 320, endPoint x: 386, endPoint y: 311, distance: 187.2
click at [386, 312] on div "Applied Lucca Prado Python Developer AI Engineer Data Scientist Seniority: Seni…" at bounding box center [510, 570] width 943 height 803
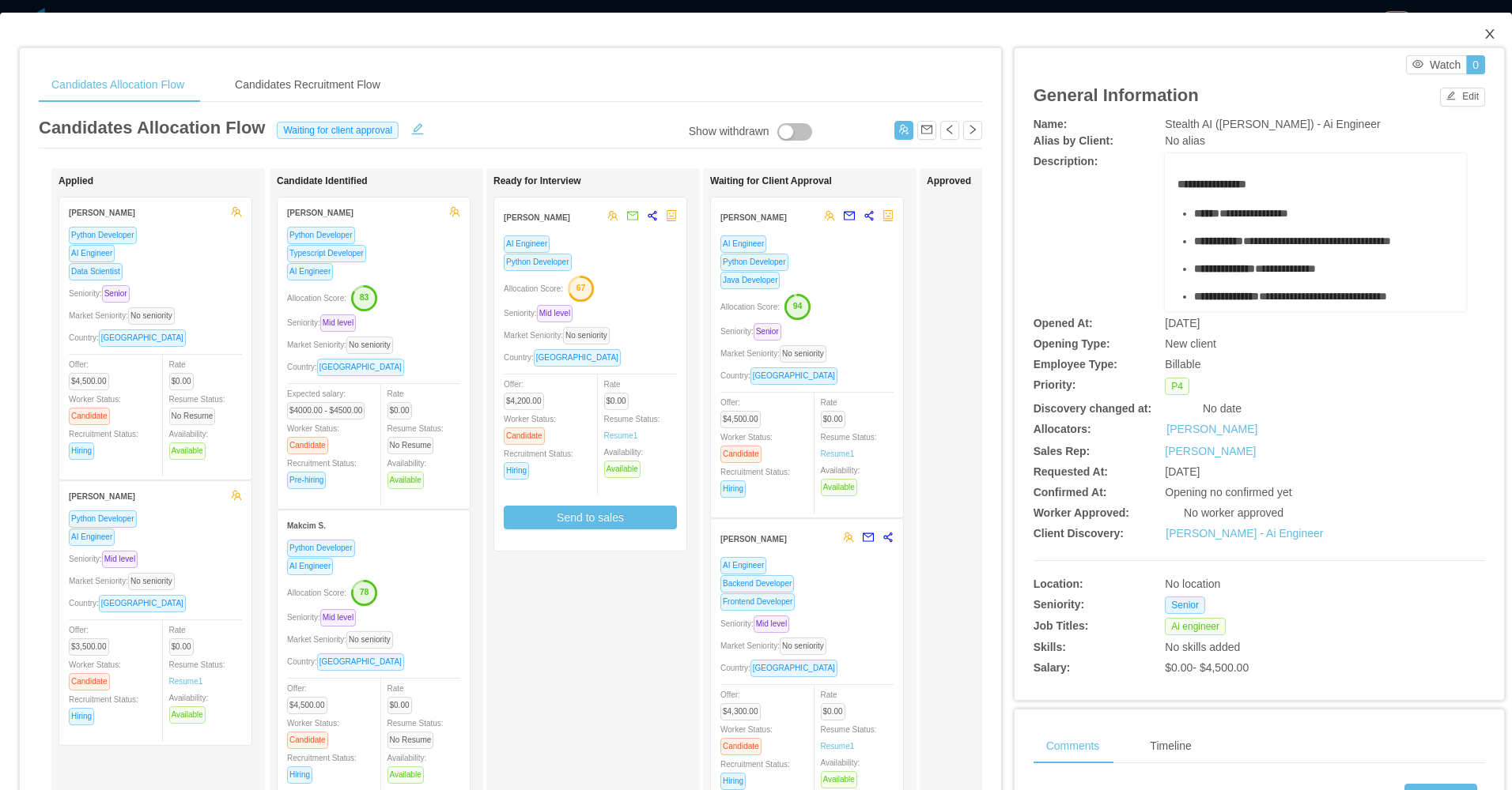
click at [1483, 30] on icon "icon: close" at bounding box center [1489, 34] width 12 height 12
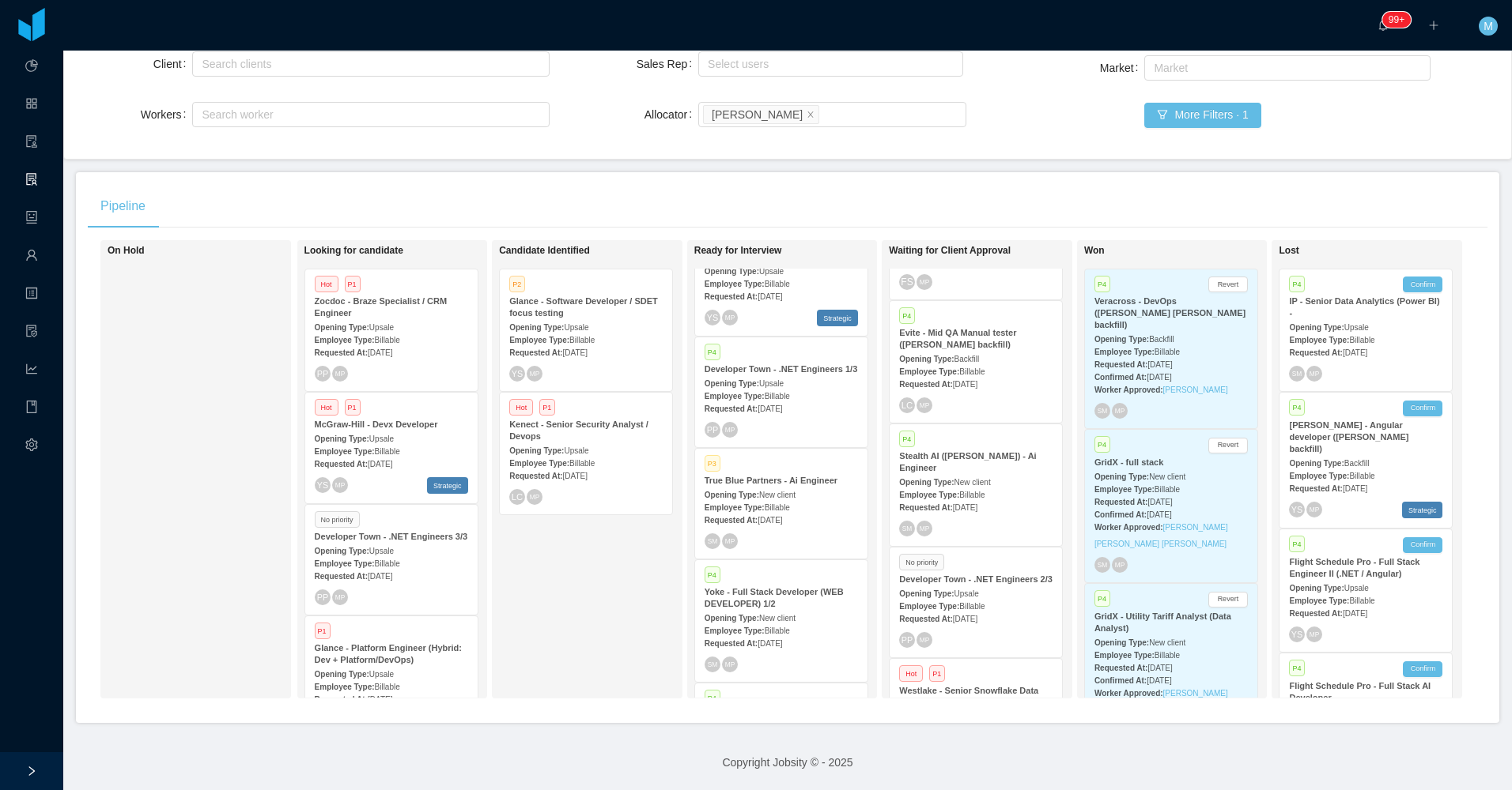
click at [584, 595] on div "Candidate Identified P2 Glance - Software Developer / SDET focus testing Openin…" at bounding box center [609, 470] width 221 height 444
click at [601, 615] on div "Candidate Identified P2 Glance - Software Developer / SDET focus testing Openin…" at bounding box center [609, 470] width 221 height 444
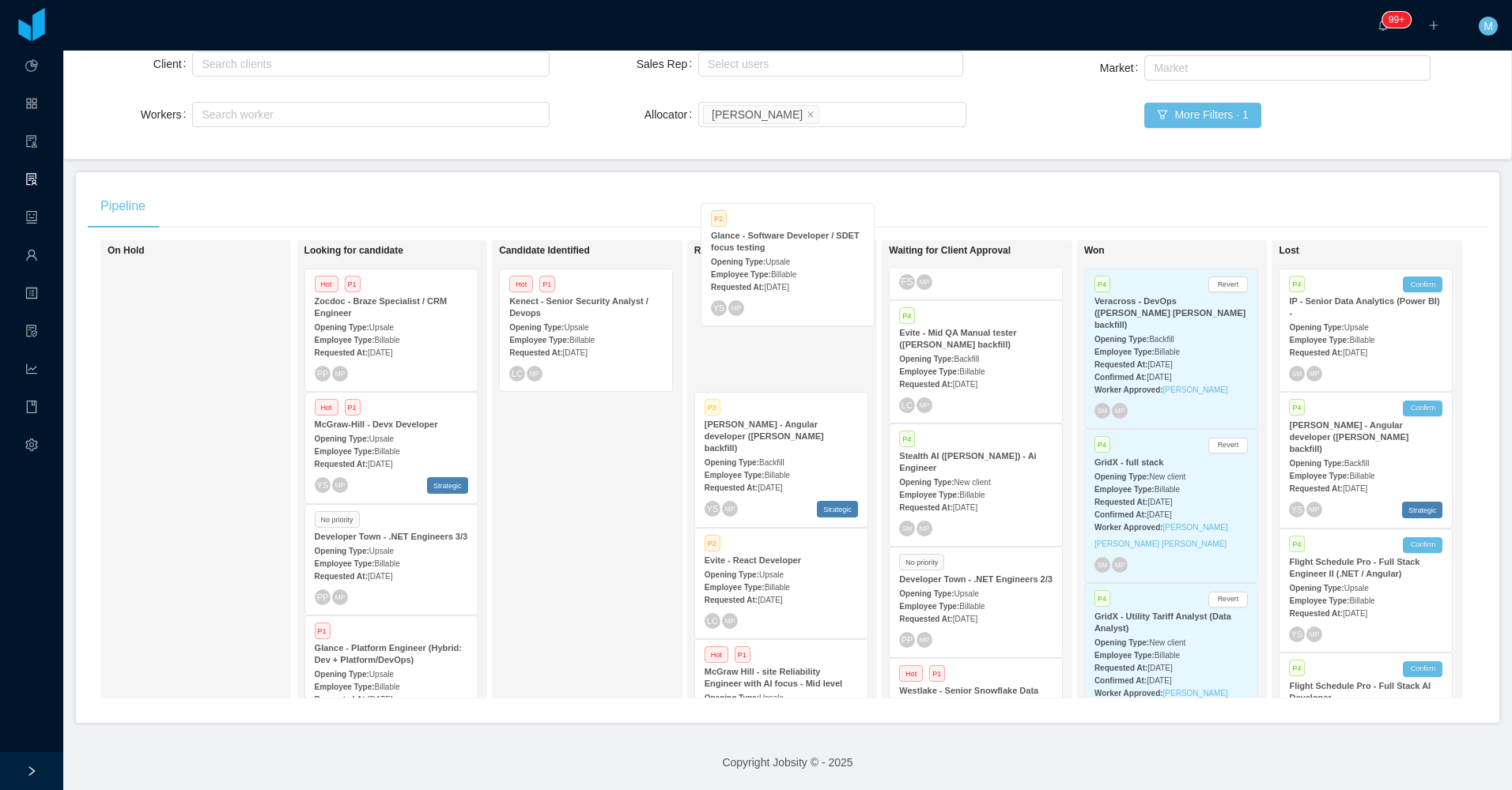
drag, startPoint x: 602, startPoint y: 326, endPoint x: 800, endPoint y: 270, distance: 205.8
click at [800, 270] on div "On Hold Looking for candidate Hot P1 Zocdoc - Braze Specialist / CRM Engineer O…" at bounding box center [787, 475] width 1400 height 471
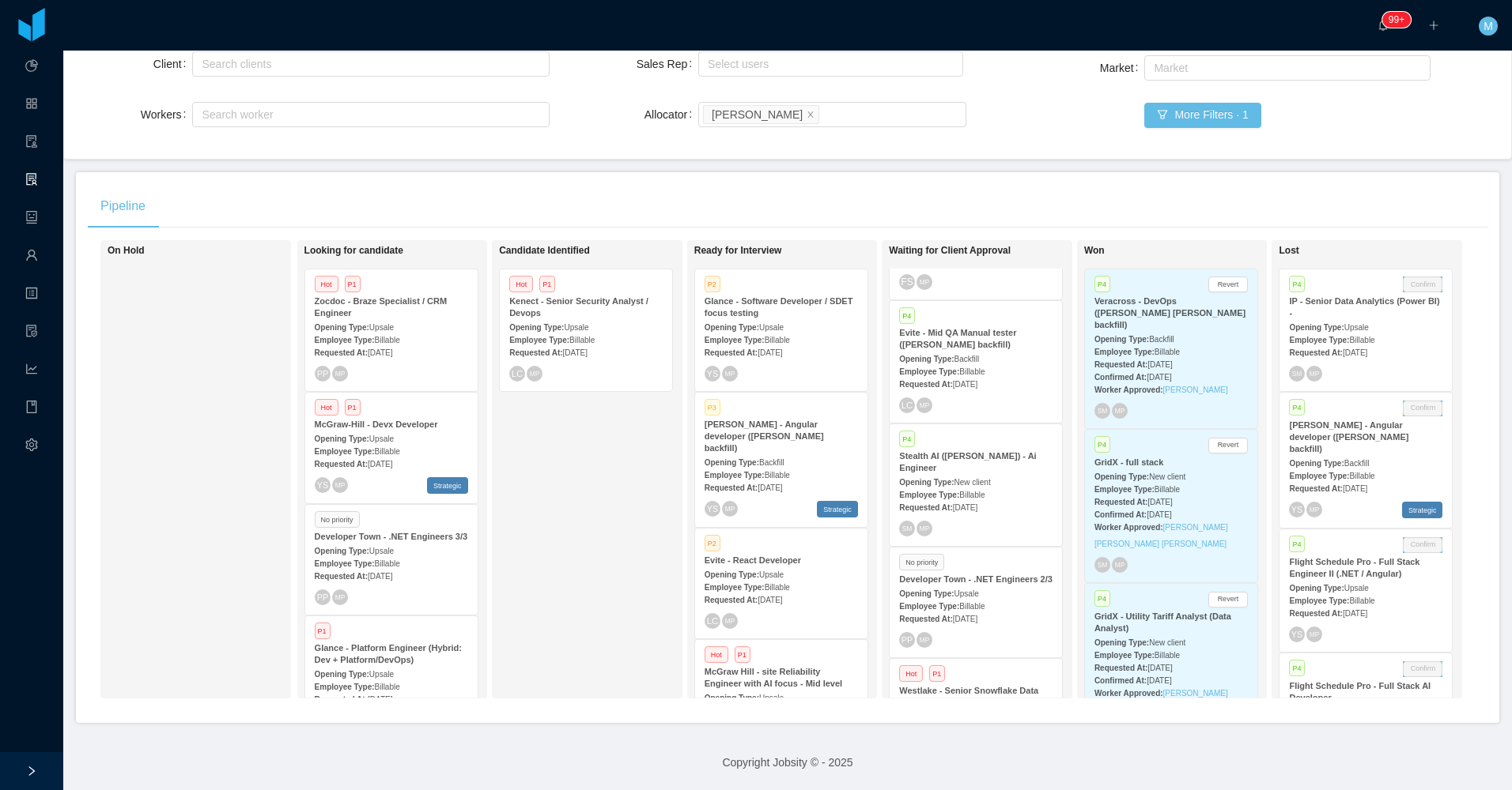
click at [810, 298] on div "Glance - Software Developer / SDET focus testing" at bounding box center [781, 307] width 153 height 24
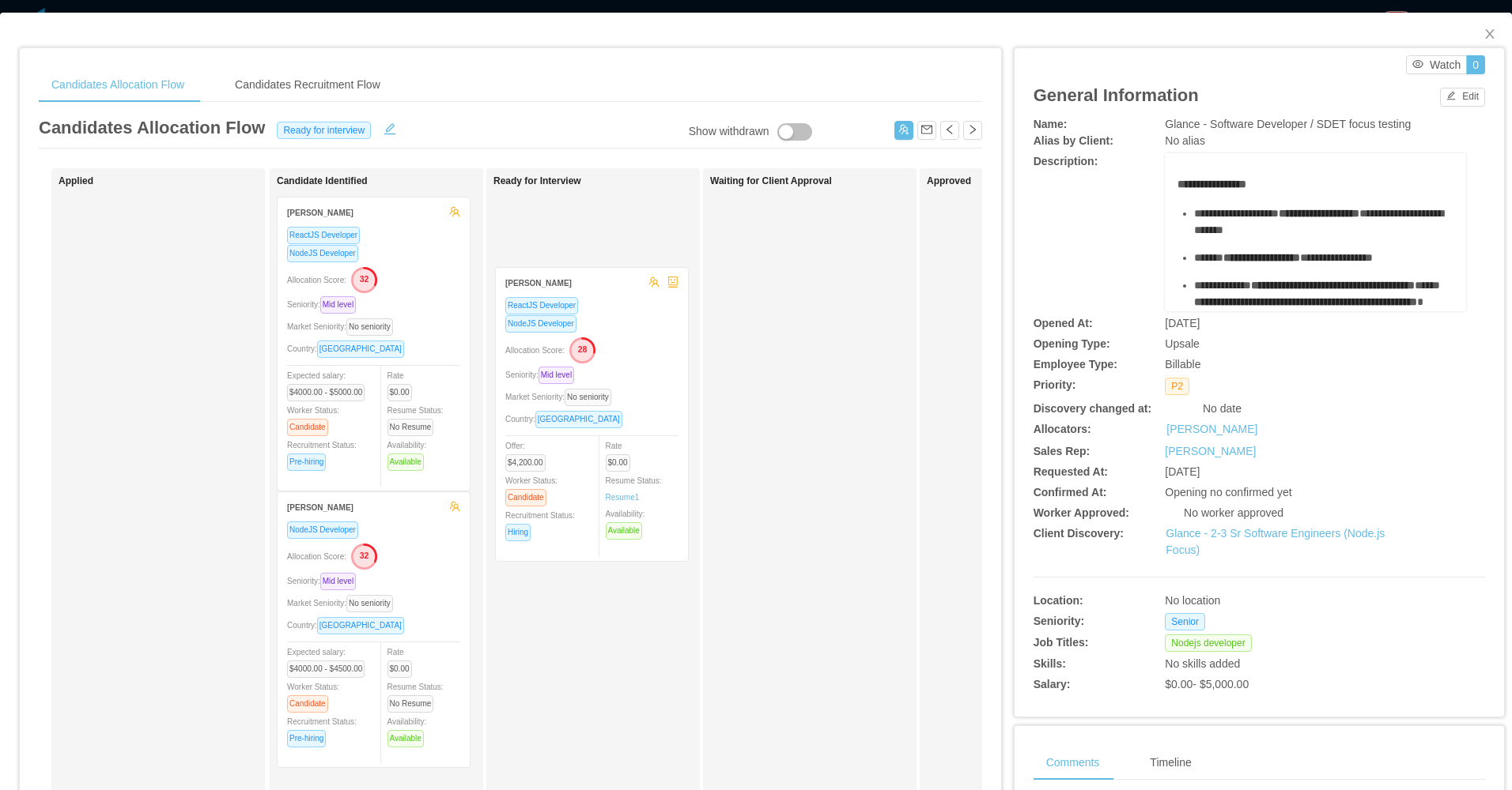
drag, startPoint x: 402, startPoint y: 583, endPoint x: 622, endPoint y: 341, distance: 327.1
click at [622, 341] on div "Applied Candidate Identified Edgar Estrada ReactJS Developer NodeJS Developer A…" at bounding box center [510, 570] width 943 height 803
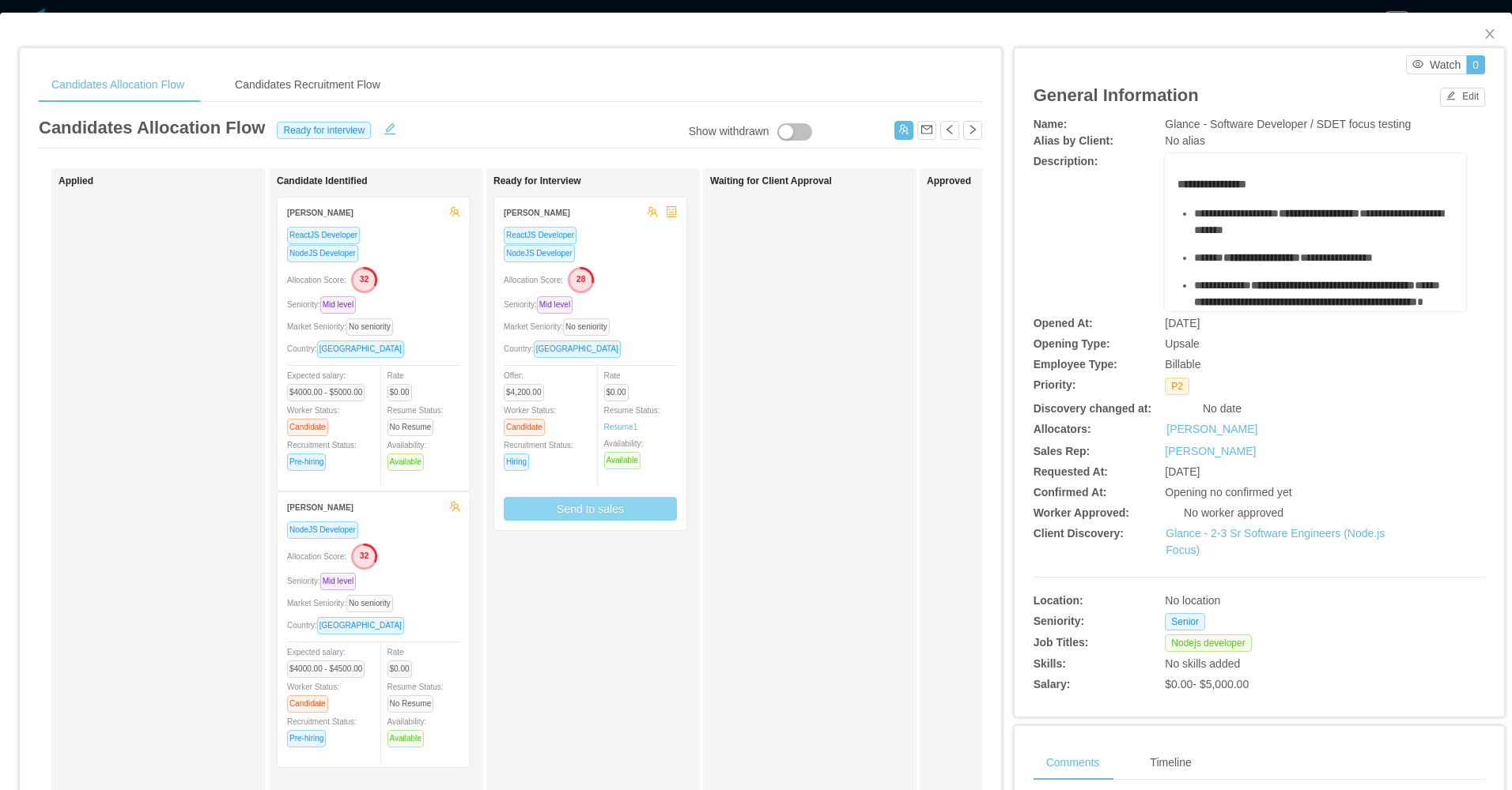
click at [603, 515] on button "Send to sales" at bounding box center [590, 509] width 173 height 24
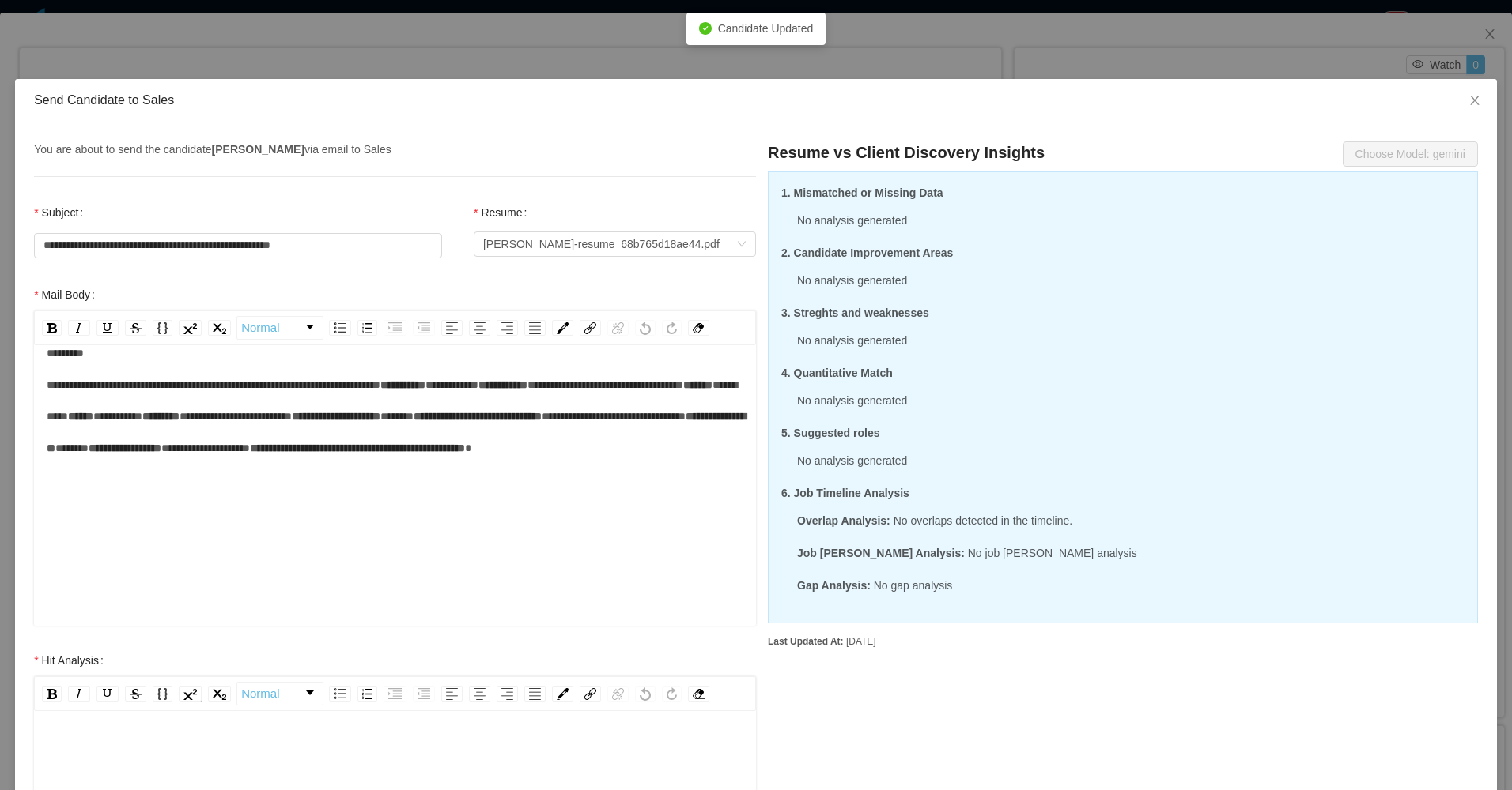
scroll to position [364, 0]
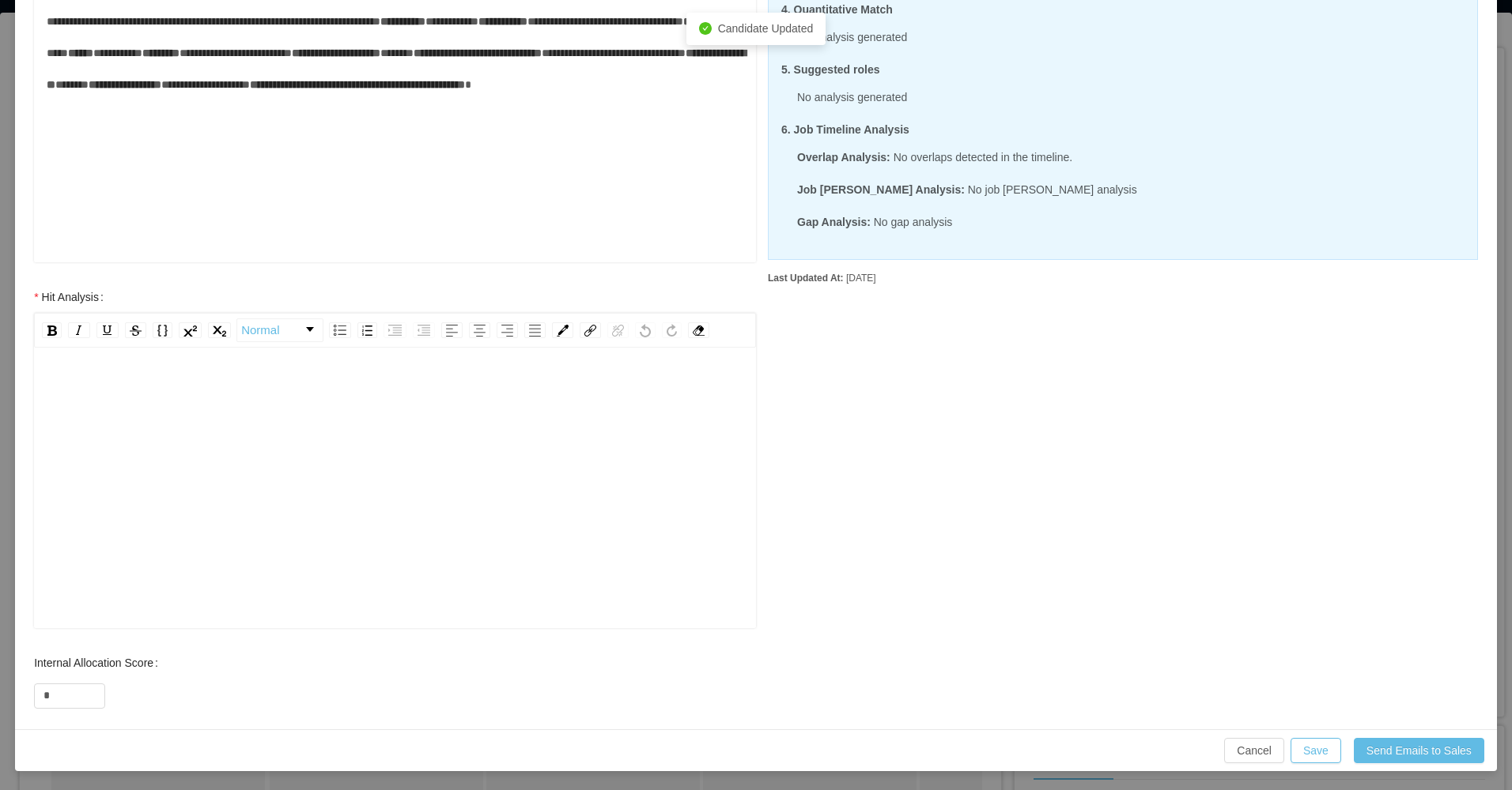
click at [235, 449] on div "rdw-editor" at bounding box center [395, 513] width 698 height 277
click at [60, 689] on input "*" at bounding box center [69, 696] width 70 height 24
type input "**"
click at [132, 511] on div "rdw-editor" at bounding box center [395, 513] width 698 height 277
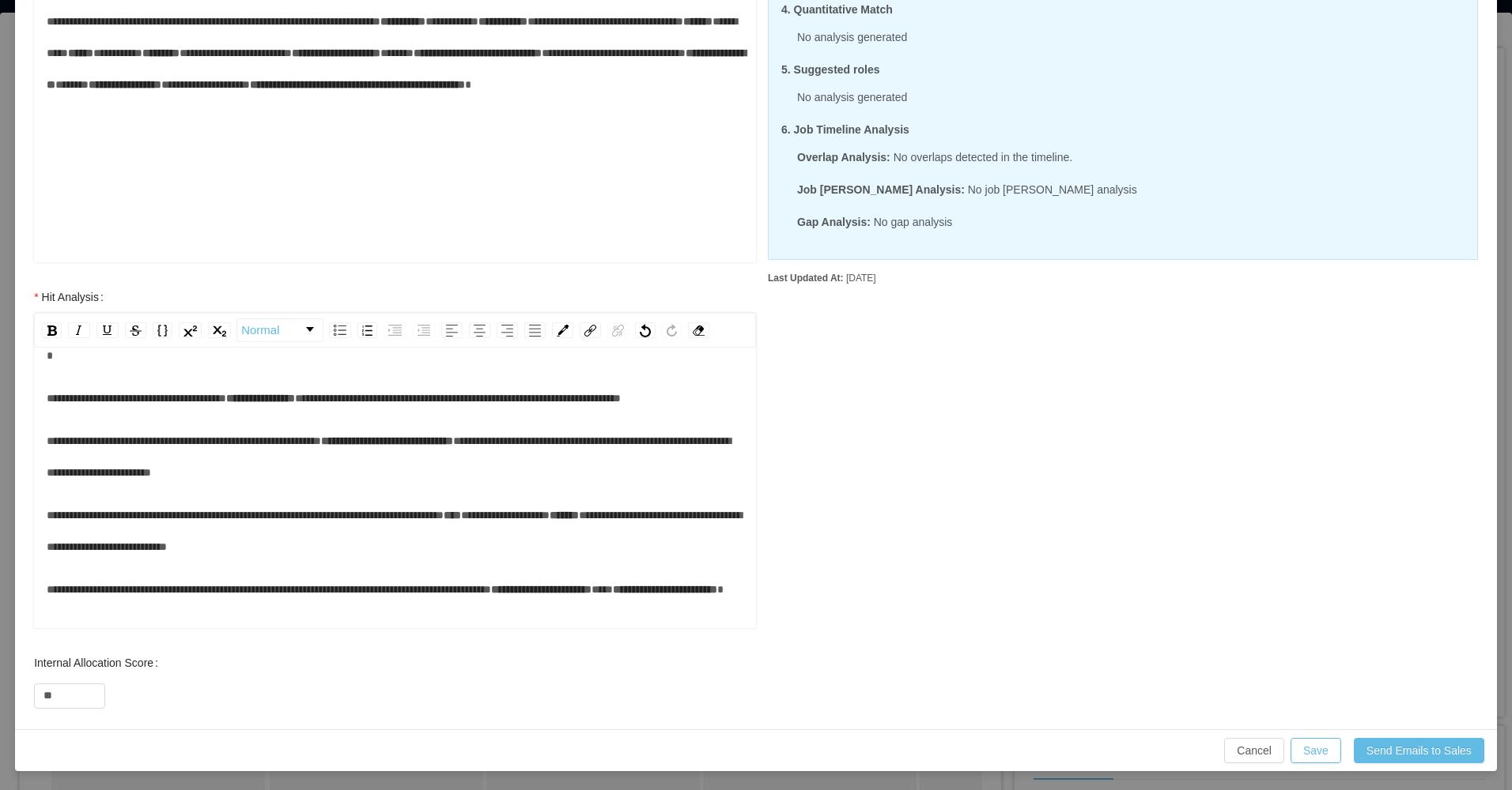
click at [445, 479] on div "**********" at bounding box center [395, 456] width 698 height 63
click at [1295, 740] on div "Cancel Save Send Emails to Sales" at bounding box center [755, 750] width 1482 height 42
click at [1298, 749] on button "Save" at bounding box center [1316, 751] width 51 height 25
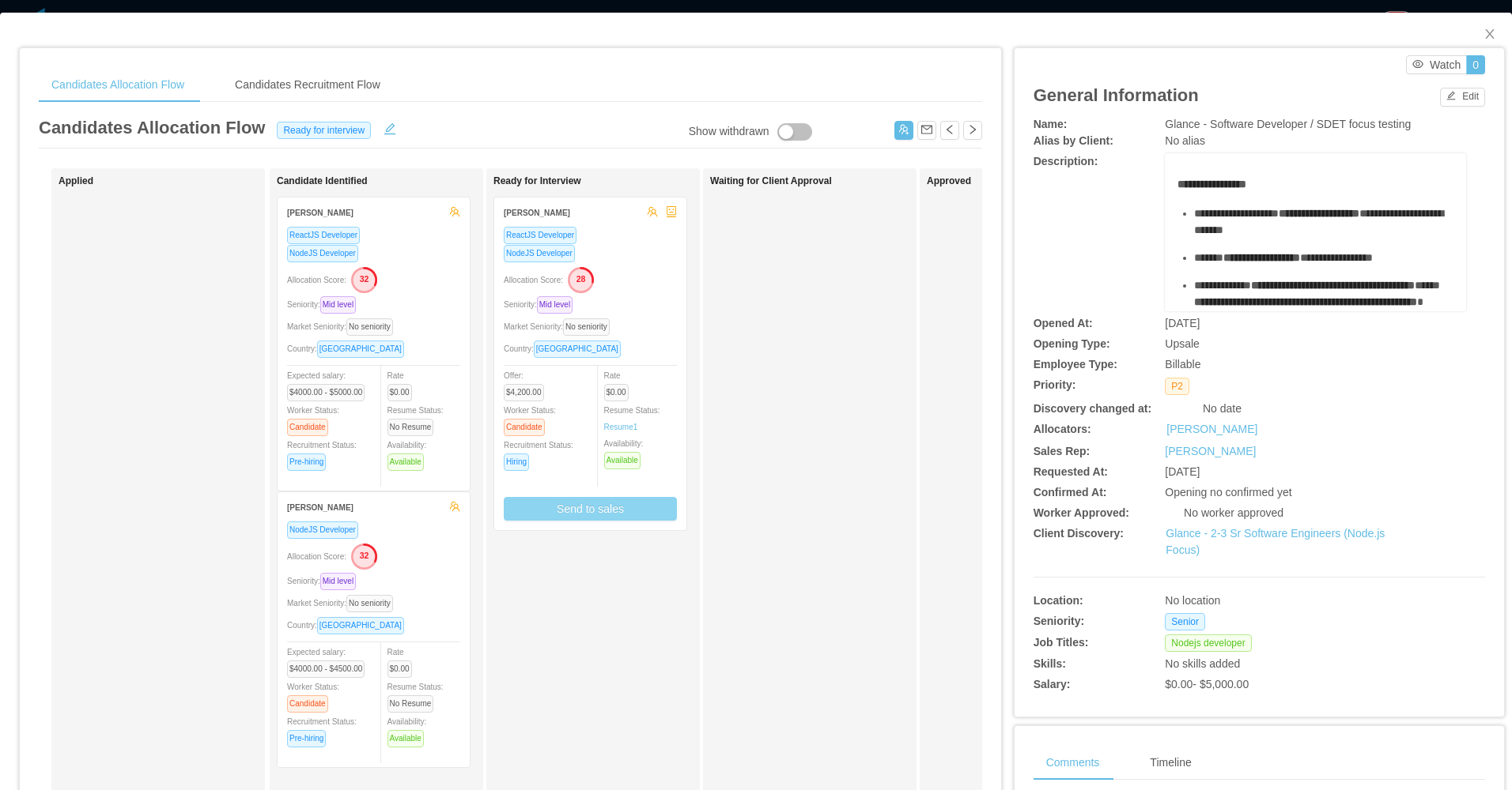
scroll to position [284, 0]
click at [655, 517] on button "Send to sales" at bounding box center [590, 509] width 173 height 24
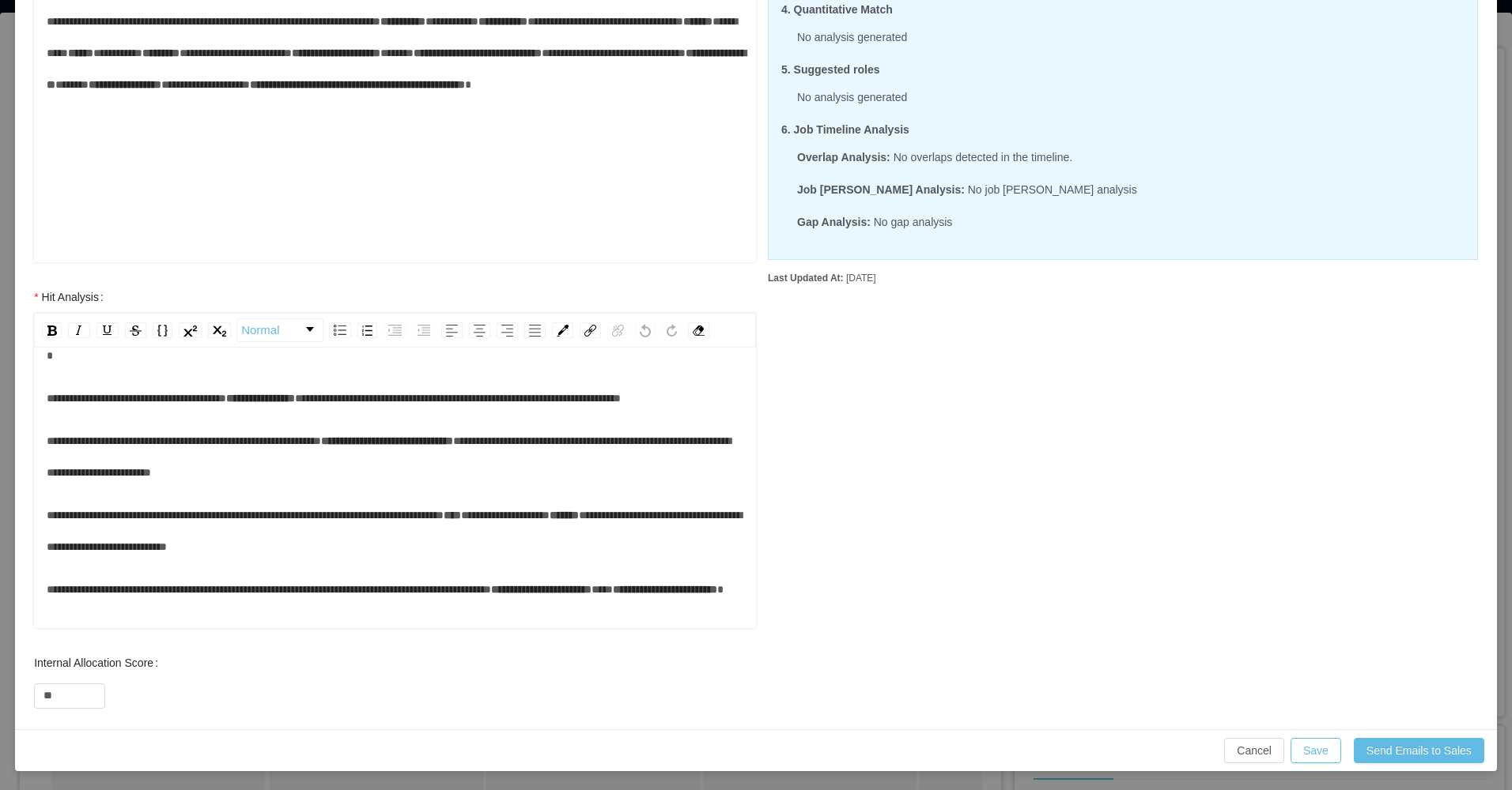
scroll to position [75, 0]
drag, startPoint x: 1309, startPoint y: 744, endPoint x: 1214, endPoint y: 737, distance: 95.3
click at [1308, 745] on button "Save" at bounding box center [1316, 751] width 51 height 25
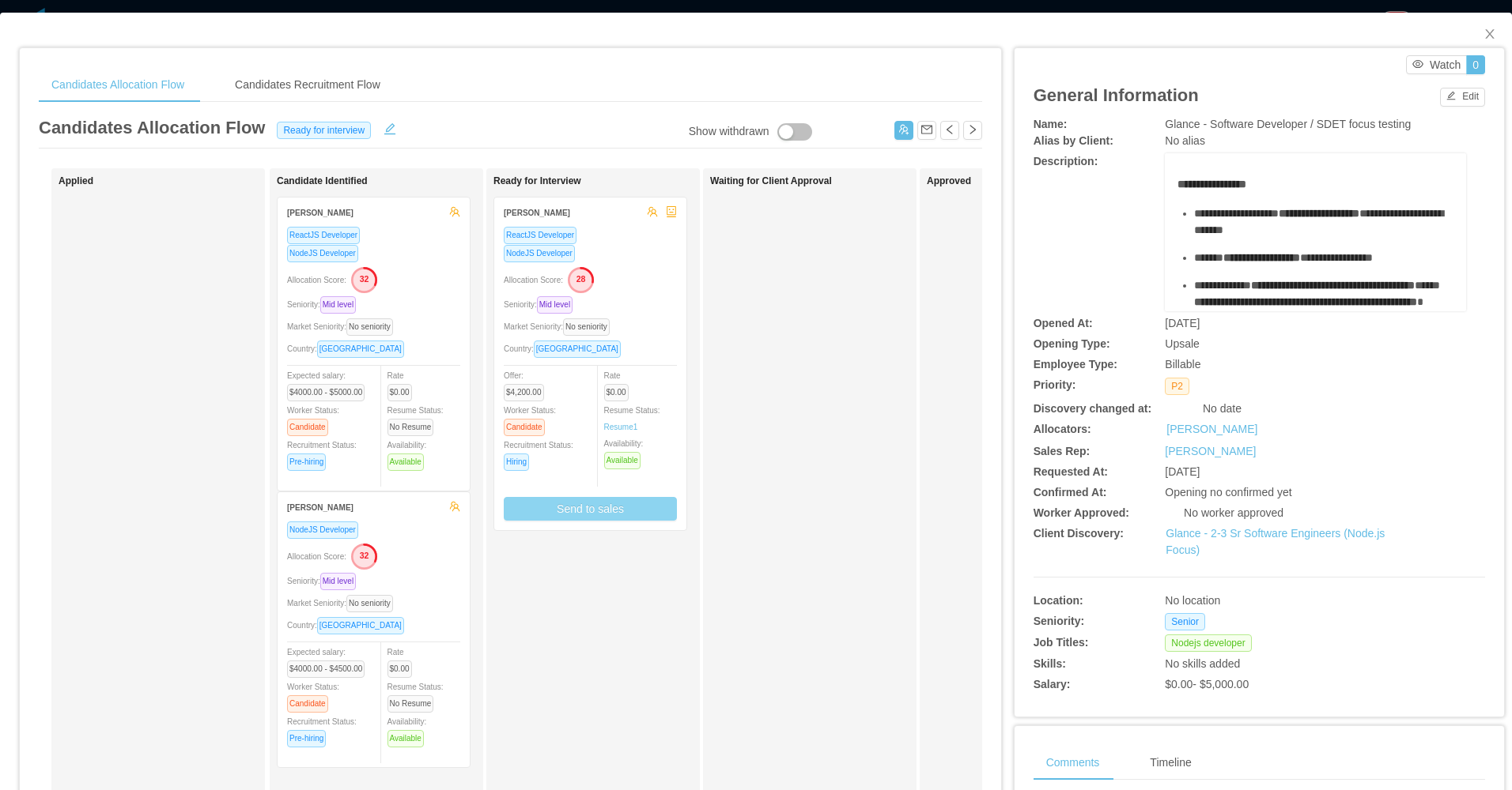
scroll to position [284, 0]
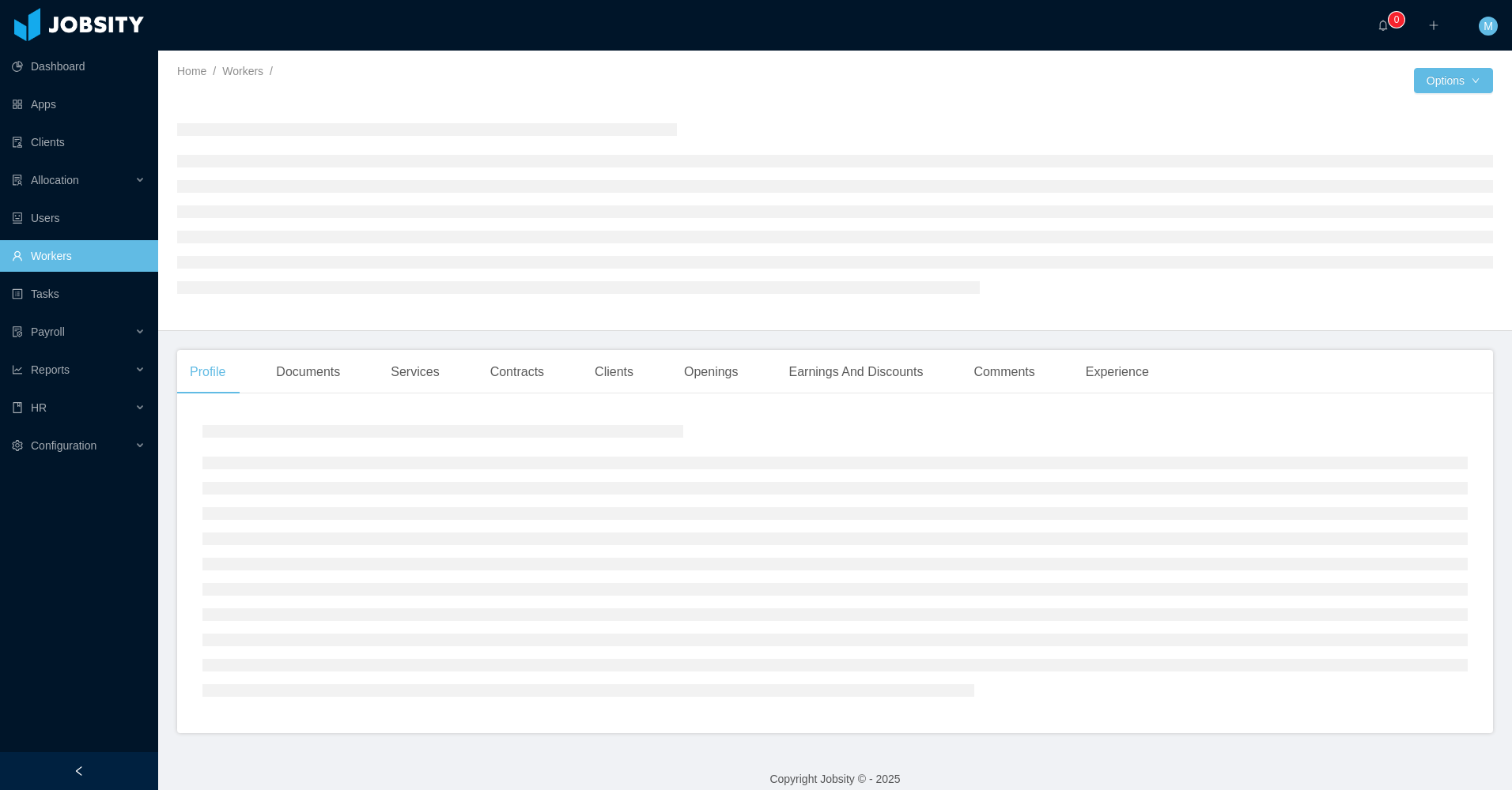
click at [120, 786] on div at bounding box center [79, 771] width 158 height 38
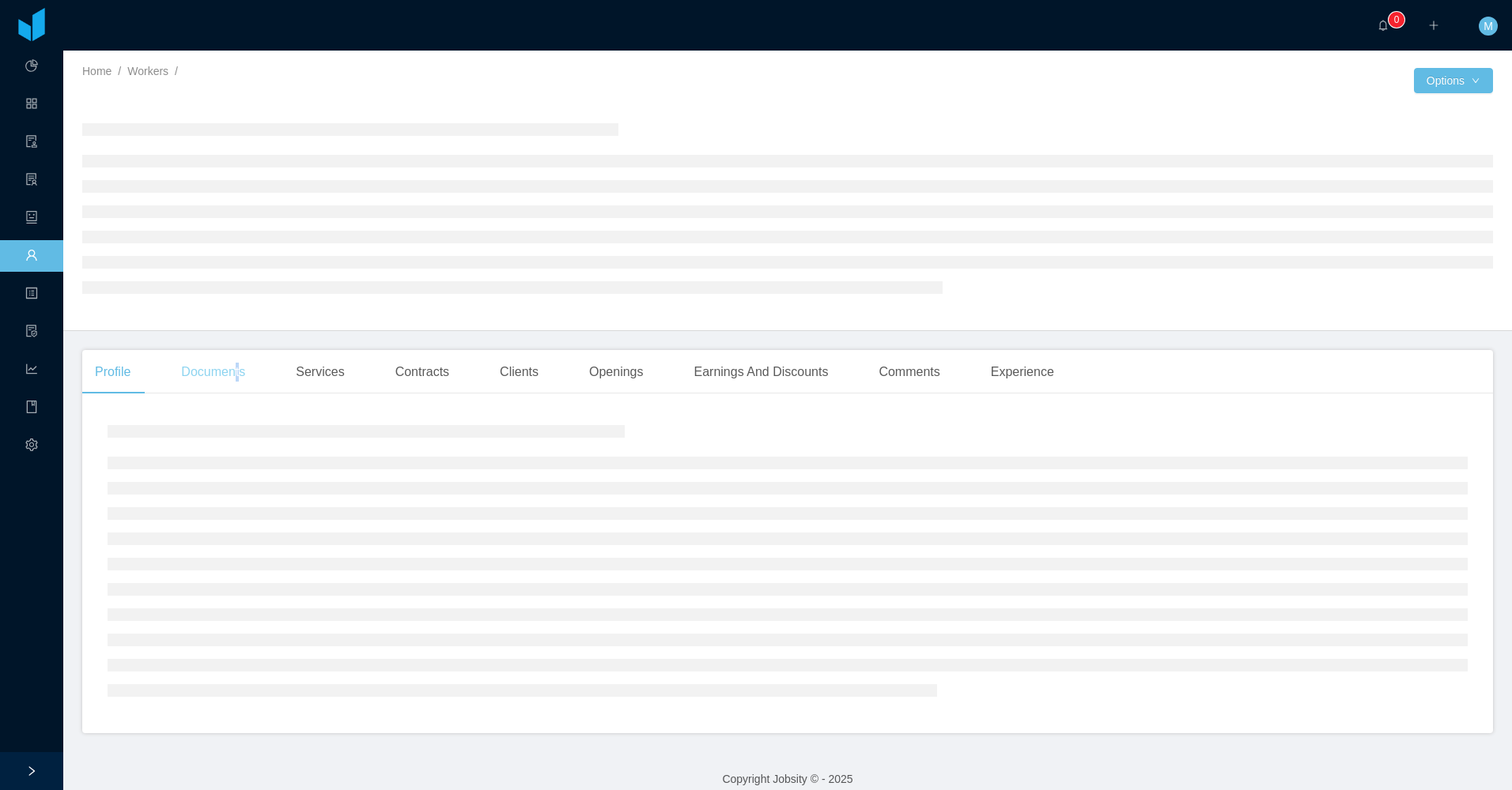
drag, startPoint x: 239, startPoint y: 358, endPoint x: 238, endPoint y: 366, distance: 8.1
click at [236, 366] on div "Documents" at bounding box center [212, 372] width 89 height 44
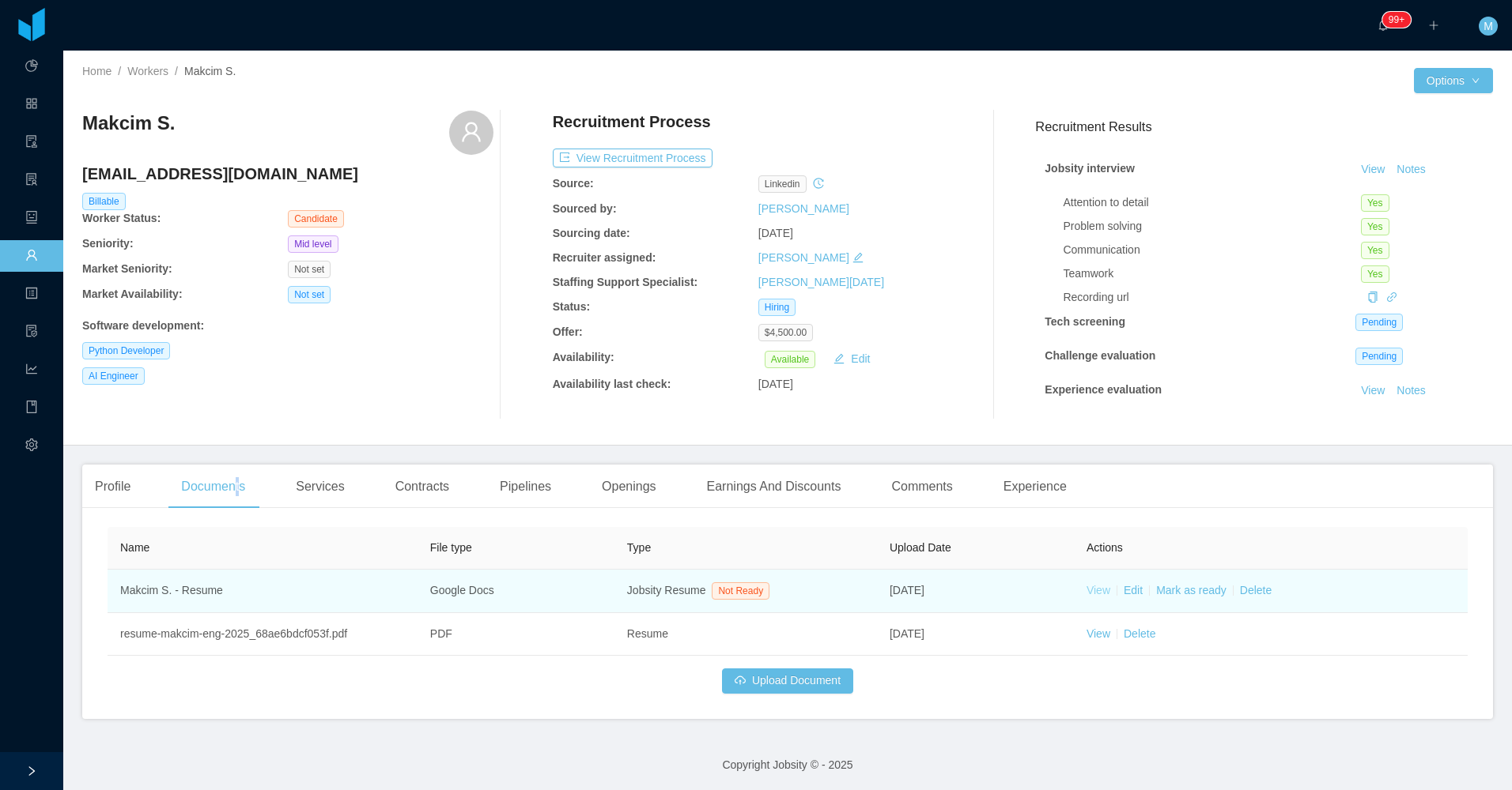
click at [1091, 592] on link "View" at bounding box center [1098, 590] width 24 height 12
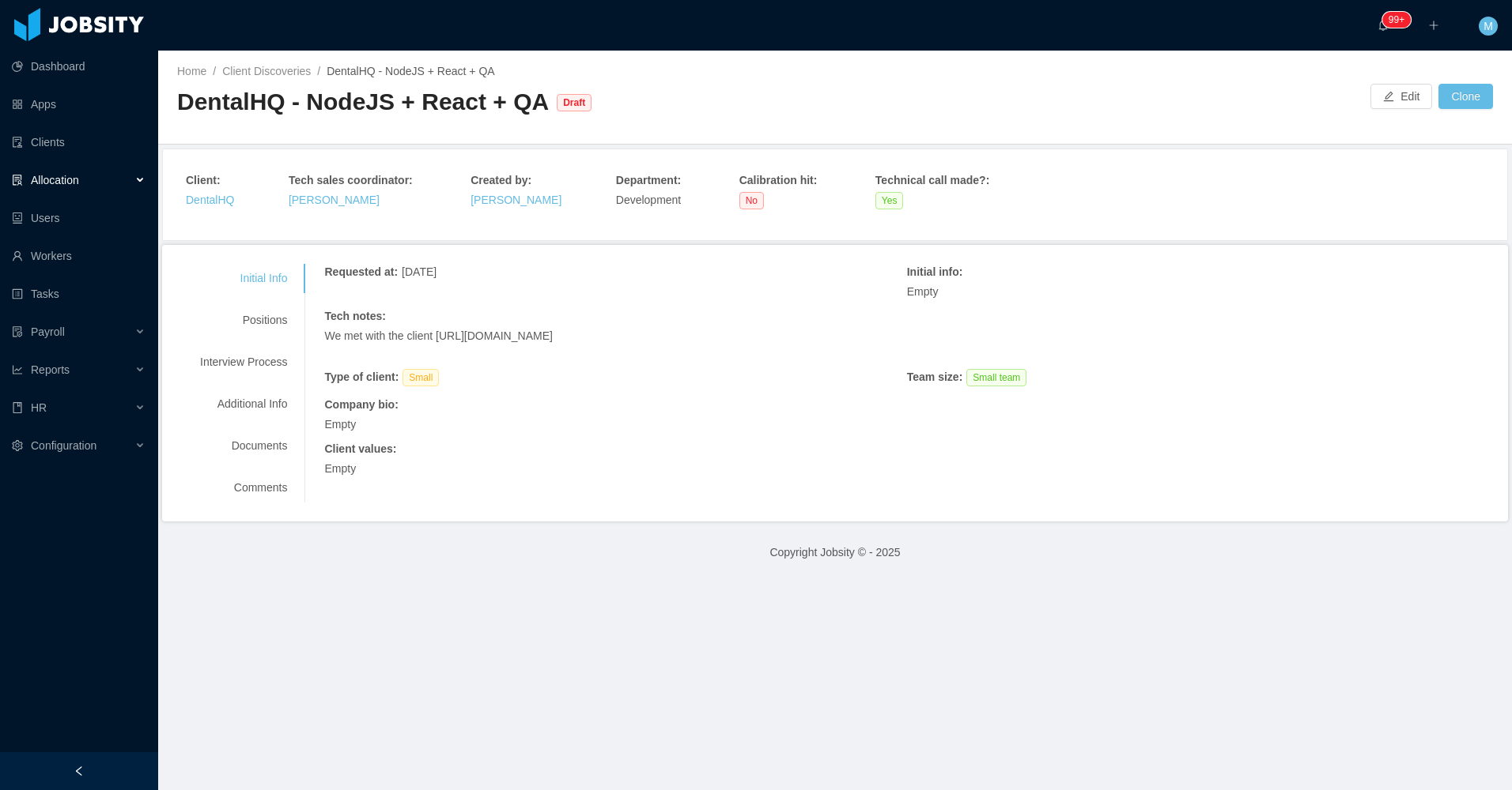
click at [717, 476] on div "Empty" at bounding box center [906, 469] width 1164 height 16
click at [257, 310] on div "Positions" at bounding box center [244, 320] width 125 height 30
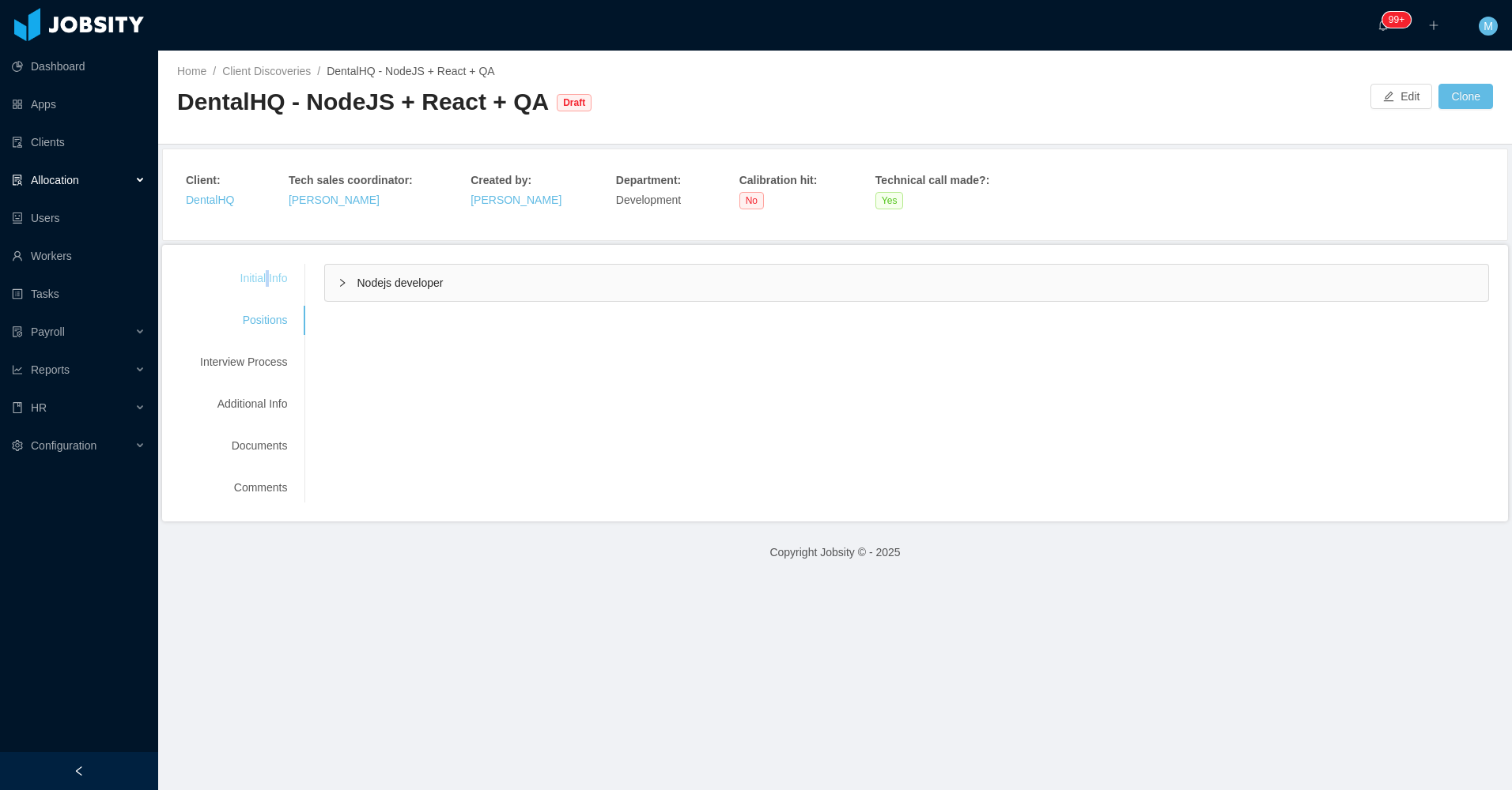
click at [265, 287] on div "Initial Info" at bounding box center [244, 279] width 125 height 30
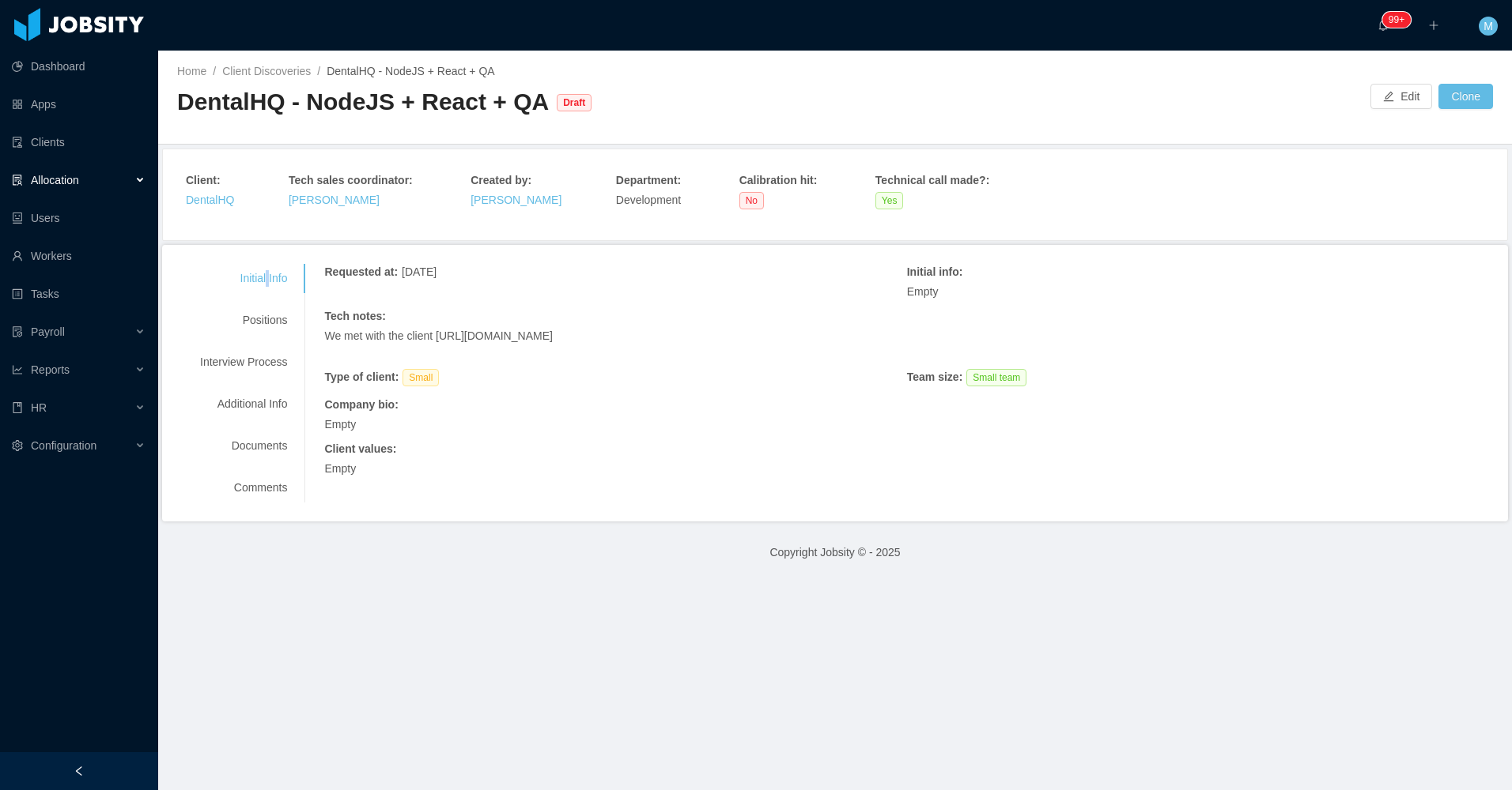
drag, startPoint x: 551, startPoint y: 337, endPoint x: 451, endPoint y: 341, distance: 100.1
click at [451, 341] on p "We met with the client [URL][DOMAIN_NAME]" at bounding box center [906, 336] width 1164 height 16
drag, startPoint x: 451, startPoint y: 341, endPoint x: 439, endPoint y: 372, distance: 33.2
click at [439, 372] on div "Type of client : Small" at bounding box center [615, 379] width 582 height 20
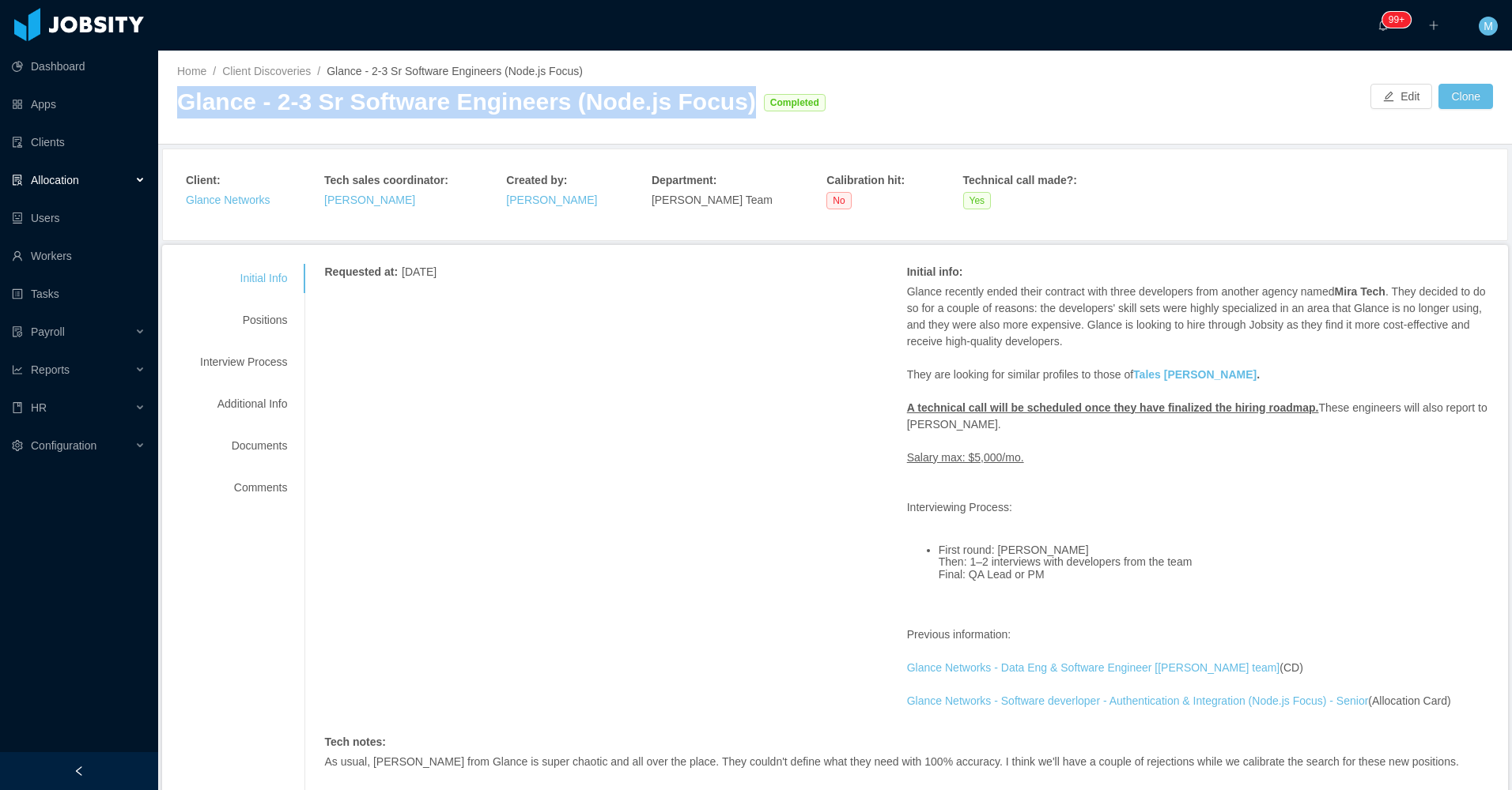
drag, startPoint x: 176, startPoint y: 101, endPoint x: 719, endPoint y: 97, distance: 543.0
click at [719, 97] on div "Home / Client Discoveries / Glance - 2-3 Sr Software Engineers (Node.js Focus) …" at bounding box center [835, 98] width 1354 height 94
copy div "Glance - 2-3 Sr Software Engineers (Node.js Focus)"
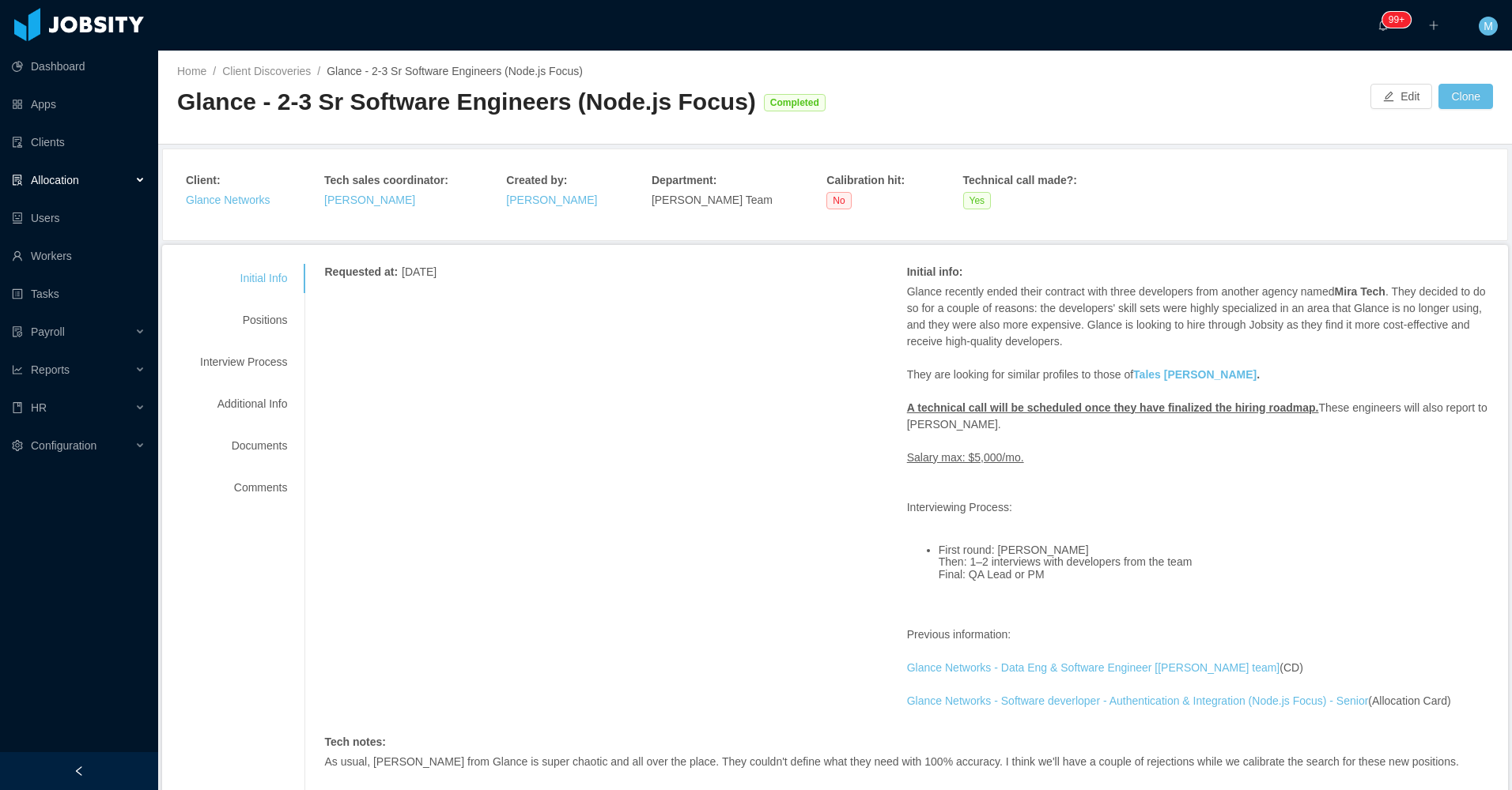
click at [144, 175] on div "Allocation" at bounding box center [79, 180] width 158 height 32
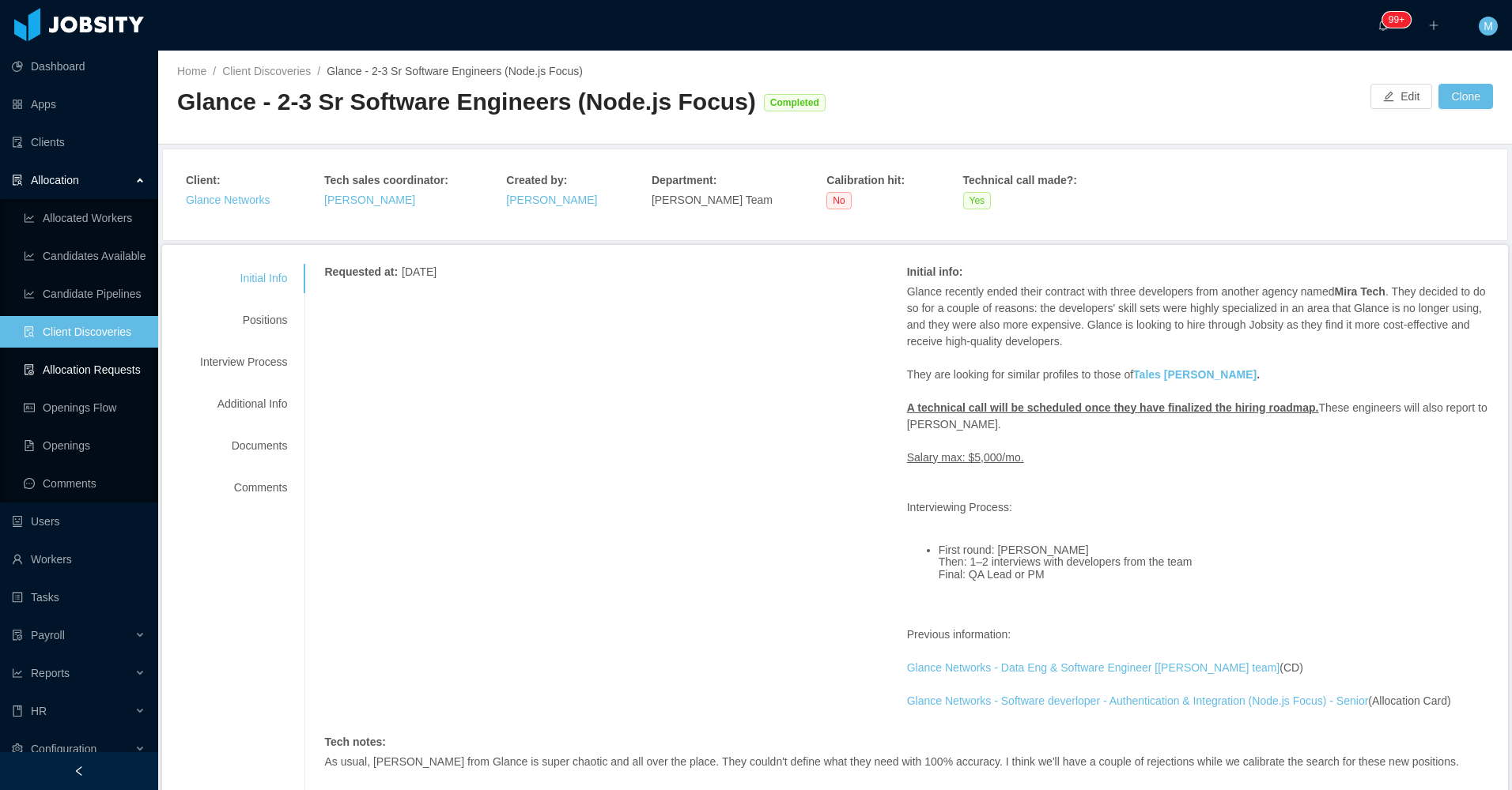
click at [103, 367] on link "Allocation Requests" at bounding box center [84, 370] width 122 height 32
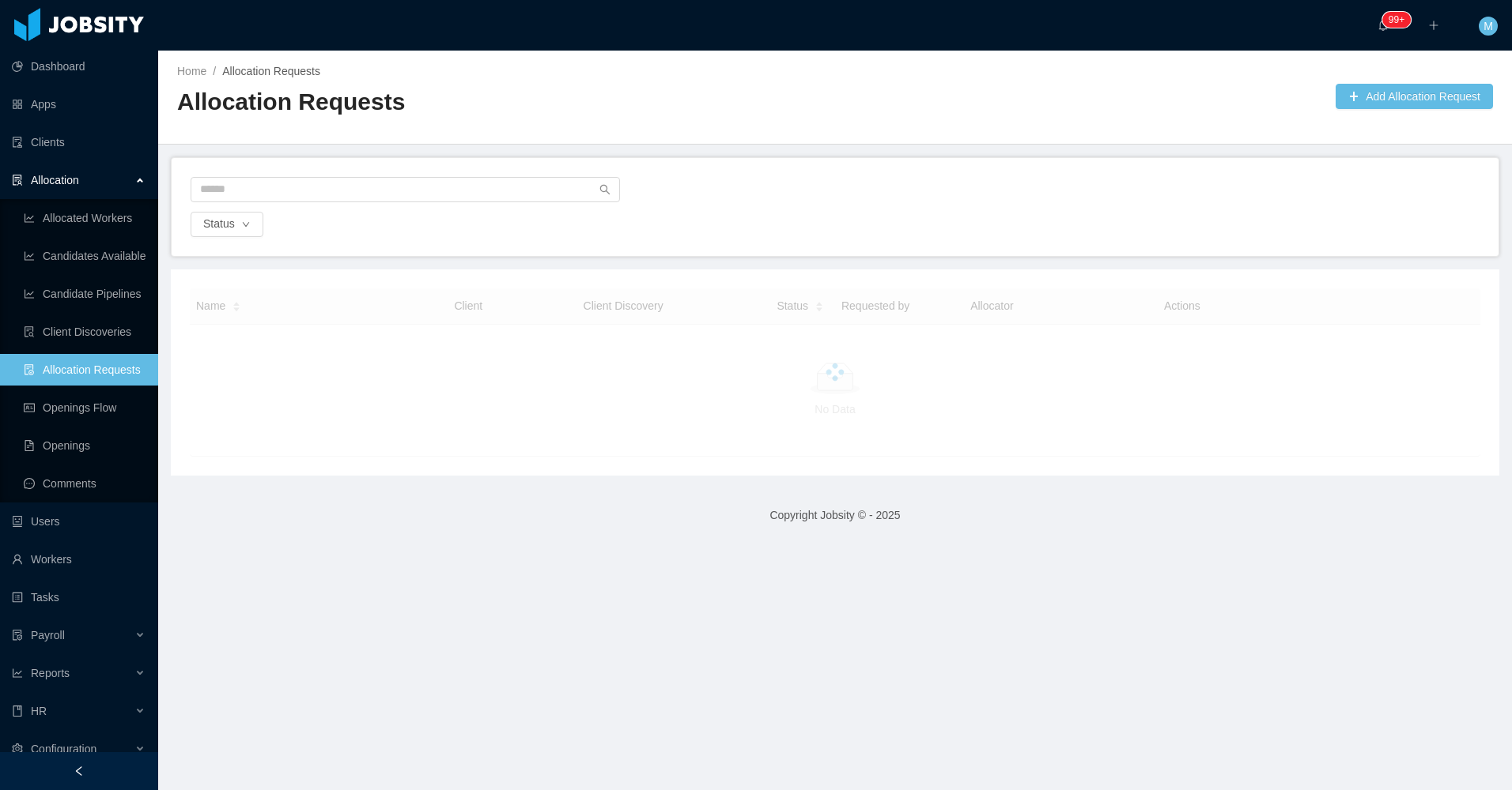
click at [910, 218] on div "Status" at bounding box center [835, 224] width 1292 height 25
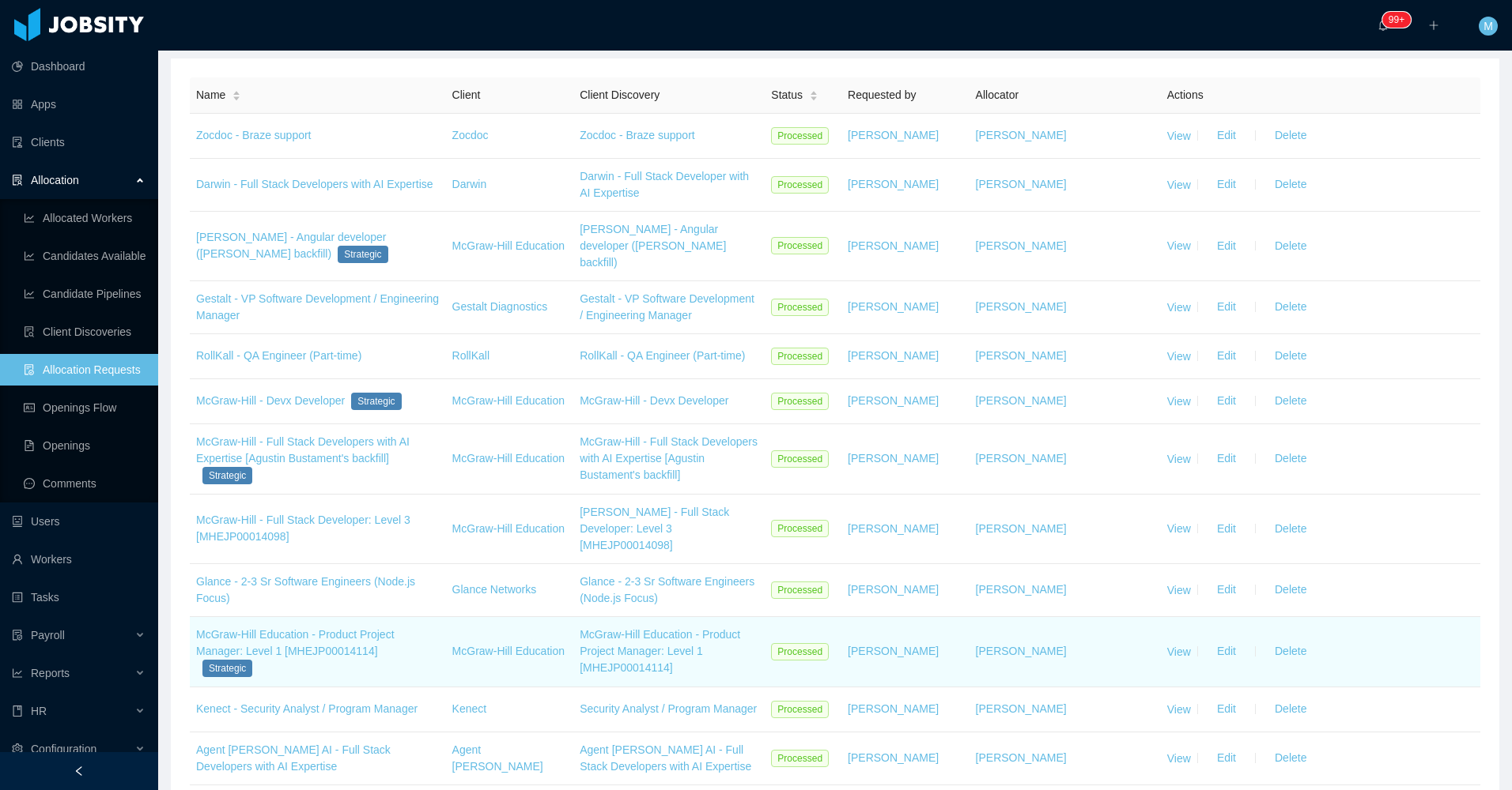
scroll to position [237, 0]
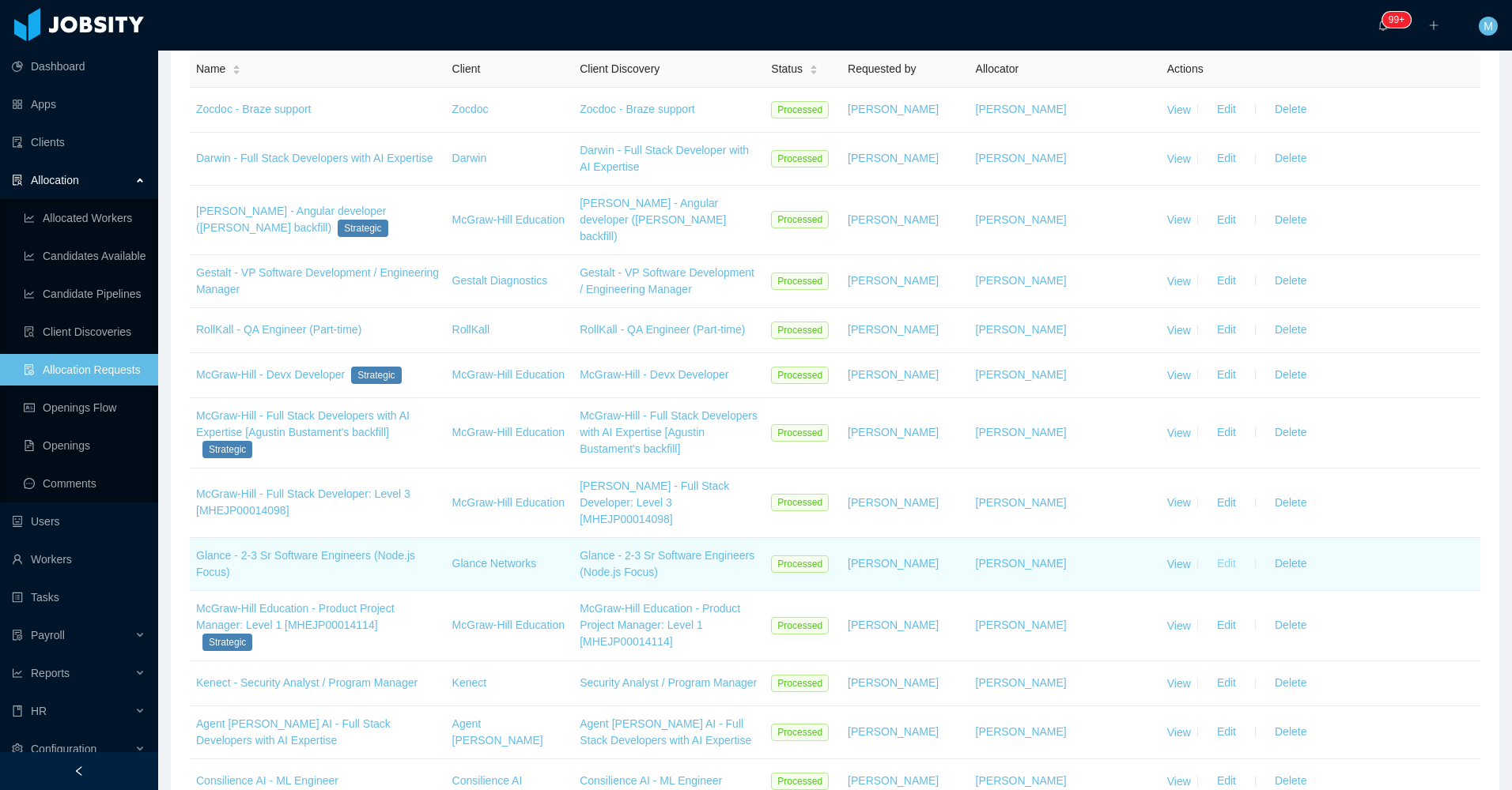
click at [1223, 552] on button "Edit" at bounding box center [1227, 564] width 44 height 25
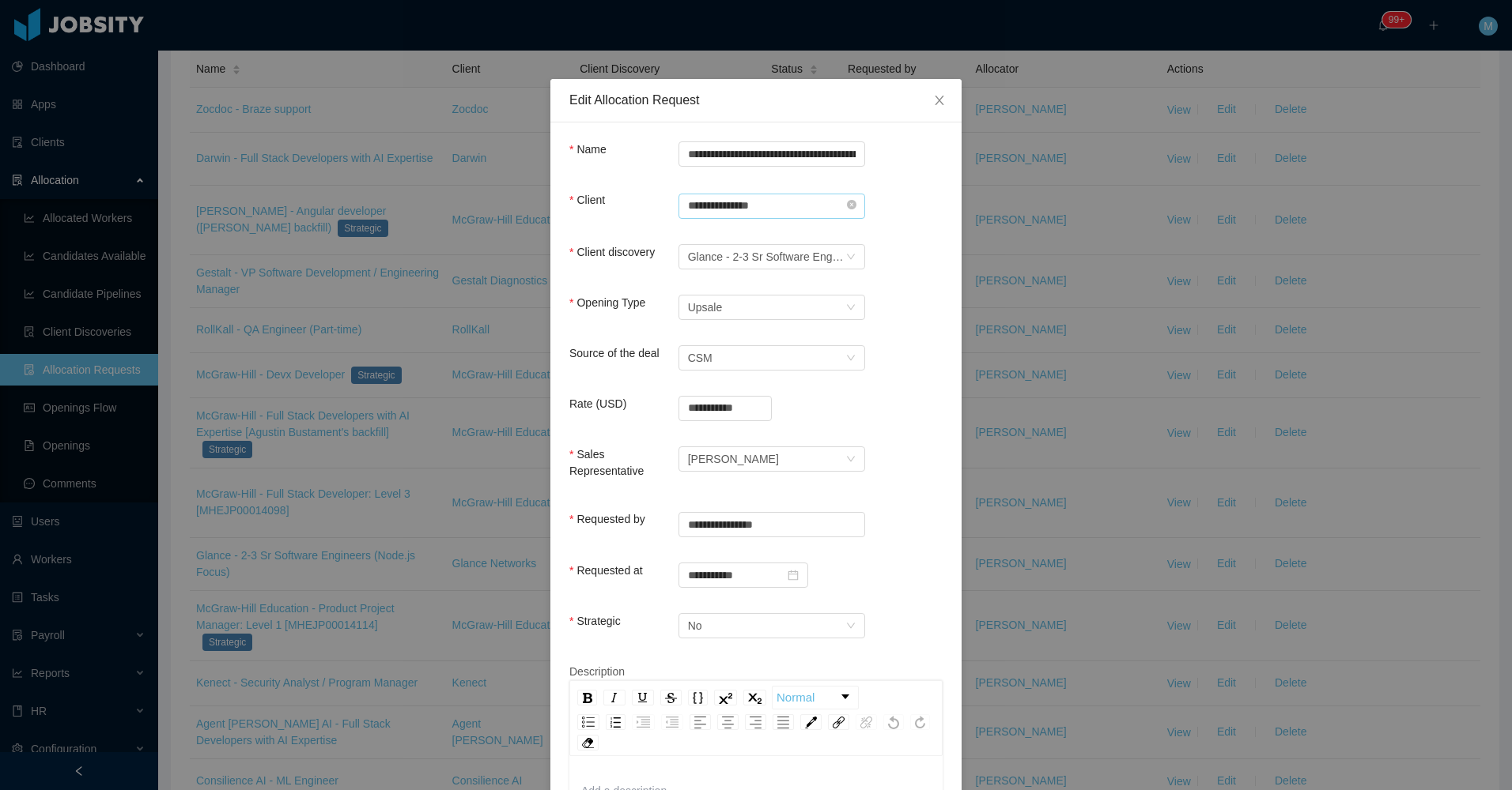
click at [846, 199] on input "**********" at bounding box center [772, 206] width 187 height 25
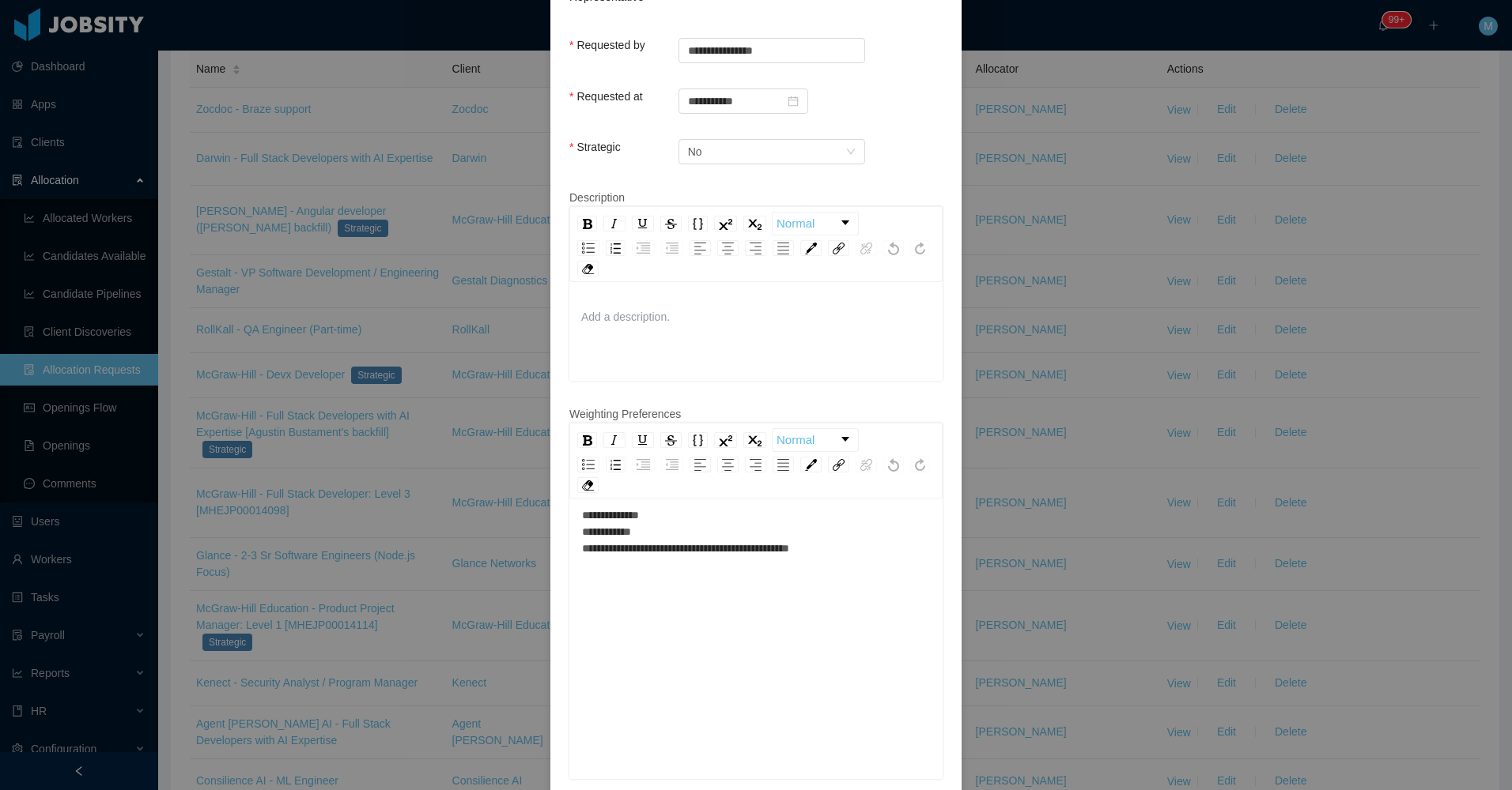
click at [712, 585] on div "**********" at bounding box center [756, 629] width 348 height 277
click at [717, 540] on div "**********" at bounding box center [756, 558] width 348 height 66
click at [717, 526] on div "**********" at bounding box center [756, 558] width 348 height 66
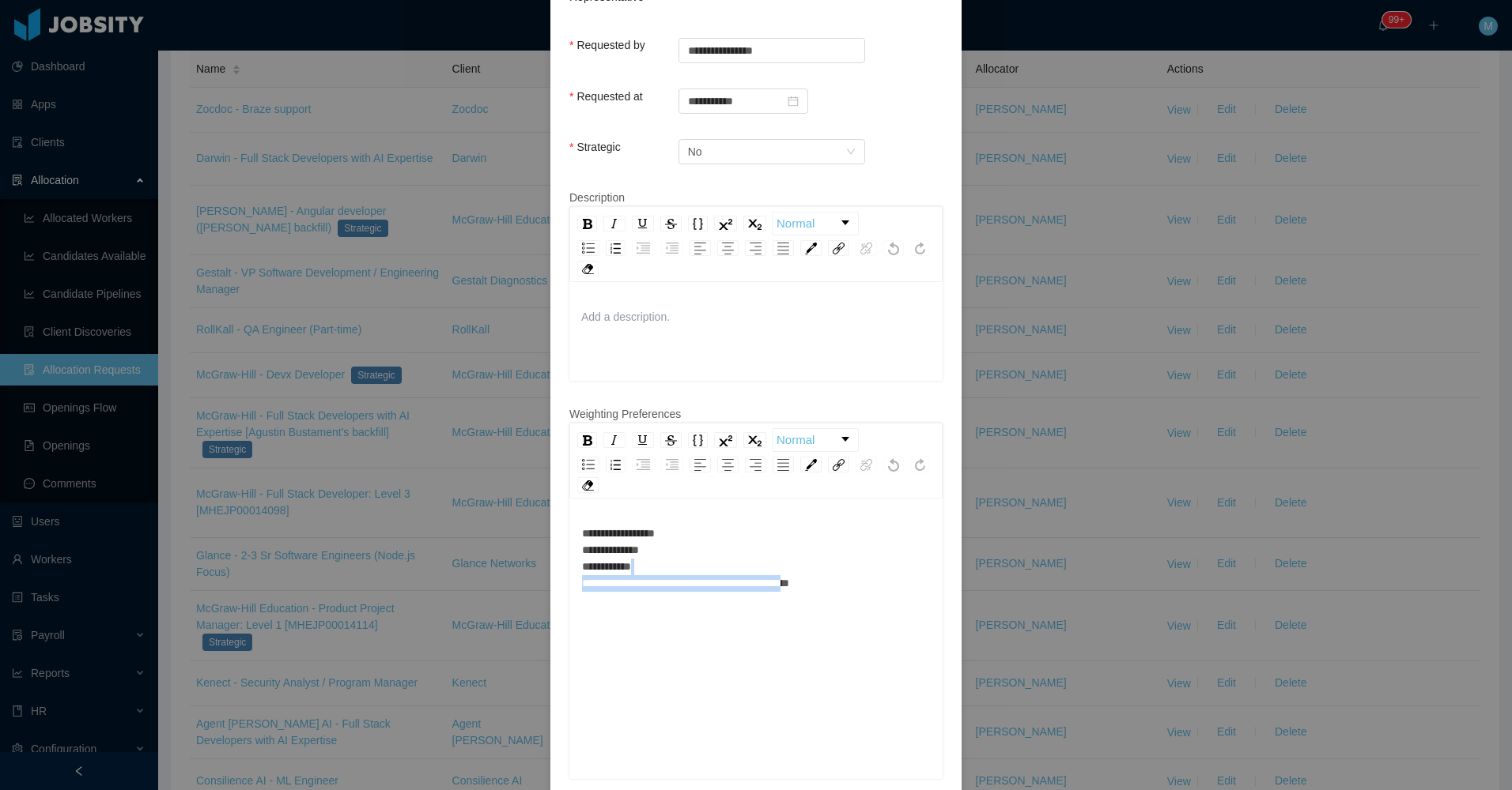
click at [850, 561] on div "**********" at bounding box center [756, 558] width 348 height 66
click at [849, 569] on div "**********" at bounding box center [756, 558] width 348 height 66
click at [724, 527] on div "**********" at bounding box center [756, 558] width 348 height 66
click at [724, 525] on div "**********" at bounding box center [756, 558] width 348 height 66
click at [654, 535] on div "**********" at bounding box center [756, 558] width 348 height 66
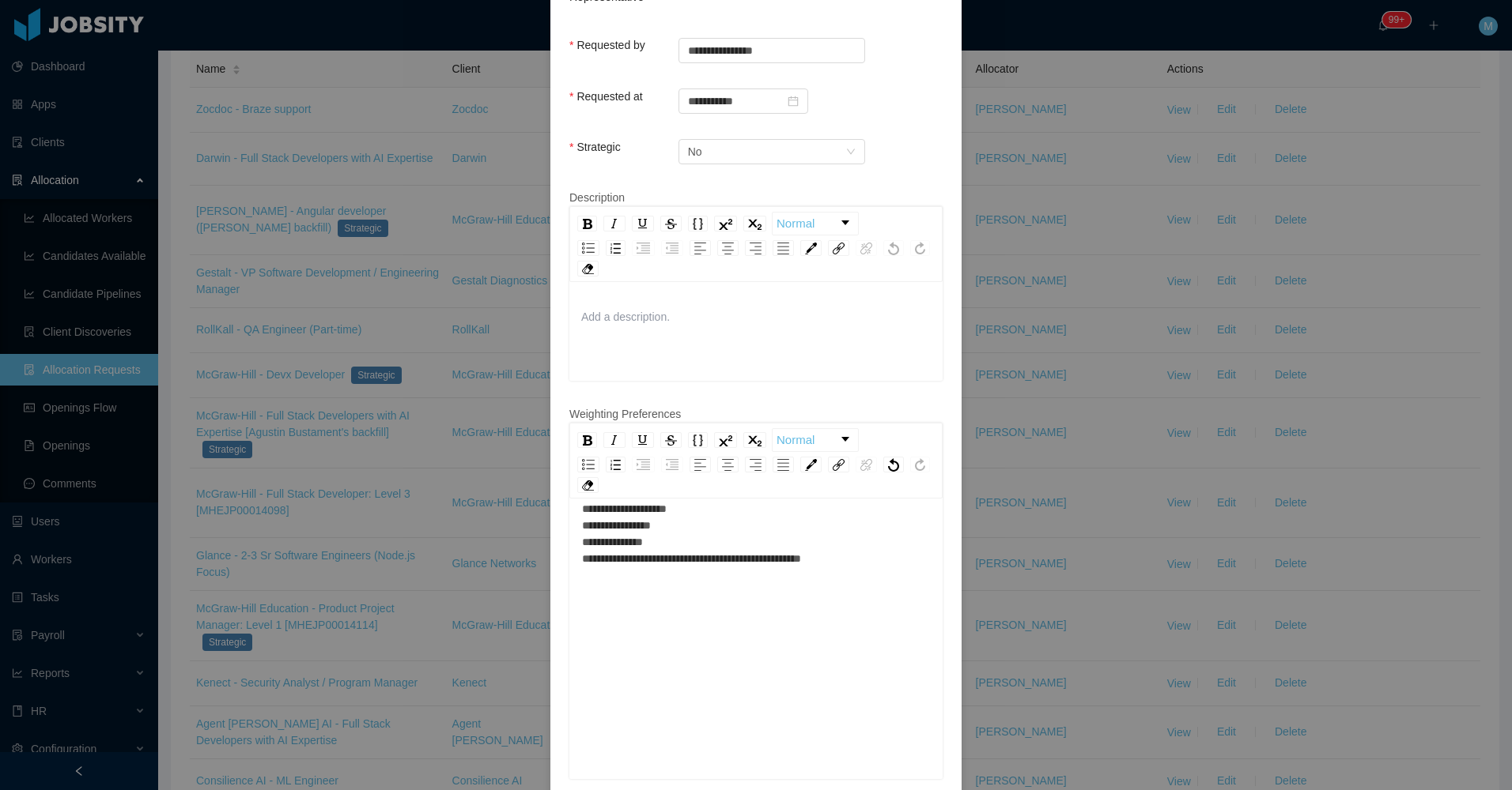
scroll to position [34, 0]
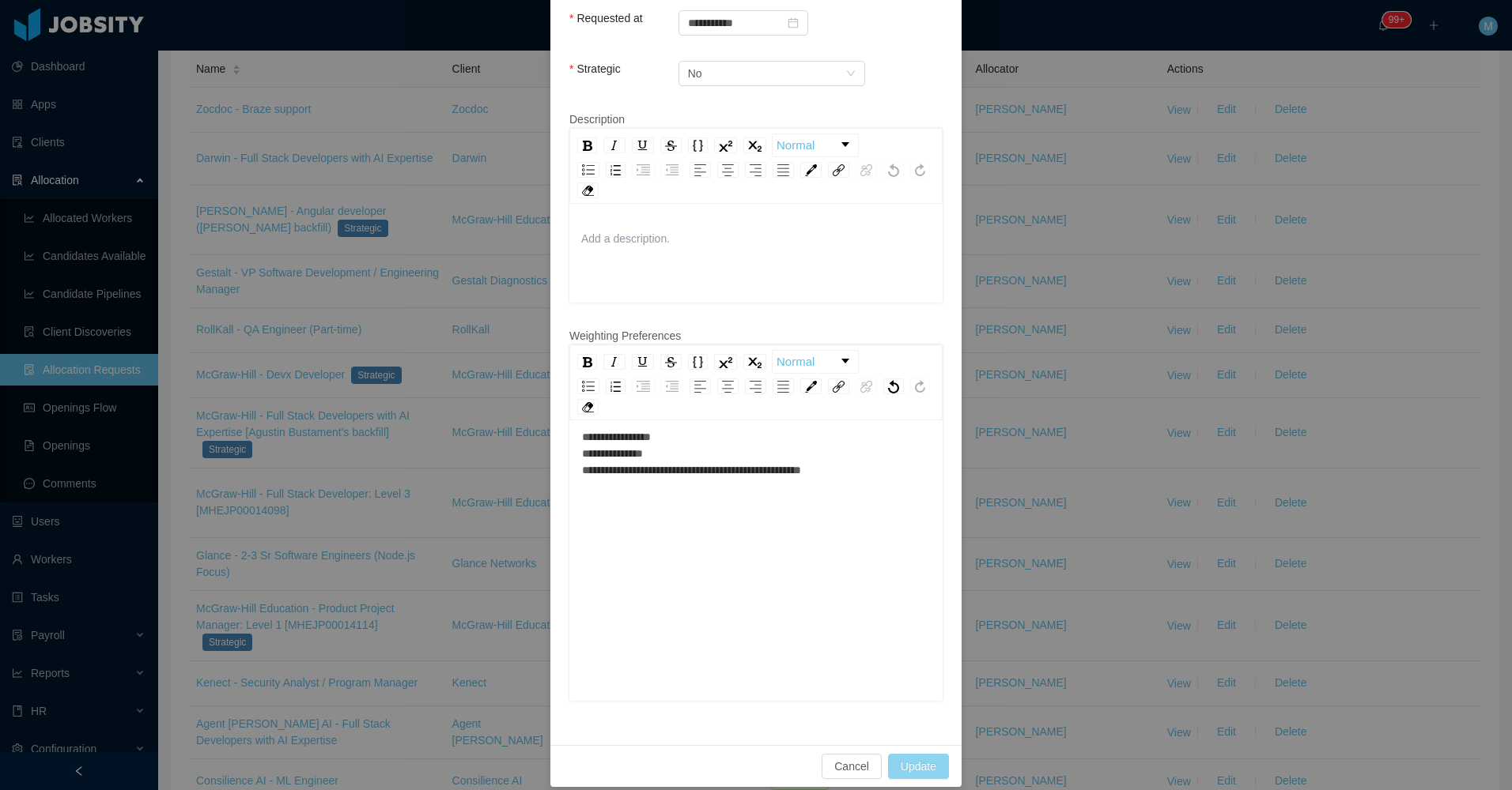
click at [917, 754] on button "Update" at bounding box center [918, 766] width 61 height 25
drag, startPoint x: 922, startPoint y: 743, endPoint x: 911, endPoint y: 738, distance: 12.1
click at [919, 754] on button "Update" at bounding box center [918, 766] width 61 height 25
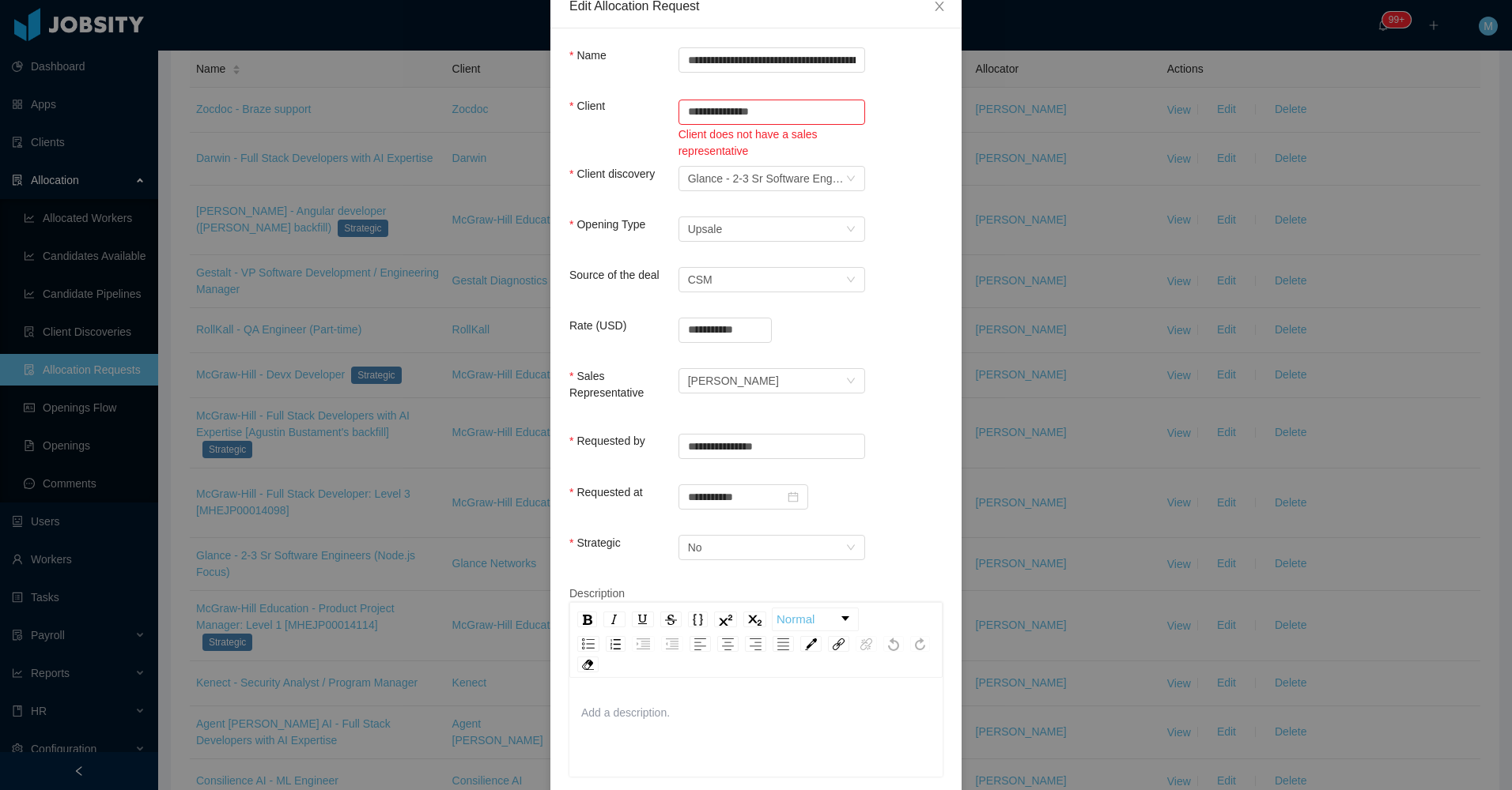
click at [800, 96] on form "**********" at bounding box center [755, 615] width 373 height 1134
click at [840, 103] on input "**********" at bounding box center [772, 112] width 187 height 25
click at [847, 111] on icon "icon: close-circle" at bounding box center [852, 111] width 10 height 10
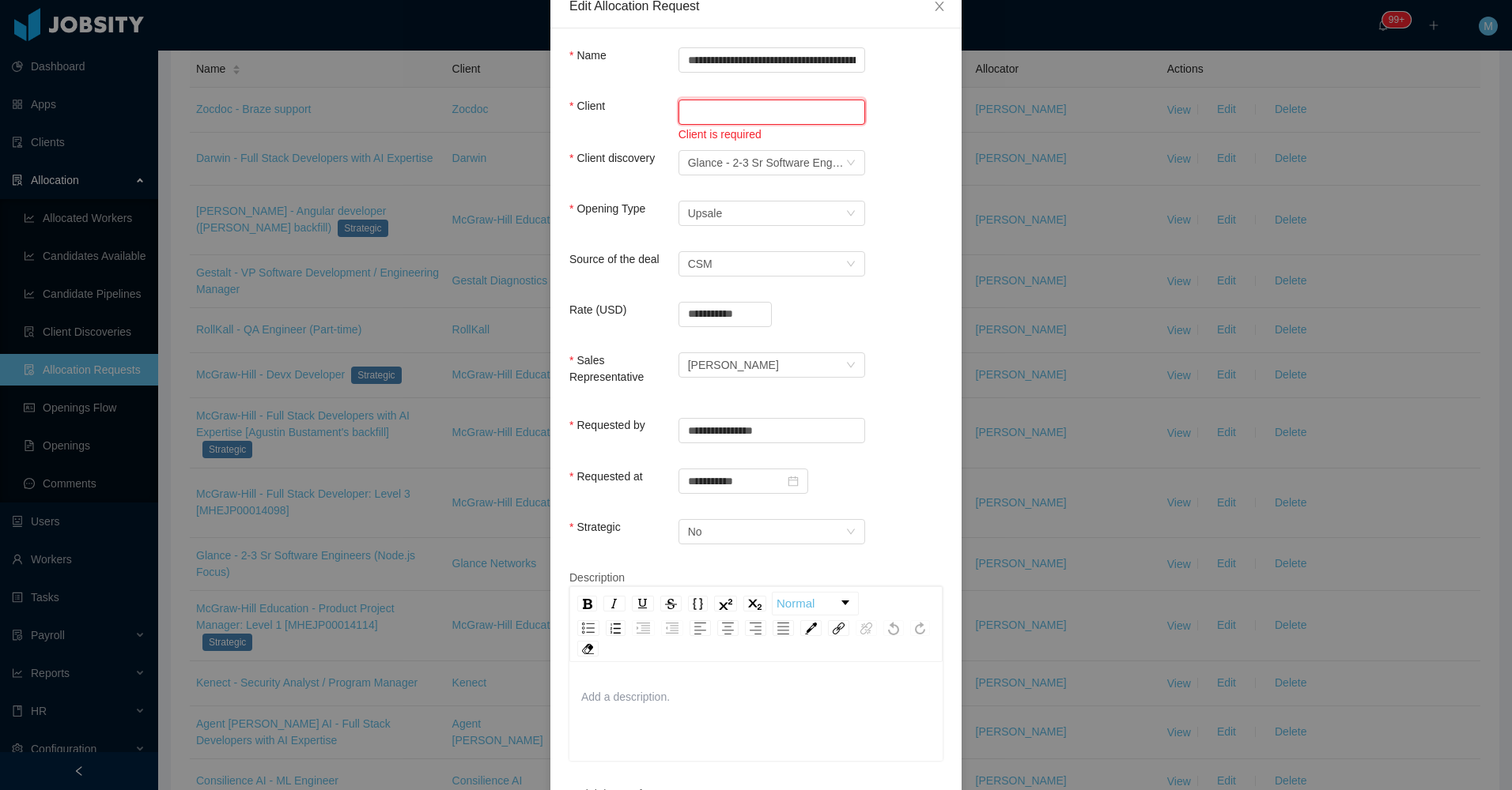
click at [795, 100] on input "text" at bounding box center [772, 112] width 187 height 25
click at [739, 134] on li "Glance Networks" at bounding box center [766, 142] width 187 height 25
type input "**********"
click at [883, 257] on div "Source of the deal Select a Source CSM" at bounding box center [755, 267] width 373 height 32
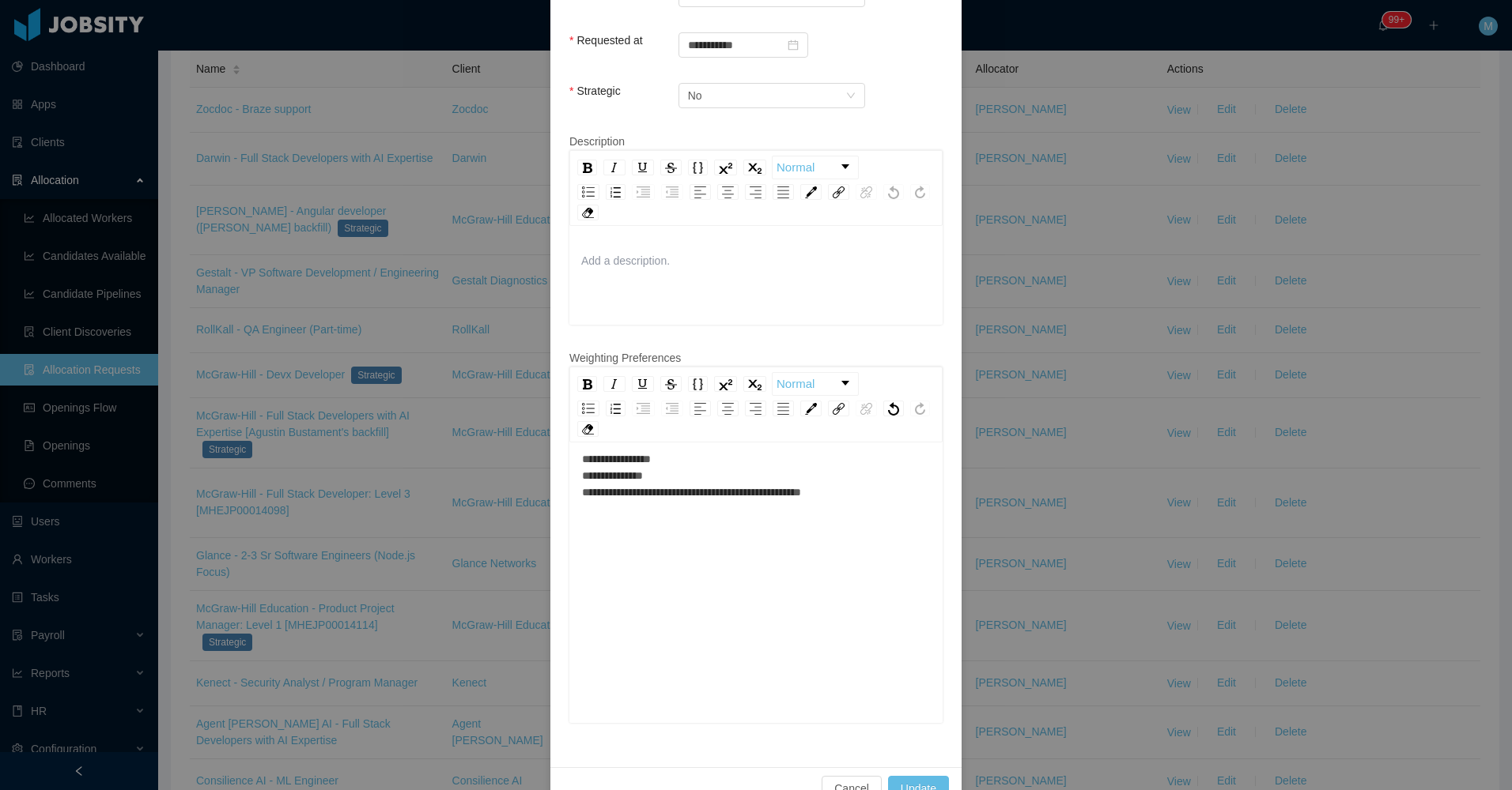
scroll to position [552, 0]
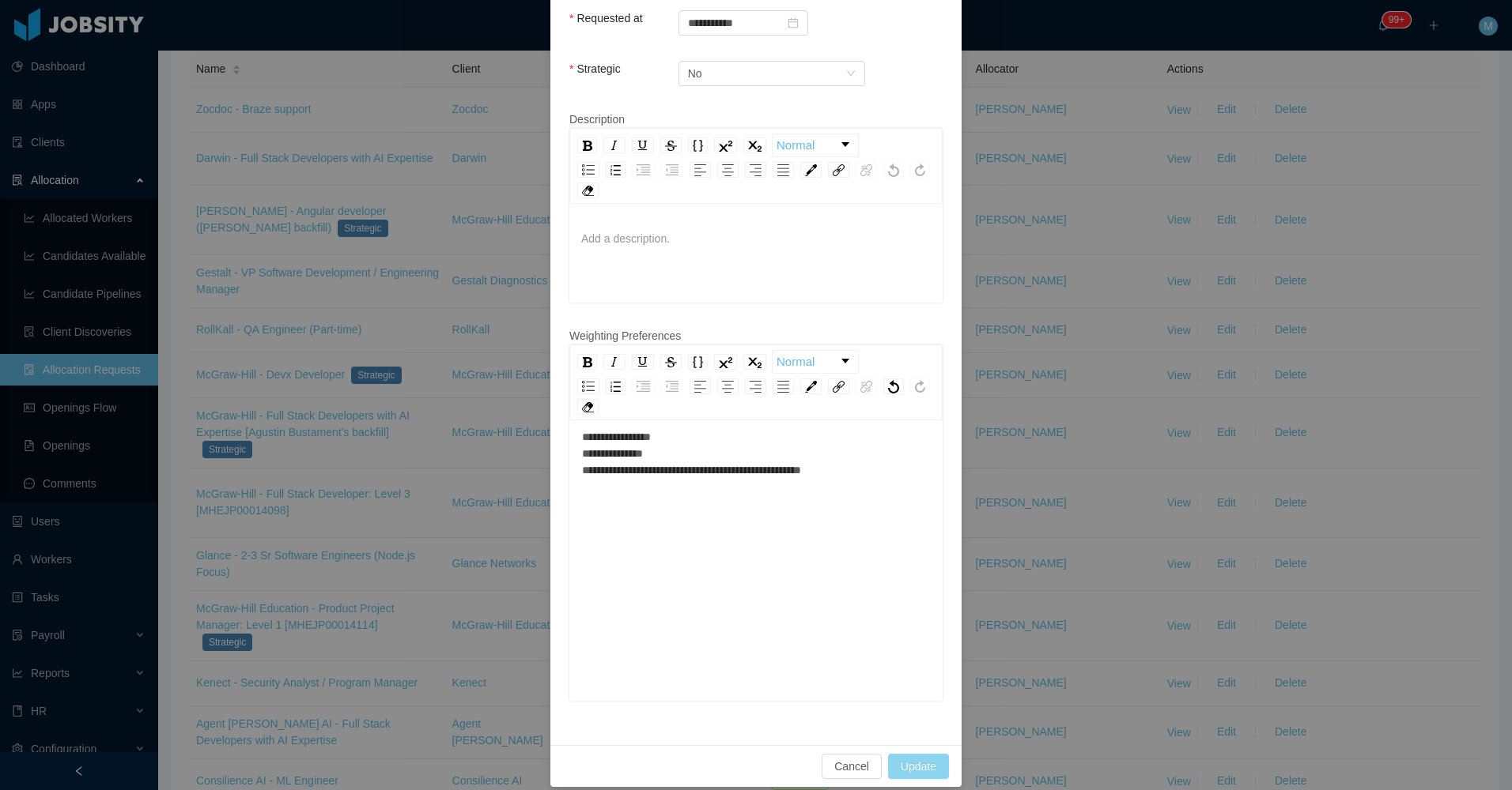
click at [935, 754] on button "Update" at bounding box center [918, 766] width 61 height 25
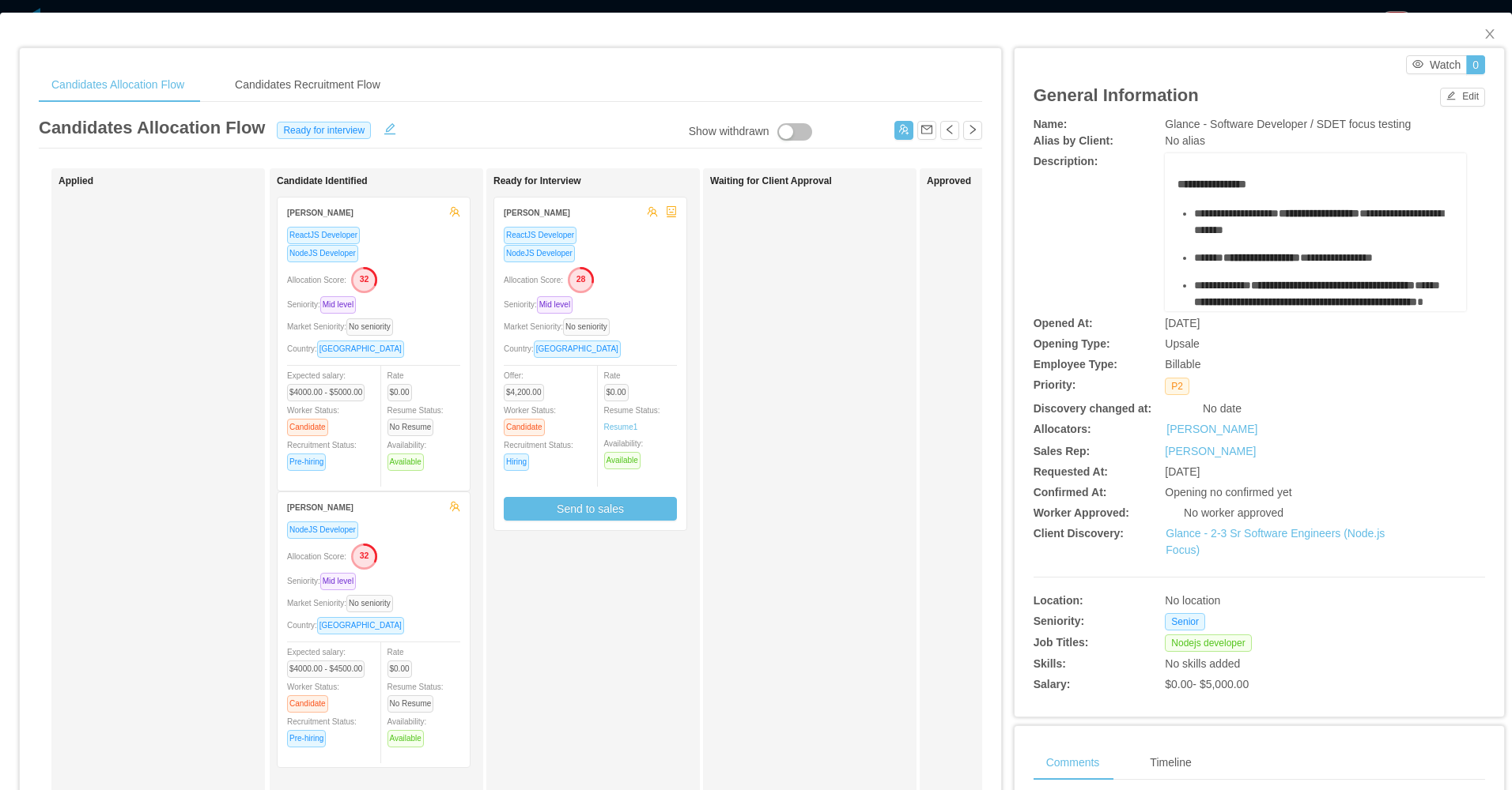
drag, startPoint x: 676, startPoint y: 329, endPoint x: 692, endPoint y: 329, distance: 16.0
click at [676, 329] on div "ReactJS Developer NodeJS Developer Allocation Score: 28 Seniority: Mid level Ma…" at bounding box center [590, 378] width 192 height 304
click at [635, 310] on div "Seniority: Mid level" at bounding box center [590, 305] width 173 height 18
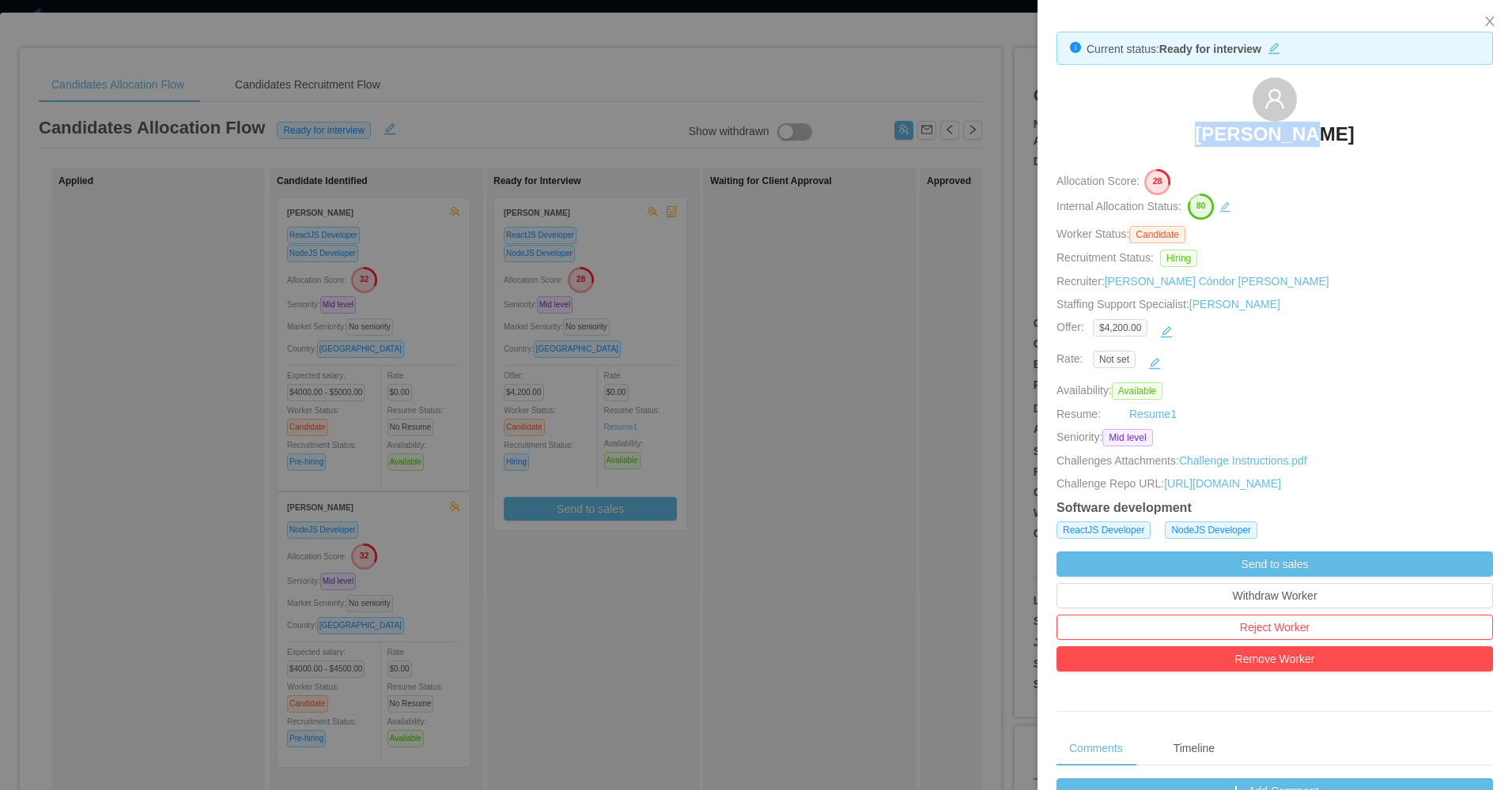
drag, startPoint x: 1222, startPoint y: 138, endPoint x: 1346, endPoint y: 152, distance: 124.8
click at [1346, 152] on div "Jose Mejia" at bounding box center [1274, 117] width 436 height 79
copy h3 "Jose Mejia"
click at [836, 412] on div at bounding box center [756, 395] width 1512 height 790
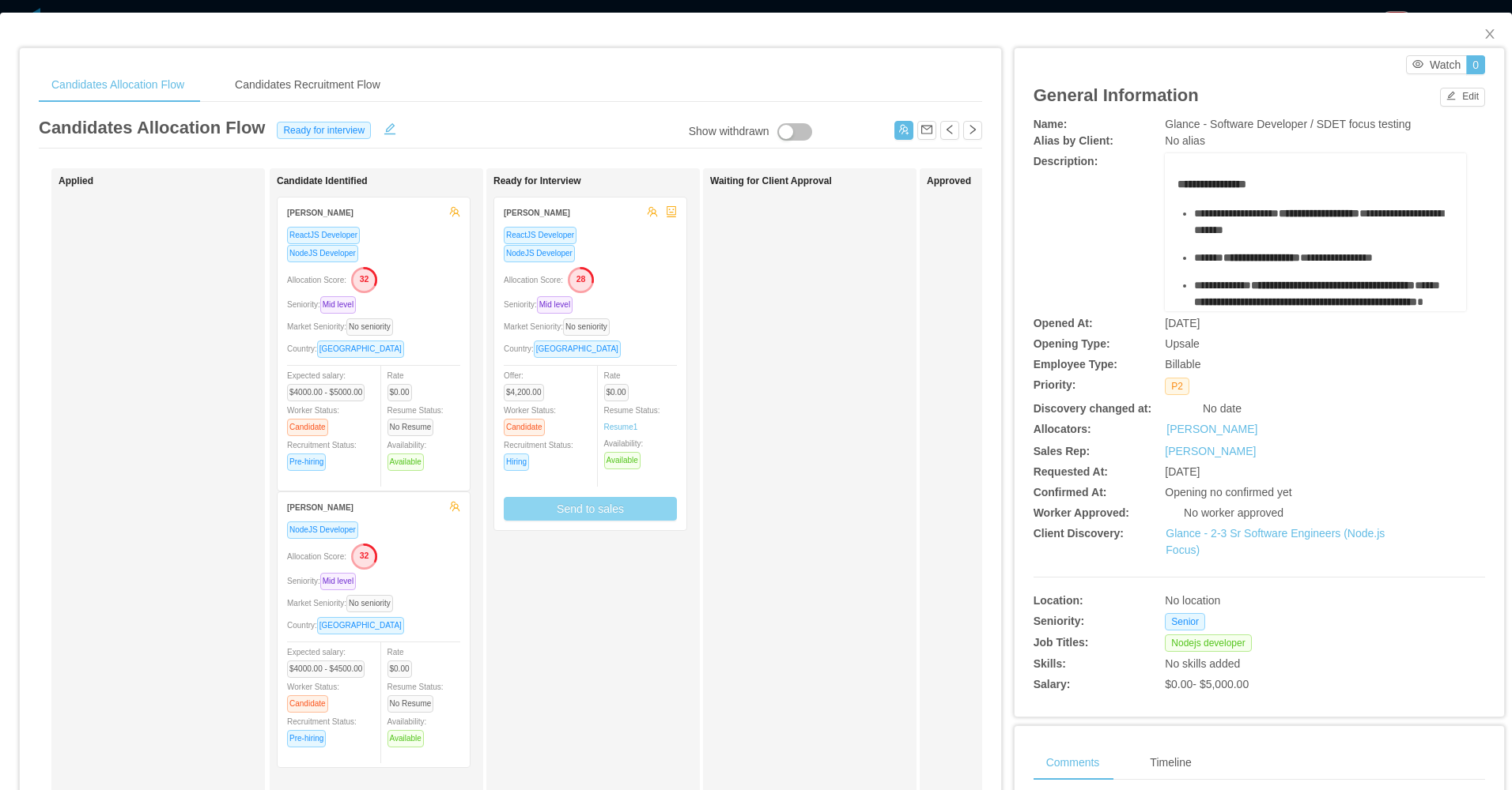
click at [627, 505] on button "Send to sales" at bounding box center [590, 509] width 173 height 24
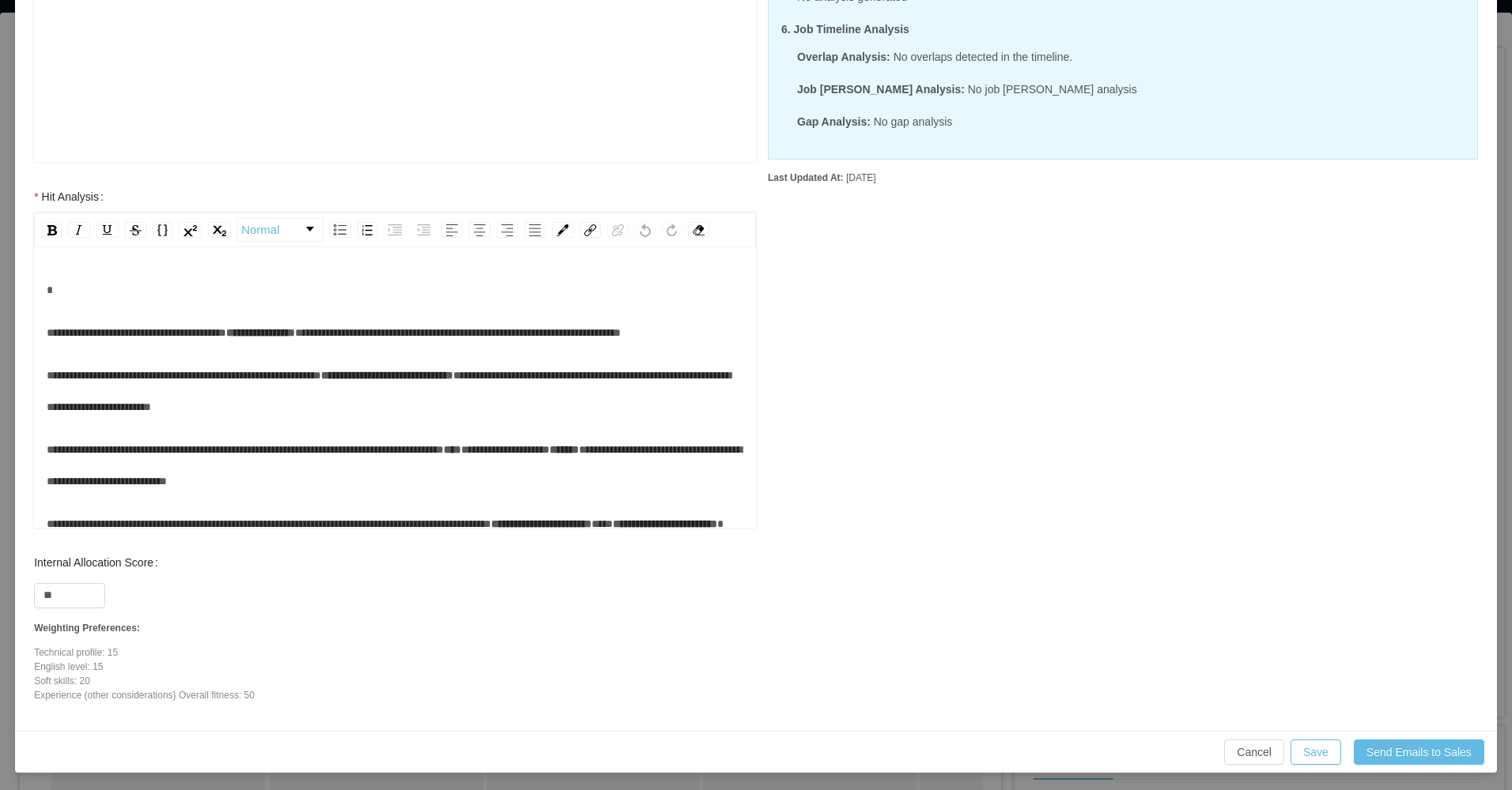
scroll to position [465, 0]
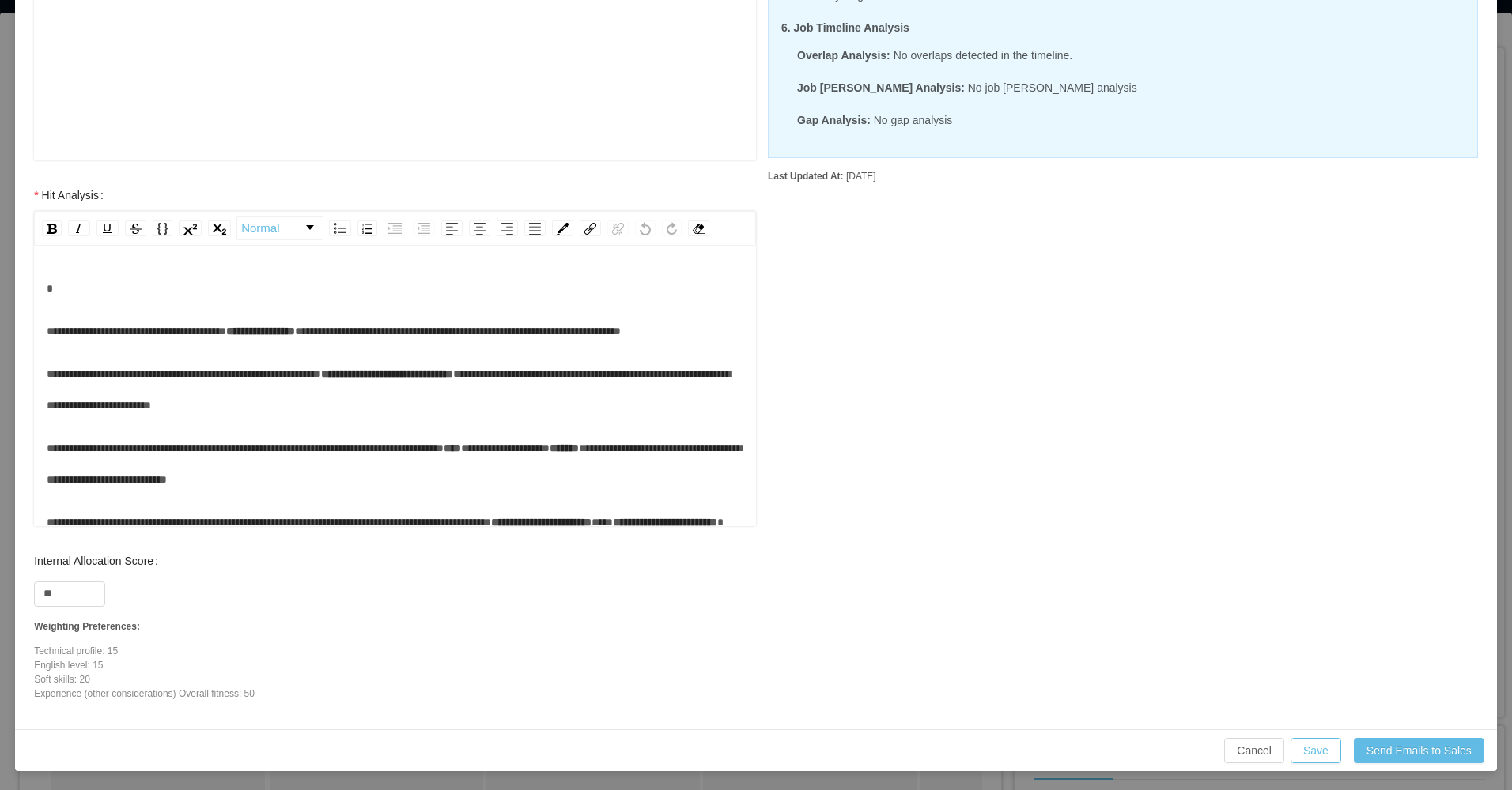
click at [223, 347] on div "**********" at bounding box center [395, 331] width 698 height 32
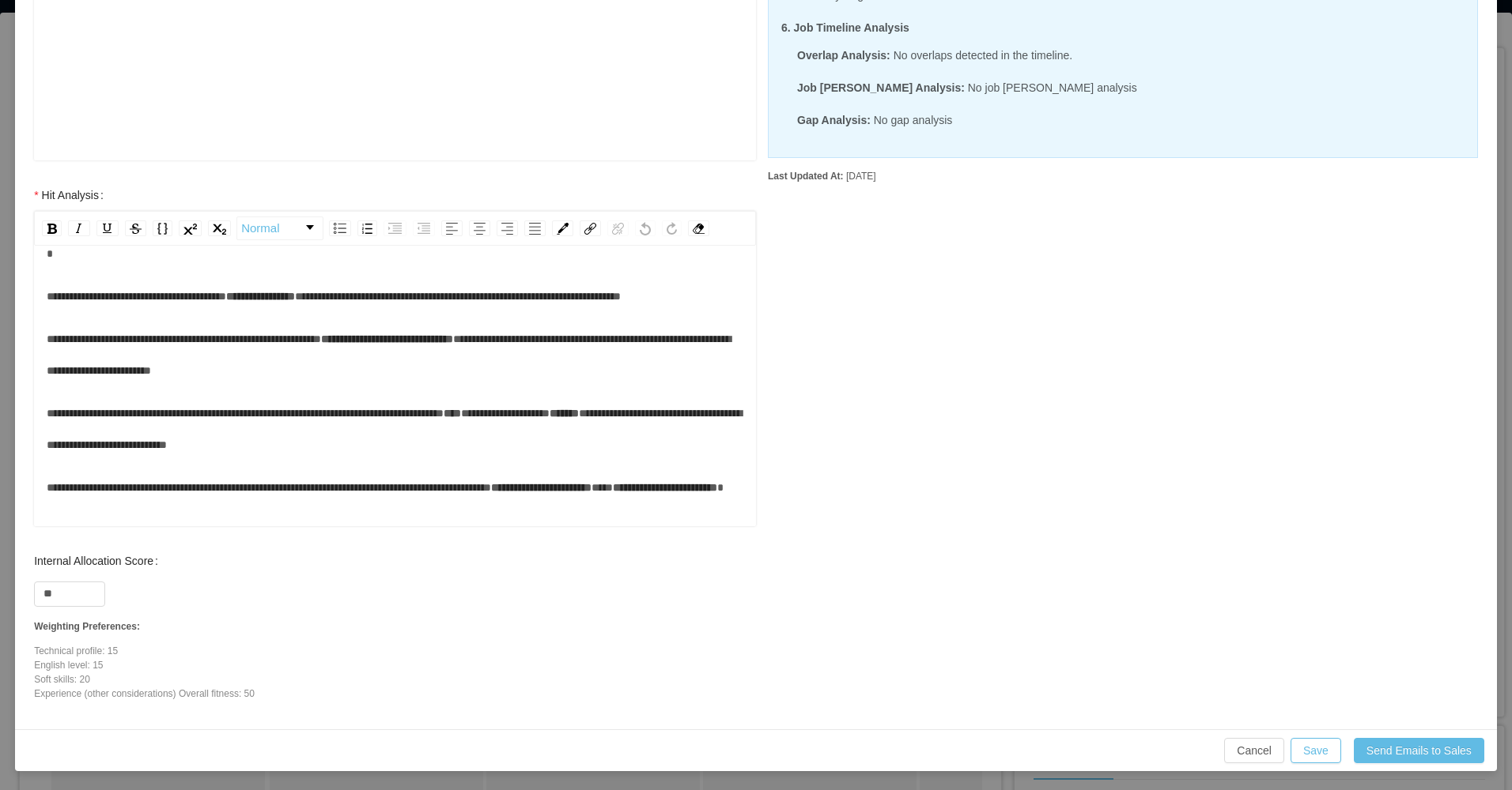
scroll to position [75, 0]
click at [417, 370] on div "**********" at bounding box center [395, 354] width 698 height 63
click at [410, 431] on div "**********" at bounding box center [395, 429] width 698 height 63
click at [1245, 747] on button "Cancel" at bounding box center [1254, 751] width 60 height 25
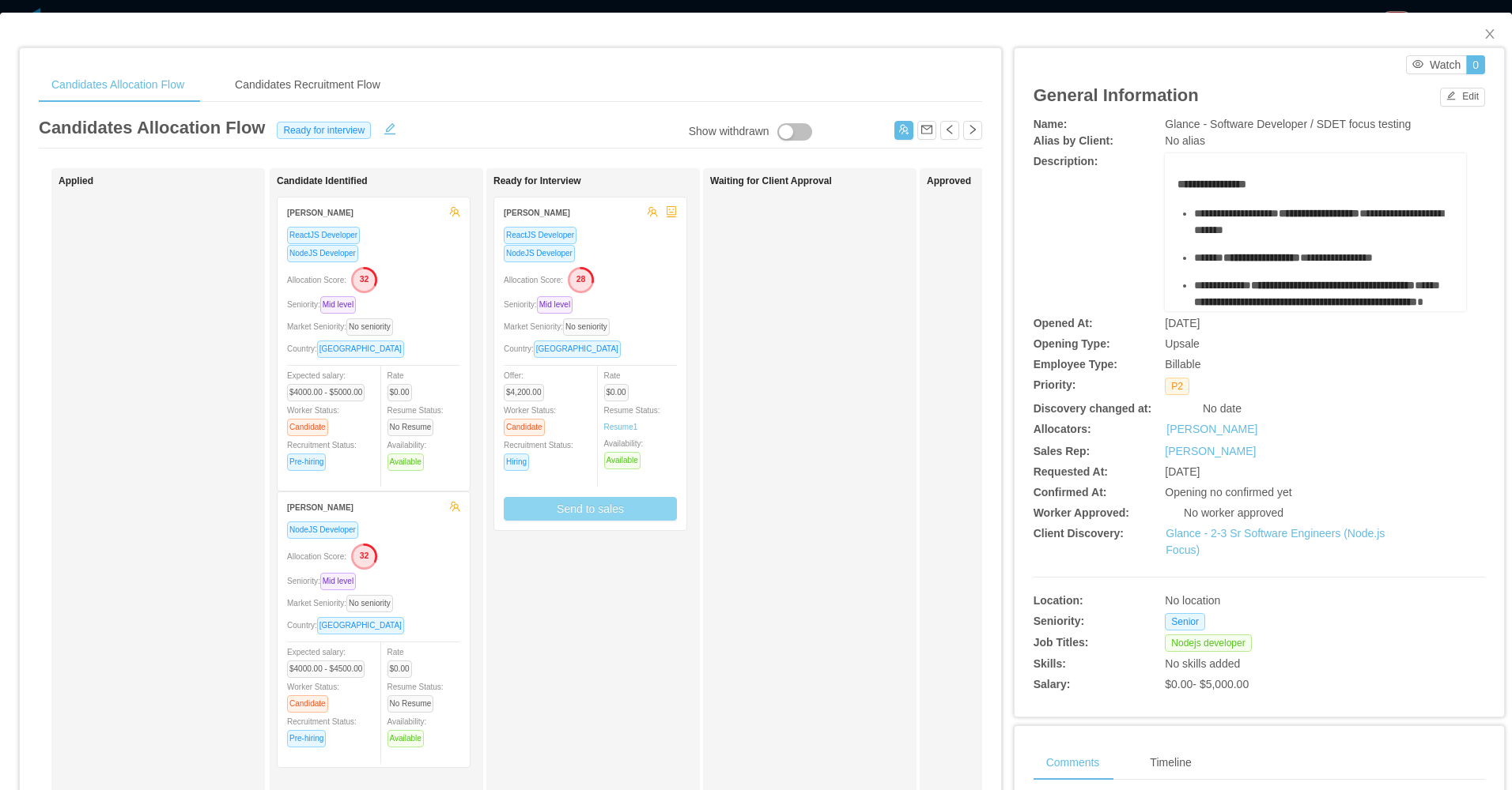
scroll to position [387, 0]
click at [558, 505] on button "Send to sales" at bounding box center [590, 509] width 173 height 24
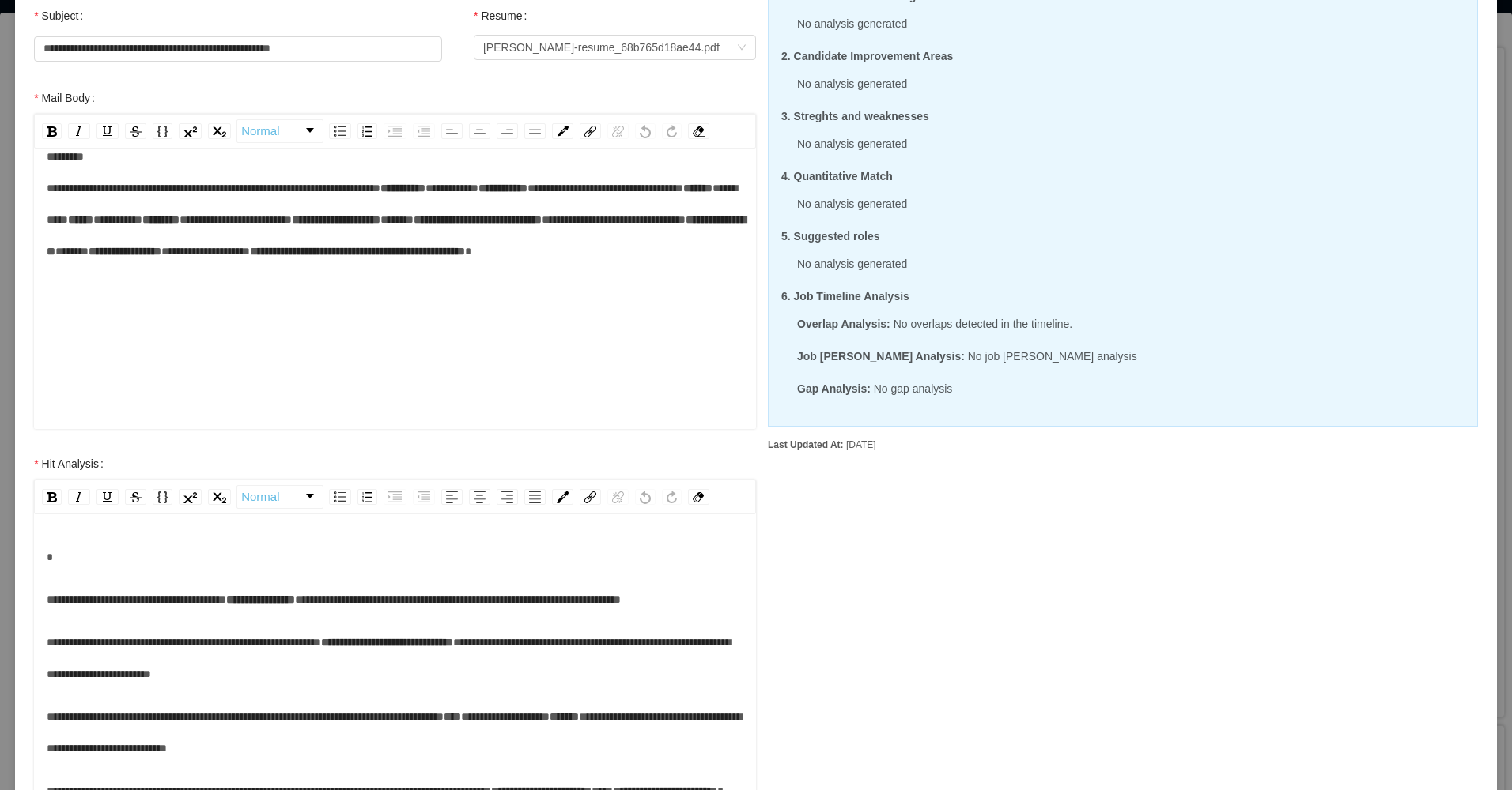
scroll to position [316, 0]
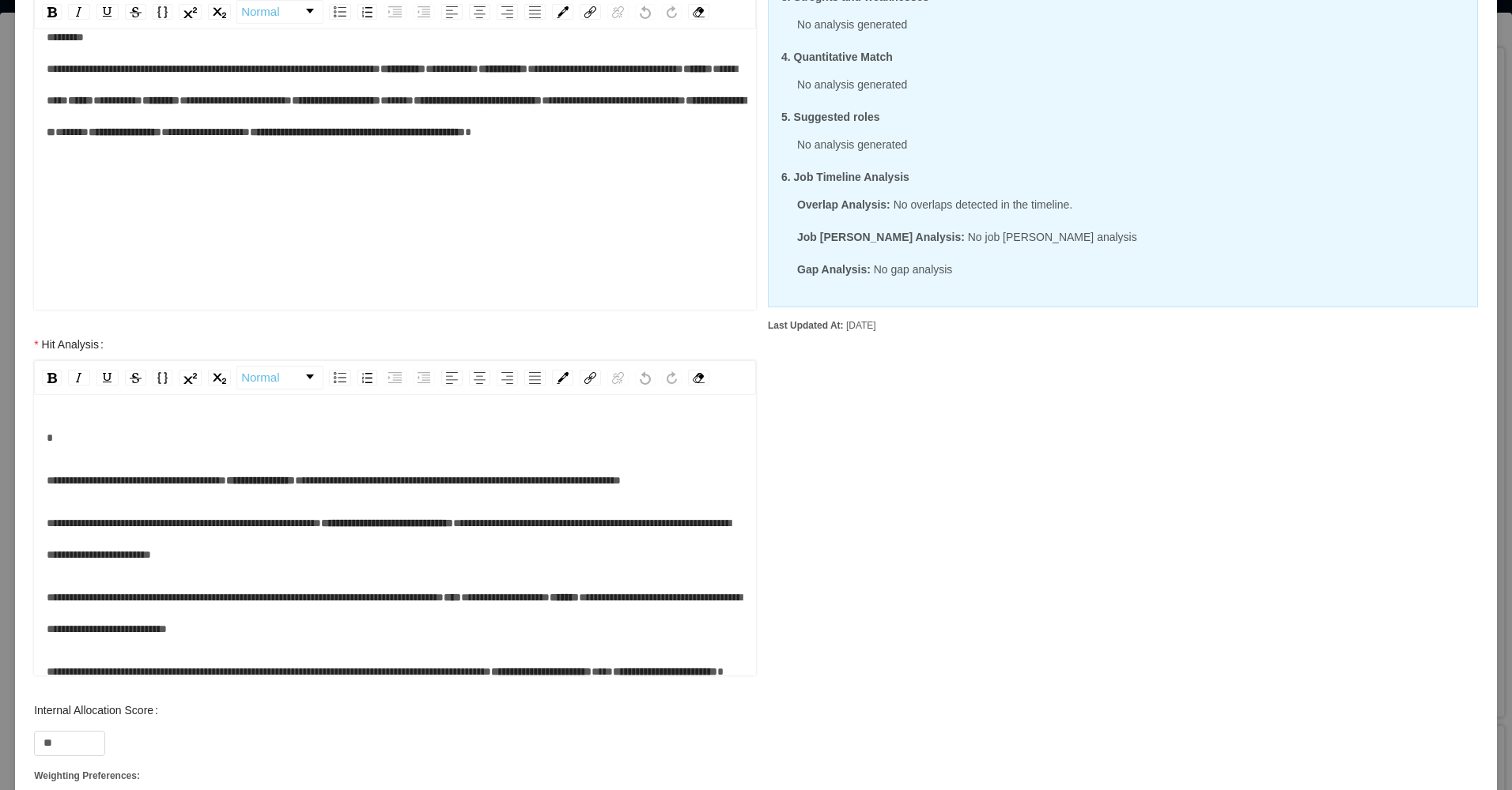
click at [306, 606] on div "**********" at bounding box center [395, 555] width 698 height 266
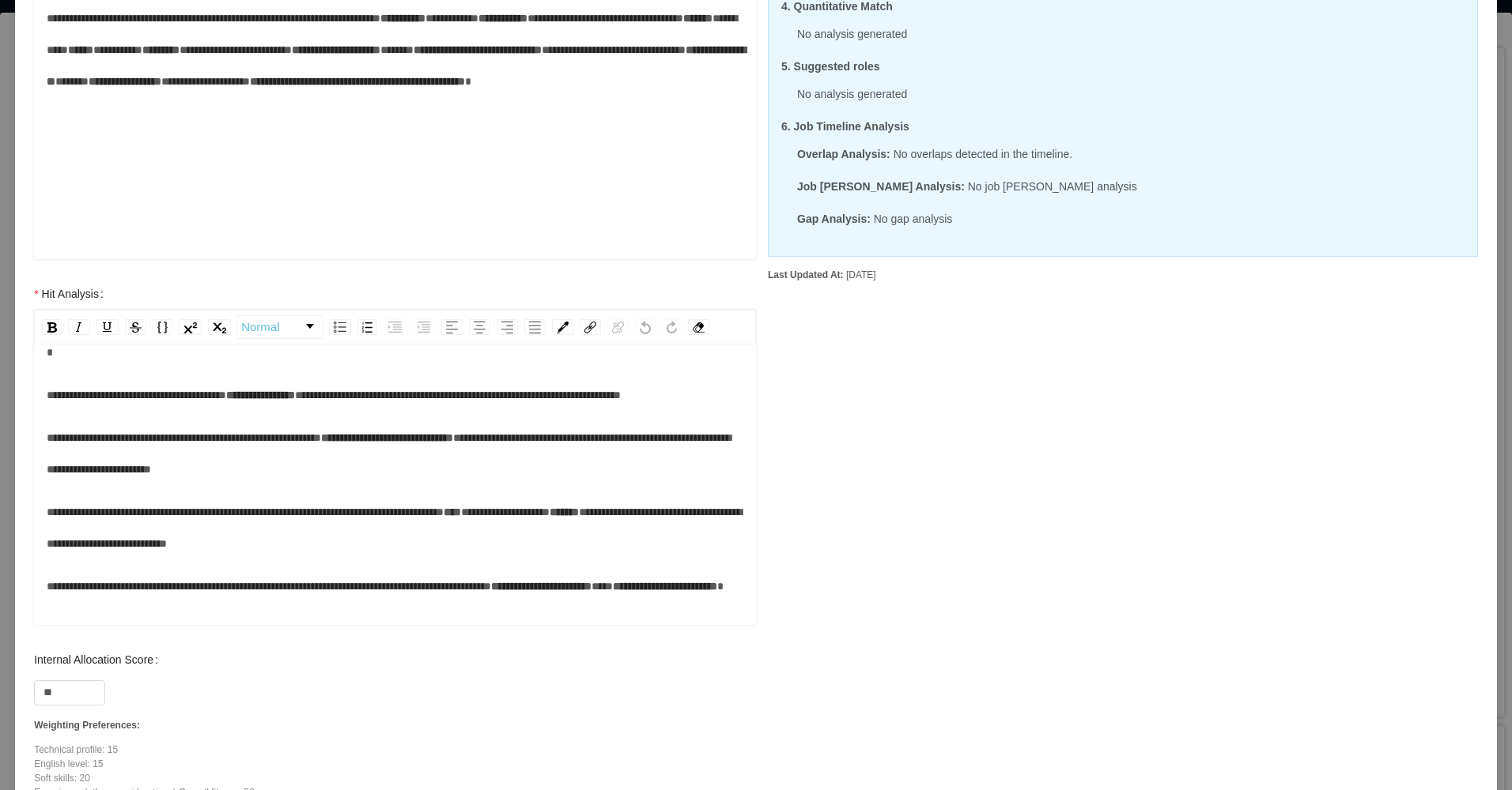
scroll to position [395, 0]
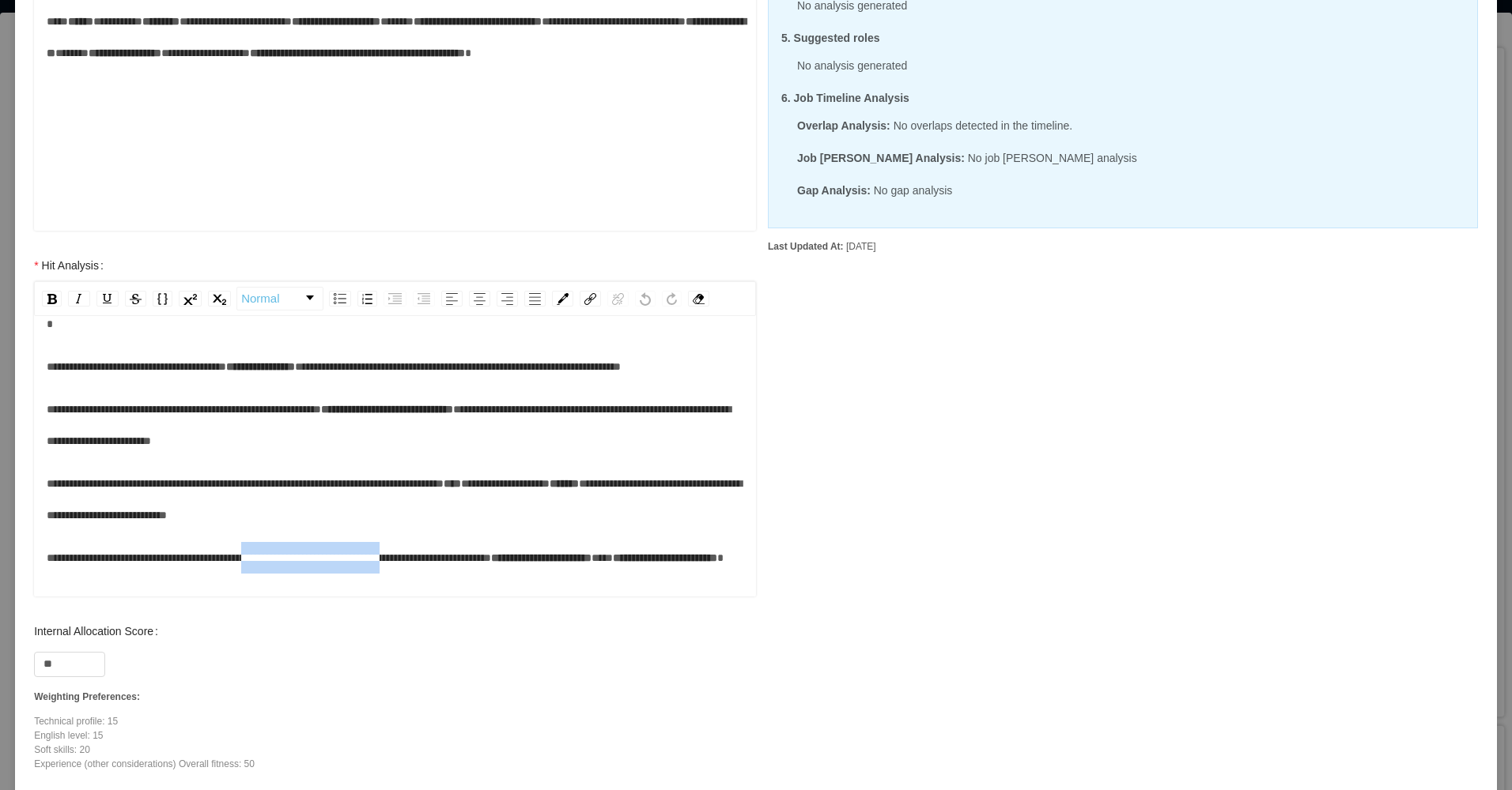
drag, startPoint x: 294, startPoint y: 547, endPoint x: 465, endPoint y: 547, distance: 171.0
click at [465, 552] on span "**********" at bounding box center [269, 558] width 444 height 11
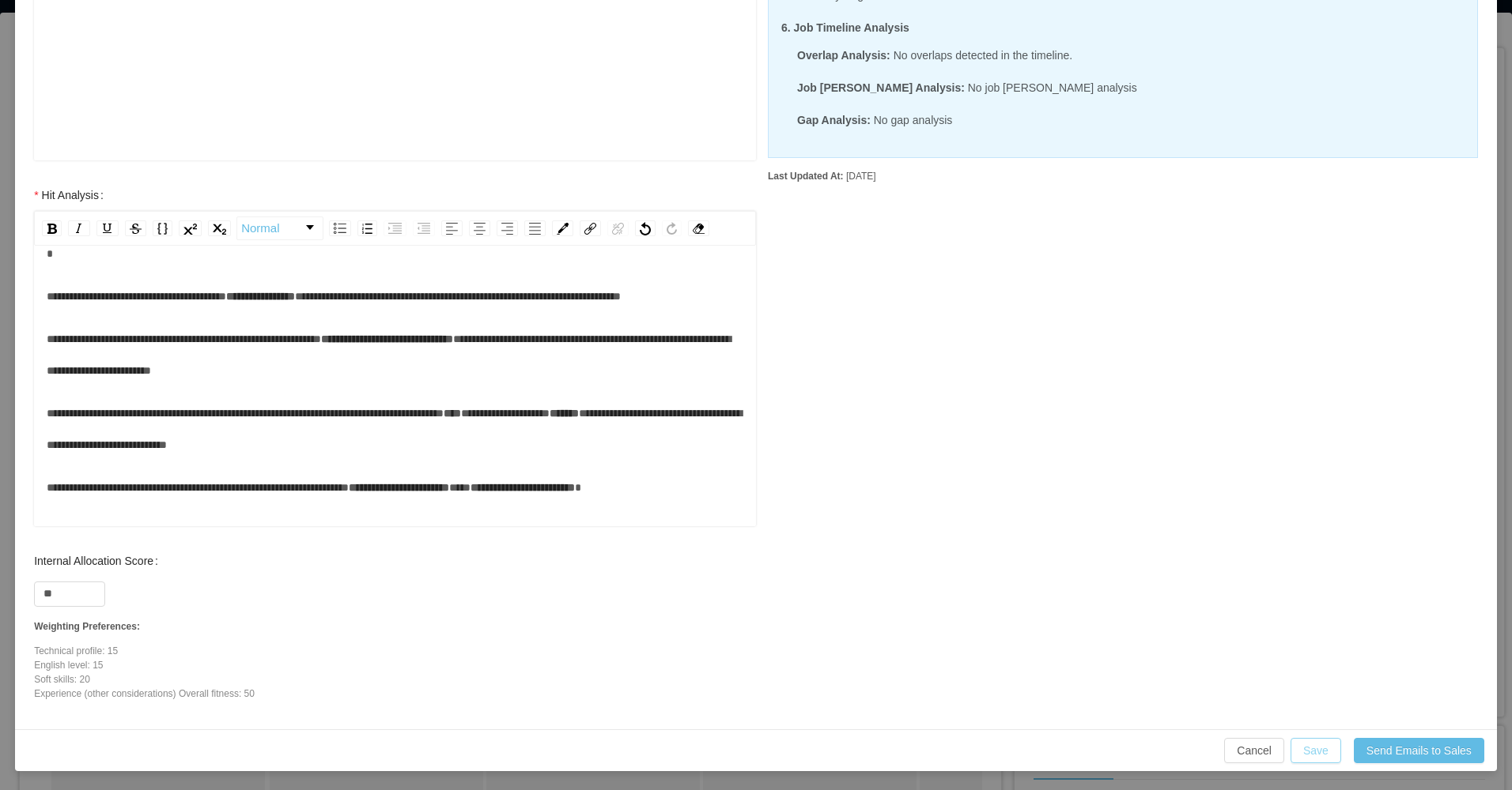
click at [1323, 755] on button "Save" at bounding box center [1316, 751] width 51 height 25
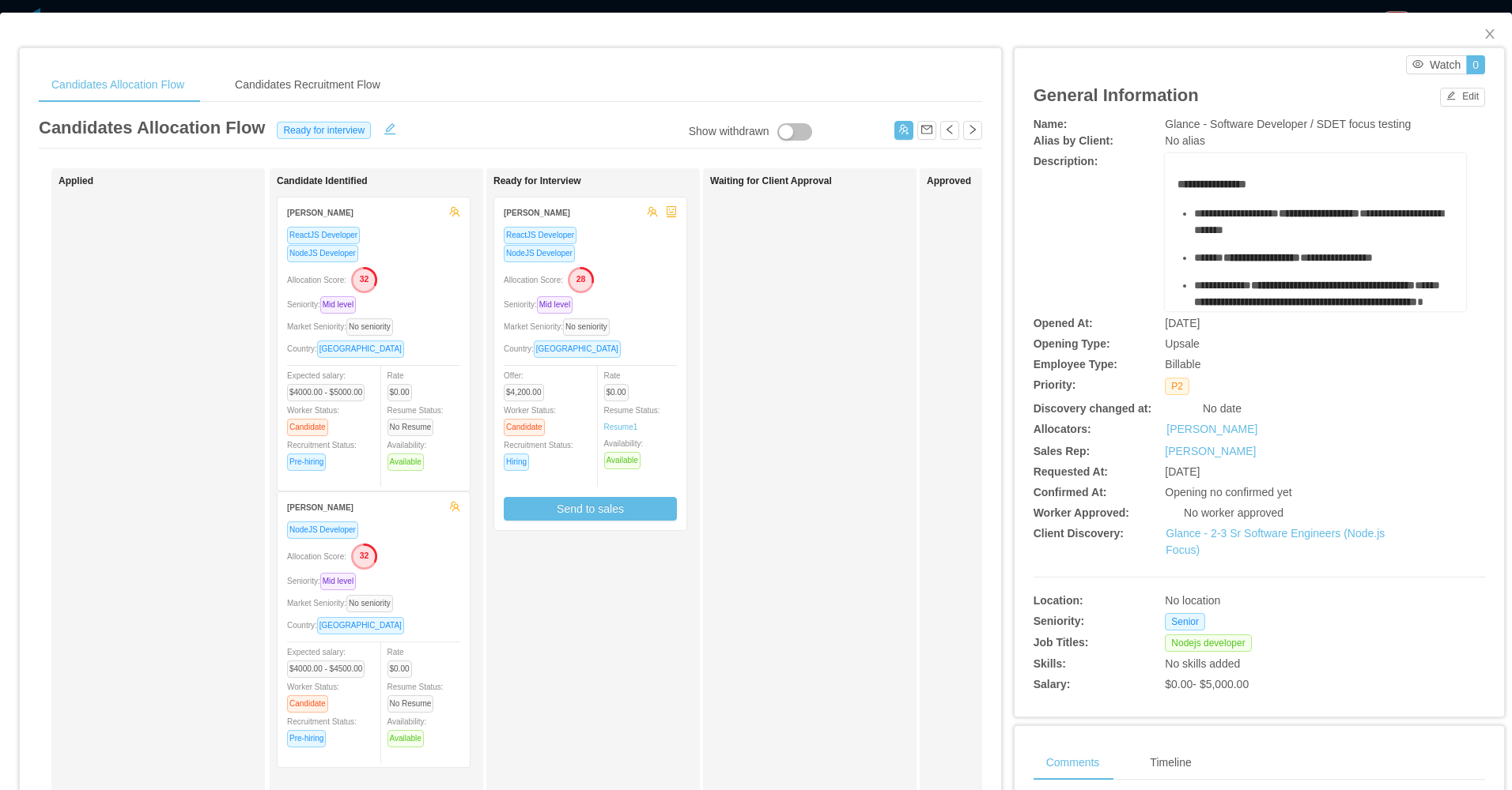
click at [828, 444] on div "Waiting for Client Approval" at bounding box center [821, 563] width 221 height 776
drag, startPoint x: 1485, startPoint y: 28, endPoint x: 1246, endPoint y: 101, distance: 249.9
click at [1484, 28] on span "Close" at bounding box center [1490, 34] width 44 height 44
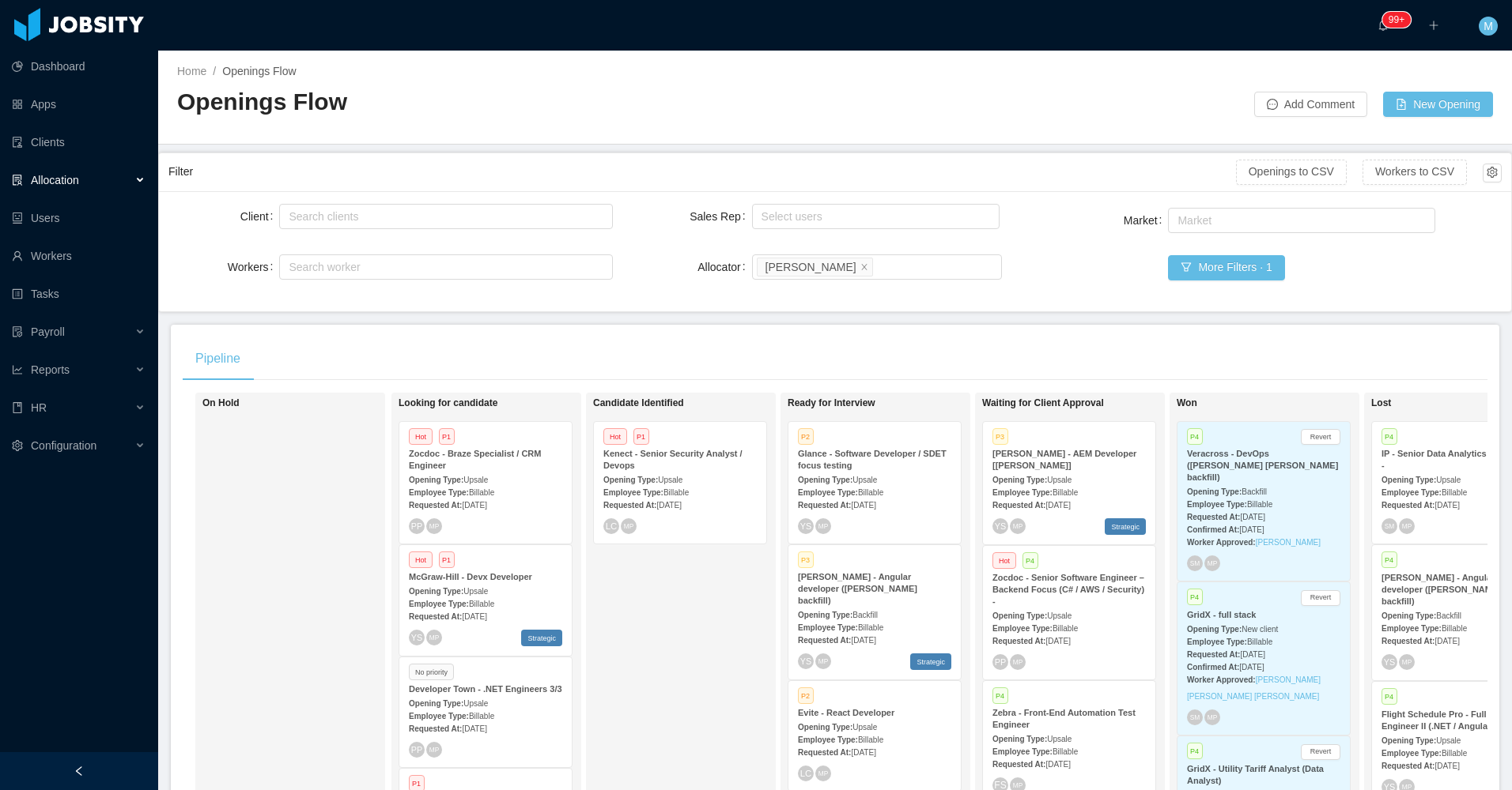
click at [121, 760] on div at bounding box center [79, 771] width 158 height 38
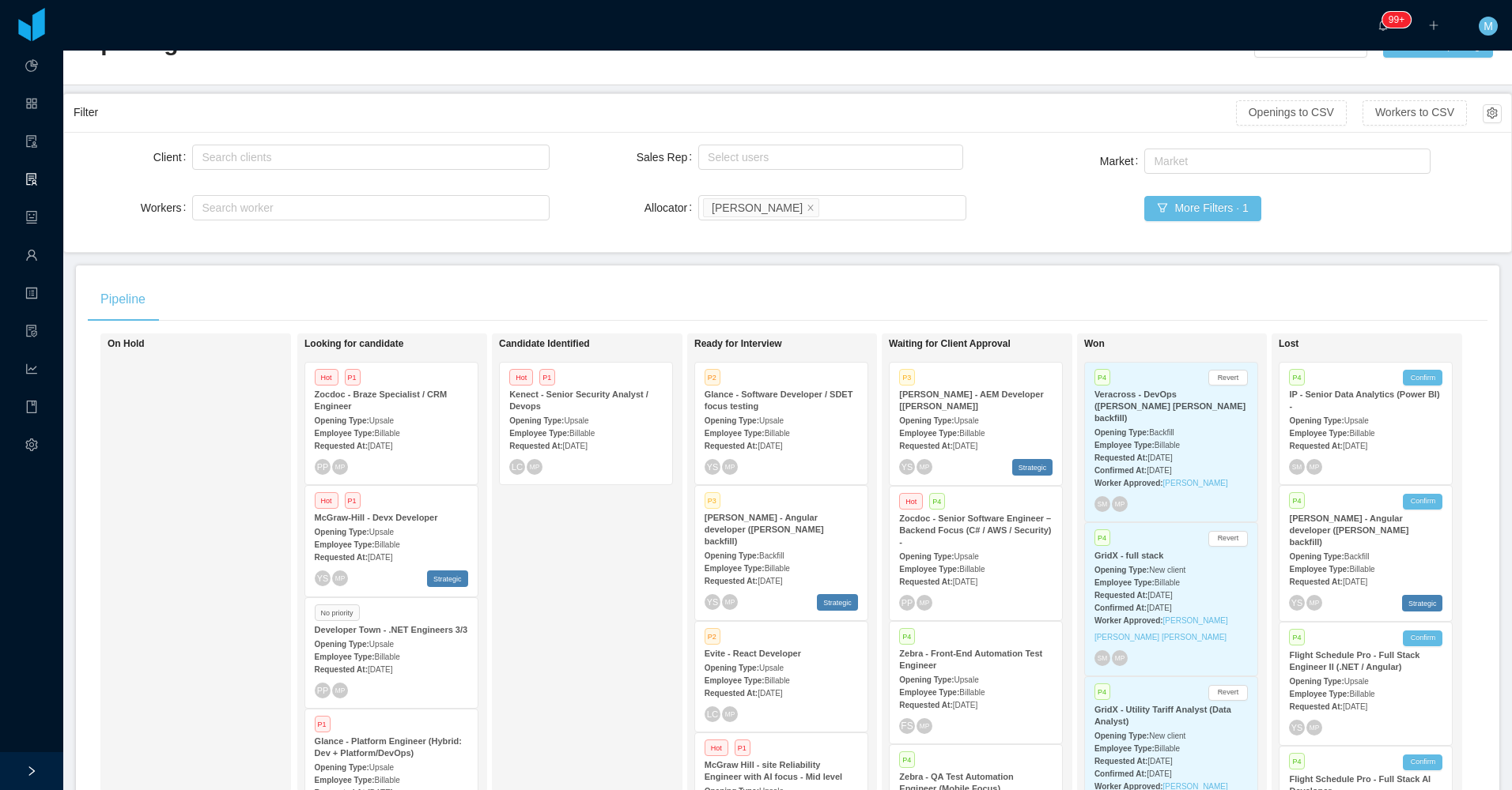
scroll to position [165, 0]
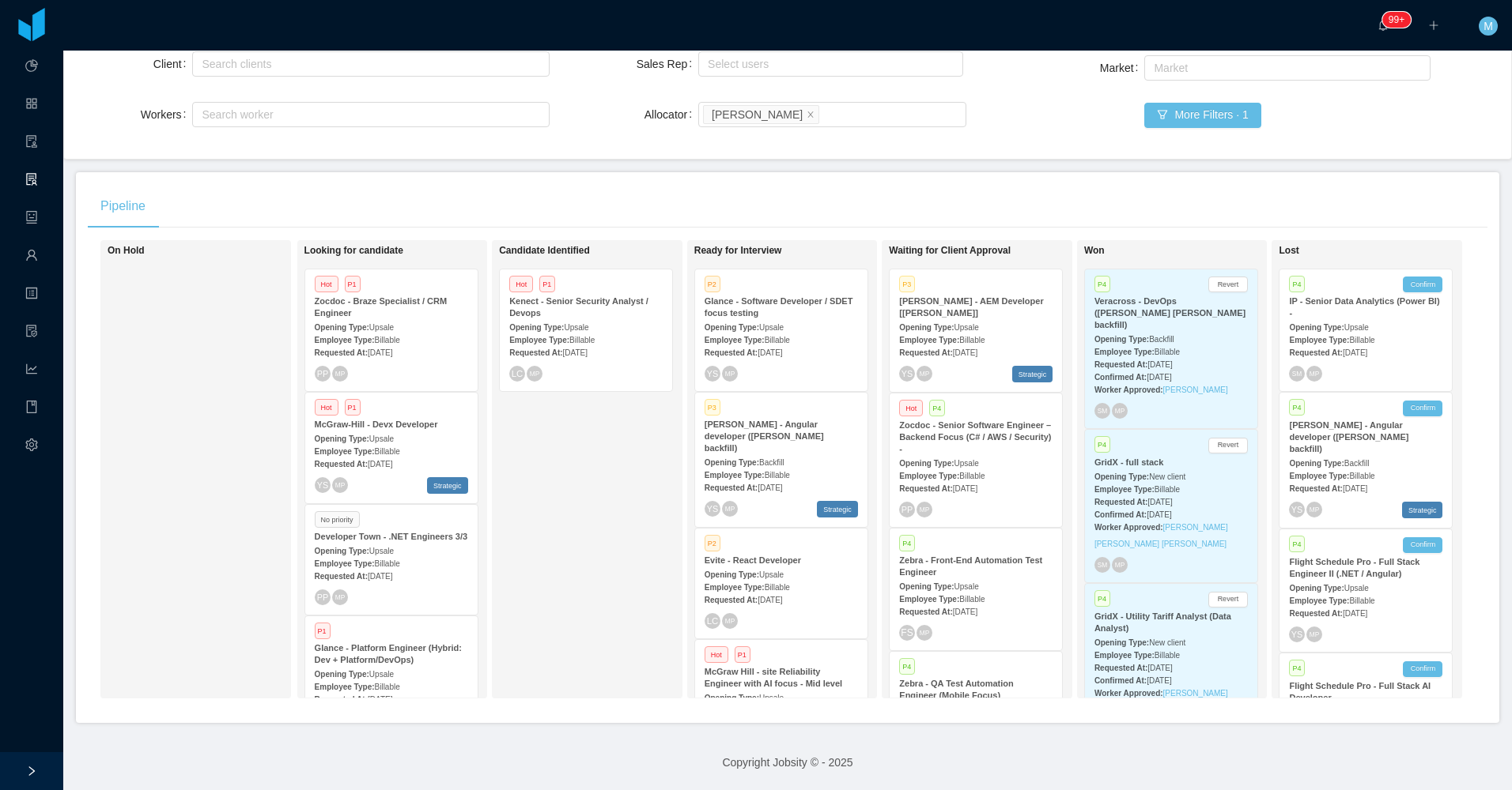
click at [549, 491] on div "Candidate Identified Hot P1 Kenect - Senior Security Analyst / Devops Opening T…" at bounding box center [609, 470] width 221 height 444
drag, startPoint x: 581, startPoint y: 534, endPoint x: 518, endPoint y: 561, distance: 68.5
click at [580, 535] on div "Candidate Identified Hot P1 Kenect - Senior Security Analyst / Devops Opening T…" at bounding box center [609, 470] width 221 height 444
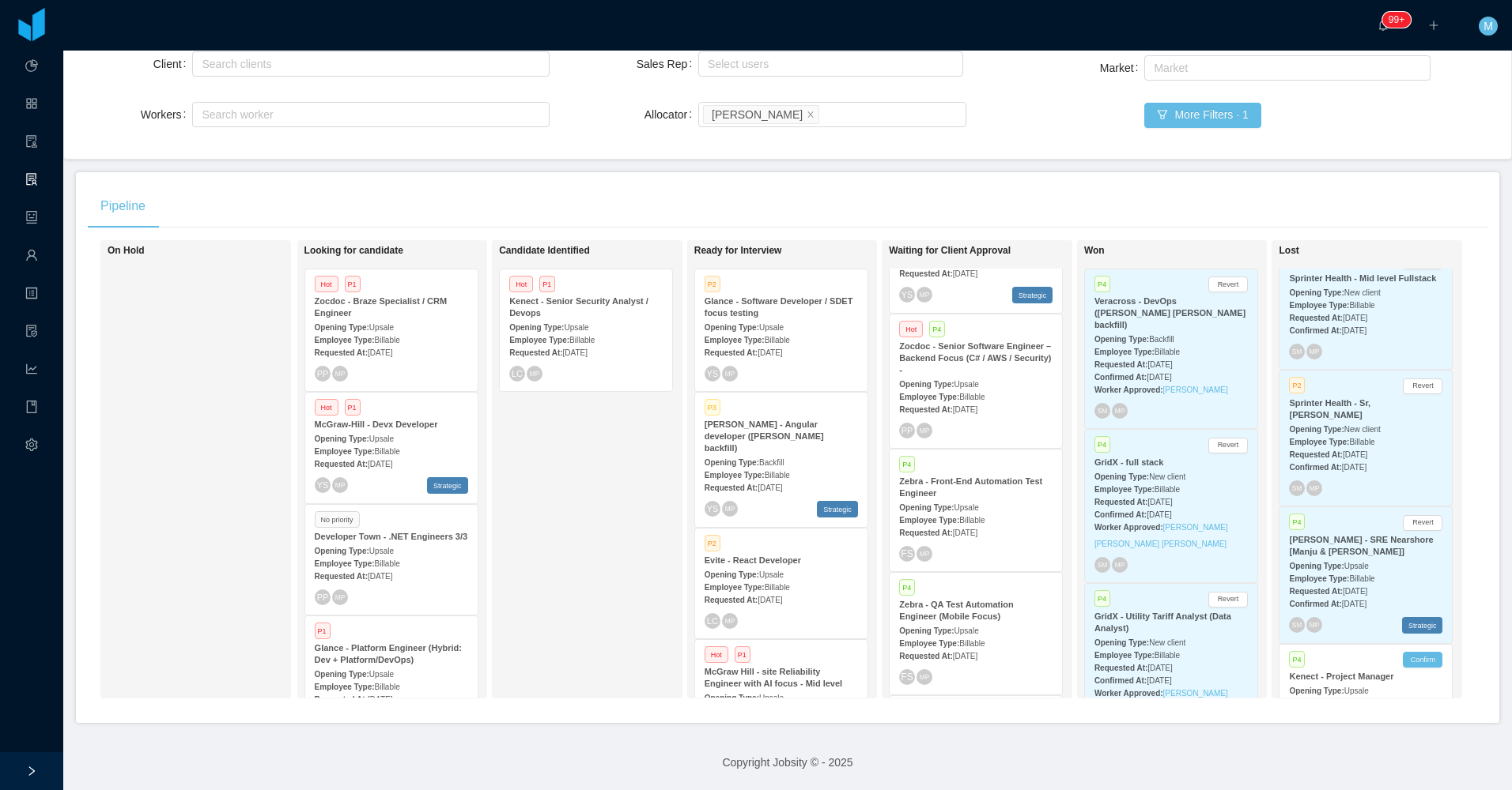
scroll to position [0, 0]
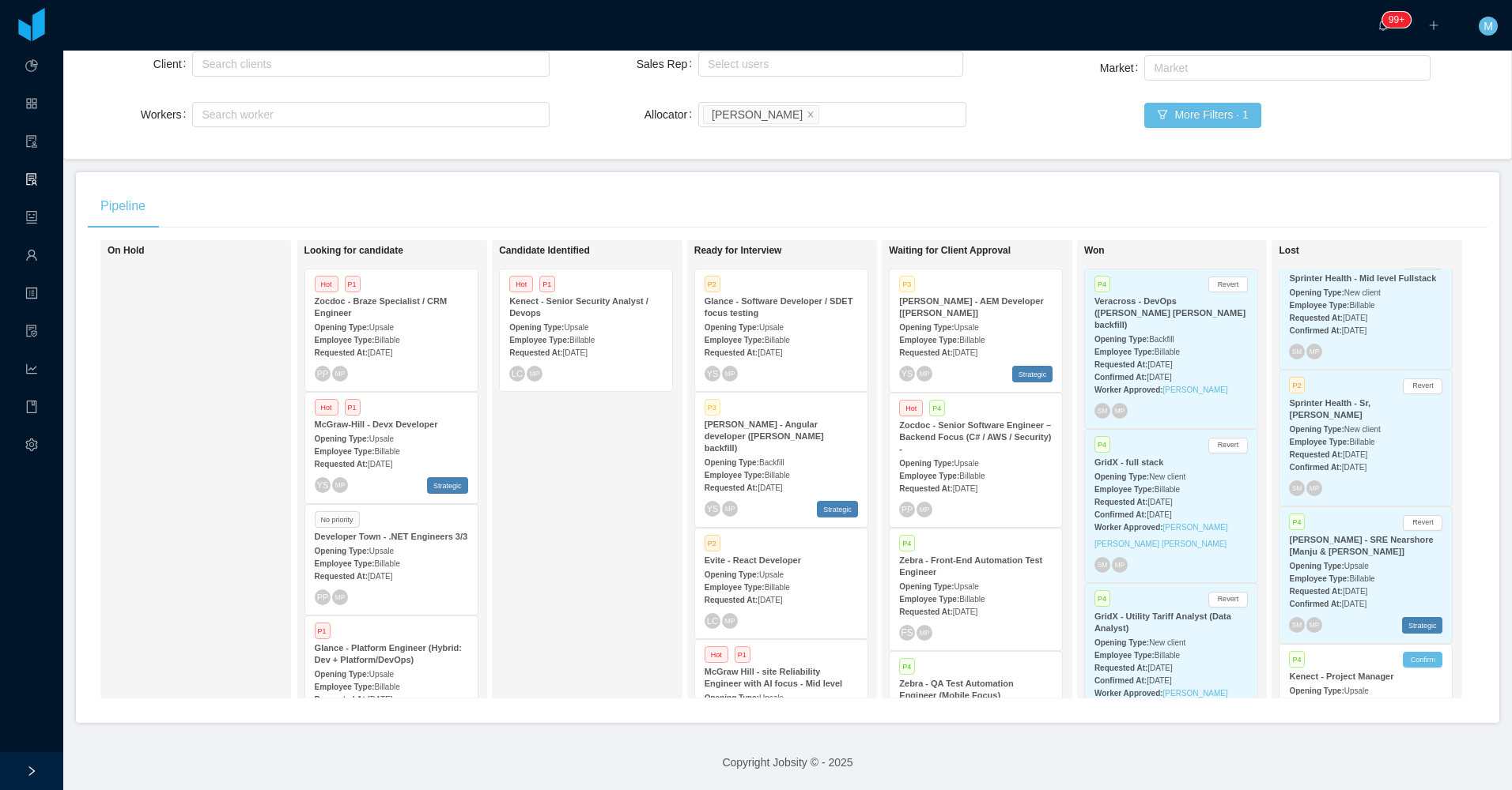
click at [612, 541] on div "Candidate Identified Hot P1 Kenect - Senior Security Analyst / Devops Opening T…" at bounding box center [609, 470] width 221 height 444
click at [580, 537] on div "Candidate Identified Hot P1 Kenect - Senior Security Analyst / Devops Opening T…" at bounding box center [609, 470] width 221 height 444
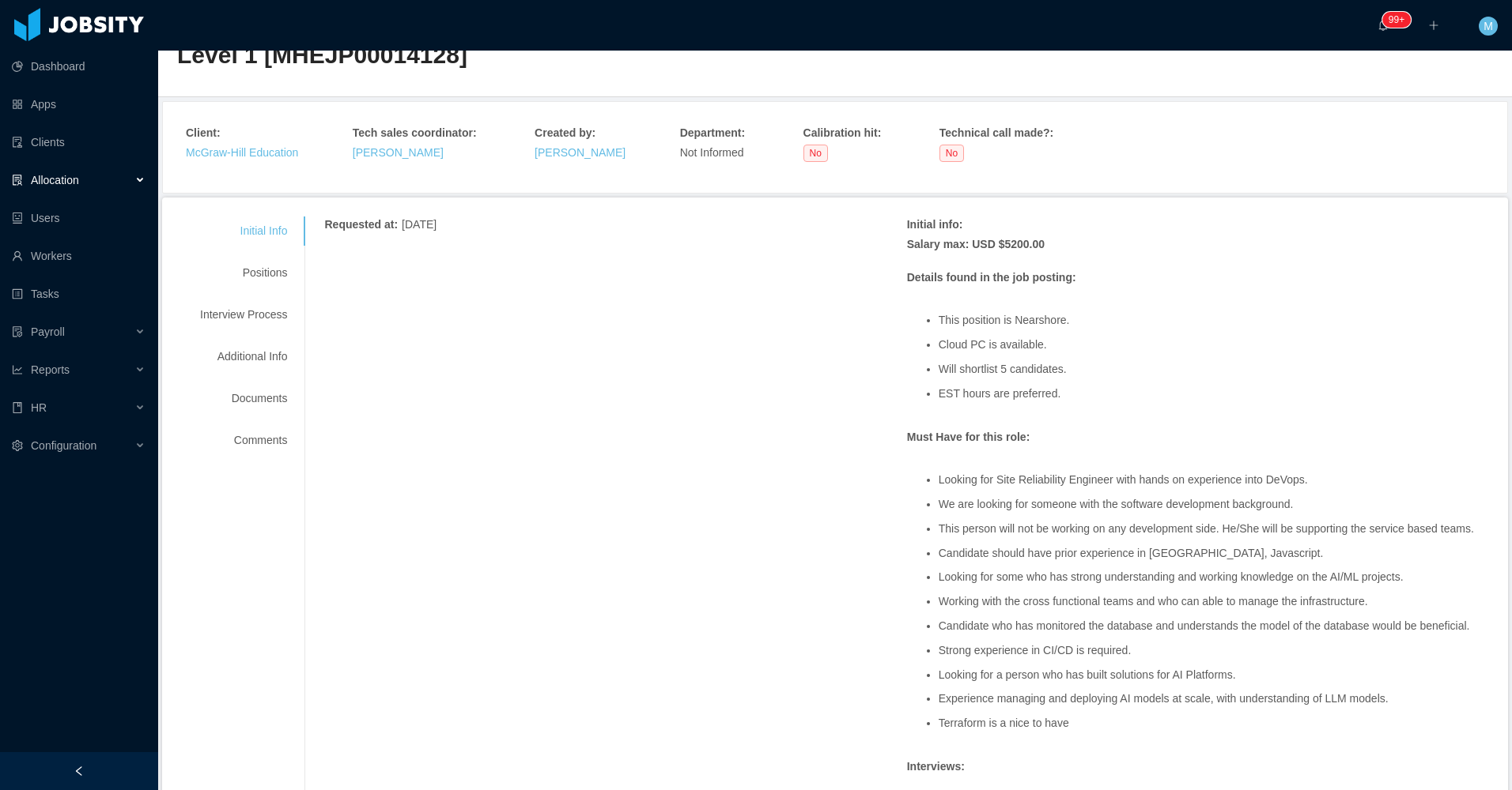
scroll to position [158, 0]
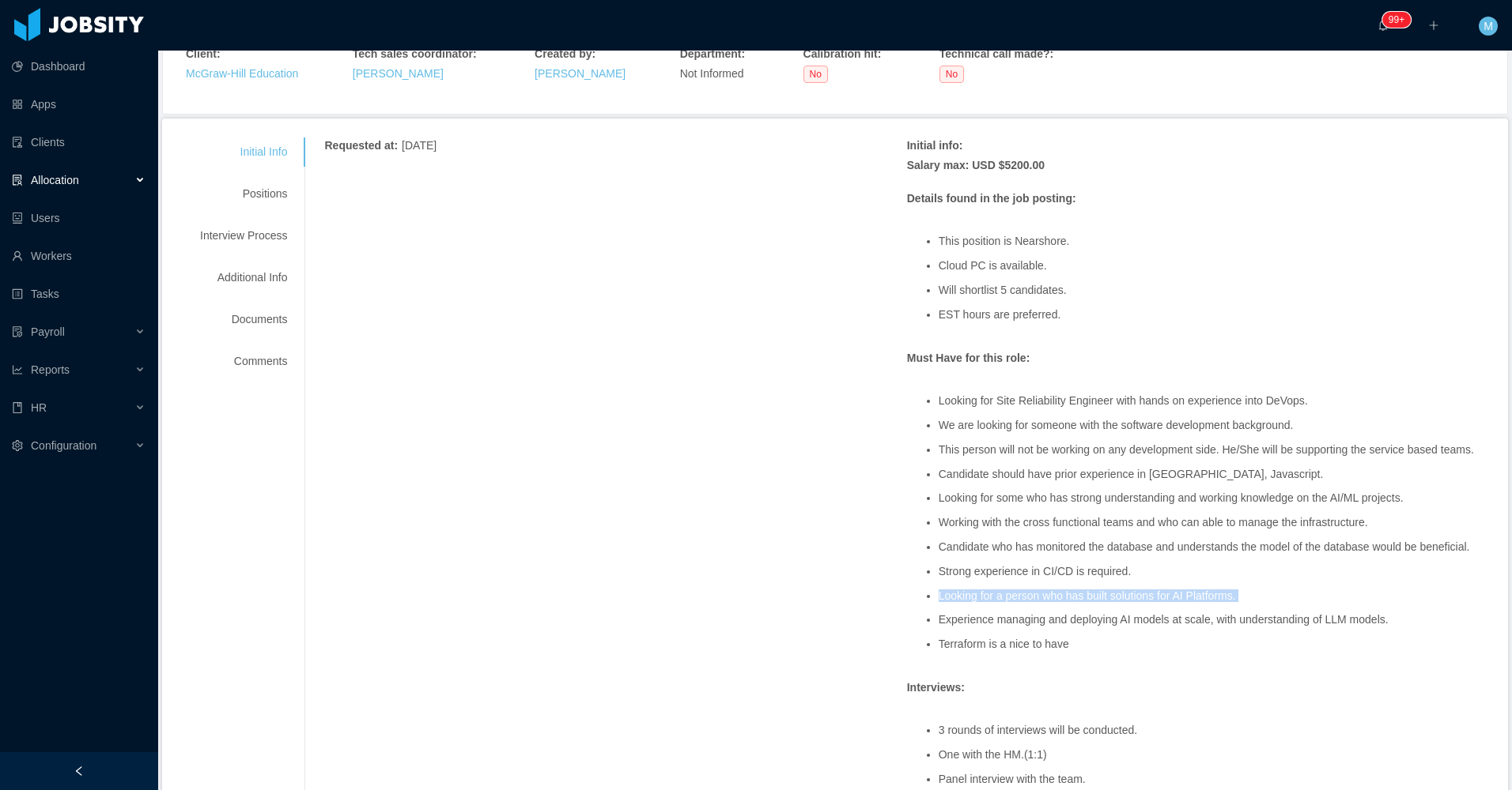
drag, startPoint x: 1249, startPoint y: 605, endPoint x: 929, endPoint y: 599, distance: 320.1
click at [929, 599] on ul "Looking for Site Reliability Engineer with hands on experience into DeVops. We …" at bounding box center [1198, 523] width 582 height 279
copy li "Looking for a person who has built solutions for AI Platforms."
drag, startPoint x: 1384, startPoint y: 620, endPoint x: 931, endPoint y: 620, distance: 453.0
click at [939, 620] on li "Experience managing and deploying AI models at scale, with understanding of LLM…" at bounding box center [1214, 620] width 550 height 11
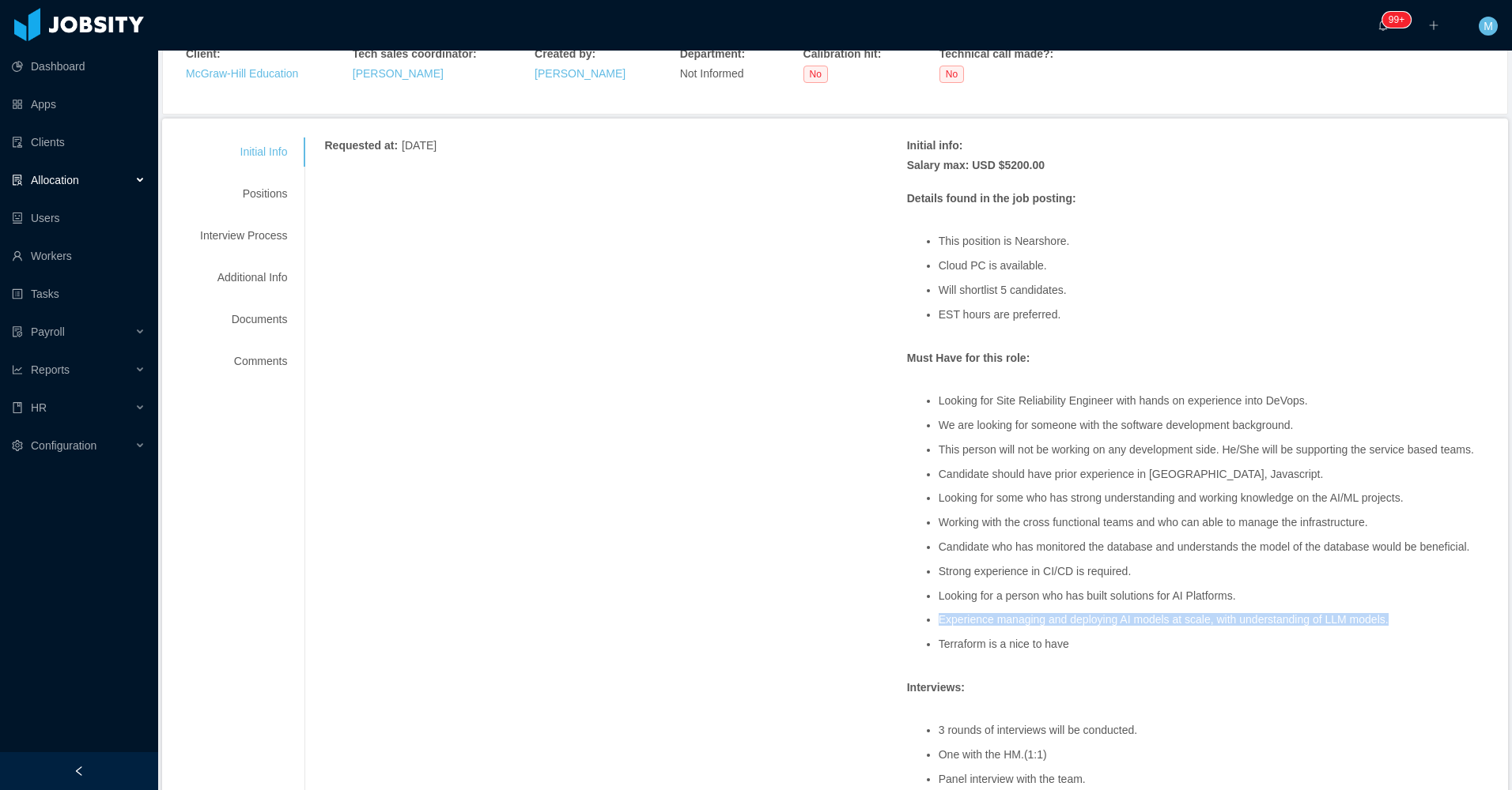
copy li "Experience managing and deploying AI models at scale, with understanding of LLM…"
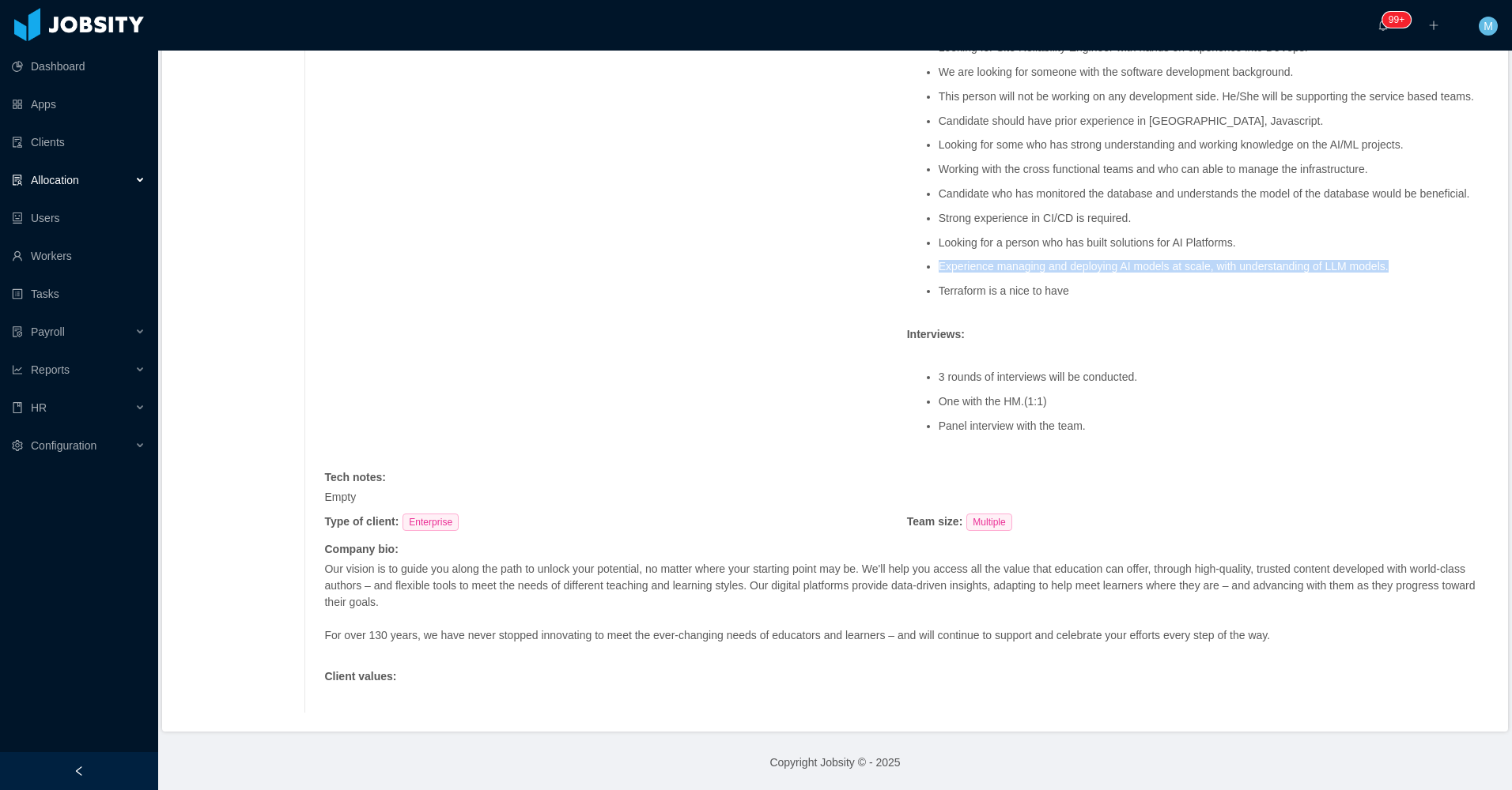
scroll to position [0, 0]
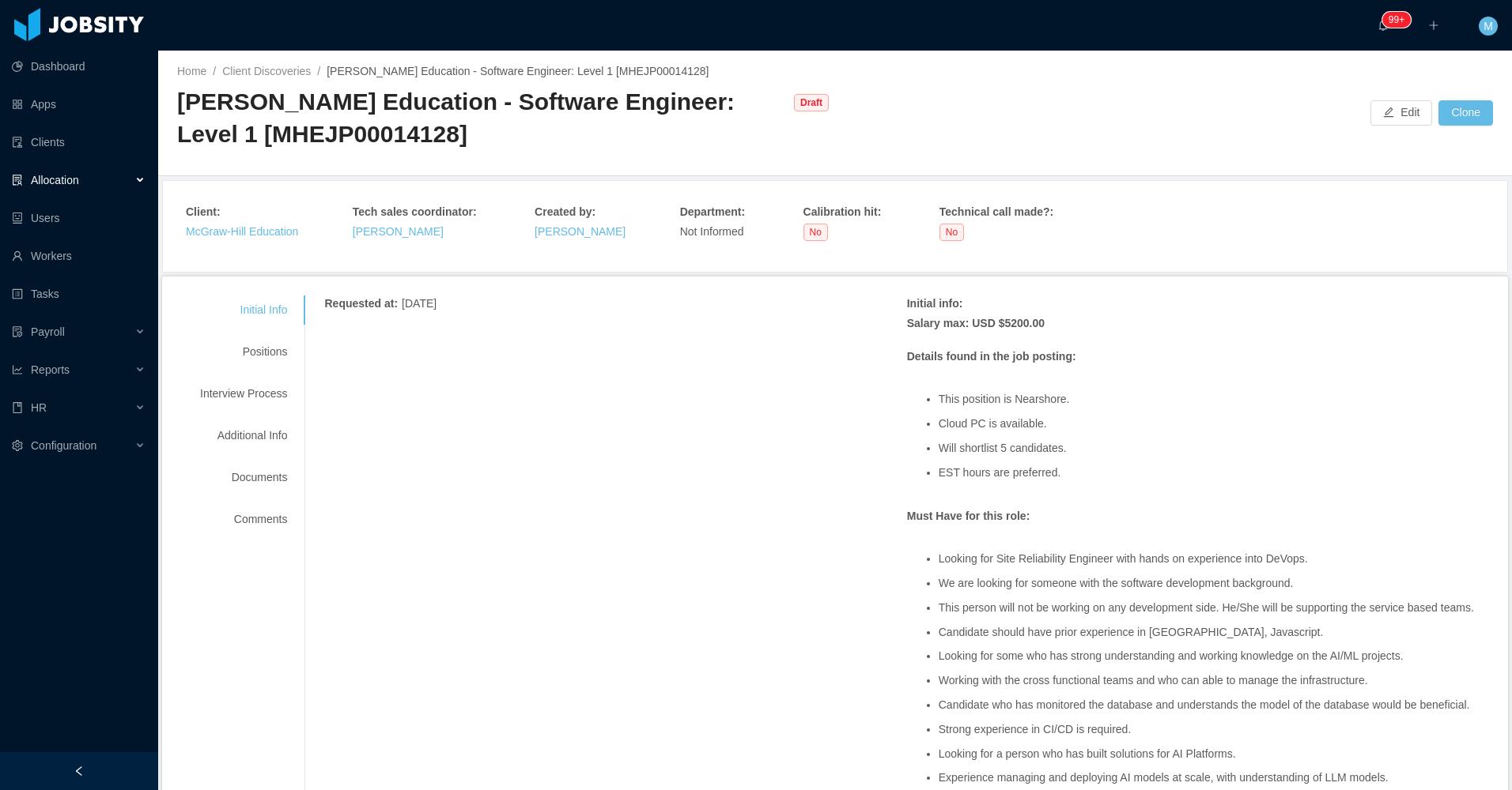
drag, startPoint x: 698, startPoint y: 420, endPoint x: 708, endPoint y: 411, distance: 13.5
click at [700, 420] on div "Requested at : [DATE] Initial info : Salary max: USD $5200.00 Details found in …" at bounding box center [906, 760] width 1164 height 928
click at [612, 495] on div "Requested at : [DATE] Initial info : Salary max: USD $5200.00 Details found in …" at bounding box center [906, 760] width 1164 height 928
click at [611, 479] on div "Requested at : [DATE] Initial info : Salary max: USD $5200.00 Details found in …" at bounding box center [906, 760] width 1164 height 928
